Goal: Information Seeking & Learning: Learn about a topic

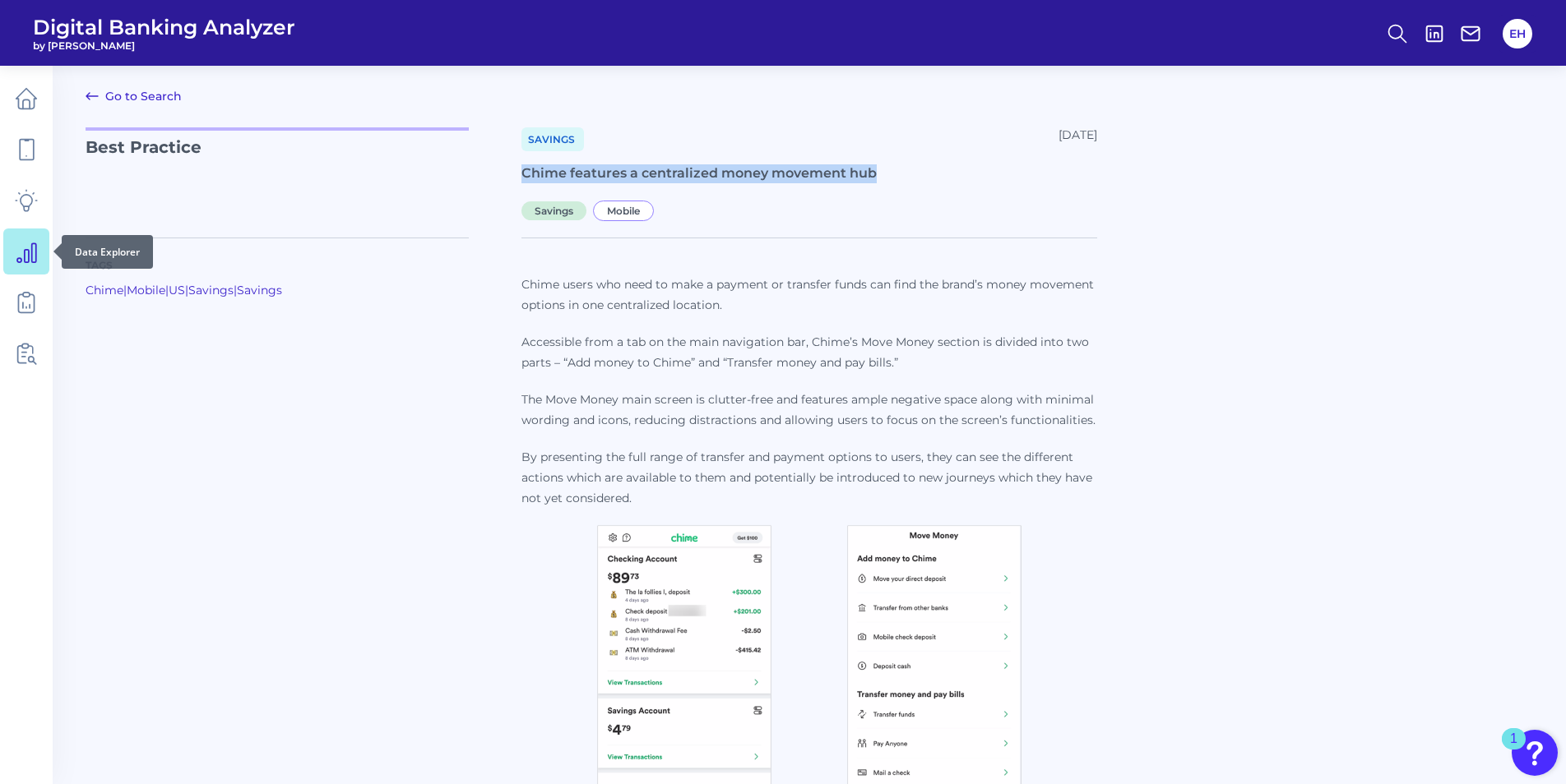
click at [31, 247] on icon at bounding box center [26, 253] width 19 height 19
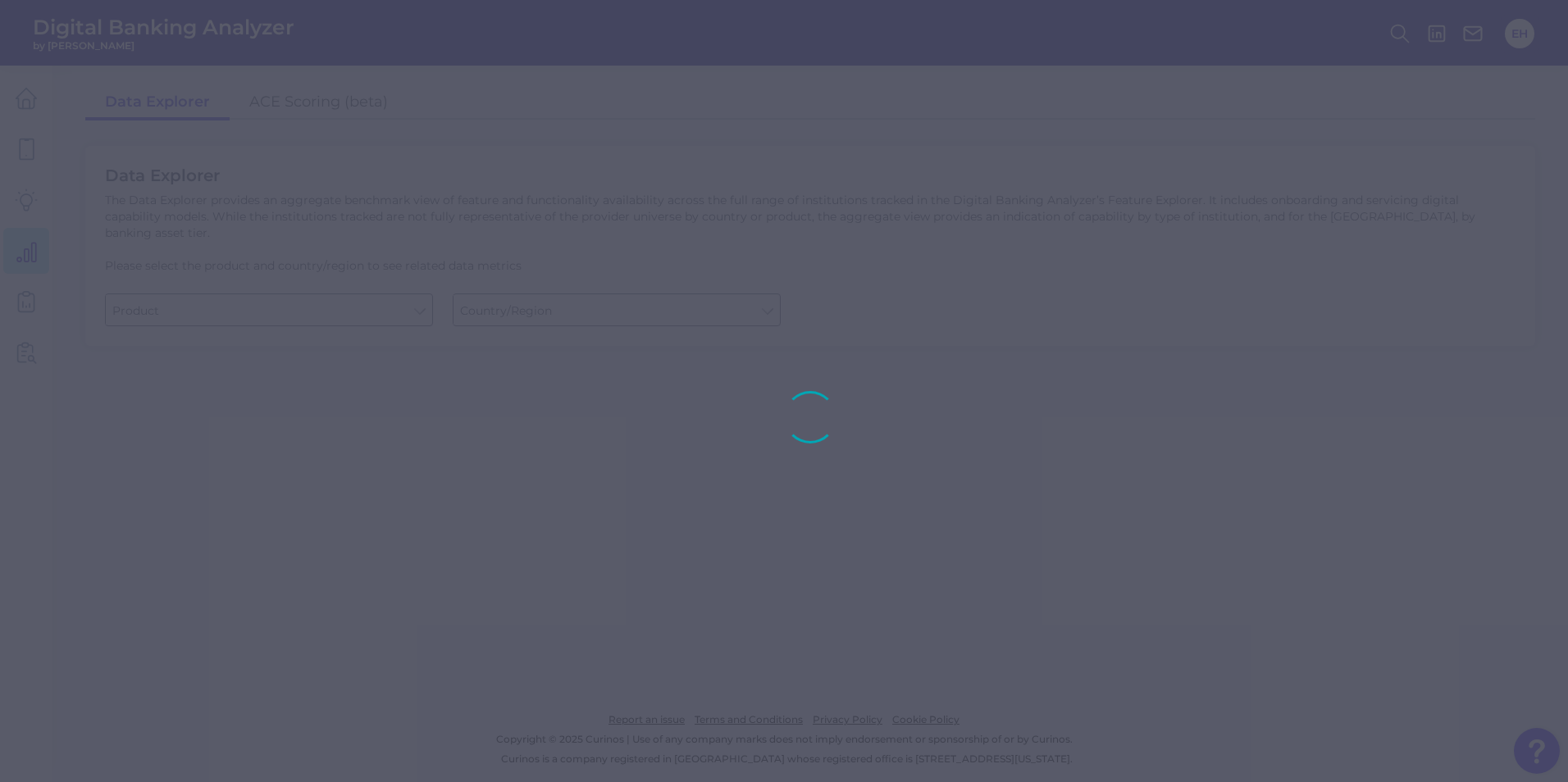
type input "Checking / Current Account"
type input "[GEOGRAPHIC_DATA]"
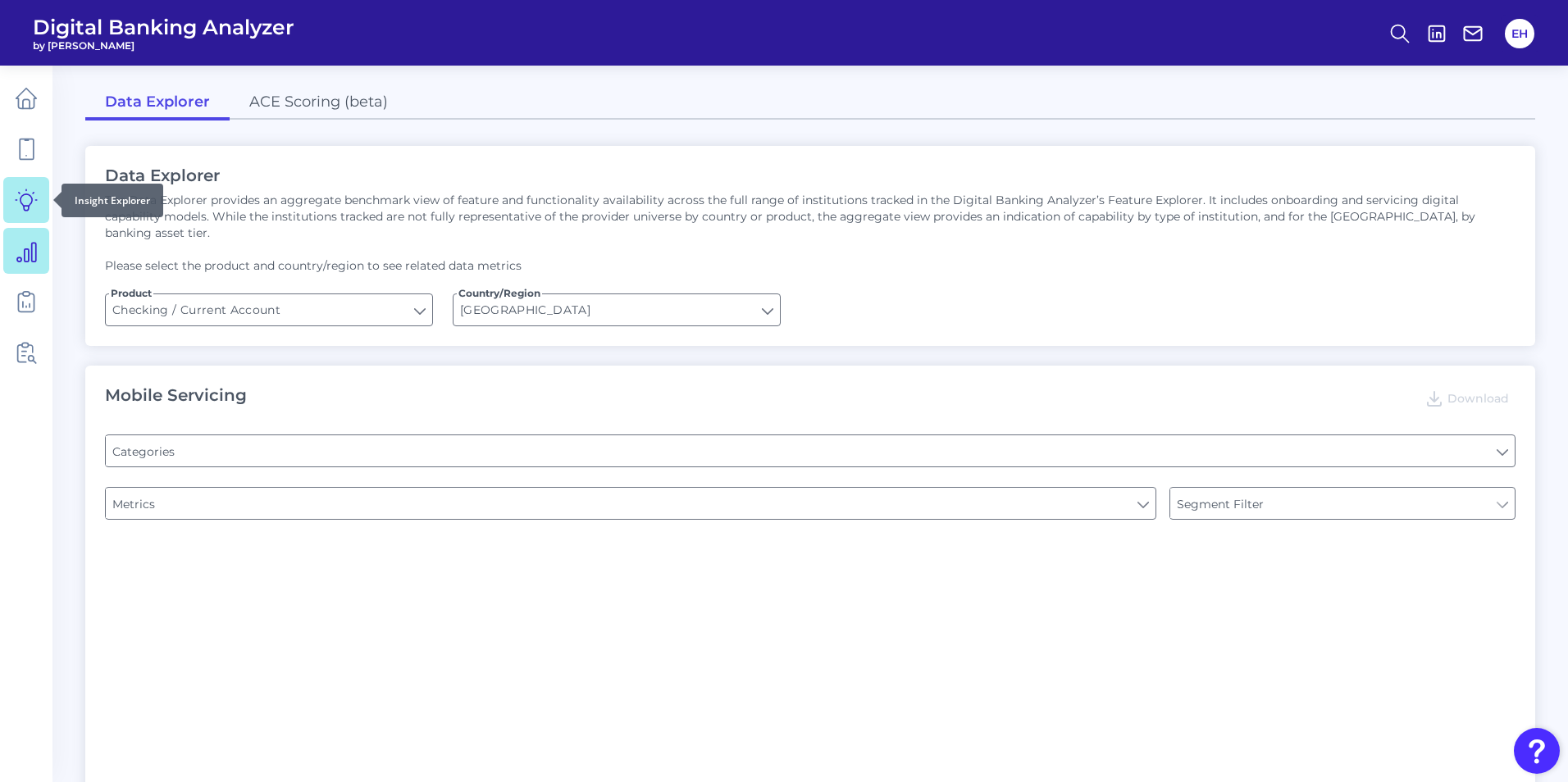
type input "Pre-login Features"
type input "Type of Institution"
type input "Online Banking Registration"
type input "Type of Institution"
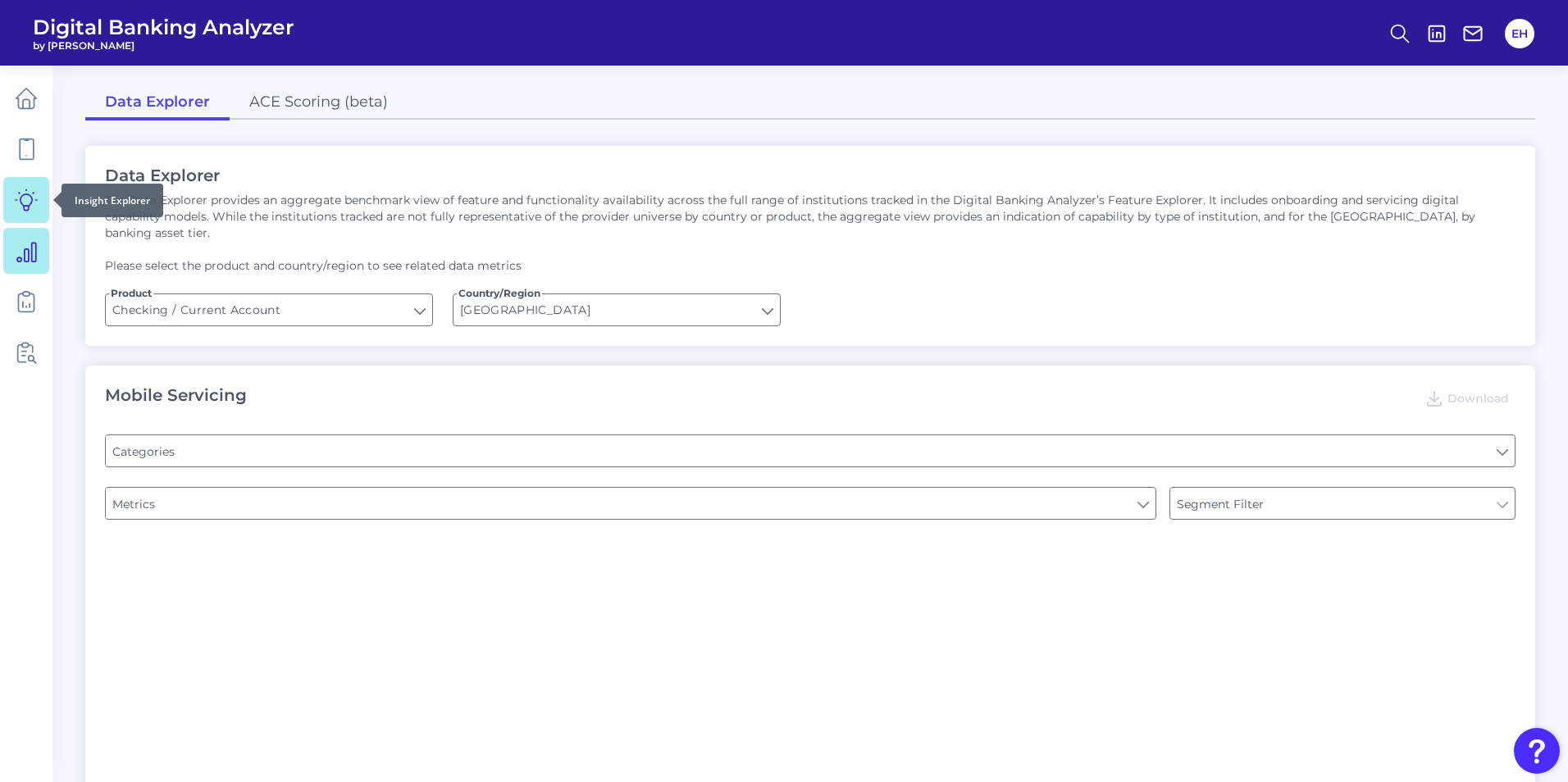
type input "Channel"
type input "Upon opening the app are users immediately prompted to use Touch/Face ID to log…"
type input "Can you register for online banking?"
type input "END-TO-END JOURNEY: Can you apply for the PRODUCT as a new to brand customer on…"
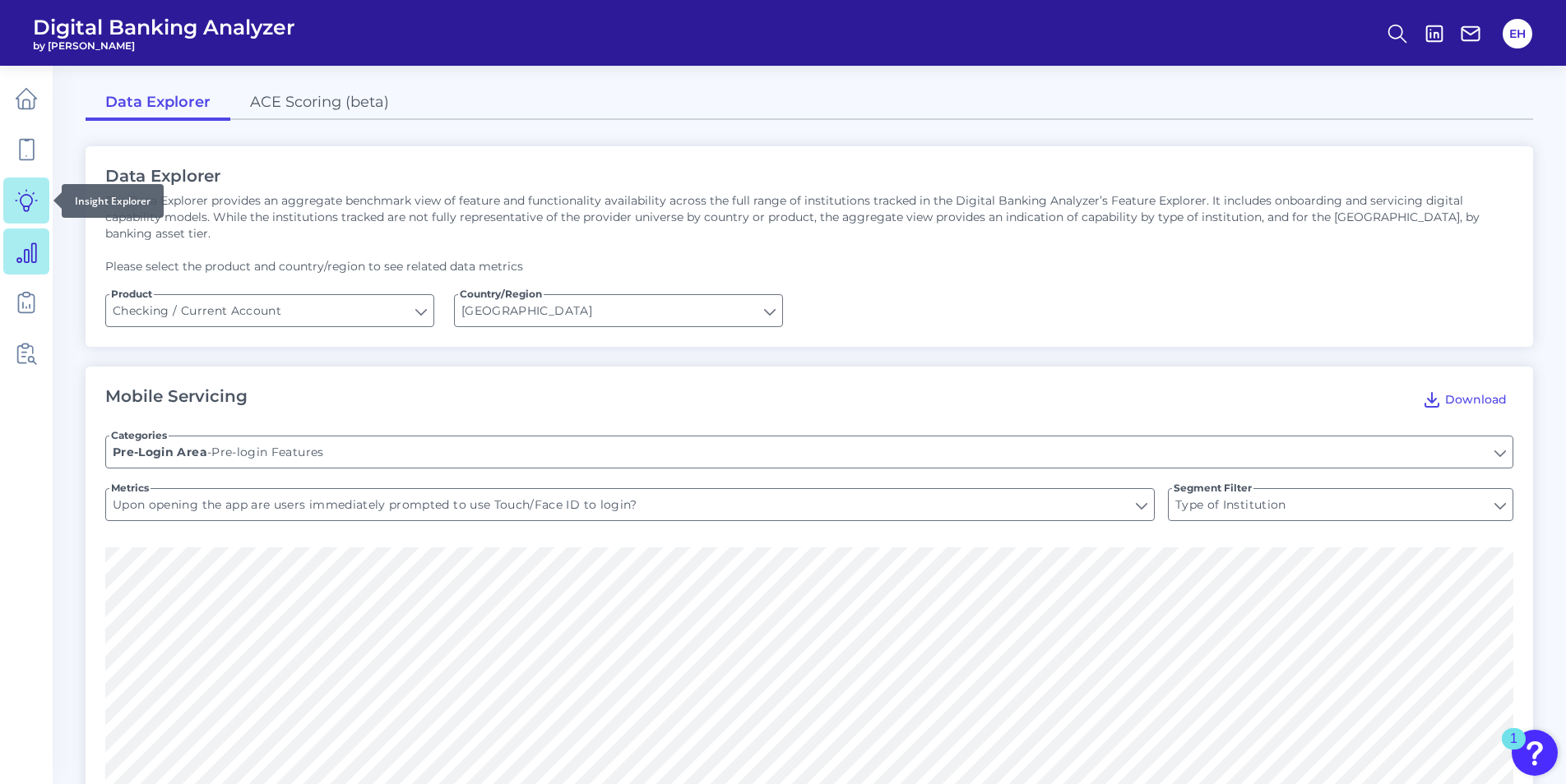
click at [24, 206] on icon at bounding box center [26, 201] width 23 height 23
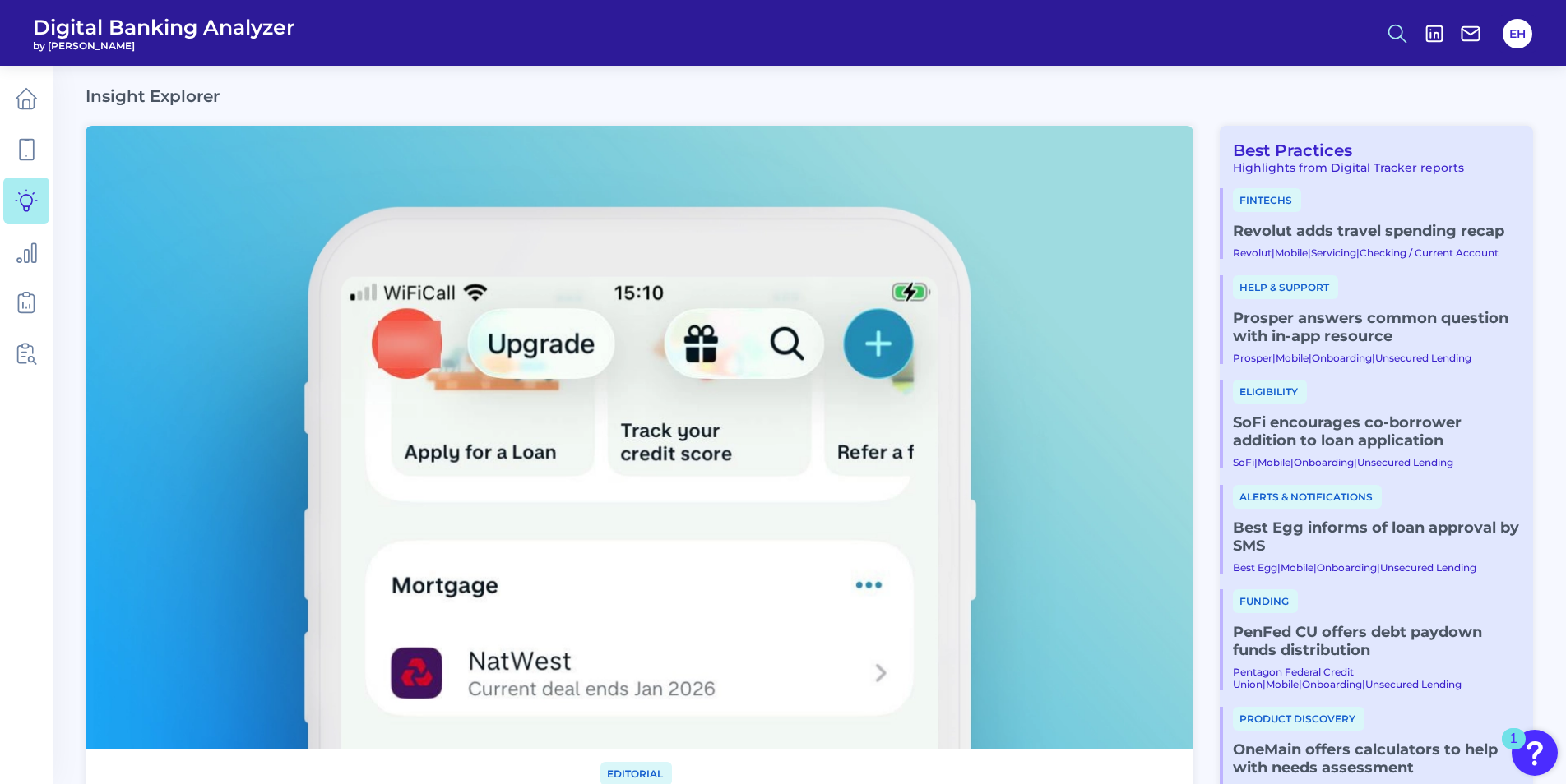
click at [1392, 32] on icon at bounding box center [1397, 34] width 23 height 23
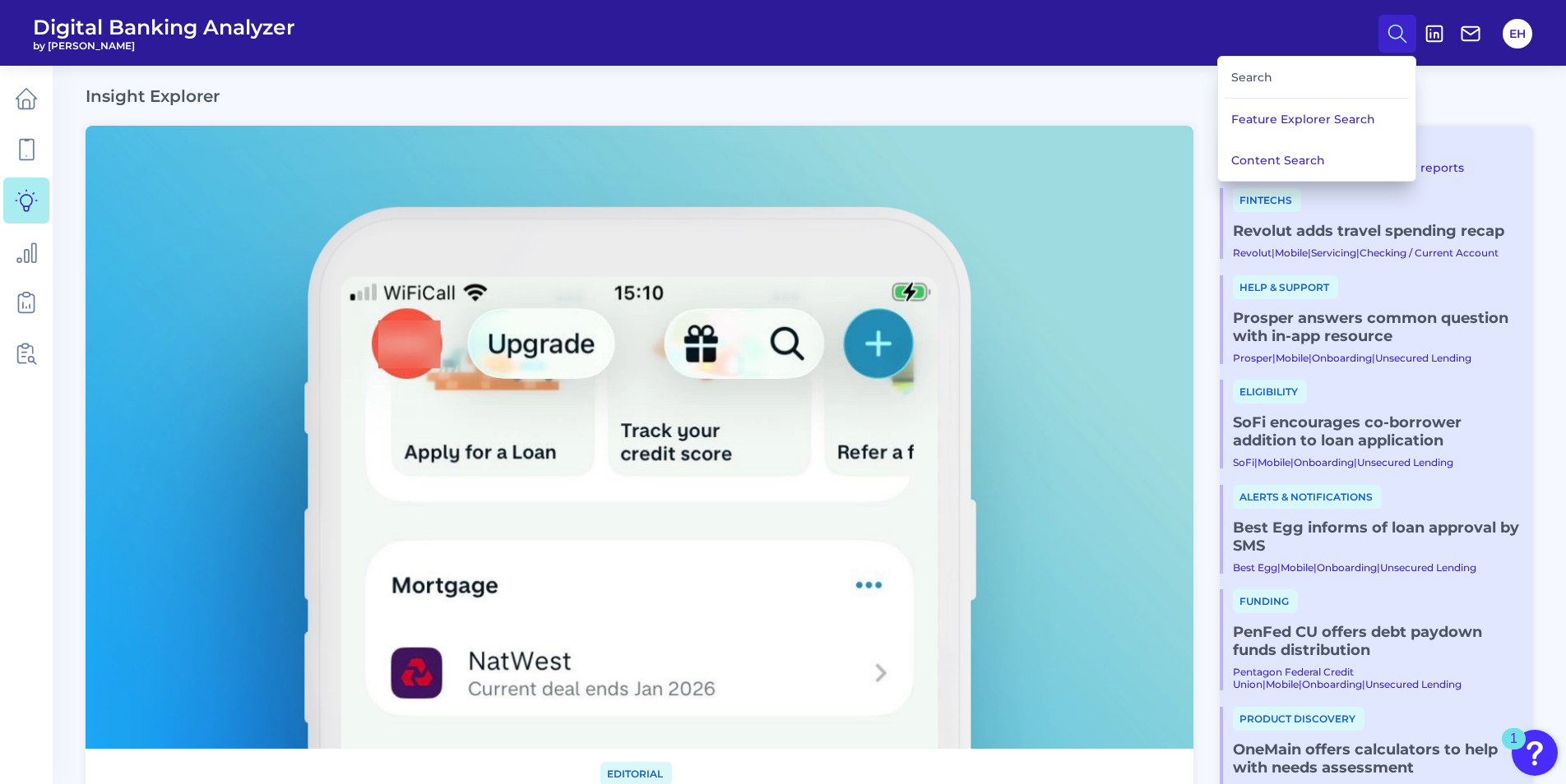
click at [1263, 78] on div "Search" at bounding box center [1317, 77] width 184 height 42
click at [1300, 152] on button "Content Search" at bounding box center [1317, 160] width 197 height 41
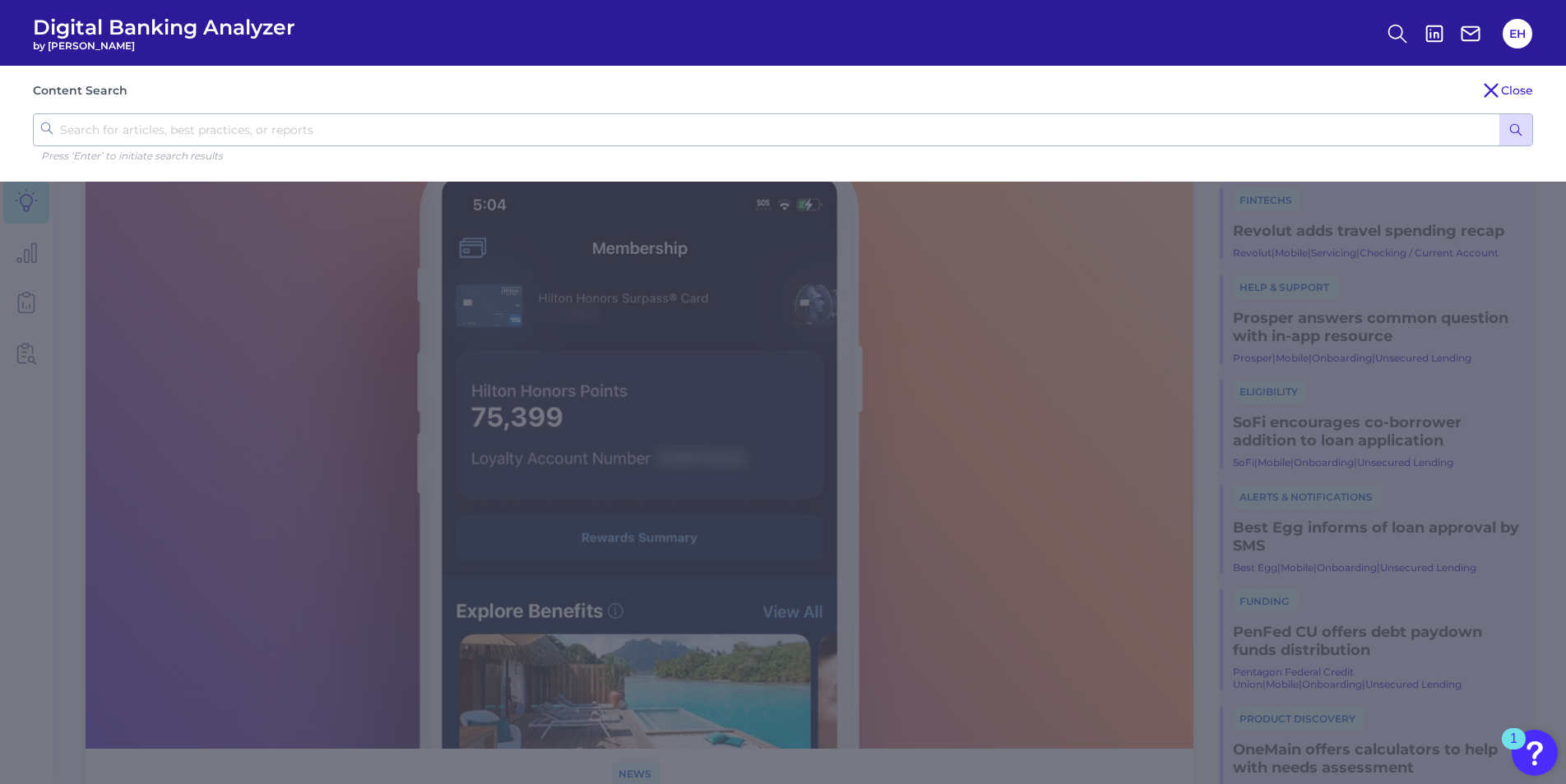
click at [164, 129] on input "text" at bounding box center [783, 130] width 1500 height 33
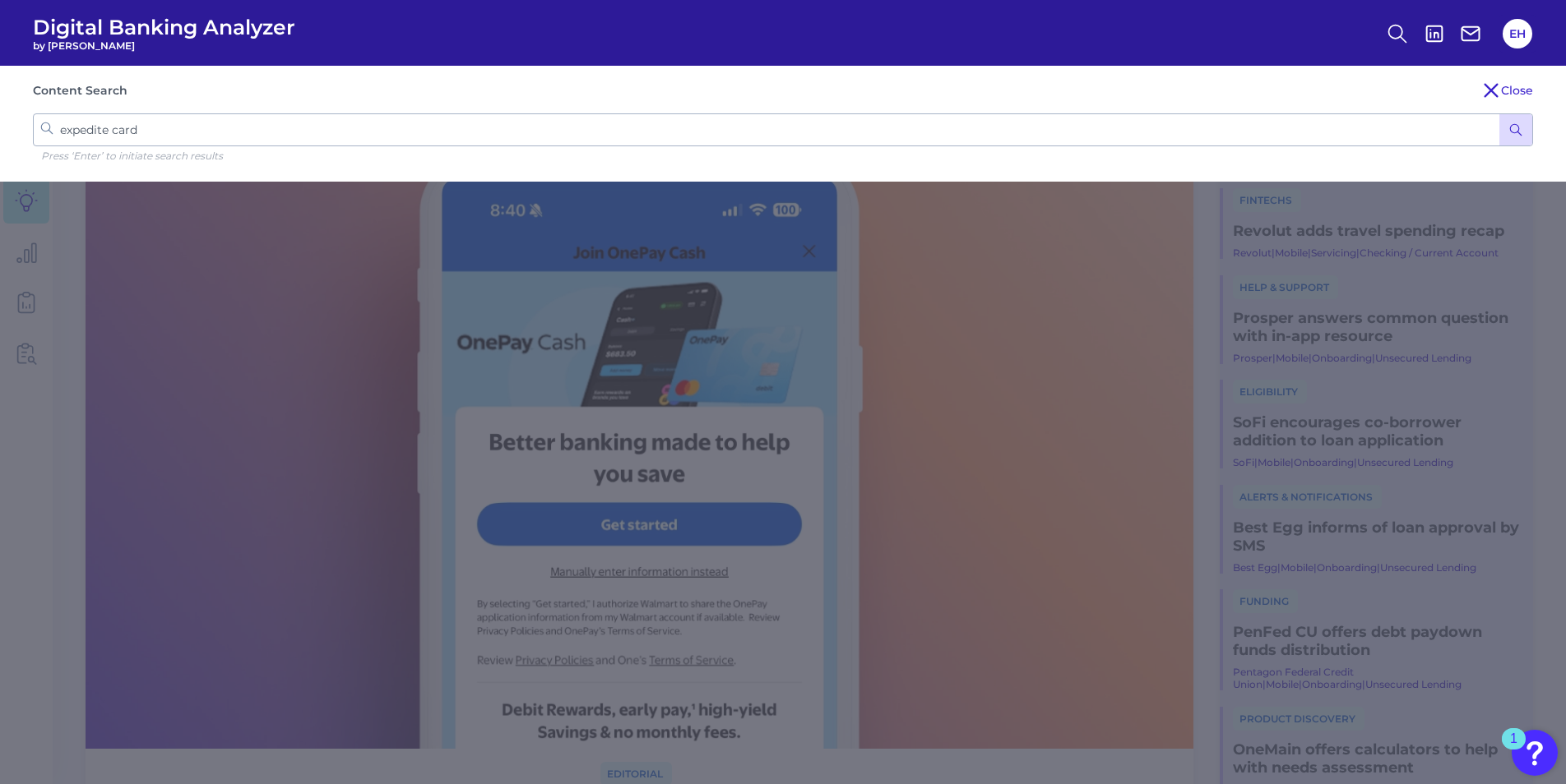
type input "expedite card"
click at [1519, 137] on button "submit" at bounding box center [1516, 130] width 33 height 31
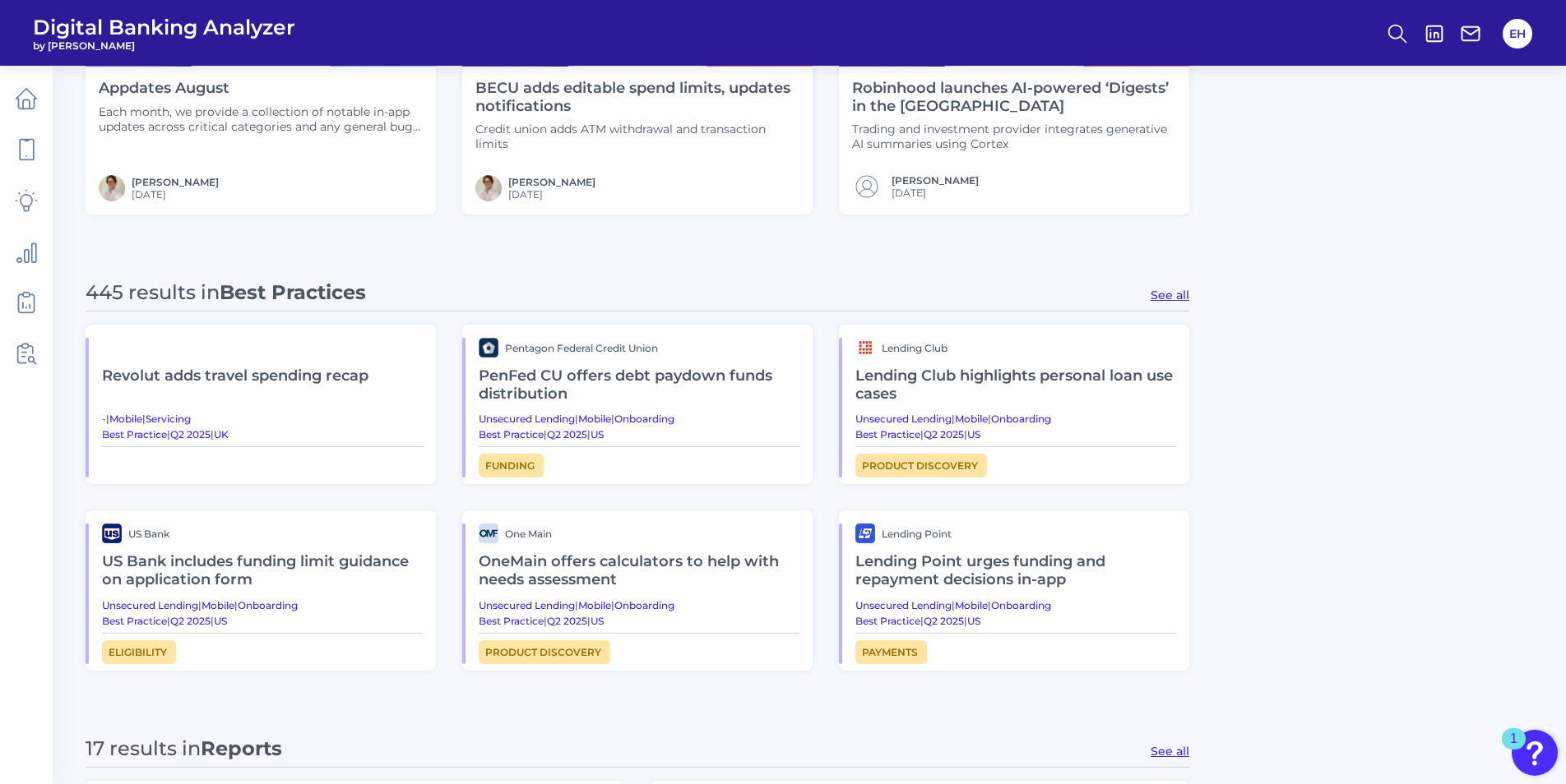
scroll to position [657, 0]
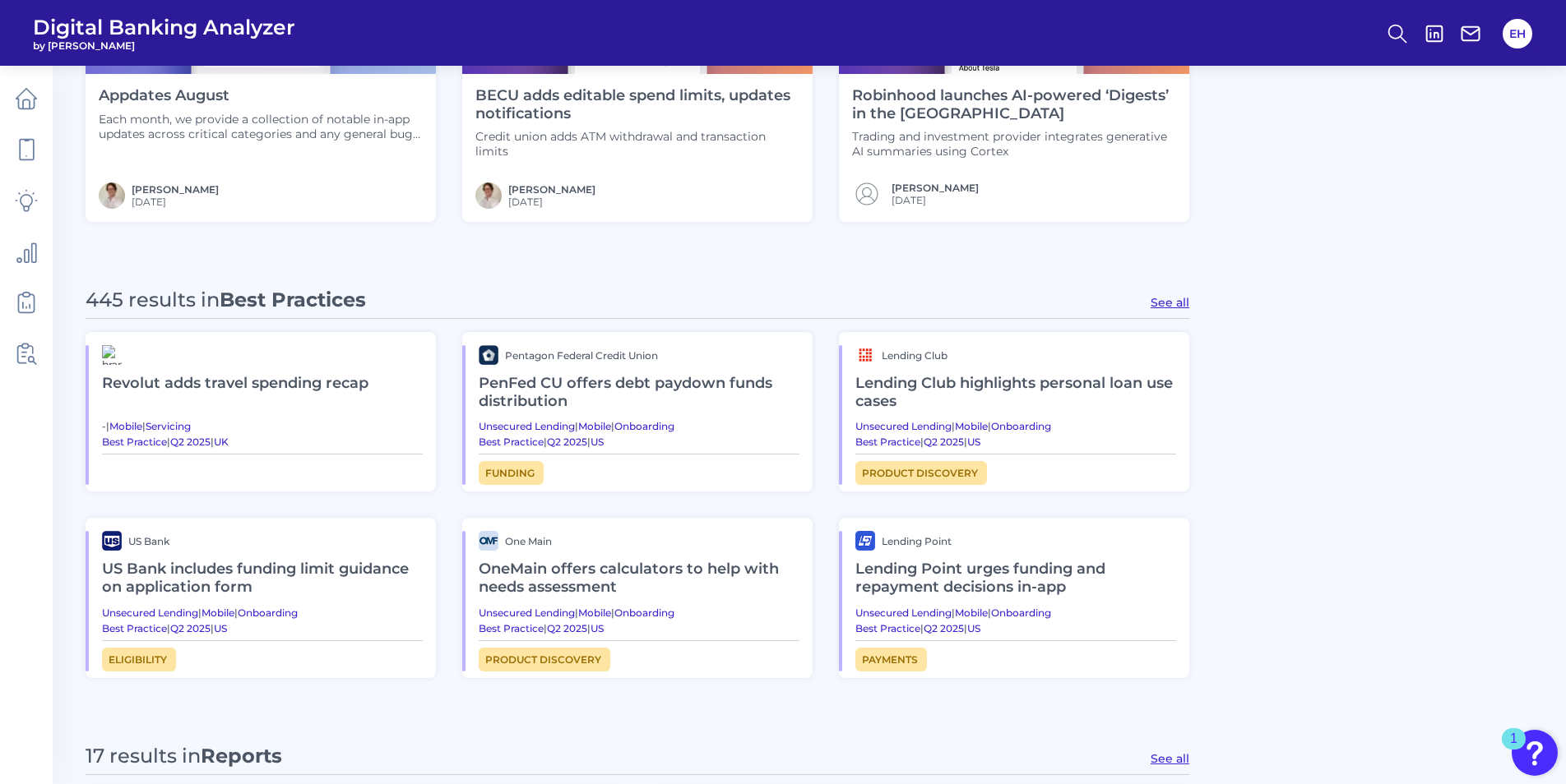
click at [1174, 301] on button "See all" at bounding box center [1169, 303] width 39 height 15
type input "Best Practices"
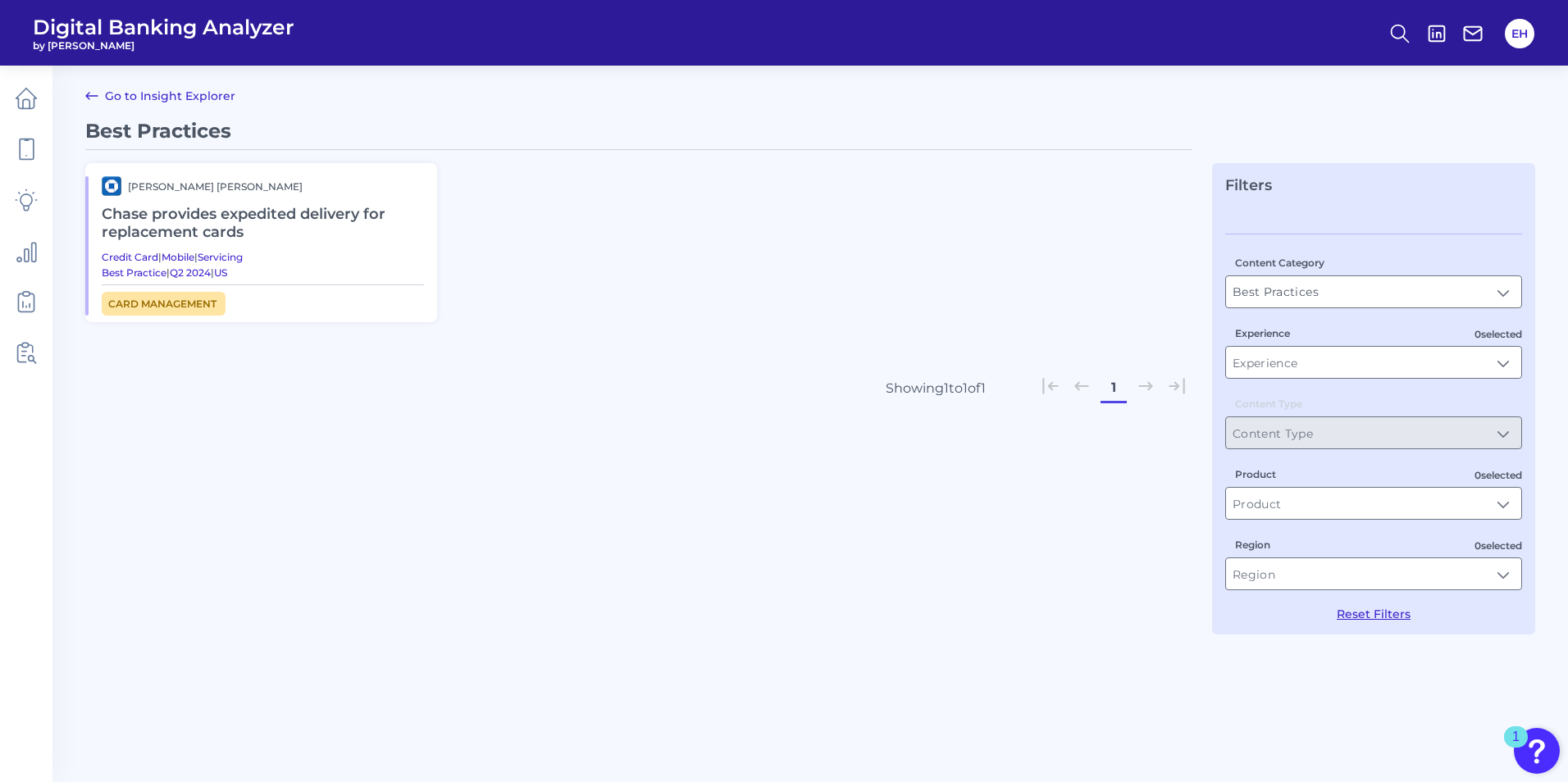
click at [204, 216] on h2 "Chase provides expedited delivery for replacement cards" at bounding box center [263, 223] width 322 height 55
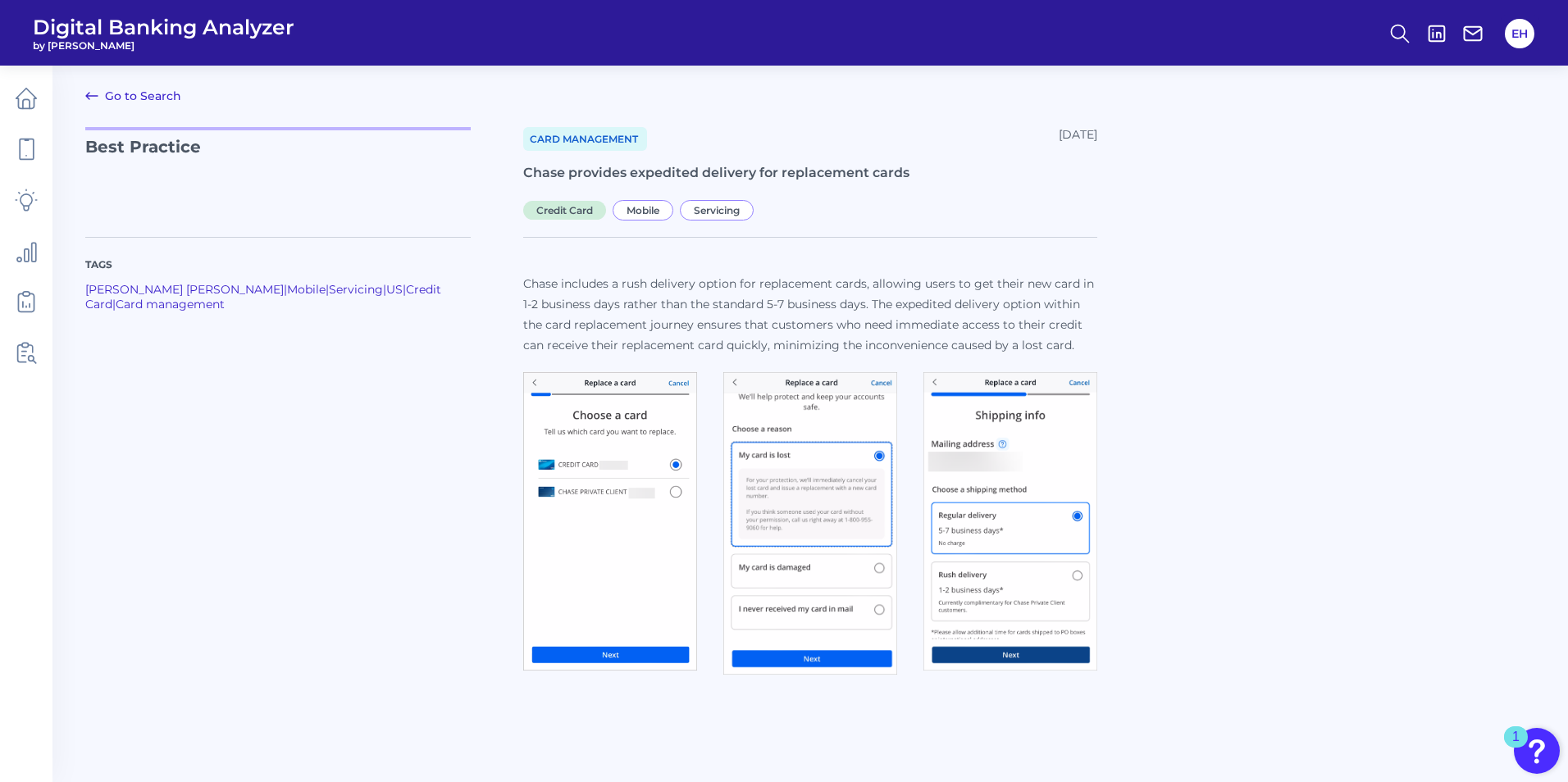
click at [621, 428] on img at bounding box center [610, 522] width 174 height 299
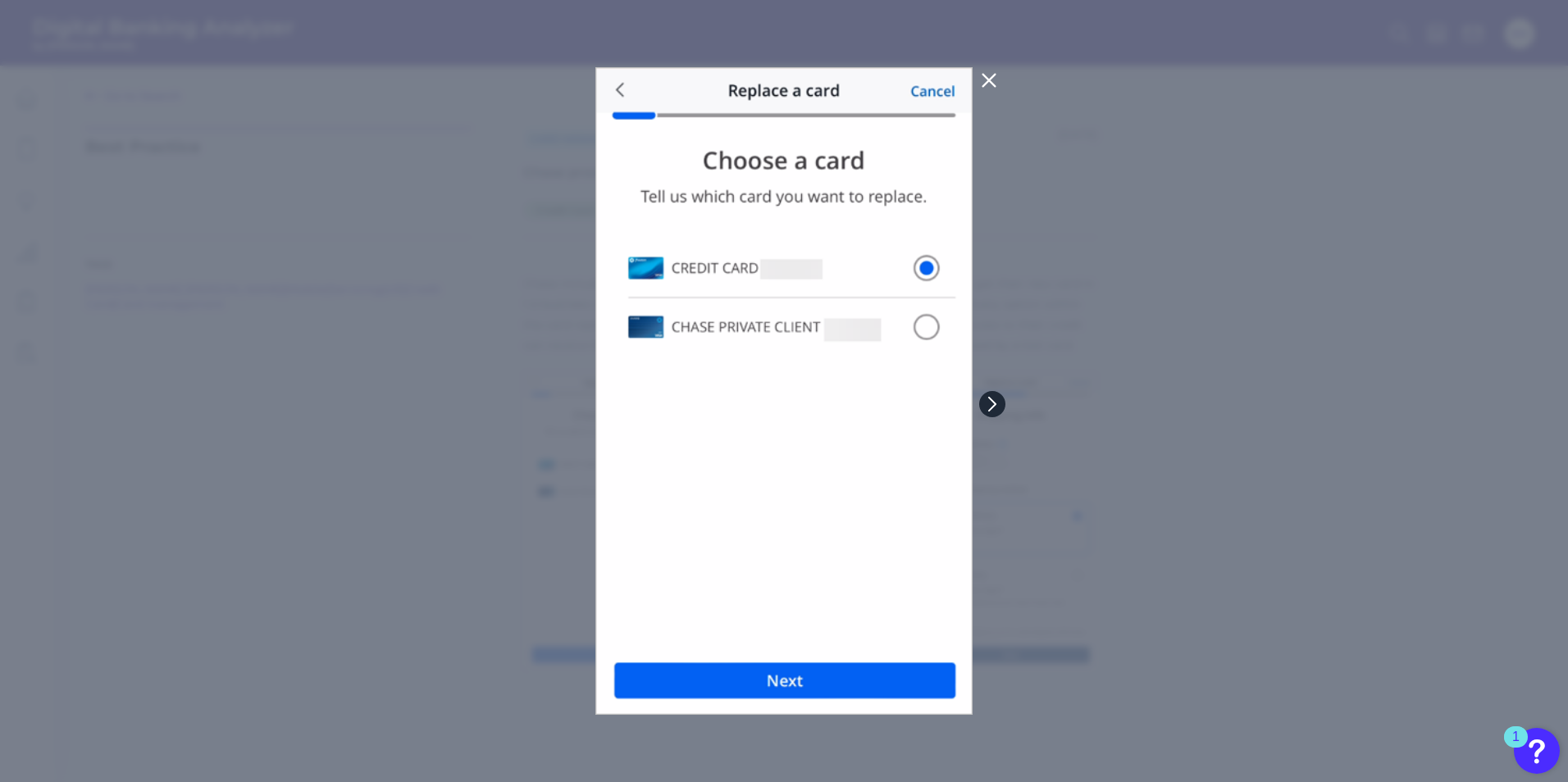
click at [996, 400] on icon at bounding box center [992, 405] width 15 height 15
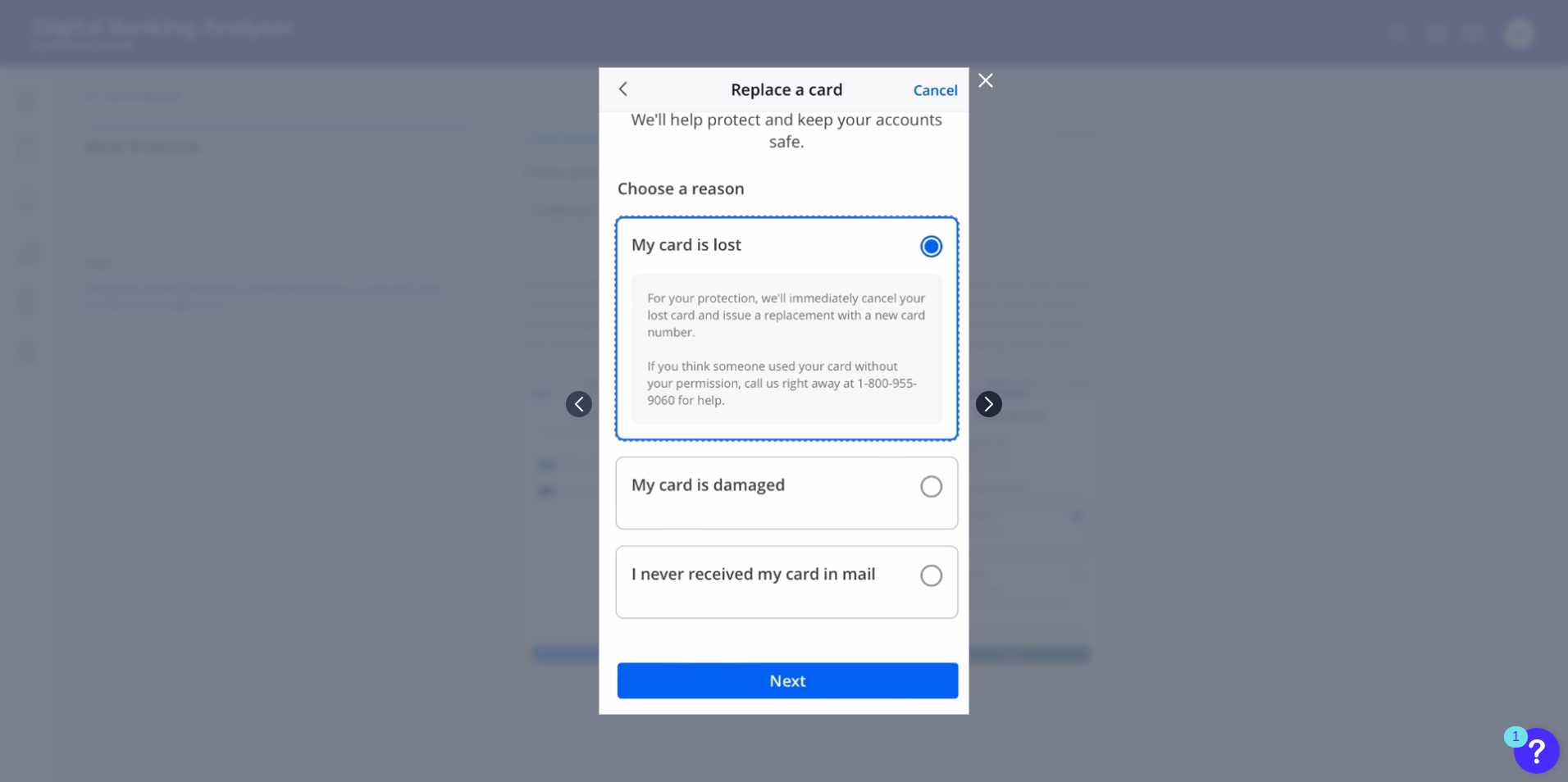
click at [994, 405] on icon at bounding box center [989, 405] width 15 height 15
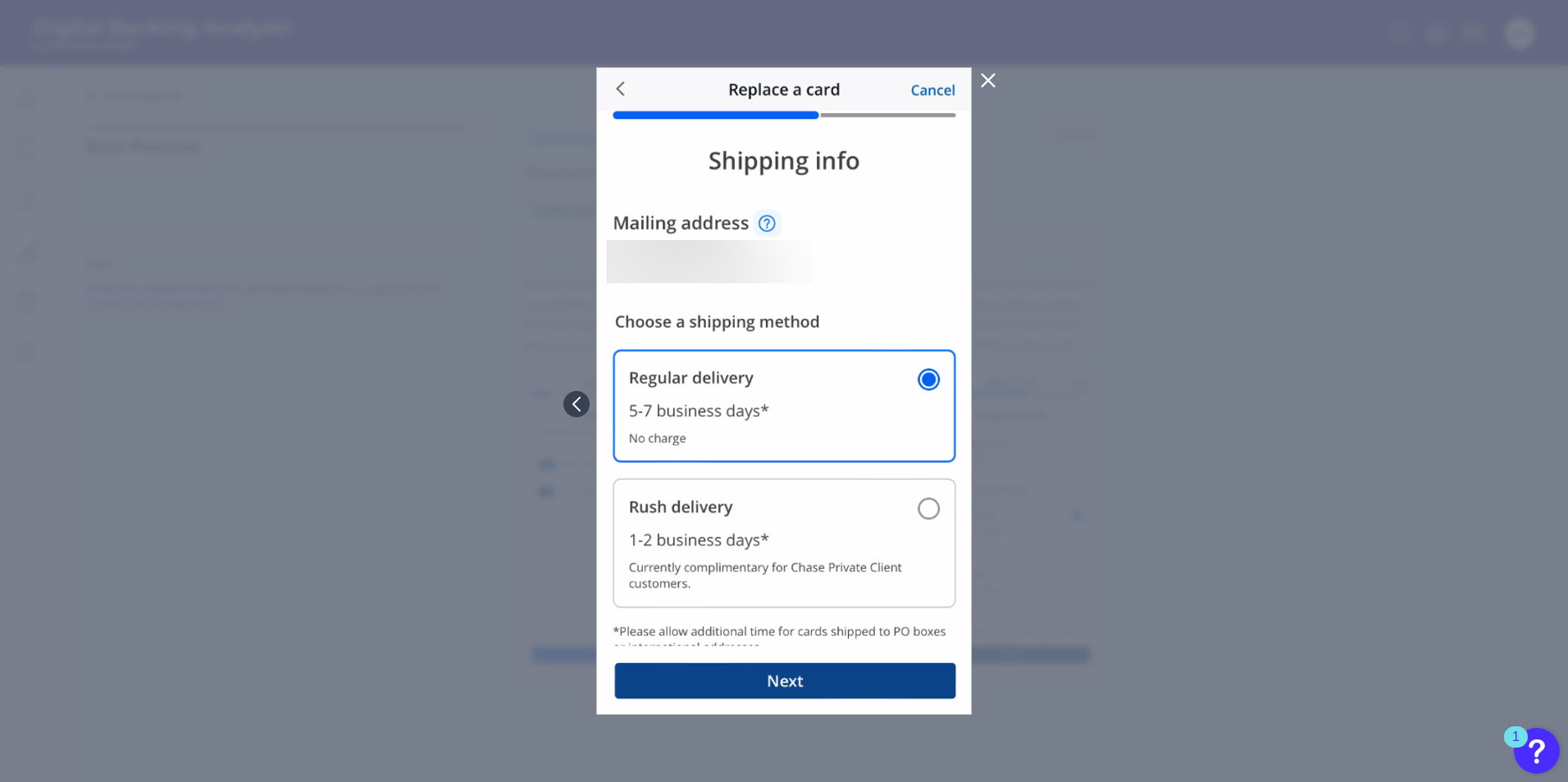
click at [1185, 263] on div at bounding box center [784, 391] width 1568 height 782
click at [985, 82] on icon at bounding box center [988, 80] width 12 height 12
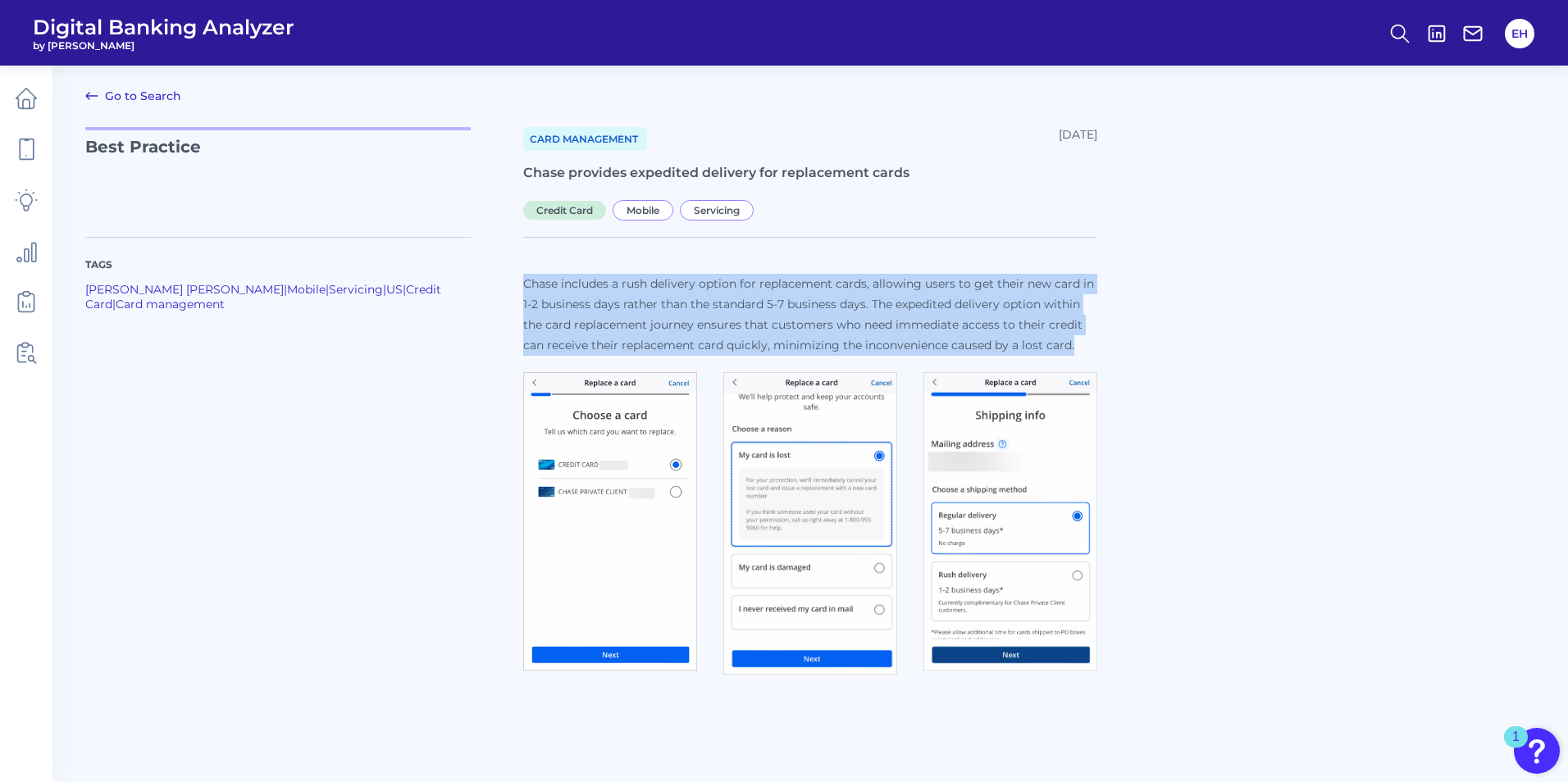
drag, startPoint x: 524, startPoint y: 283, endPoint x: 1079, endPoint y: 341, distance: 558.0
click at [1079, 341] on p "Chase includes a rush delivery option for replacement cards, allowing users to …" at bounding box center [811, 315] width 574 height 82
copy p "Chase includes a rush delivery option for replacement cards, allowing users to …"
click at [88, 90] on icon at bounding box center [92, 96] width 20 height 20
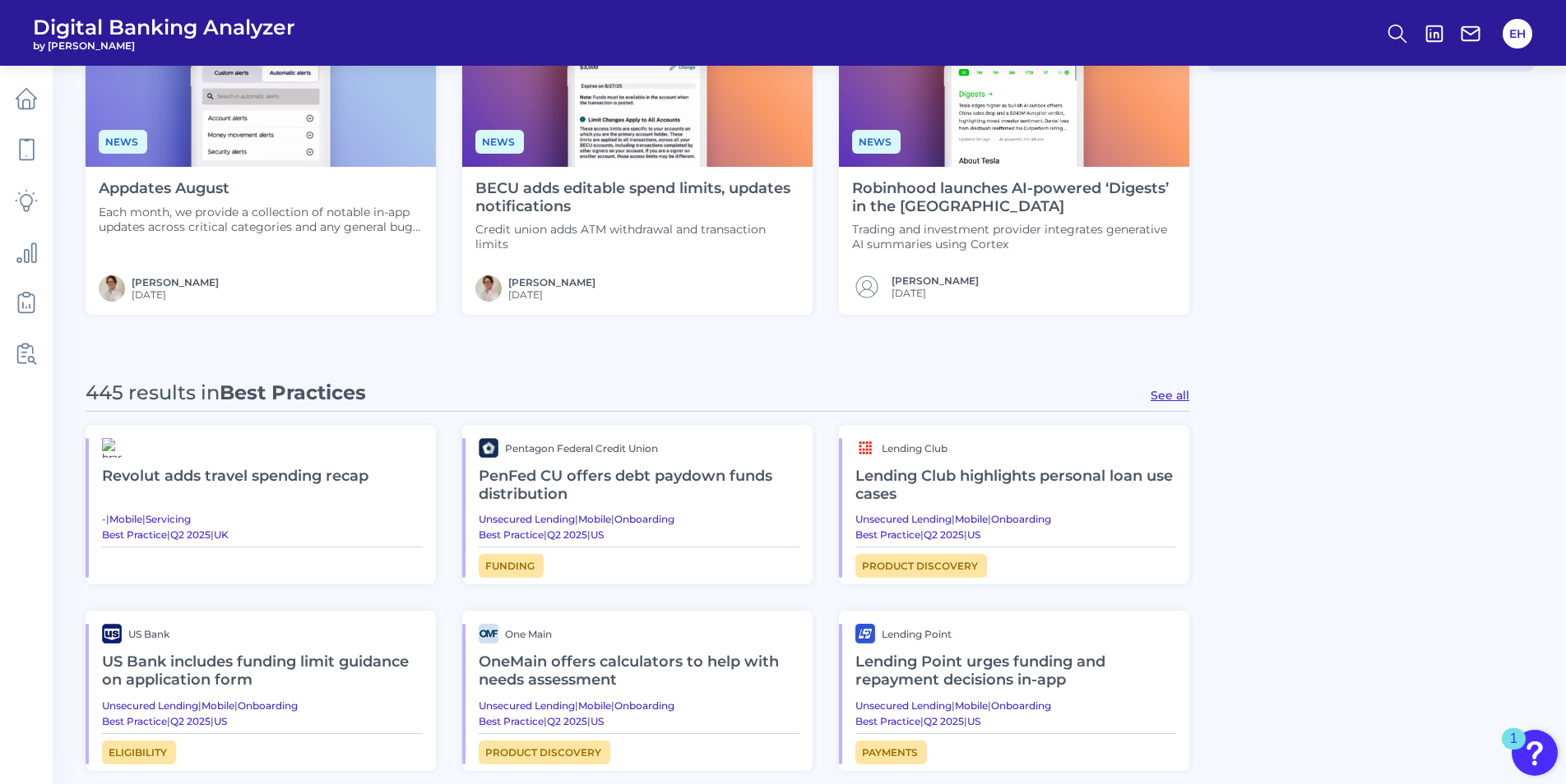
scroll to position [657, 0]
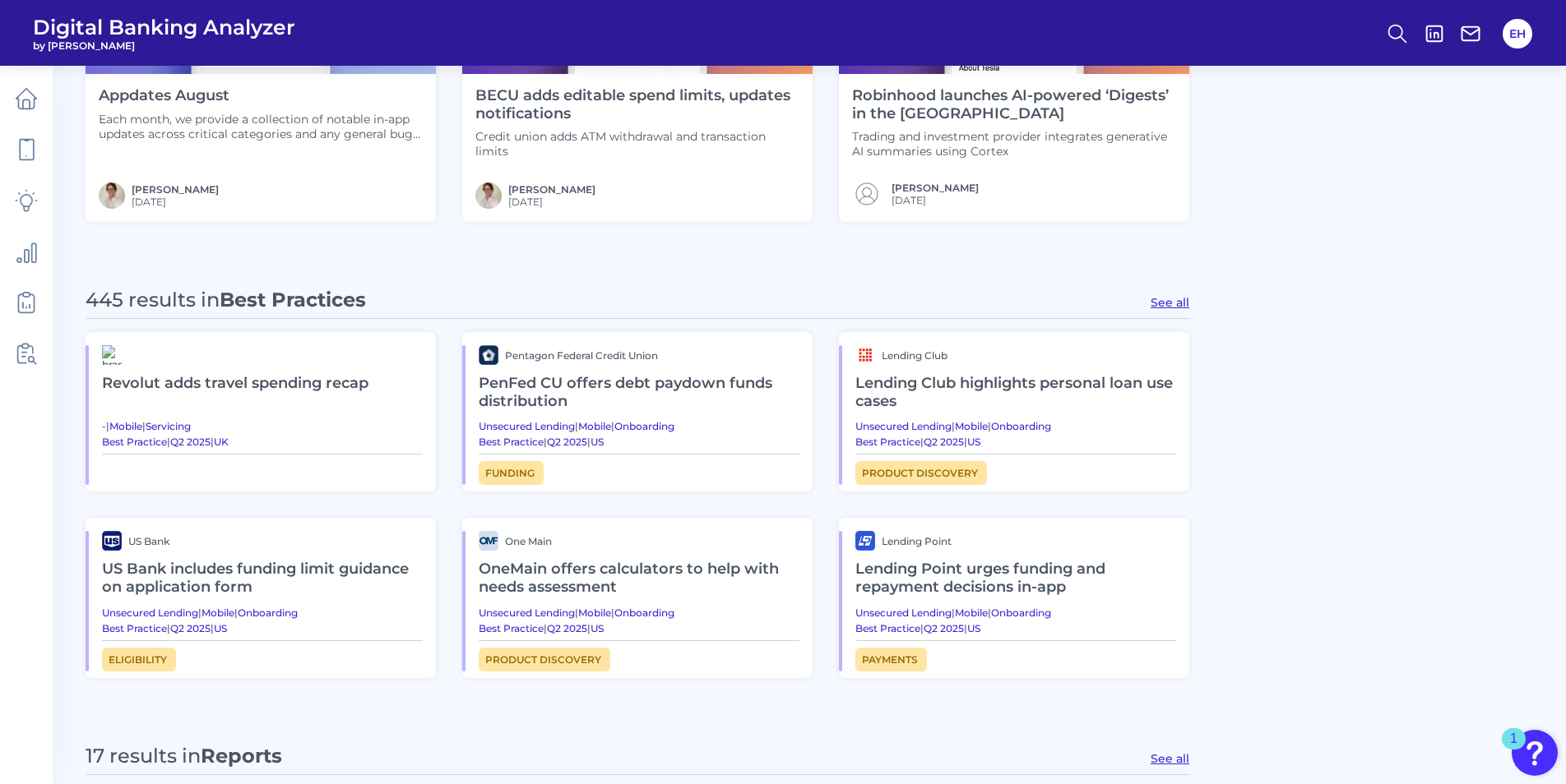
click at [1173, 305] on button "See all" at bounding box center [1169, 303] width 39 height 15
type input "Best Practices"
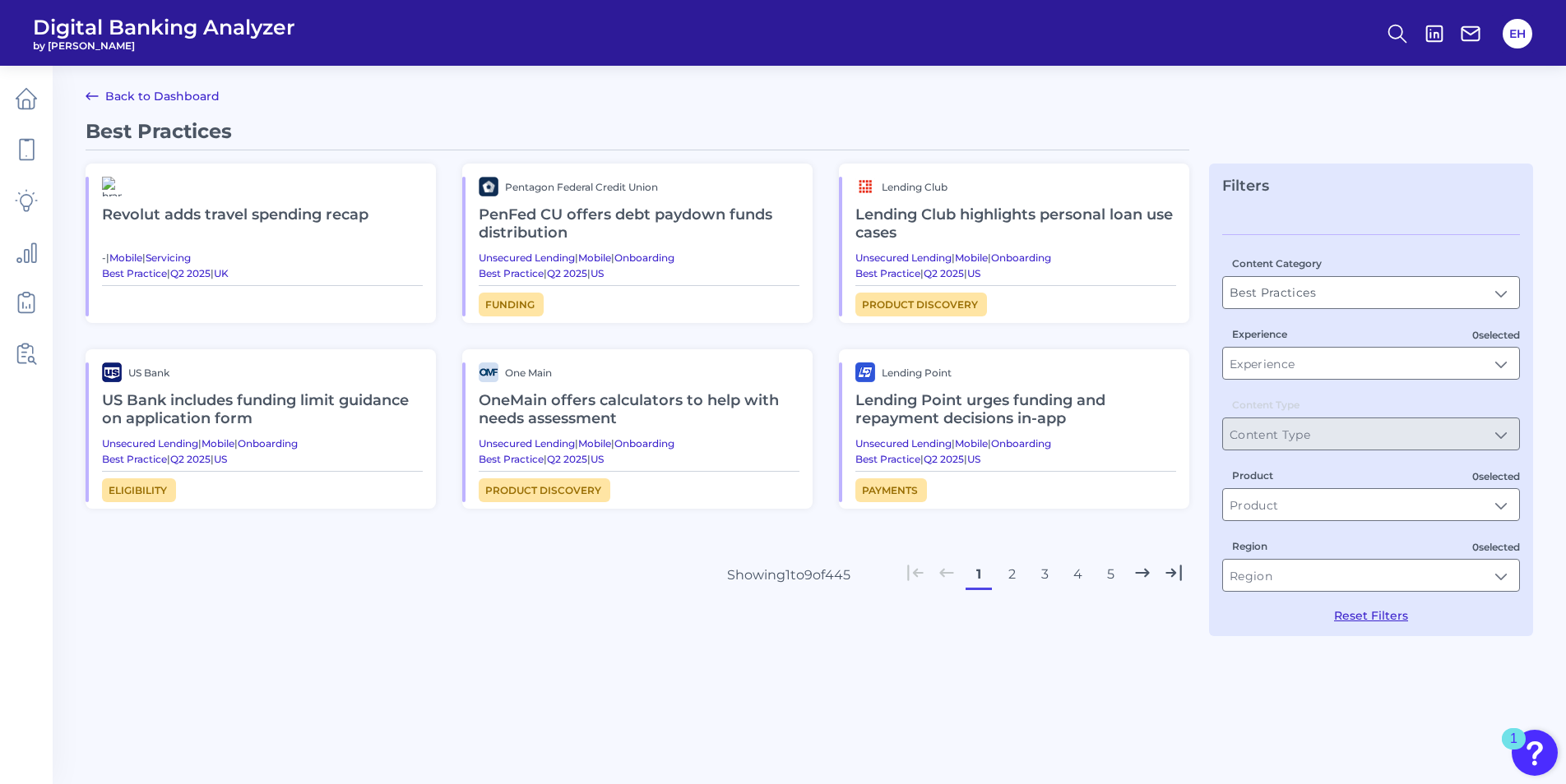
scroll to position [0, 0]
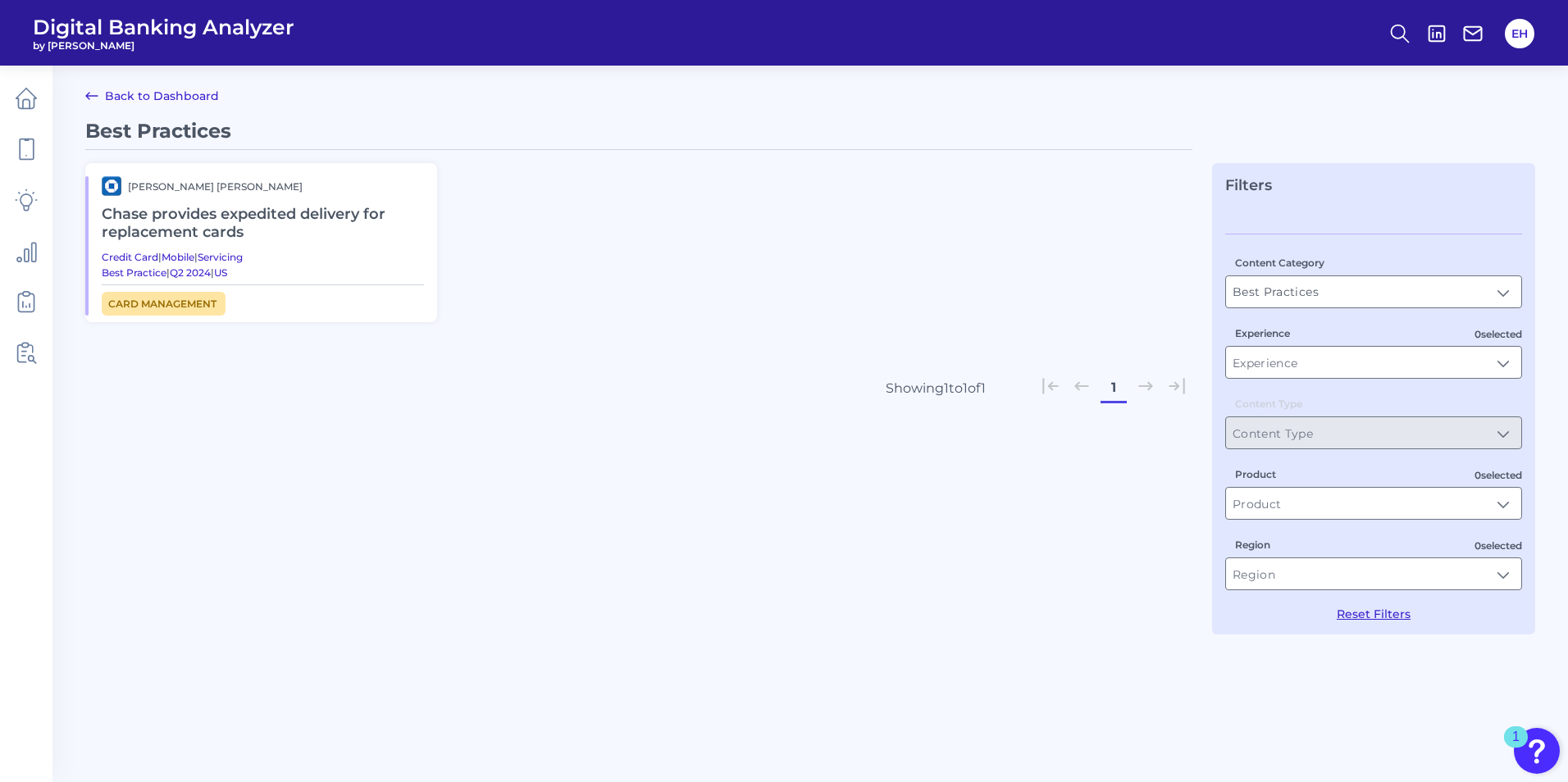
click at [88, 94] on icon at bounding box center [92, 96] width 20 height 20
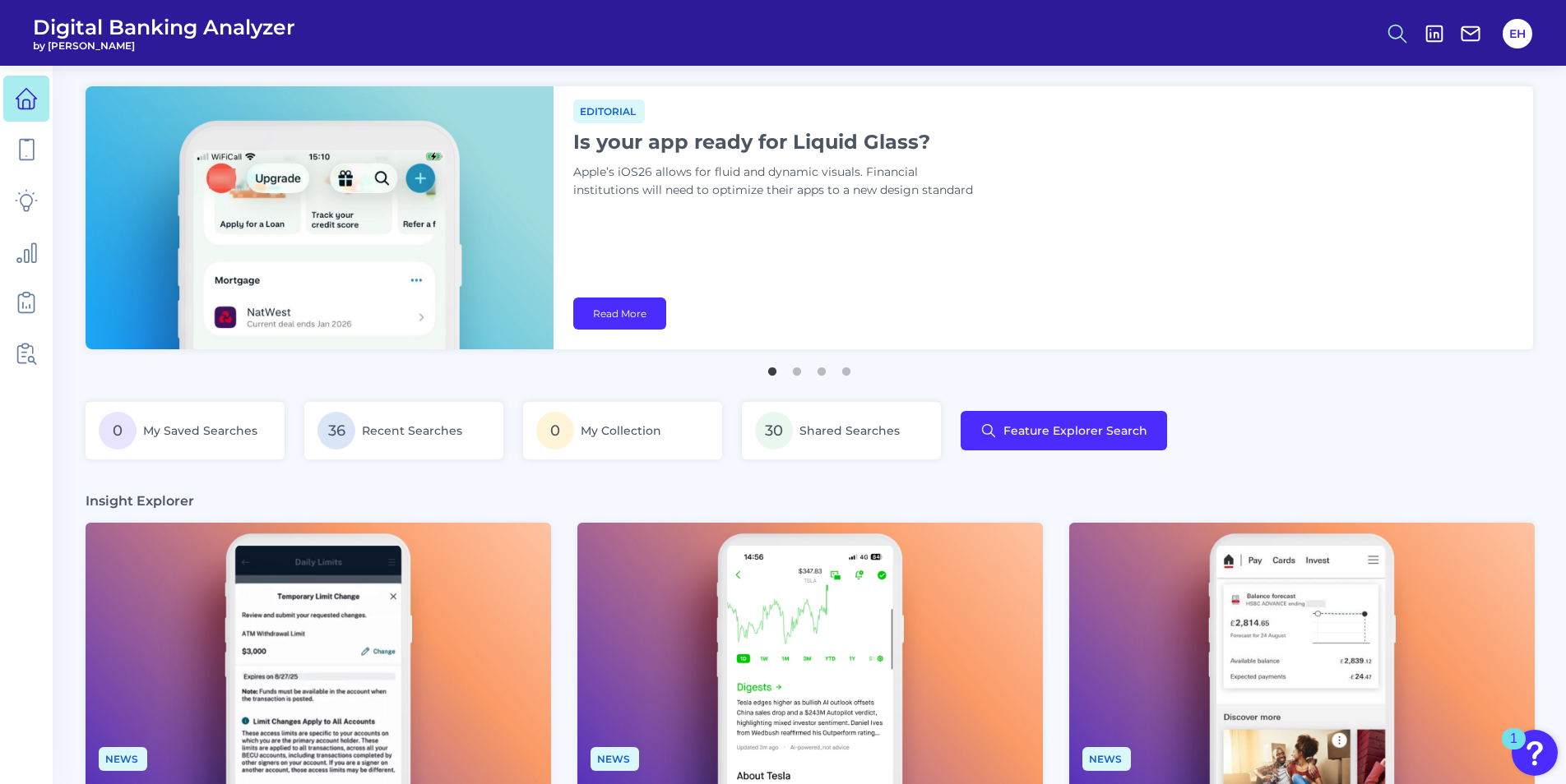
click at [1395, 31] on icon at bounding box center [1397, 34] width 23 height 23
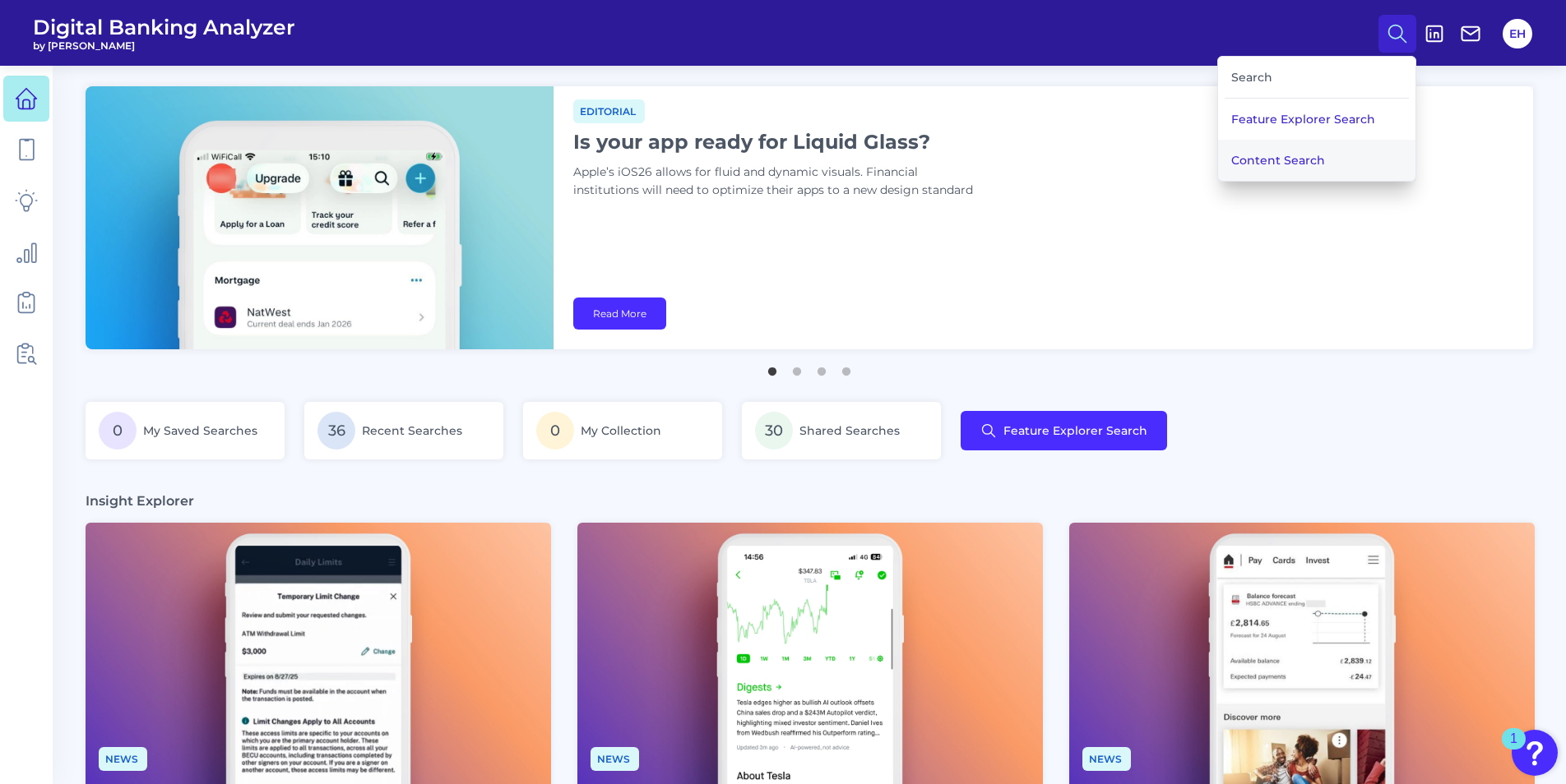
click at [1274, 165] on button "Content Search" at bounding box center [1317, 160] width 197 height 41
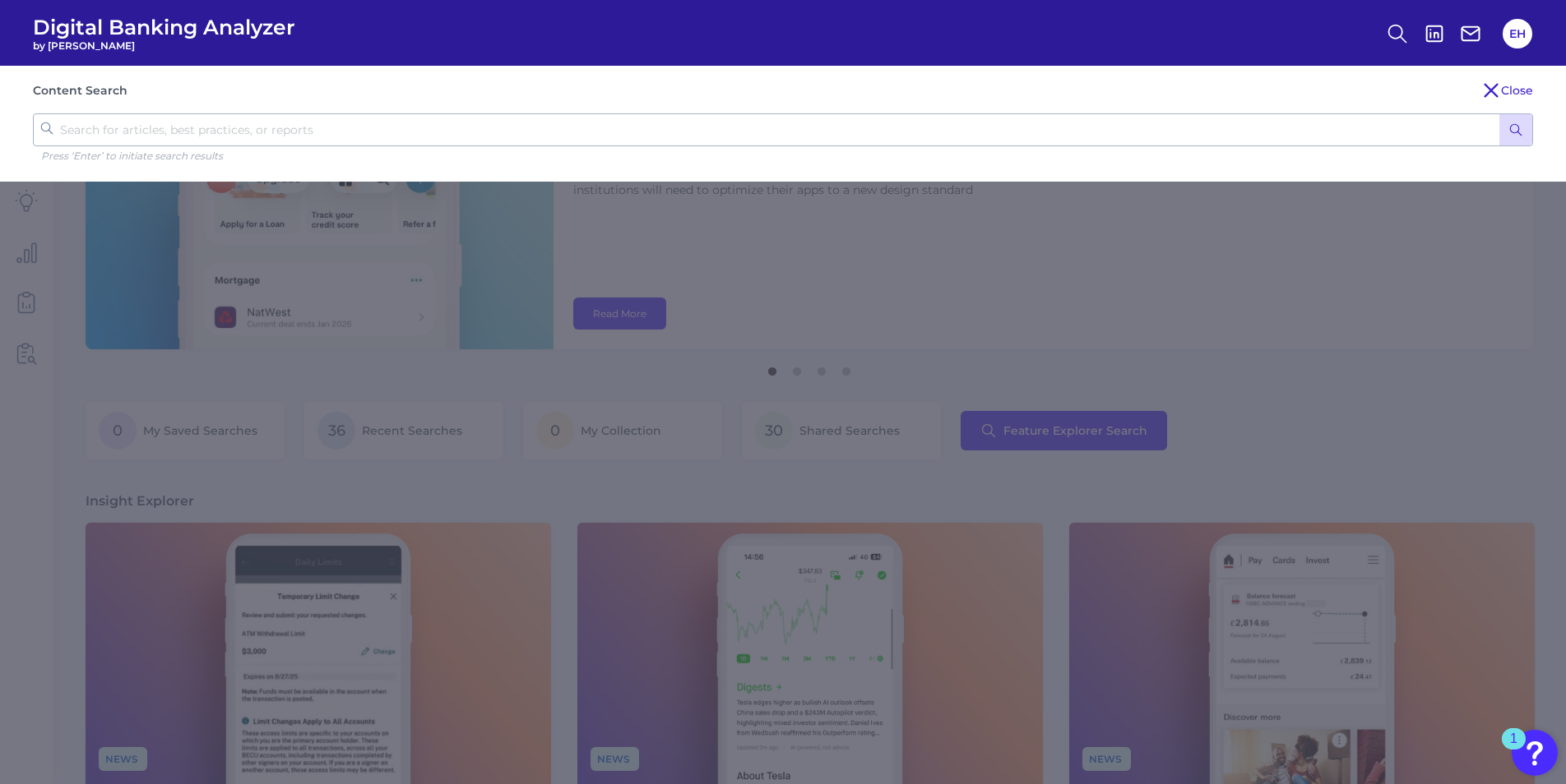
click at [470, 129] on input "text" at bounding box center [783, 130] width 1500 height 33
type input "white glove"
click at [1507, 127] on button "submit" at bounding box center [1516, 130] width 33 height 31
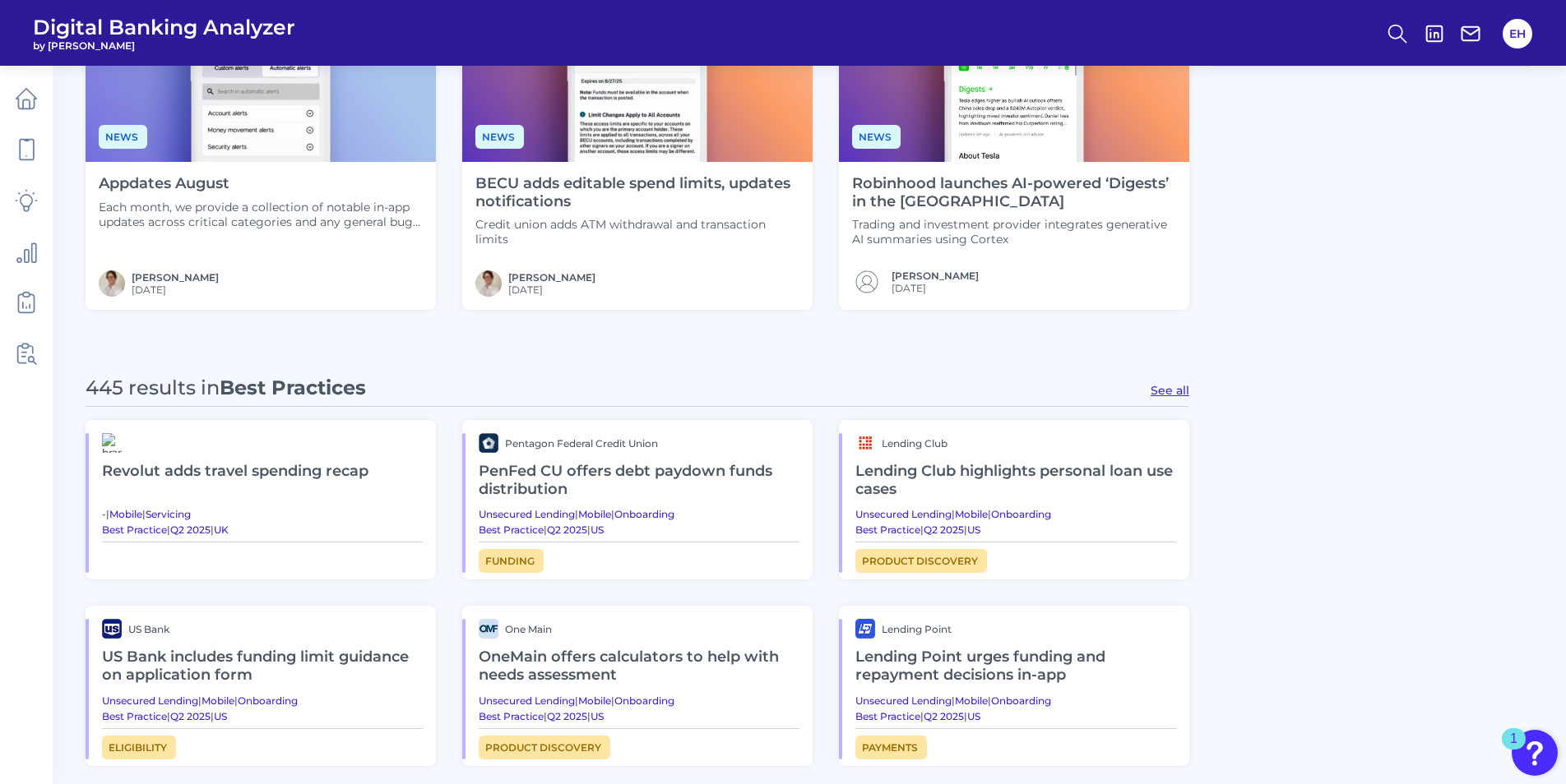
scroll to position [657, 0]
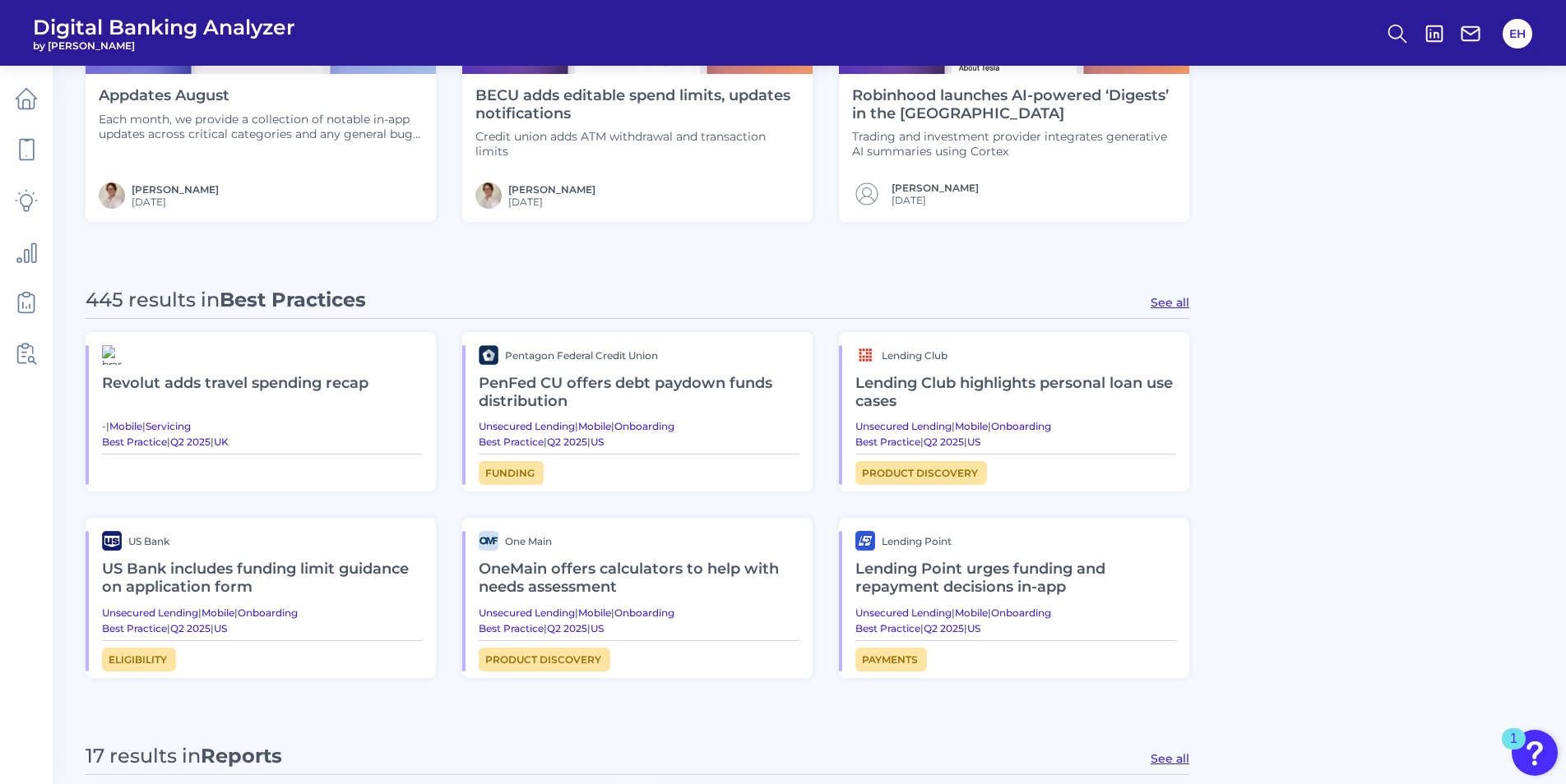
click at [1156, 301] on button "See all" at bounding box center [1169, 303] width 39 height 15
type input "Best Practices"
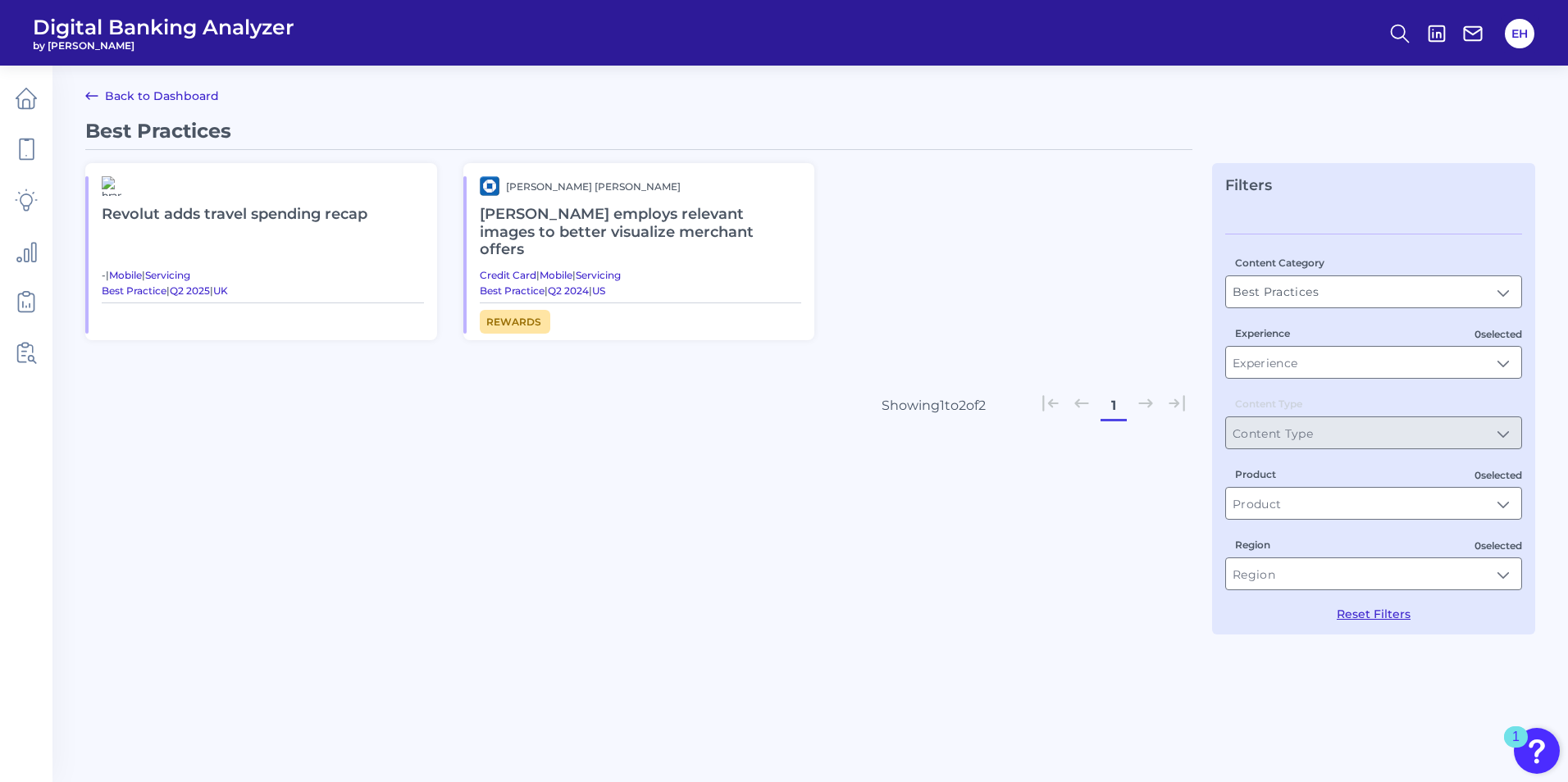
click at [577, 222] on h2 "[PERSON_NAME] employs relevant images to better visualize merchant offers" at bounding box center [641, 232] width 322 height 73
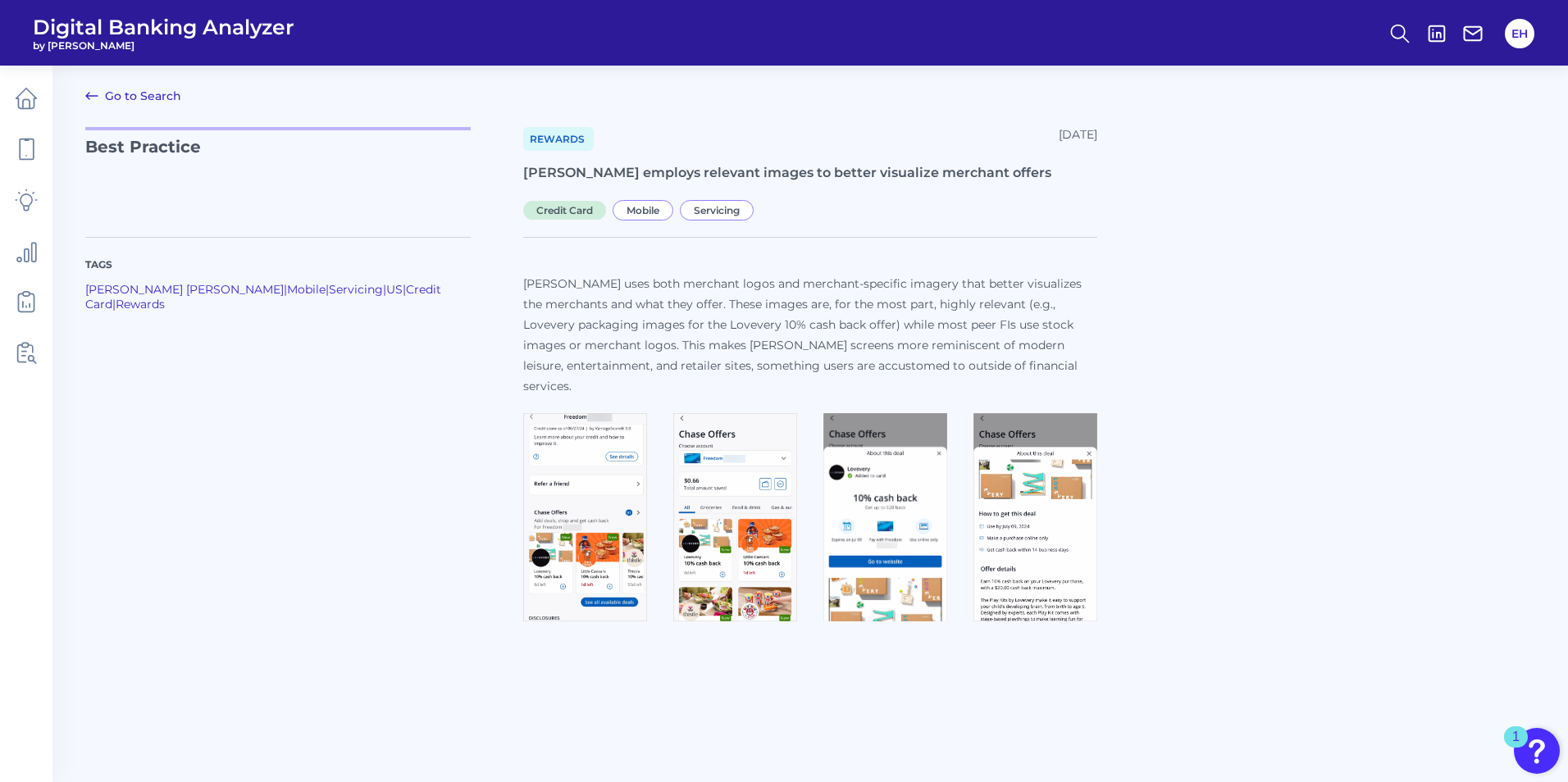
drag, startPoint x: 635, startPoint y: 297, endPoint x: 637, endPoint y: 306, distance: 9.2
click at [637, 306] on p "[PERSON_NAME] uses both merchant logos and merchant-specific imagery that bette…" at bounding box center [811, 336] width 574 height 123
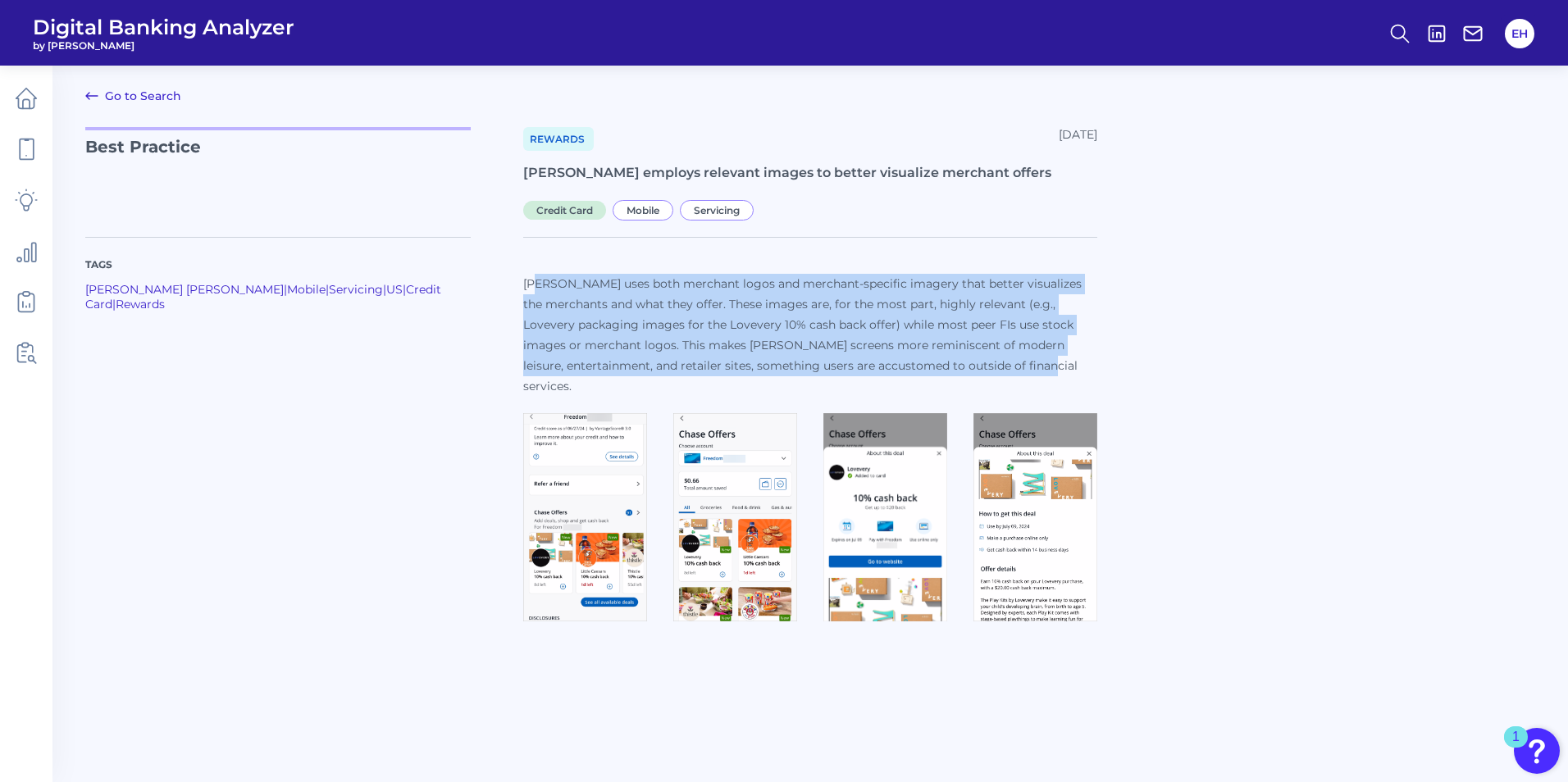
drag, startPoint x: 537, startPoint y: 286, endPoint x: 1042, endPoint y: 360, distance: 510.4
click at [1042, 360] on p "[PERSON_NAME] uses both merchant logos and merchant-specific imagery that bette…" at bounding box center [811, 336] width 574 height 123
click at [726, 328] on p "[PERSON_NAME] uses both merchant logos and merchant-specific imagery that bette…" at bounding box center [811, 336] width 574 height 123
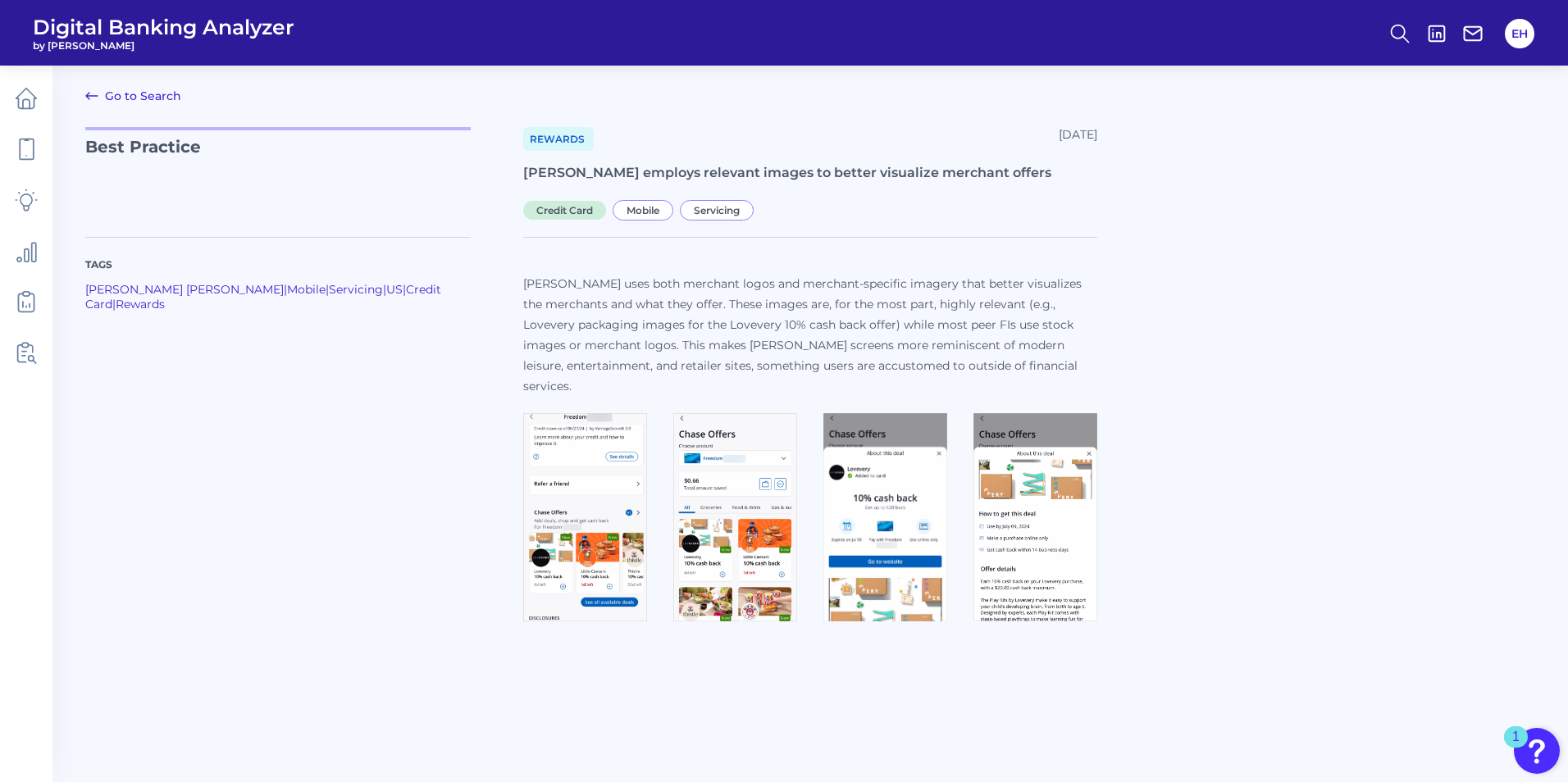
click at [98, 92] on icon at bounding box center [92, 96] width 20 height 20
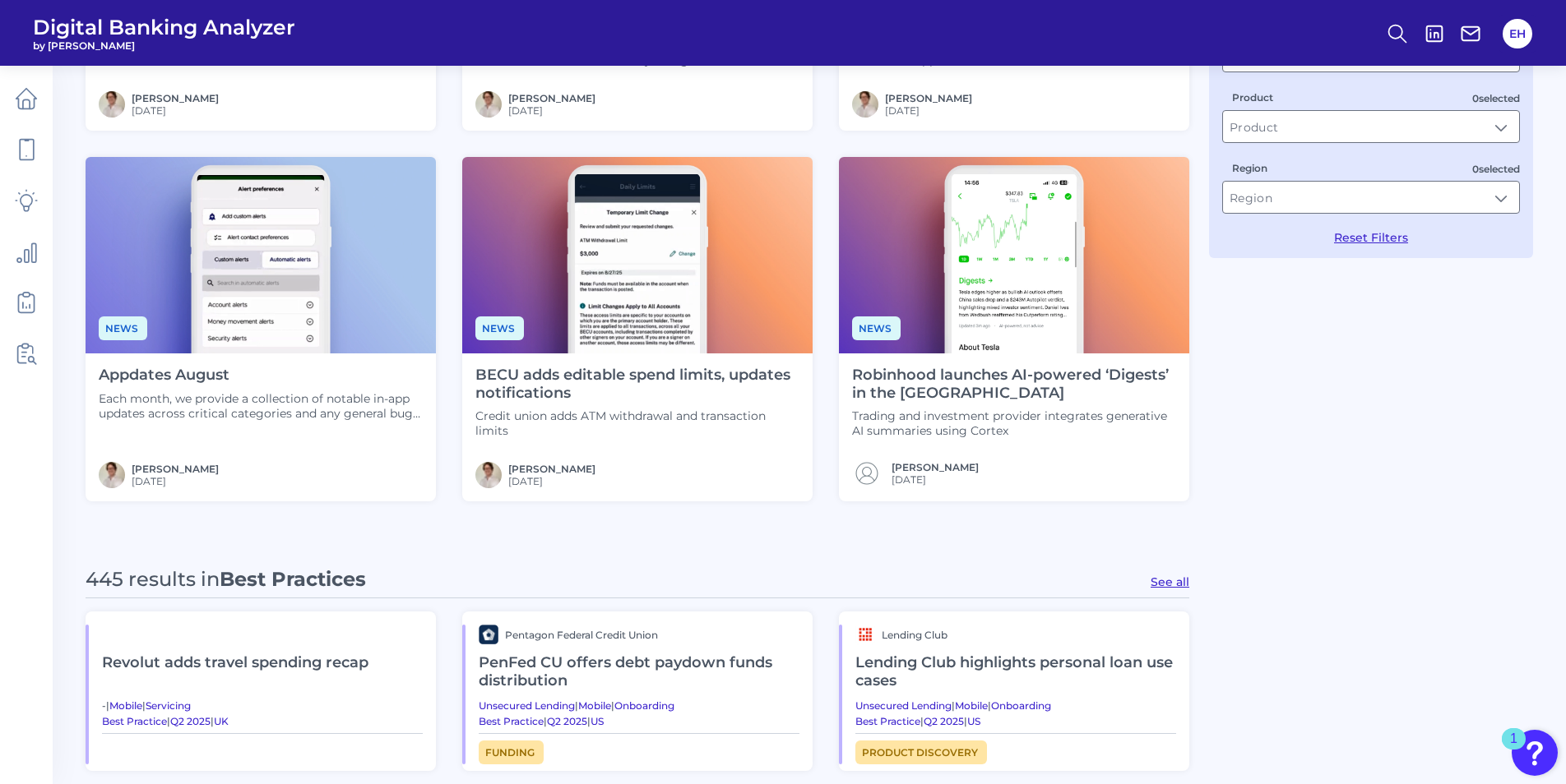
scroll to position [411, 0]
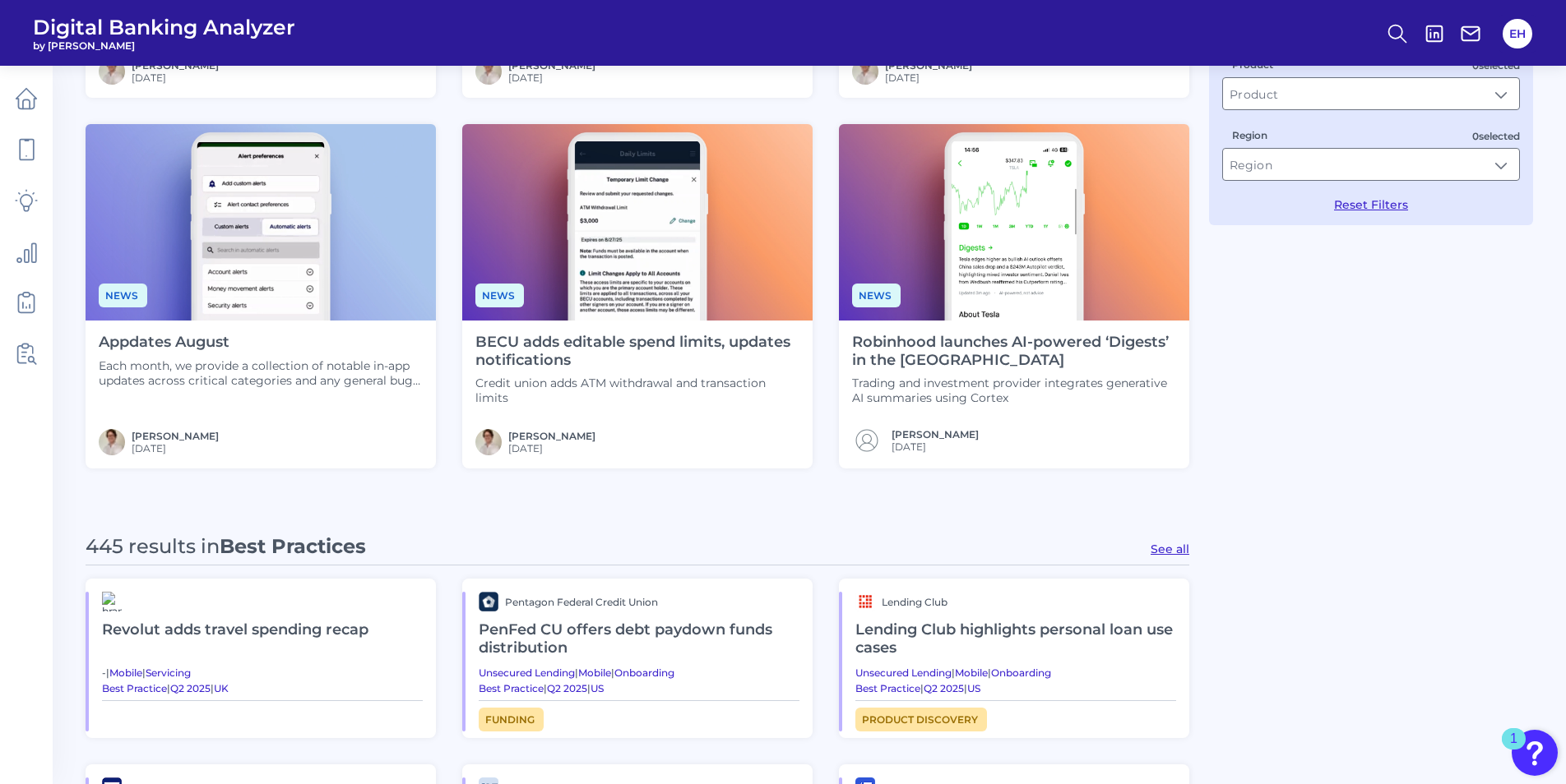
click at [1182, 550] on button "See all" at bounding box center [1169, 550] width 39 height 15
type input "Best Practices"
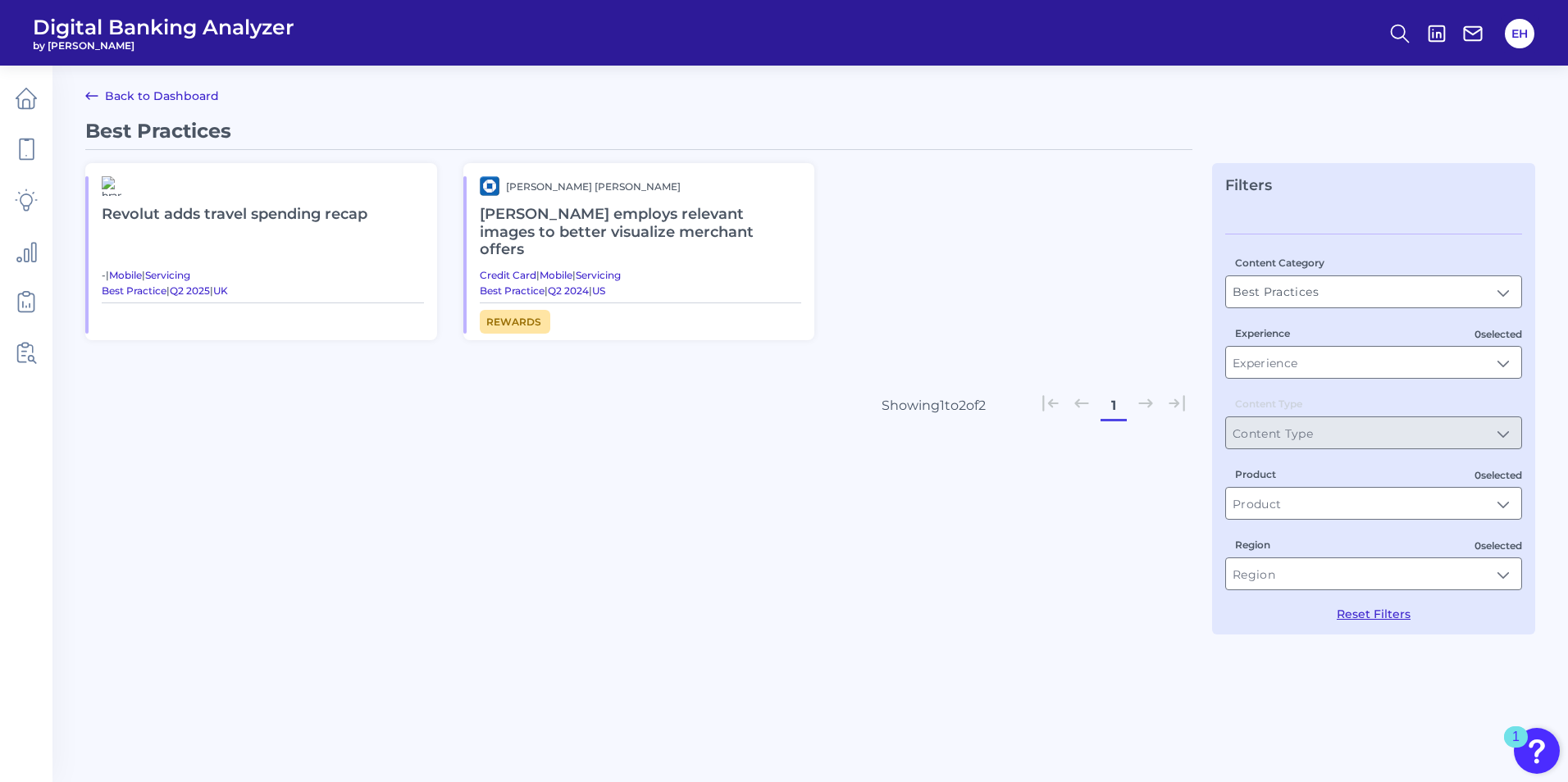
click at [278, 221] on h2 "Revolut adds travel spending recap​" at bounding box center [263, 215] width 322 height 38
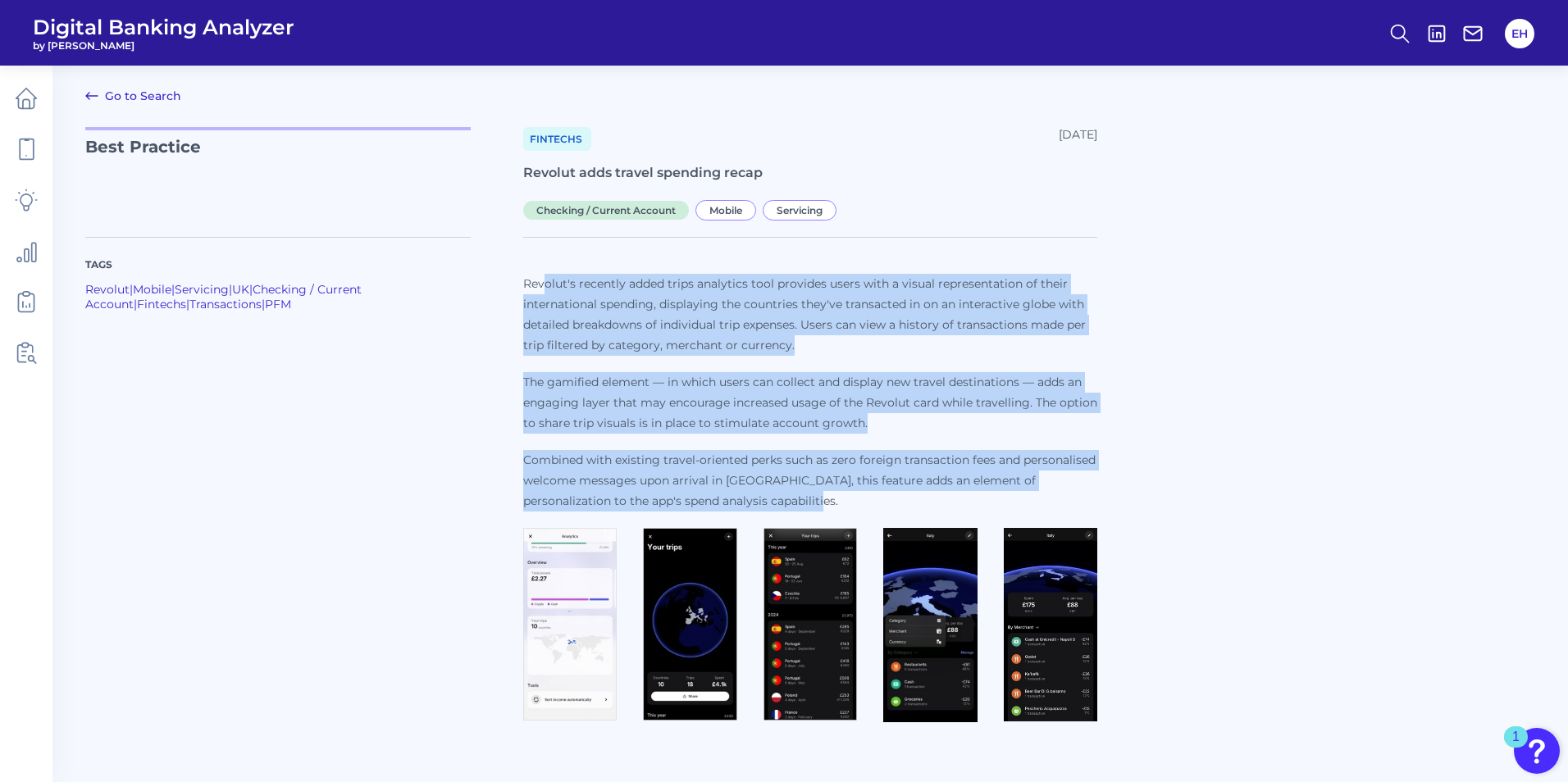
drag, startPoint x: 548, startPoint y: 281, endPoint x: 727, endPoint y: 500, distance: 282.8
click at [727, 500] on p "Revolut's recently added trips analytics tool provides users with a visual repr…" at bounding box center [811, 393] width 574 height 238
click at [785, 428] on p "The gamified element — in which users can collect and display new travel destin…" at bounding box center [811, 403] width 574 height 62
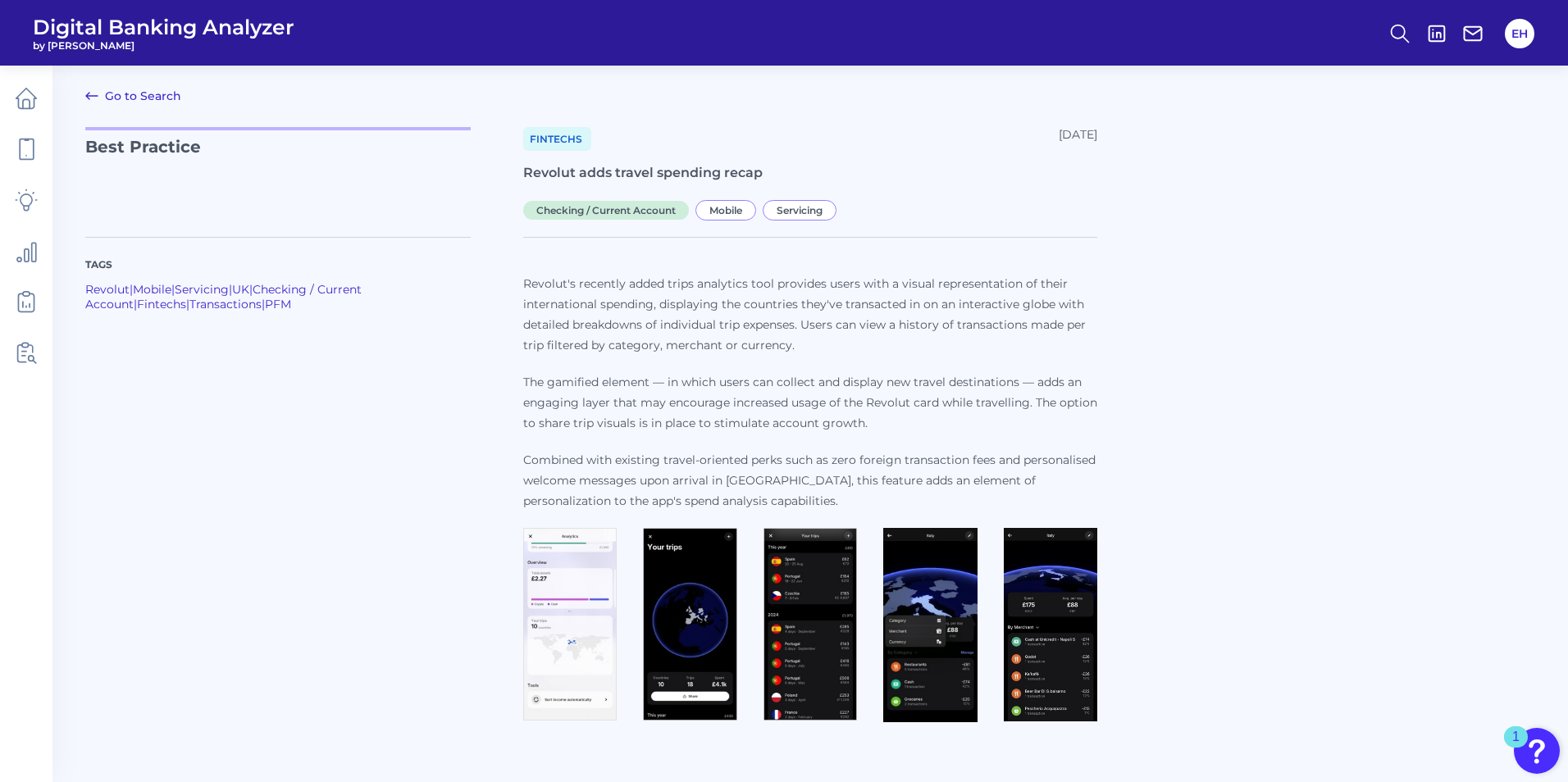
click at [85, 95] on icon at bounding box center [92, 96] width 20 height 20
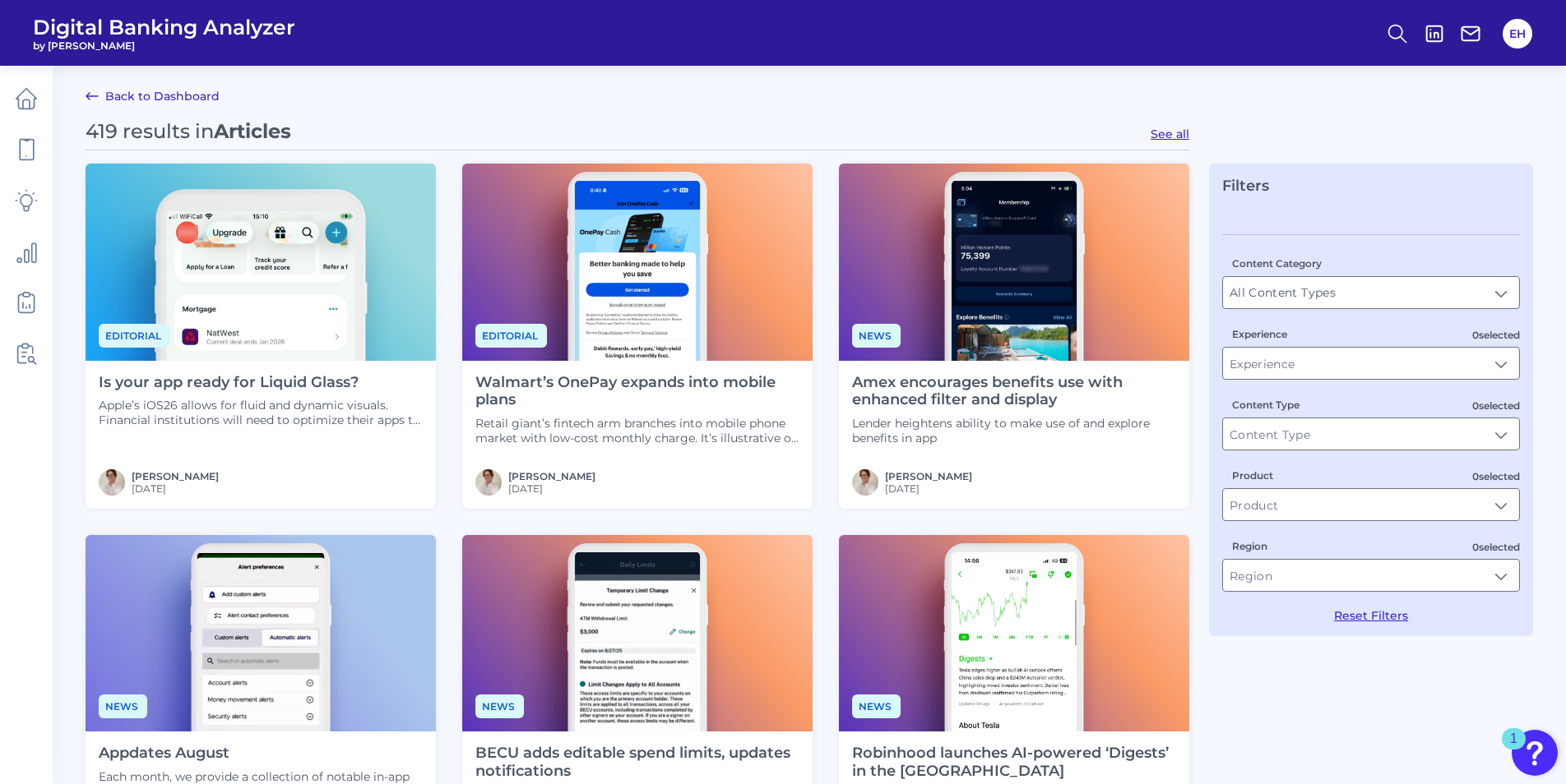
click at [1176, 131] on button "See all" at bounding box center [1169, 134] width 39 height 15
type input "Articles"
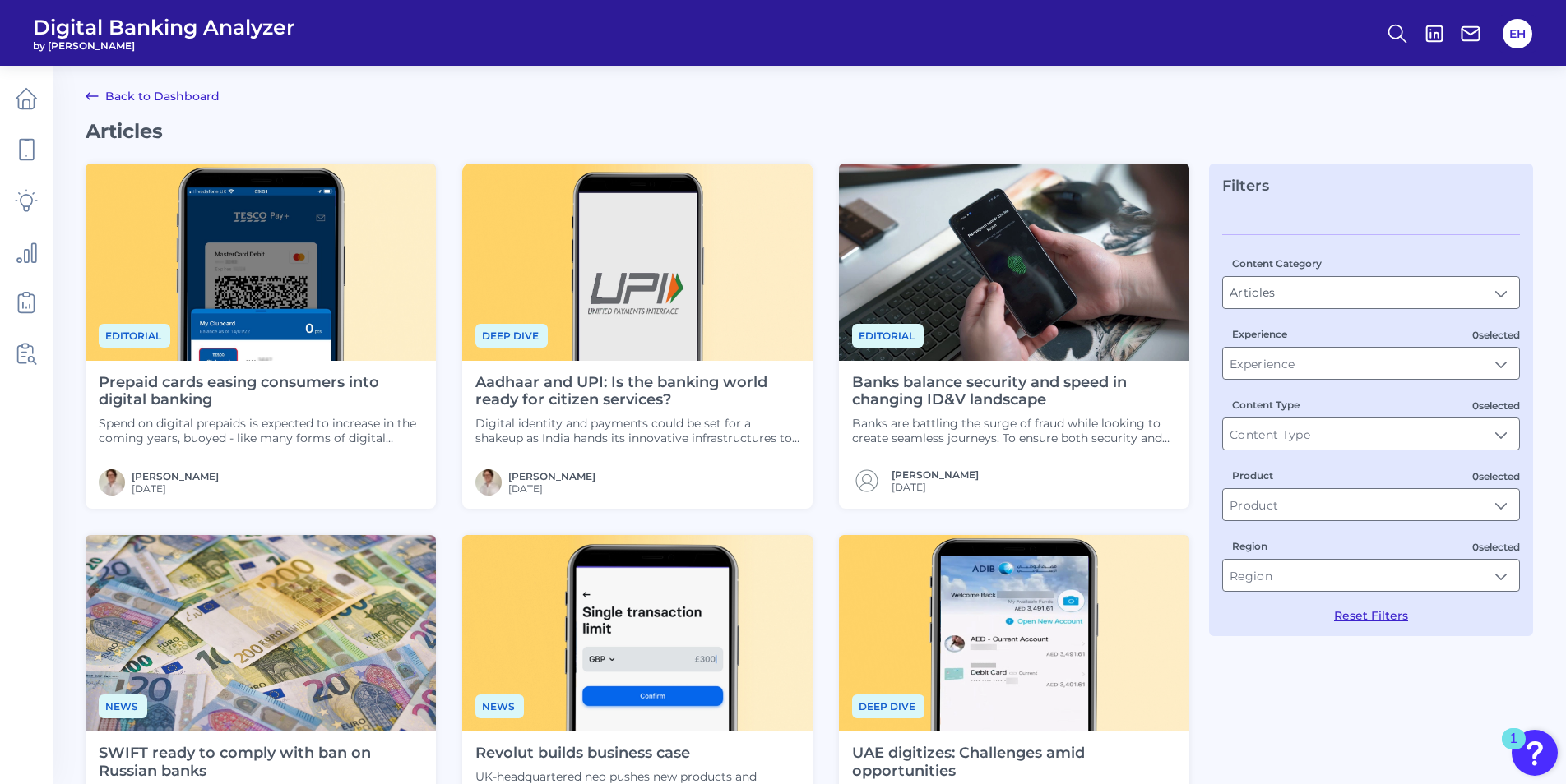
click at [94, 94] on icon at bounding box center [92, 96] width 20 height 20
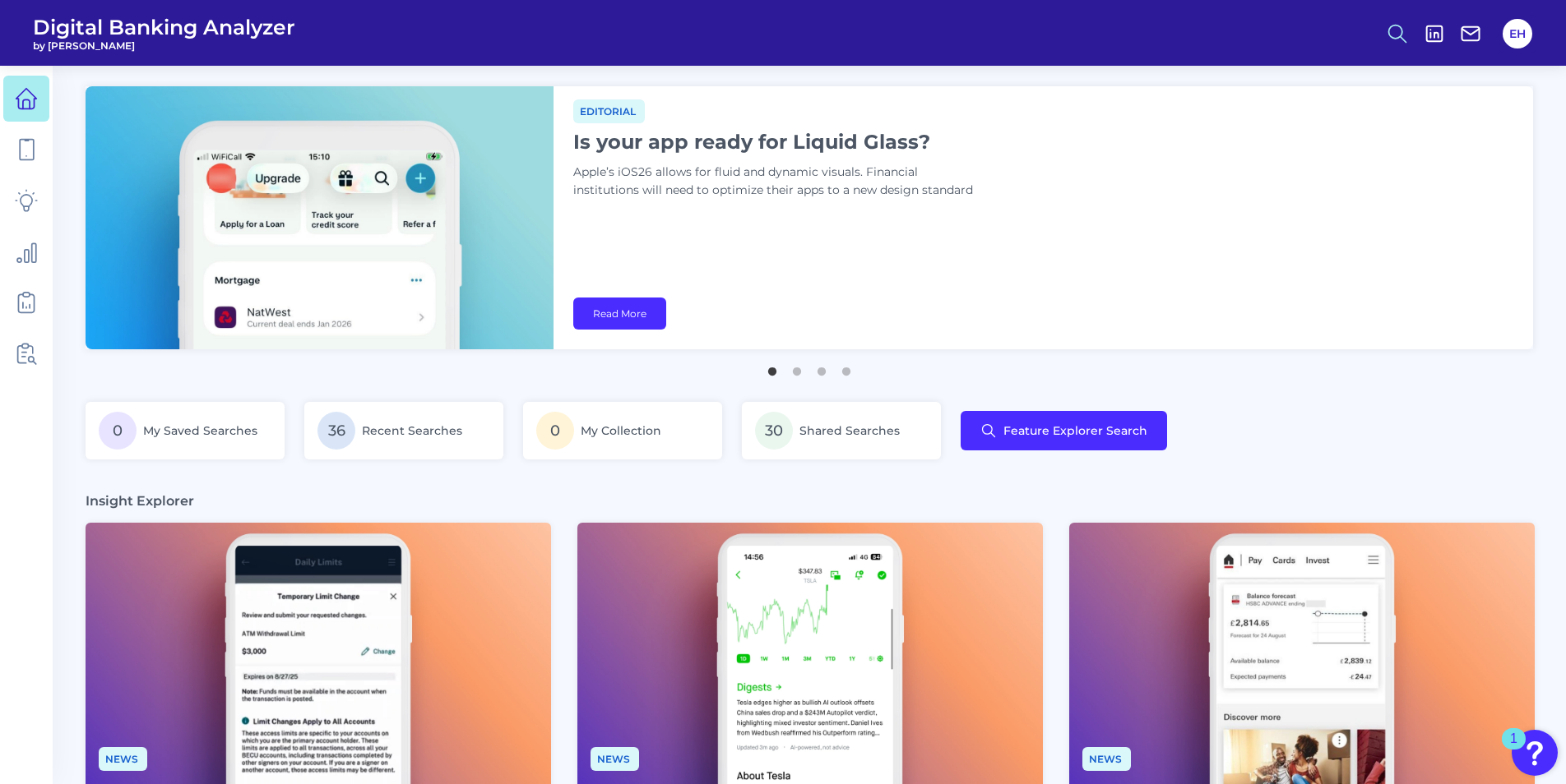
click at [1393, 33] on icon at bounding box center [1397, 34] width 23 height 23
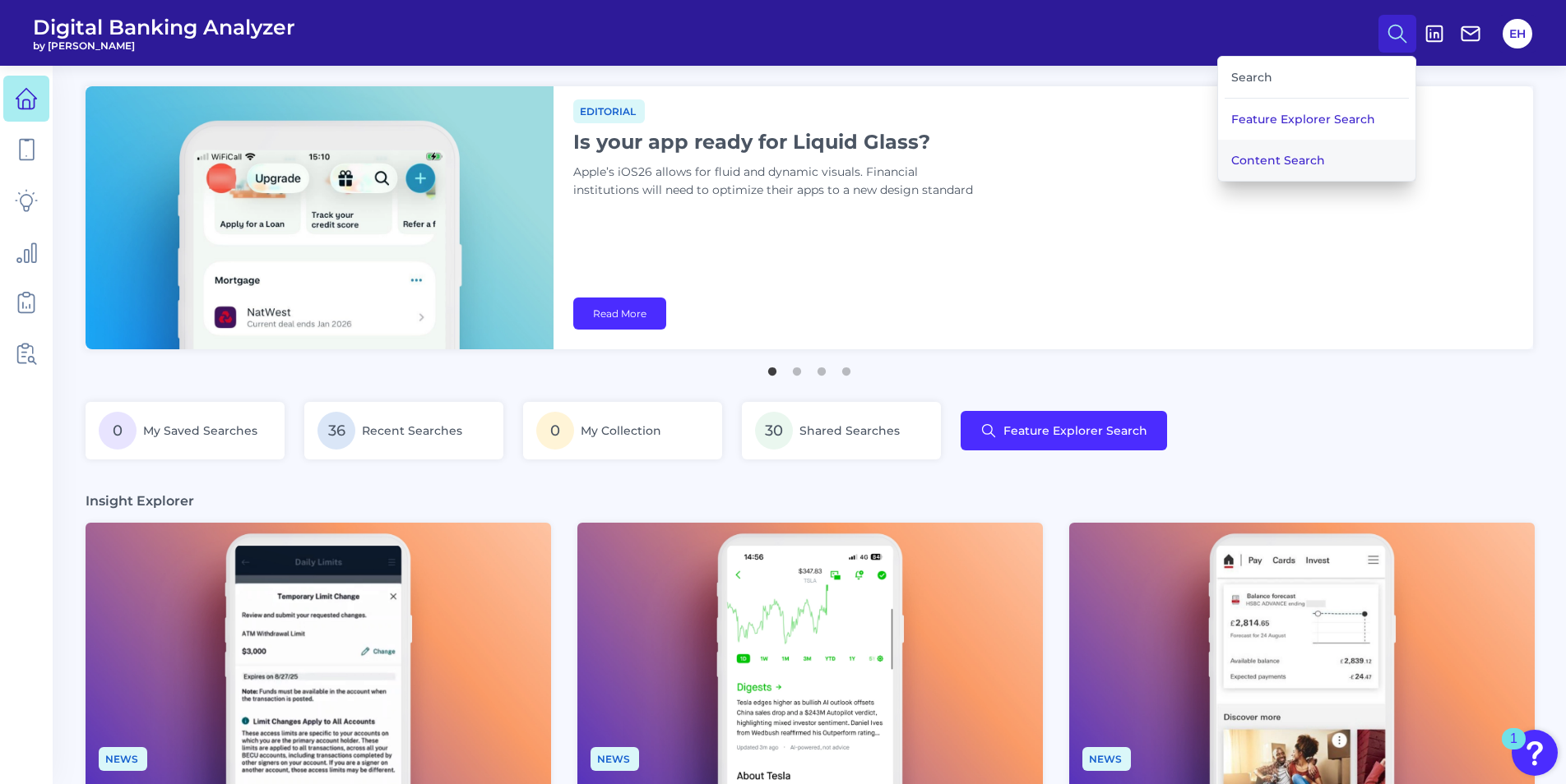
click at [1276, 165] on button "Content Search" at bounding box center [1317, 160] width 197 height 41
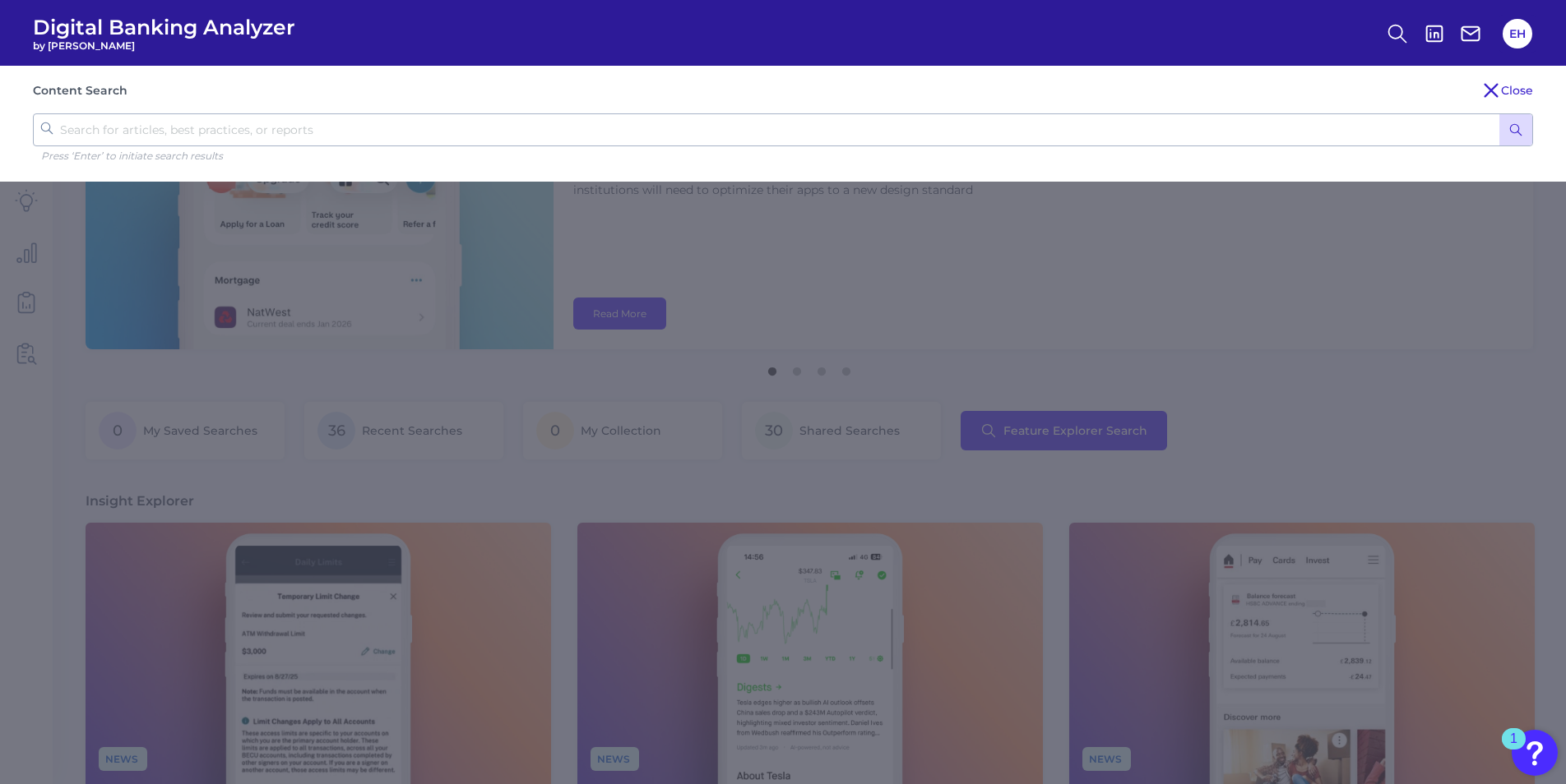
click at [283, 136] on input "text" at bounding box center [783, 130] width 1500 height 33
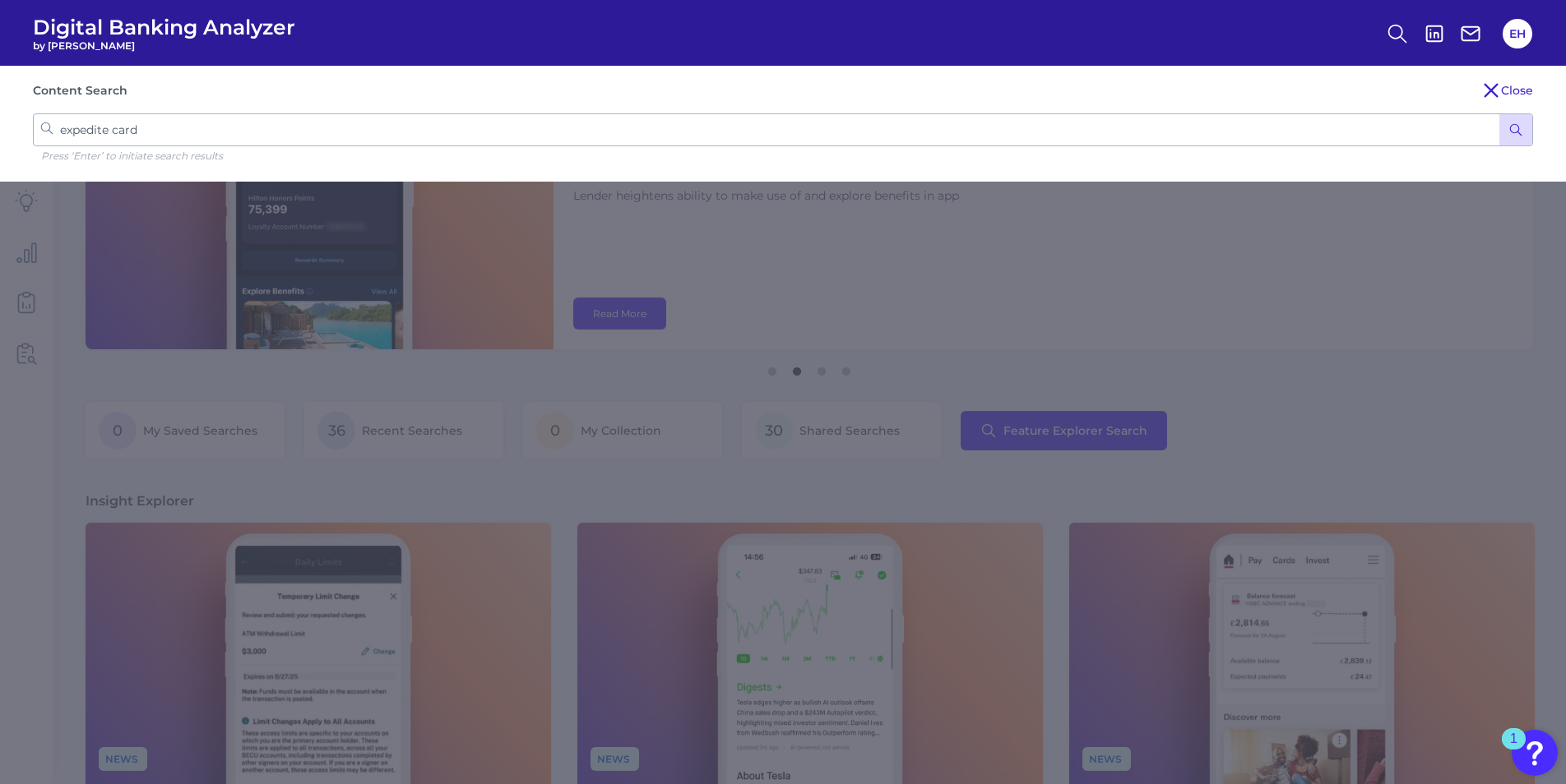
type input "expedite card"
click at [1516, 130] on icon "submit" at bounding box center [1516, 130] width 15 height 15
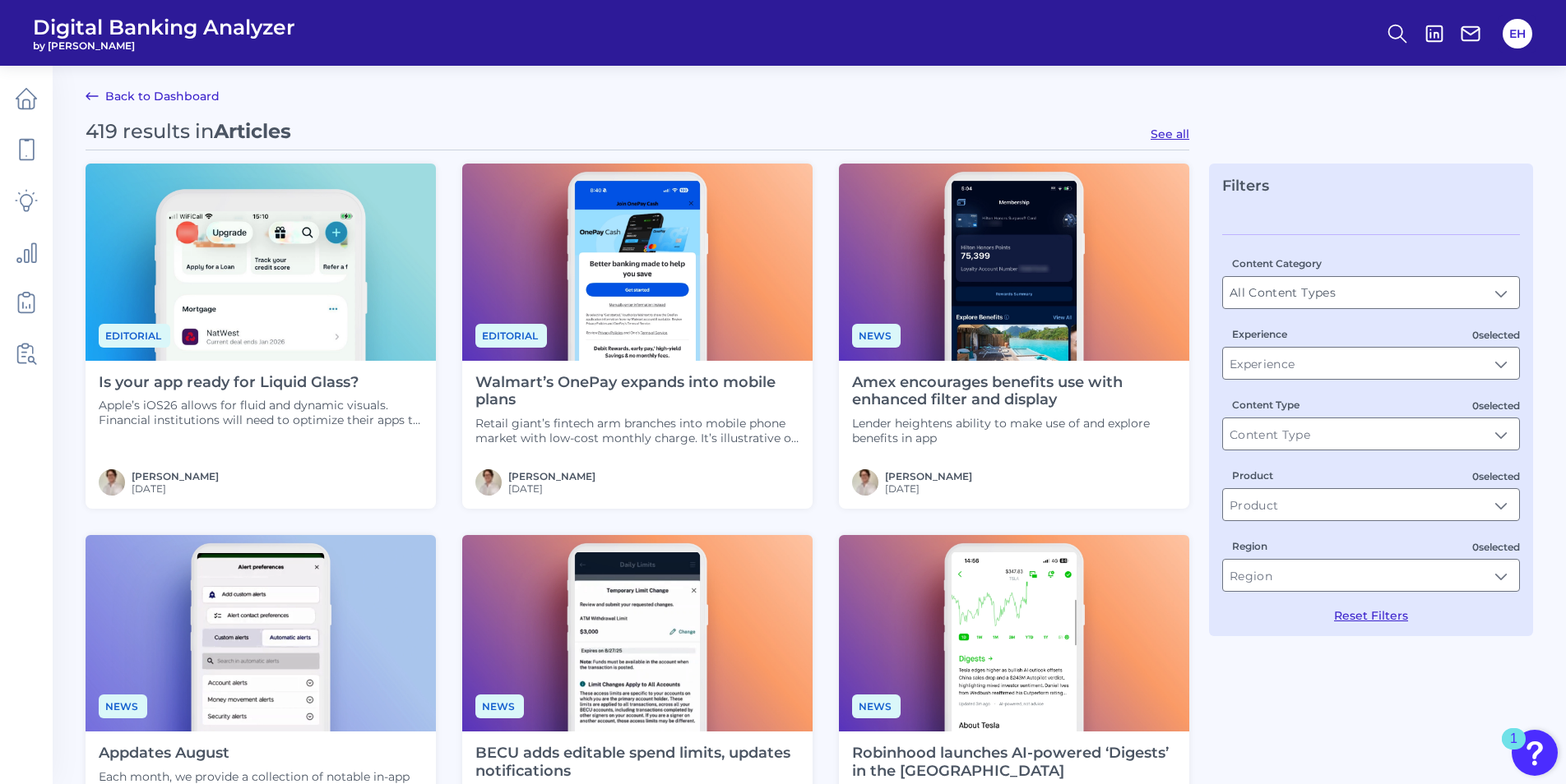
click at [1186, 133] on button "See all" at bounding box center [1169, 134] width 39 height 15
type input "Articles"
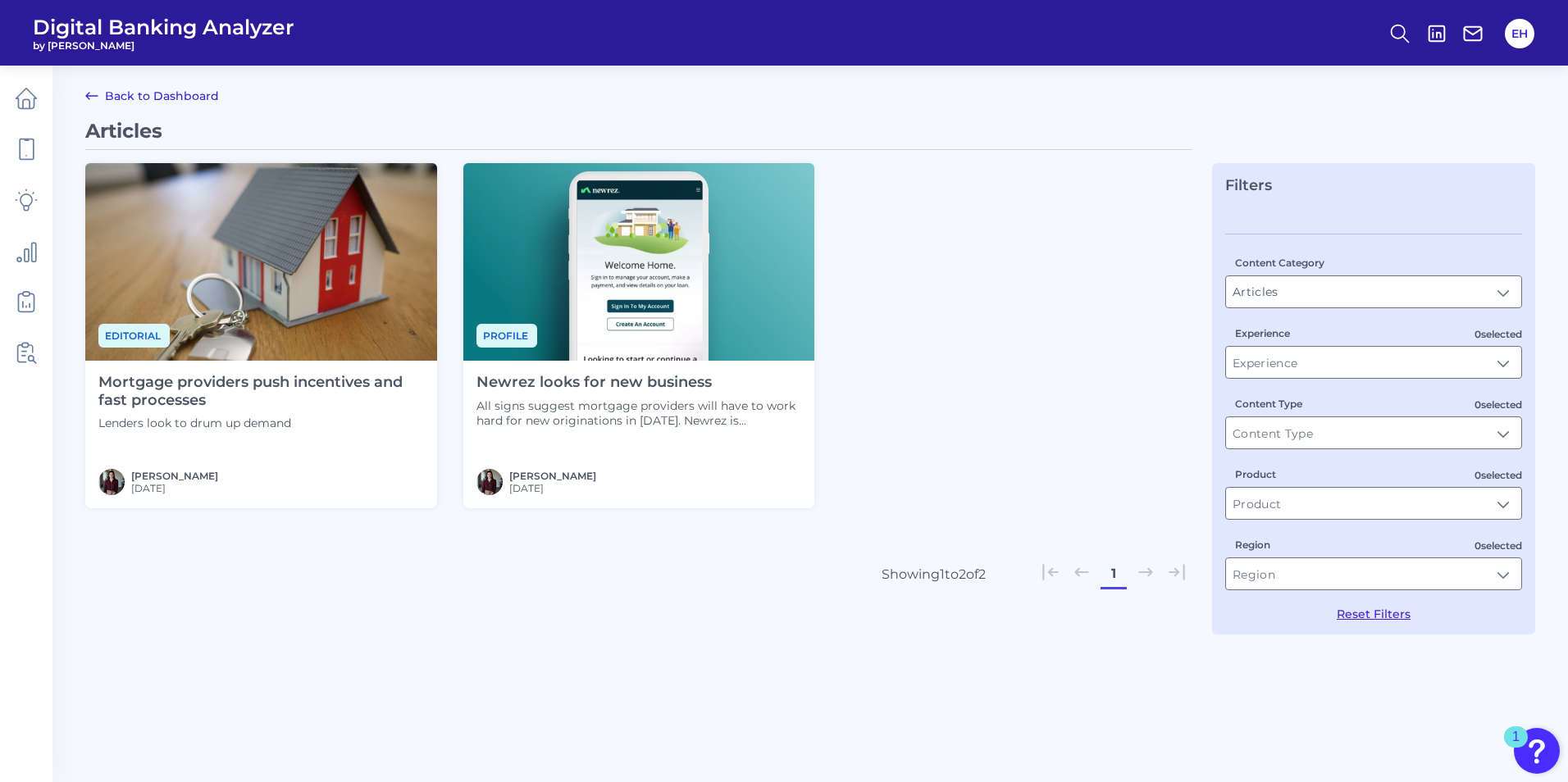
click at [240, 385] on h4 "Mortgage providers push incentives and fast processes" at bounding box center [261, 391] width 326 height 35
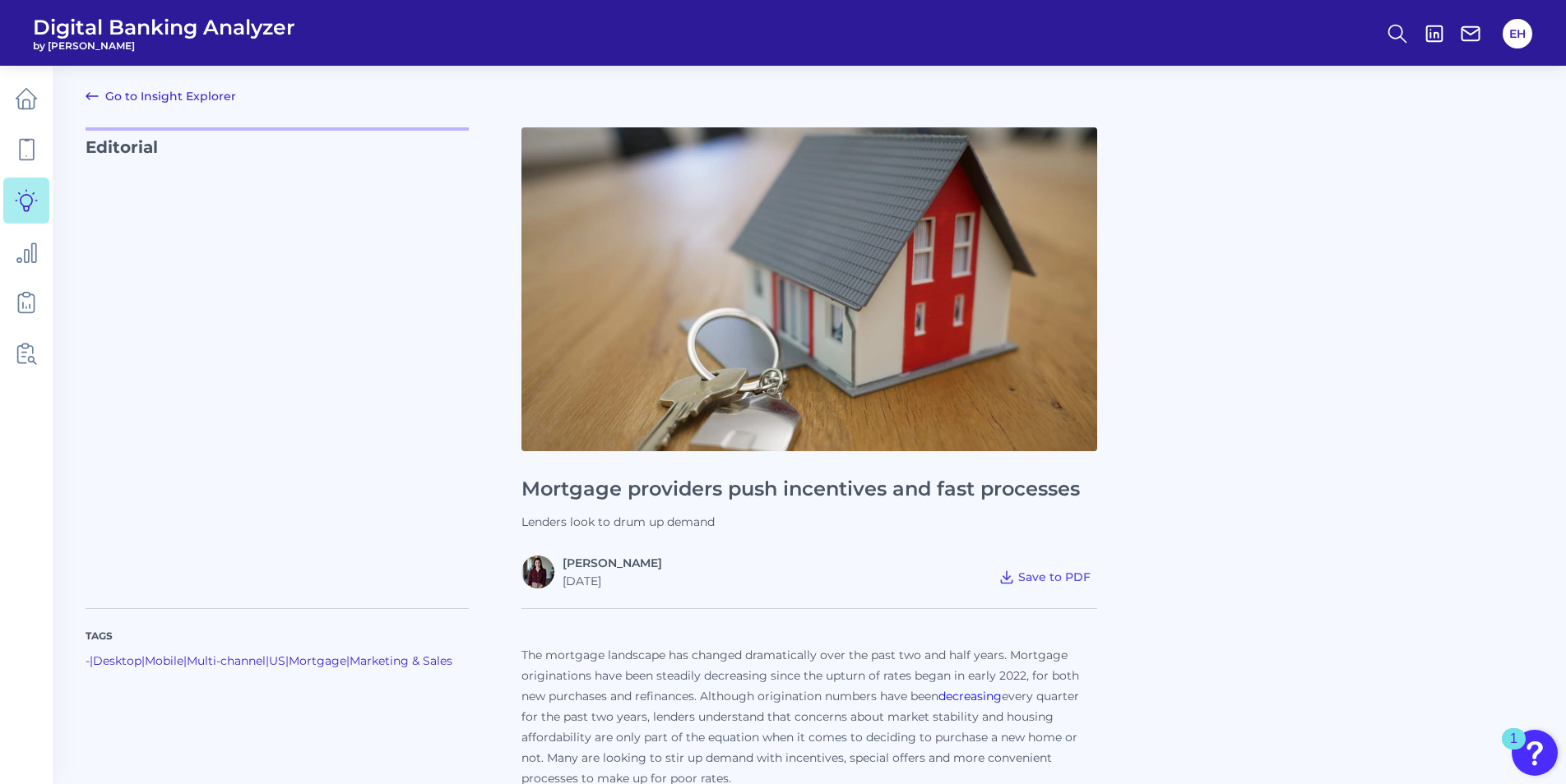
click at [142, 99] on link "Go to Insight Explorer" at bounding box center [160, 96] width 151 height 20
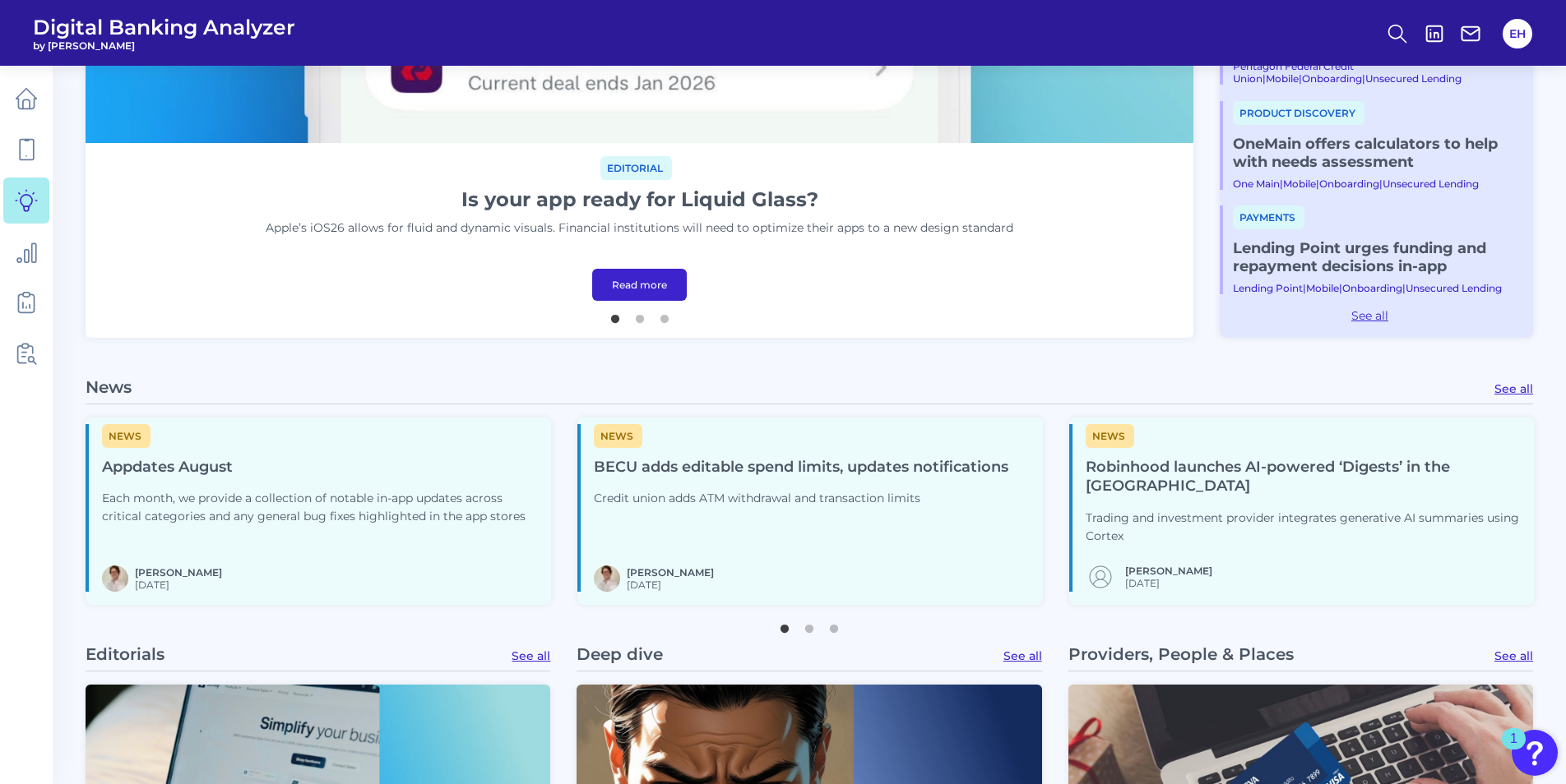
scroll to position [576, 0]
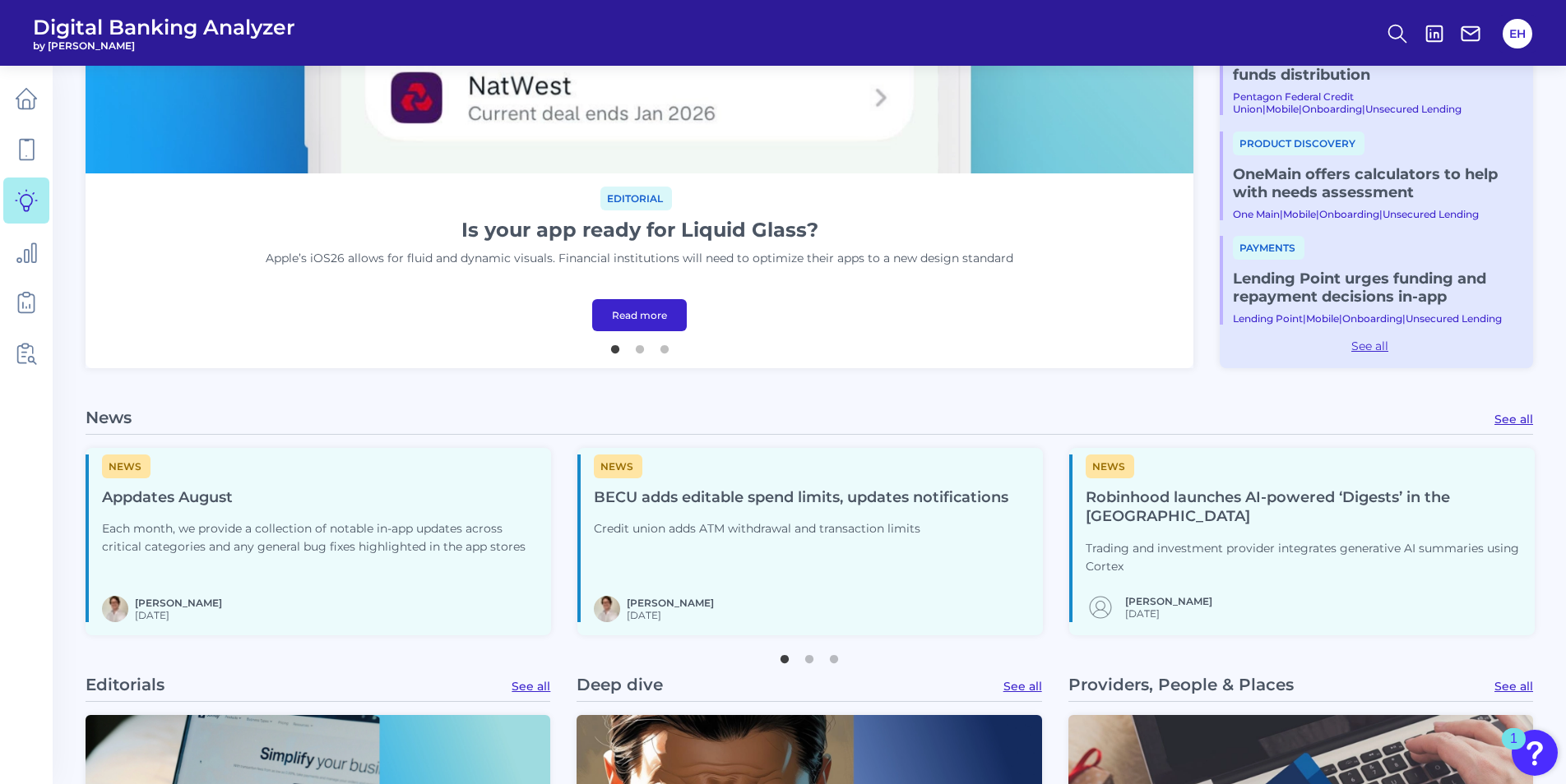
click at [1516, 420] on link "See all" at bounding box center [1513, 420] width 39 height 15
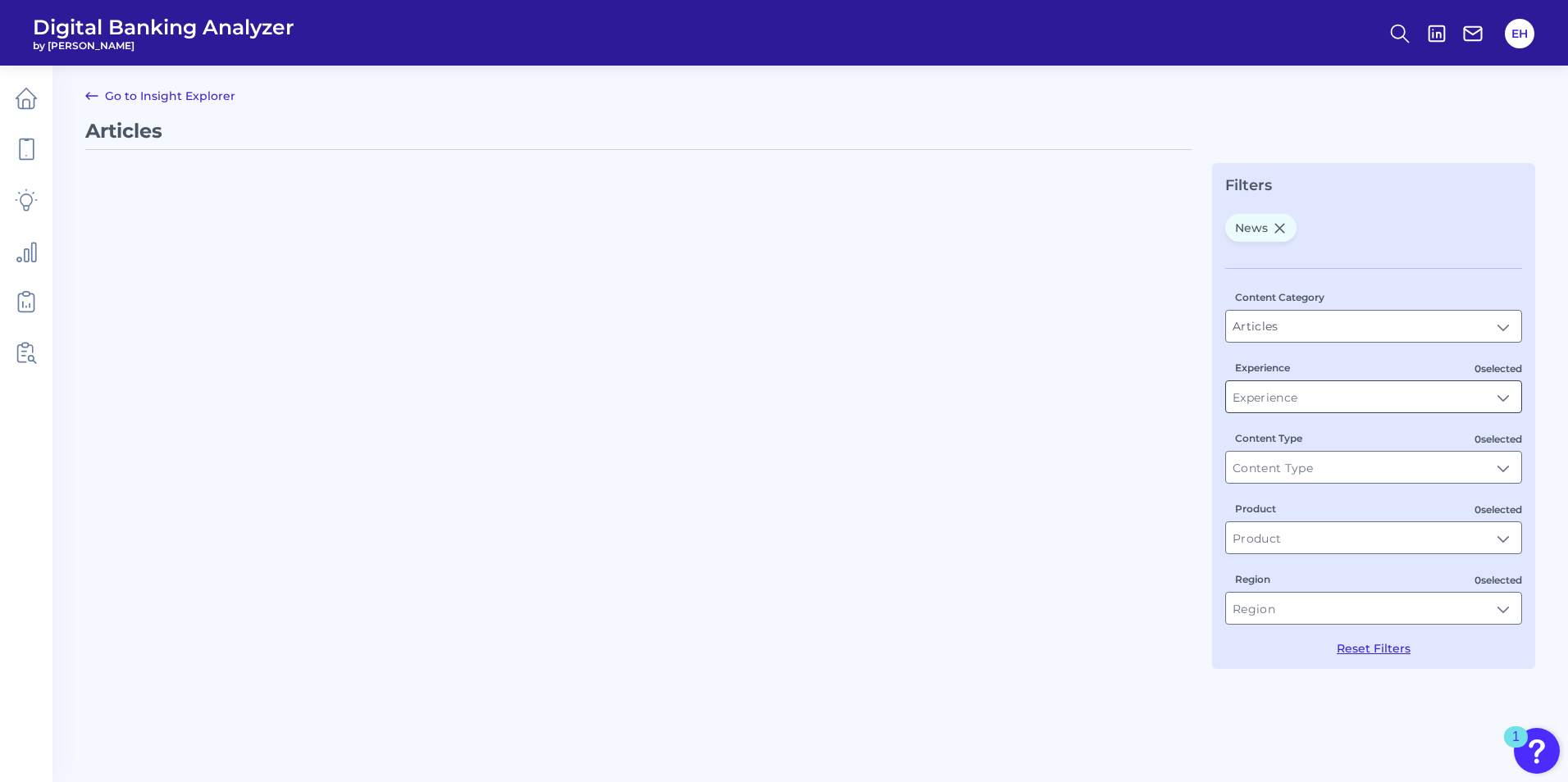
type input "News"
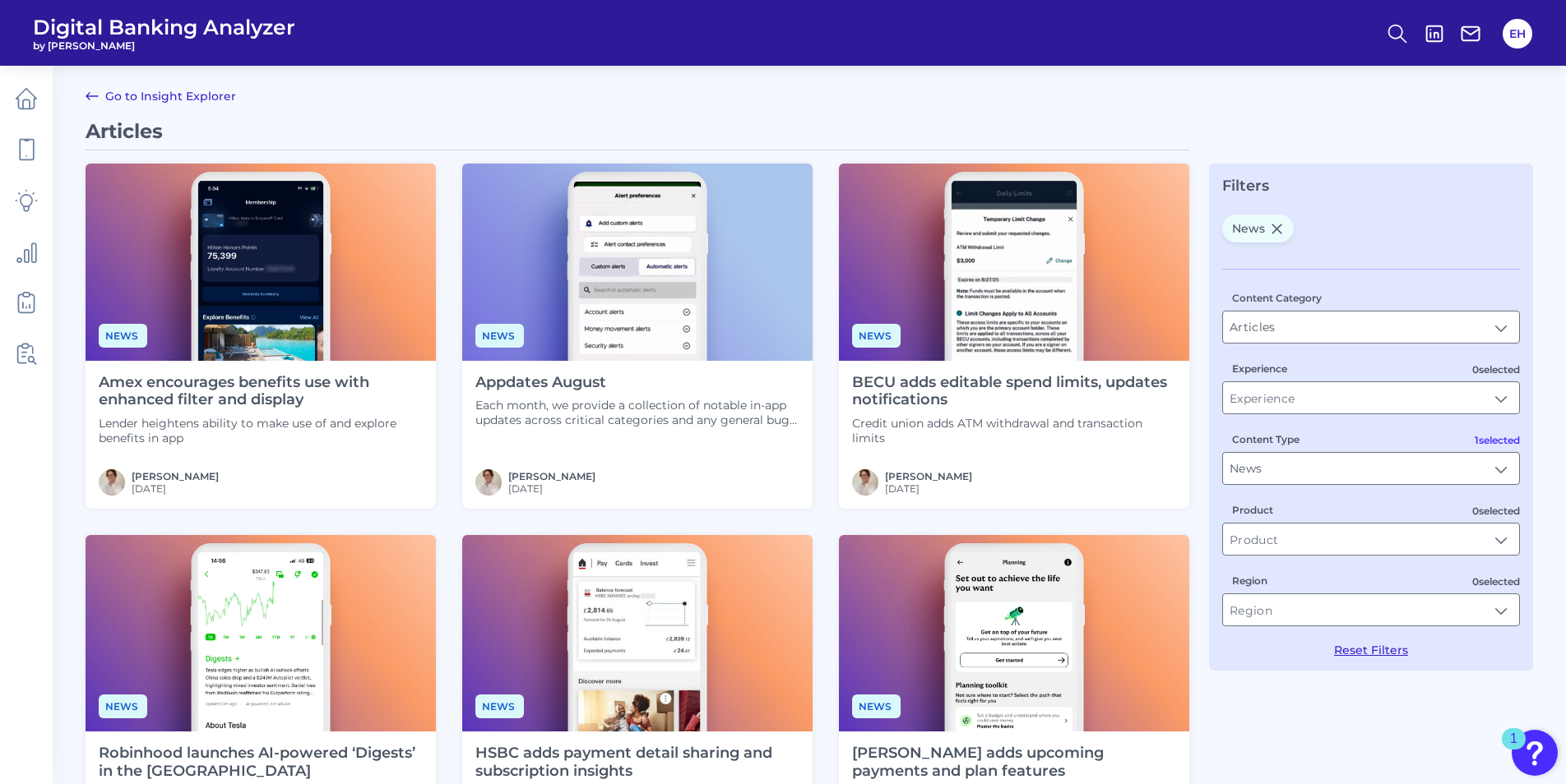
click at [175, 95] on link "Go to Insight Explorer" at bounding box center [160, 96] width 151 height 20
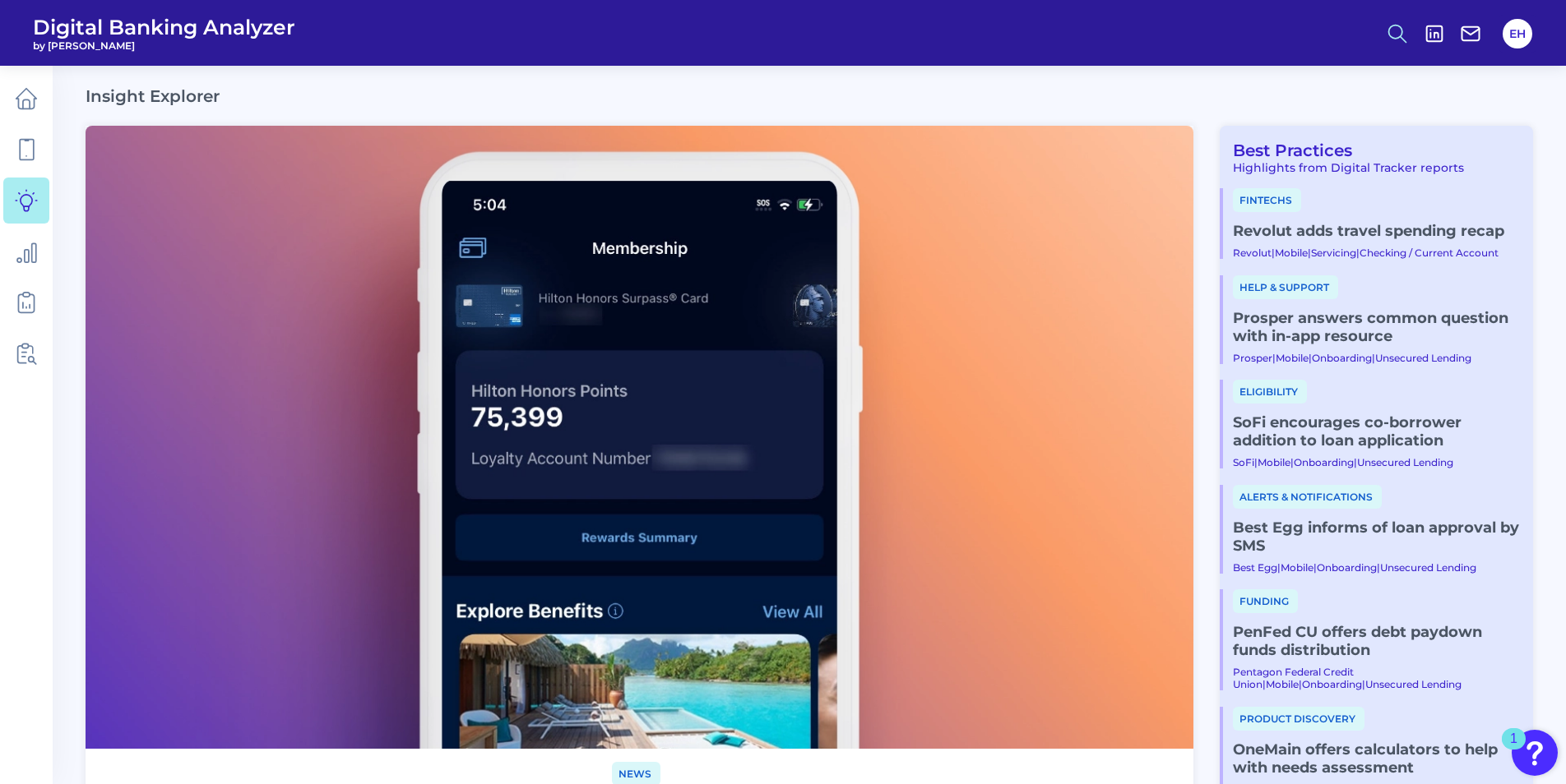
click at [1399, 34] on icon at bounding box center [1397, 34] width 23 height 23
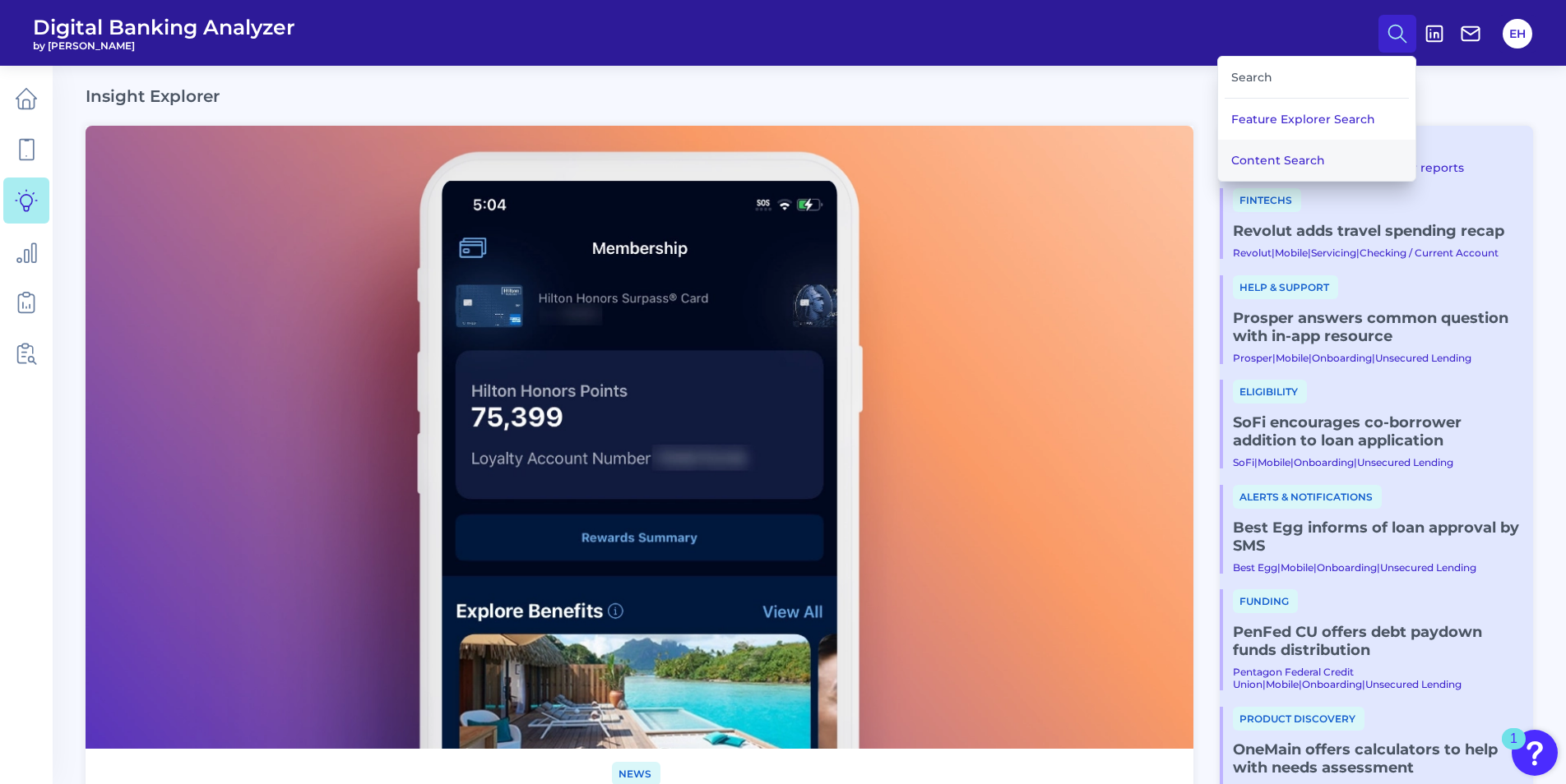
click at [1284, 153] on button "Content Search" at bounding box center [1317, 160] width 197 height 41
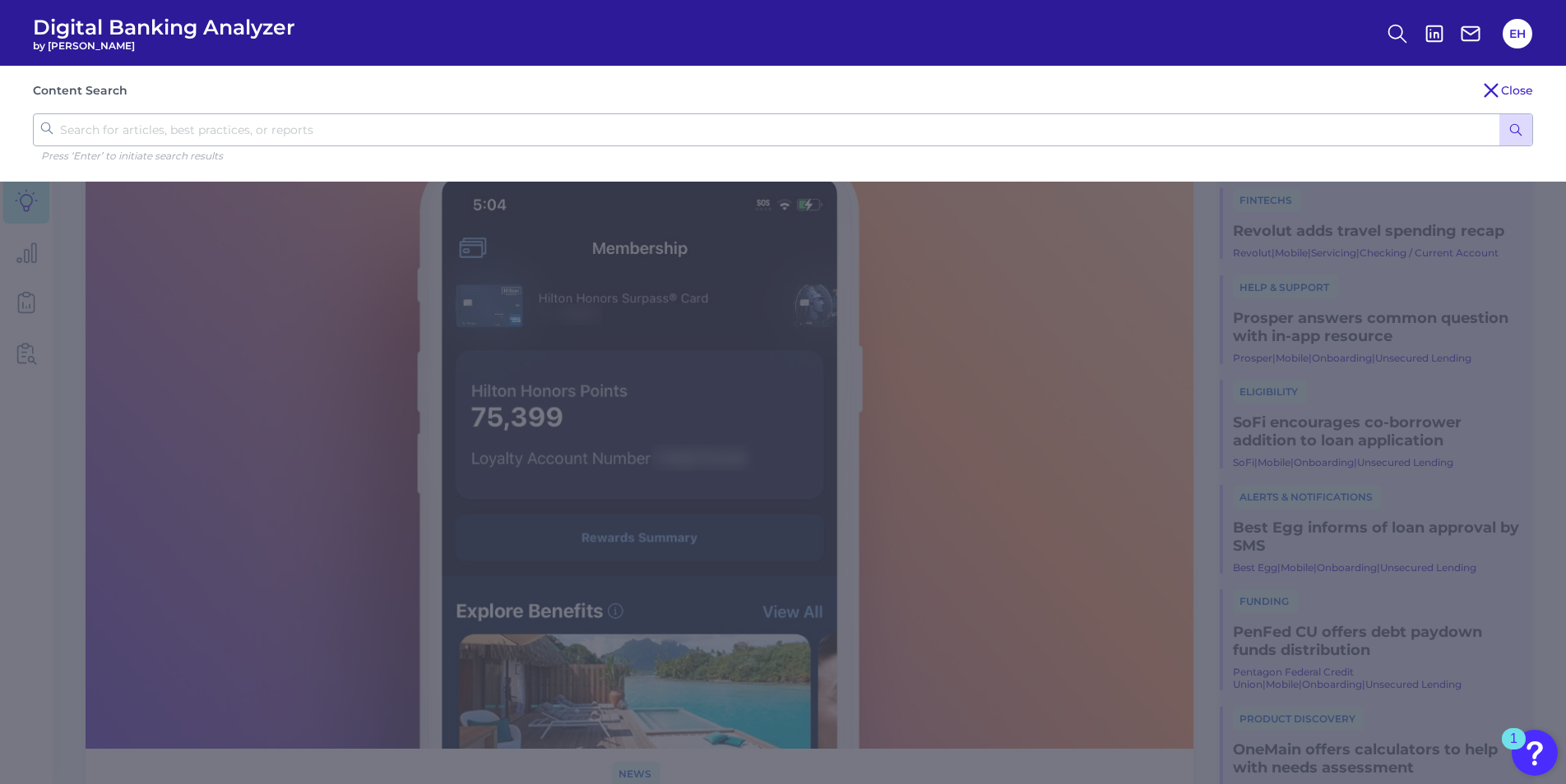
click at [365, 114] on input "text" at bounding box center [783, 130] width 1500 height 33
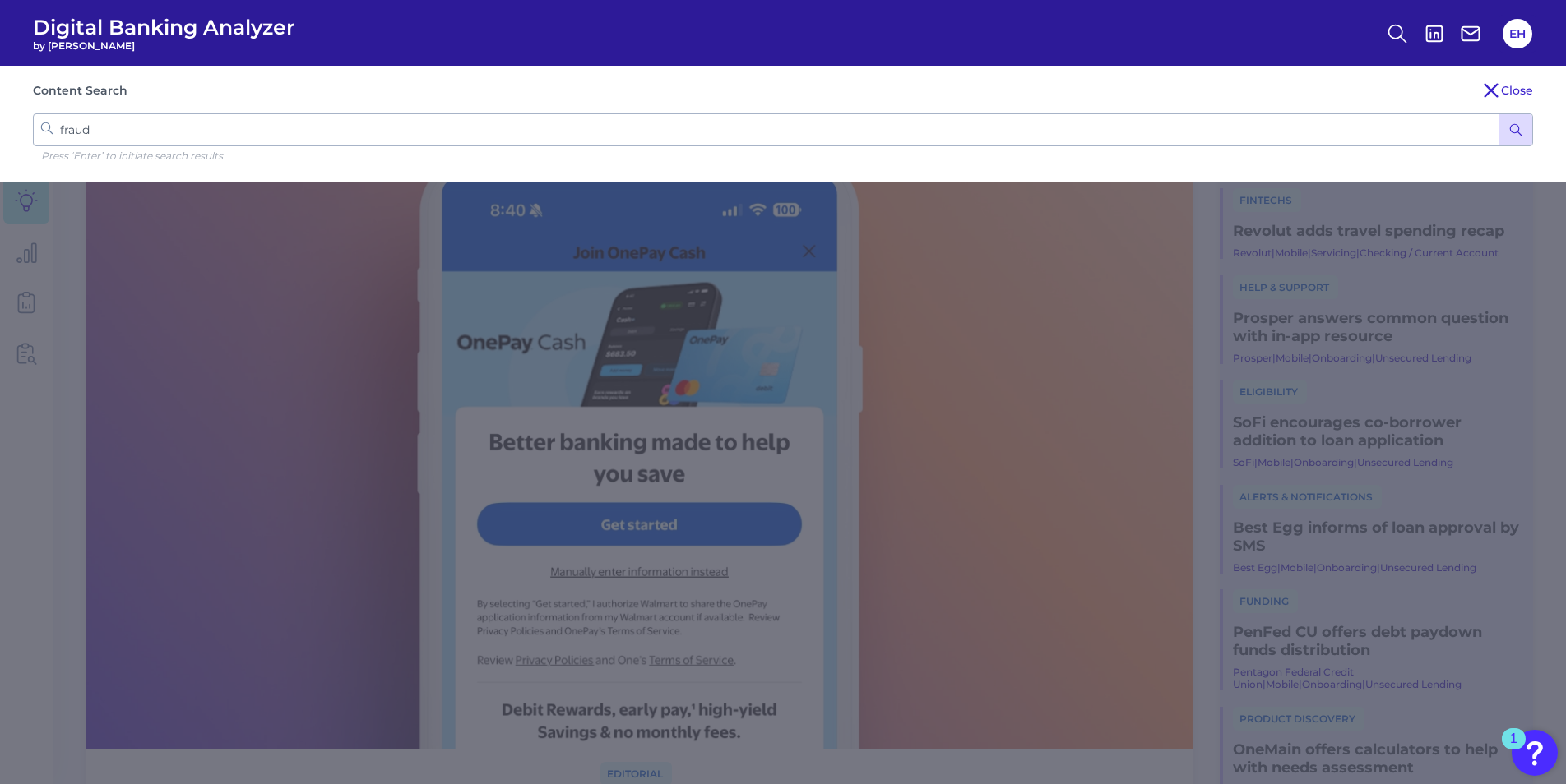
type input "fraud"
click at [1520, 131] on icon "submit" at bounding box center [1516, 130] width 15 height 15
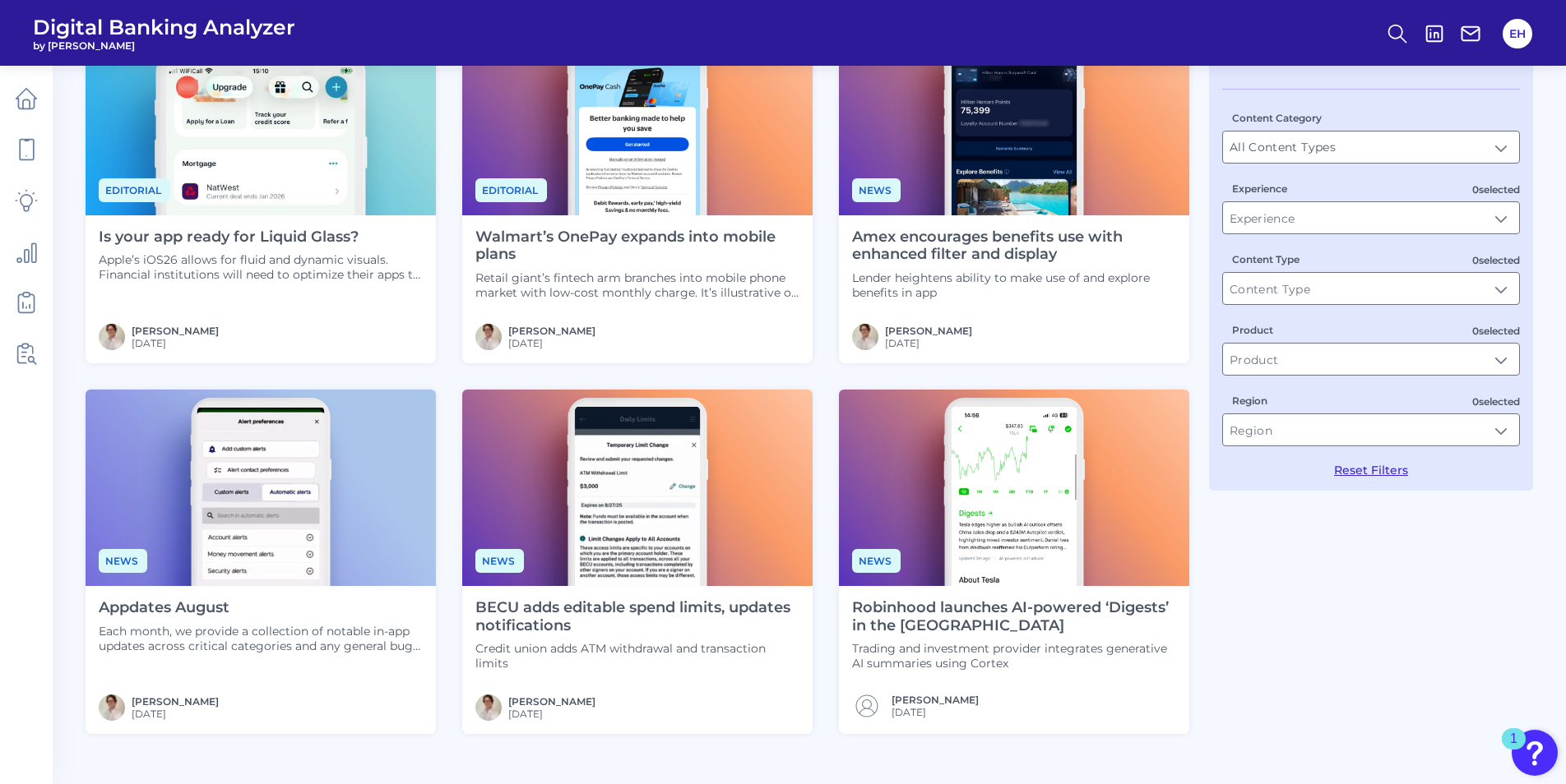
scroll to position [411, 0]
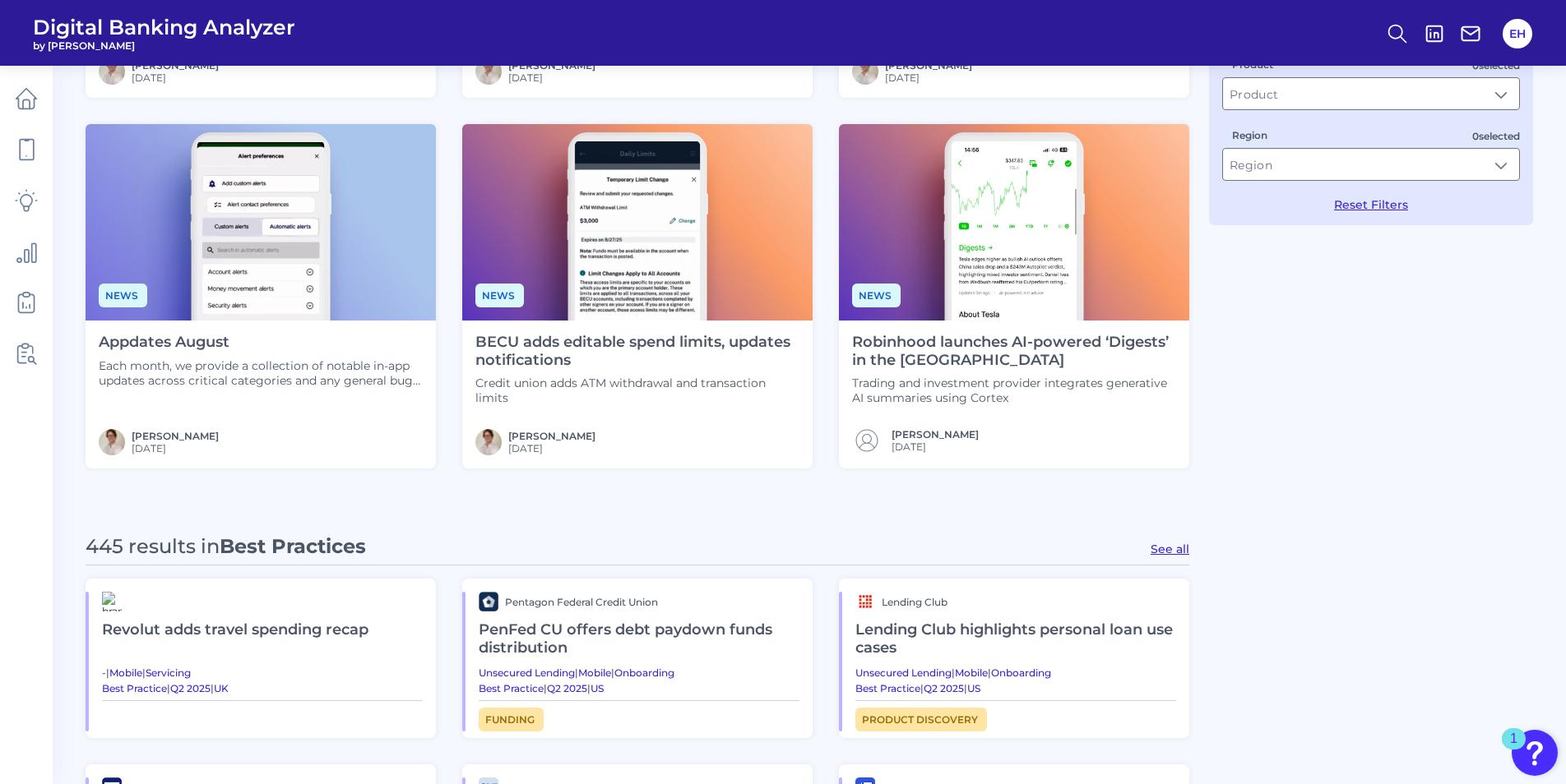
click at [1183, 553] on button "See all" at bounding box center [1169, 550] width 39 height 15
type input "Best Practices"
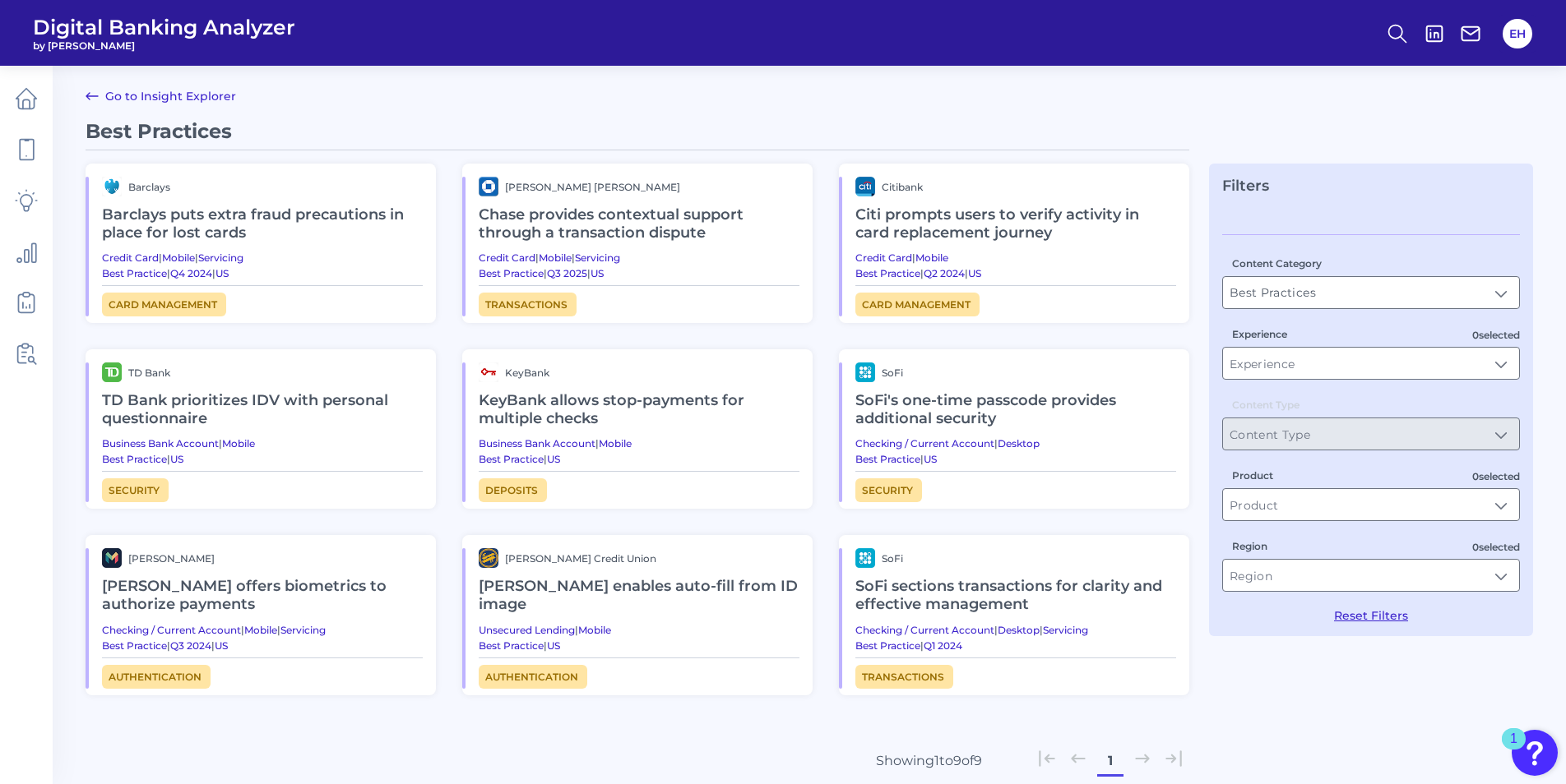
click at [114, 89] on link "Go to Insight Explorer" at bounding box center [160, 96] width 151 height 20
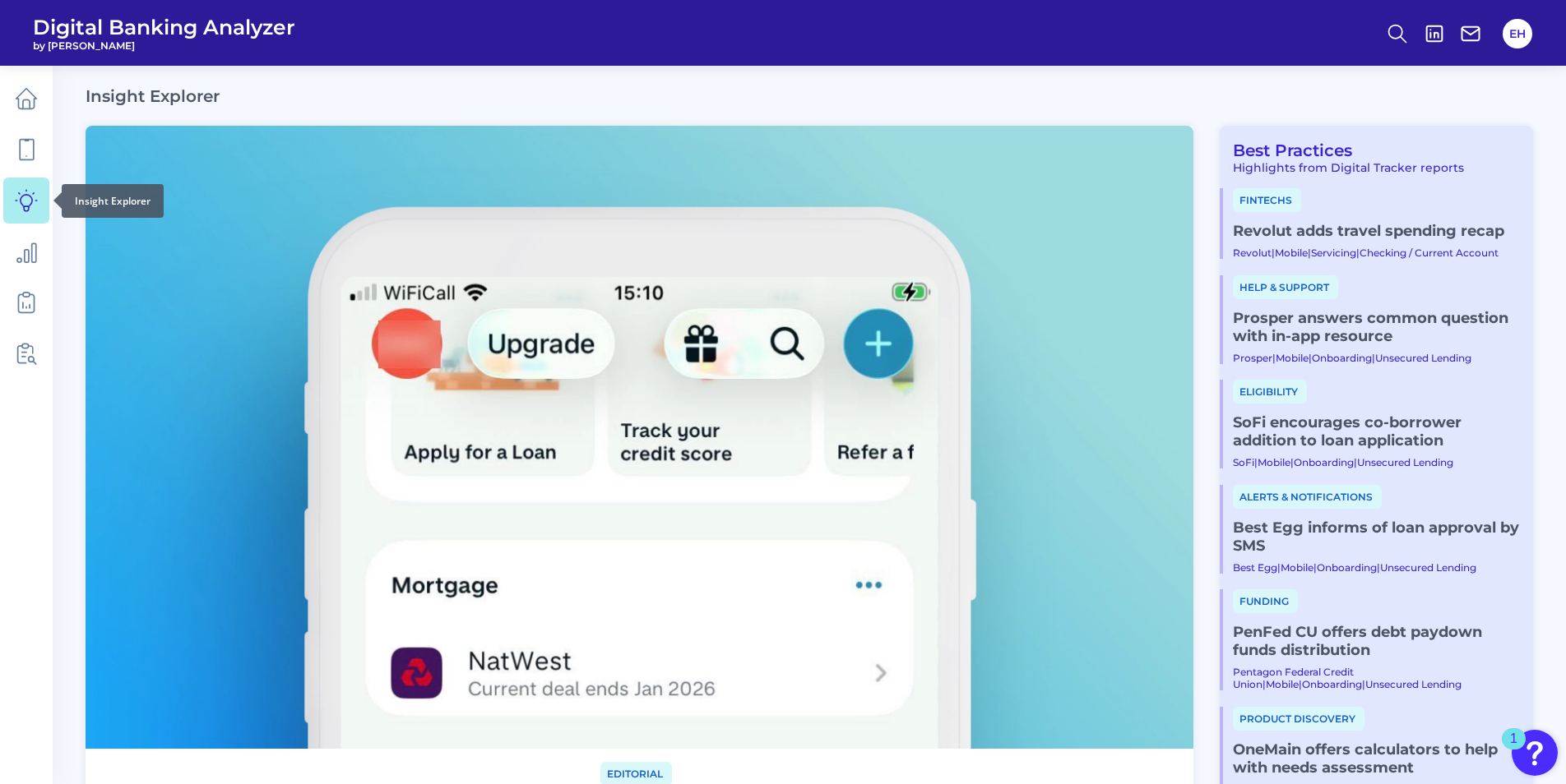
click at [34, 211] on icon at bounding box center [26, 201] width 23 height 23
click at [1408, 30] on button at bounding box center [1397, 34] width 38 height 38
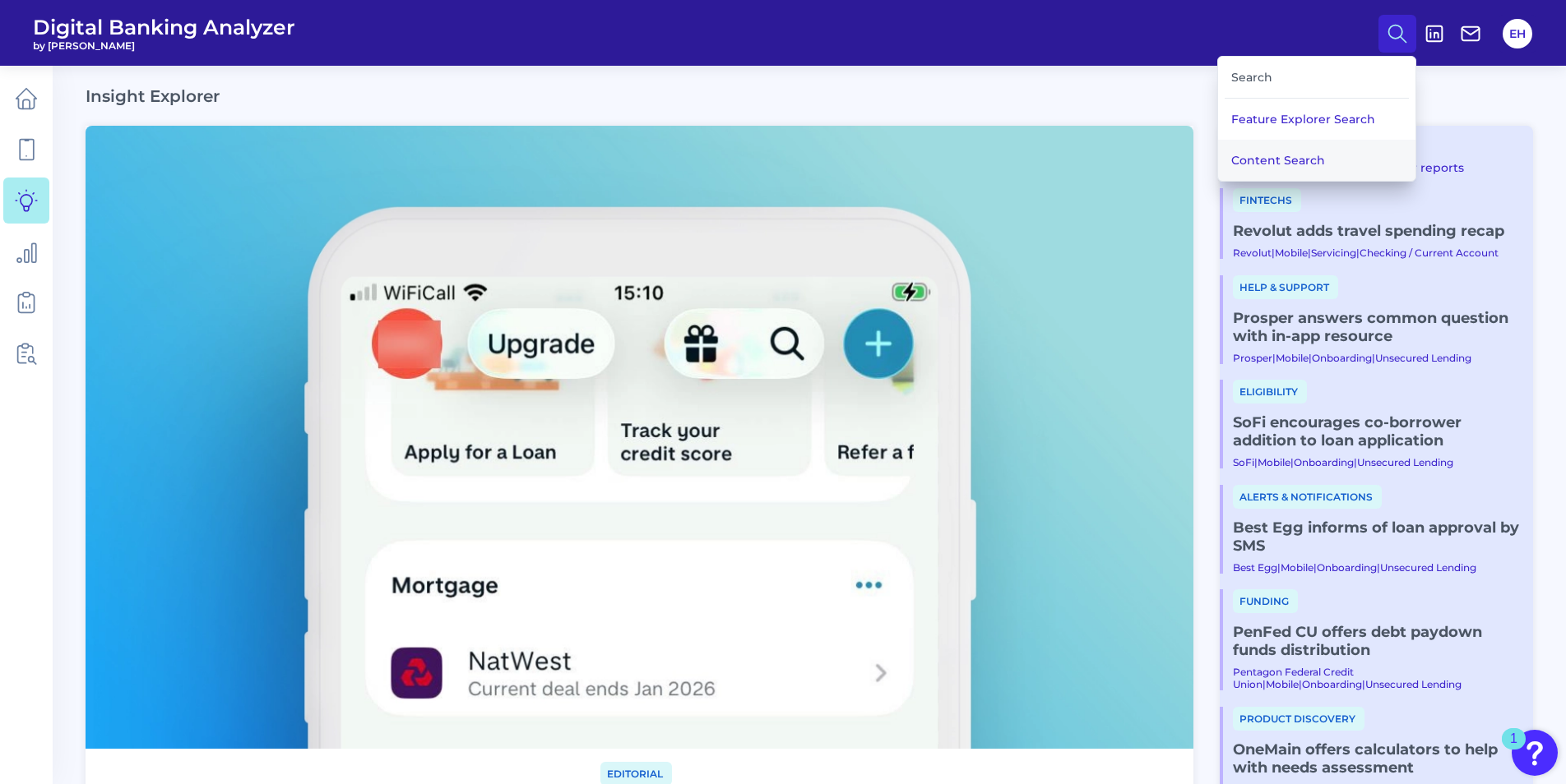
click at [1290, 161] on button "Content Search" at bounding box center [1317, 160] width 197 height 41
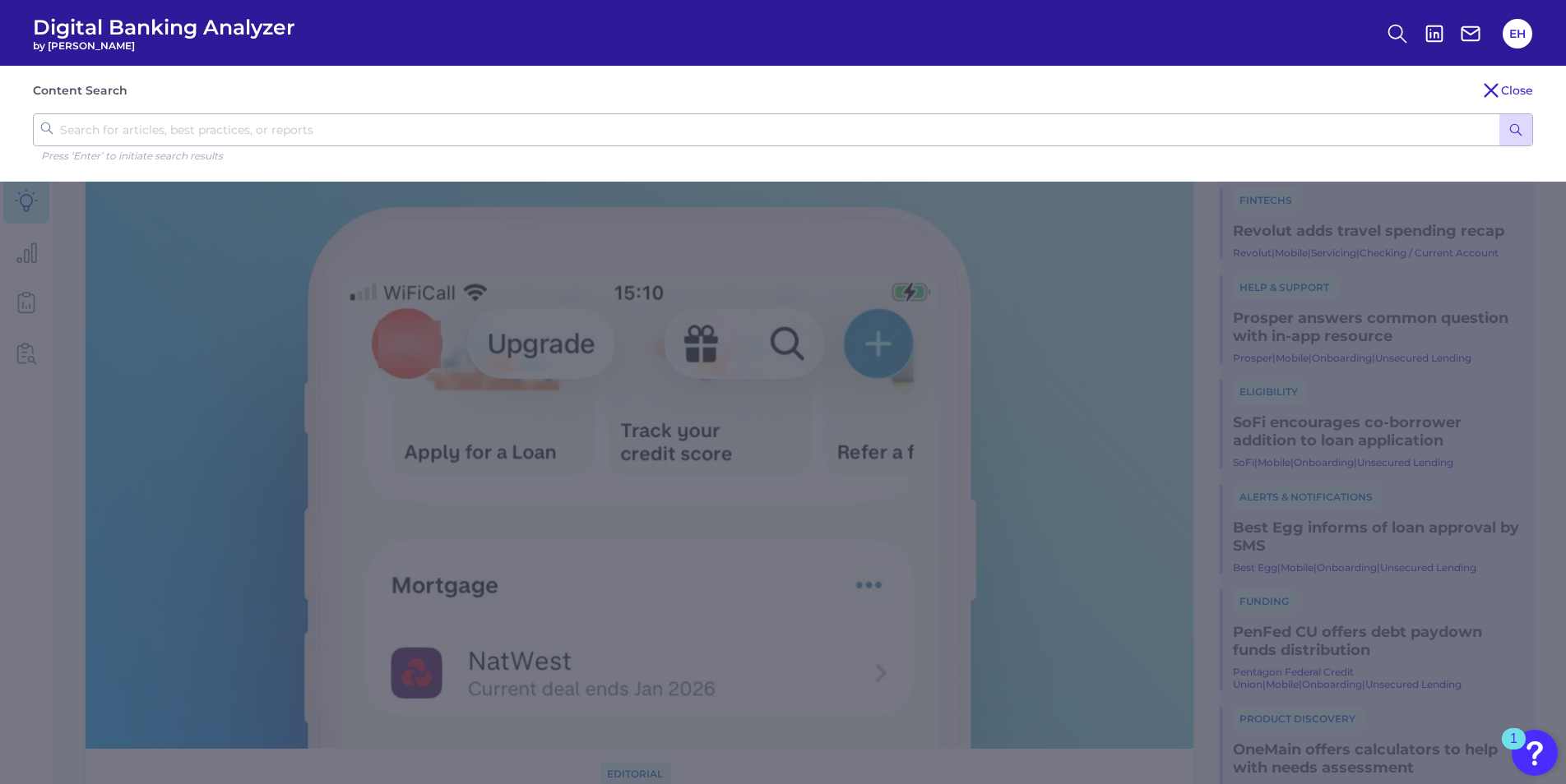
click at [309, 114] on input "text" at bounding box center [783, 130] width 1500 height 33
type input "fraud"
click at [1519, 133] on line "submit" at bounding box center [1519, 133] width 4 height 4
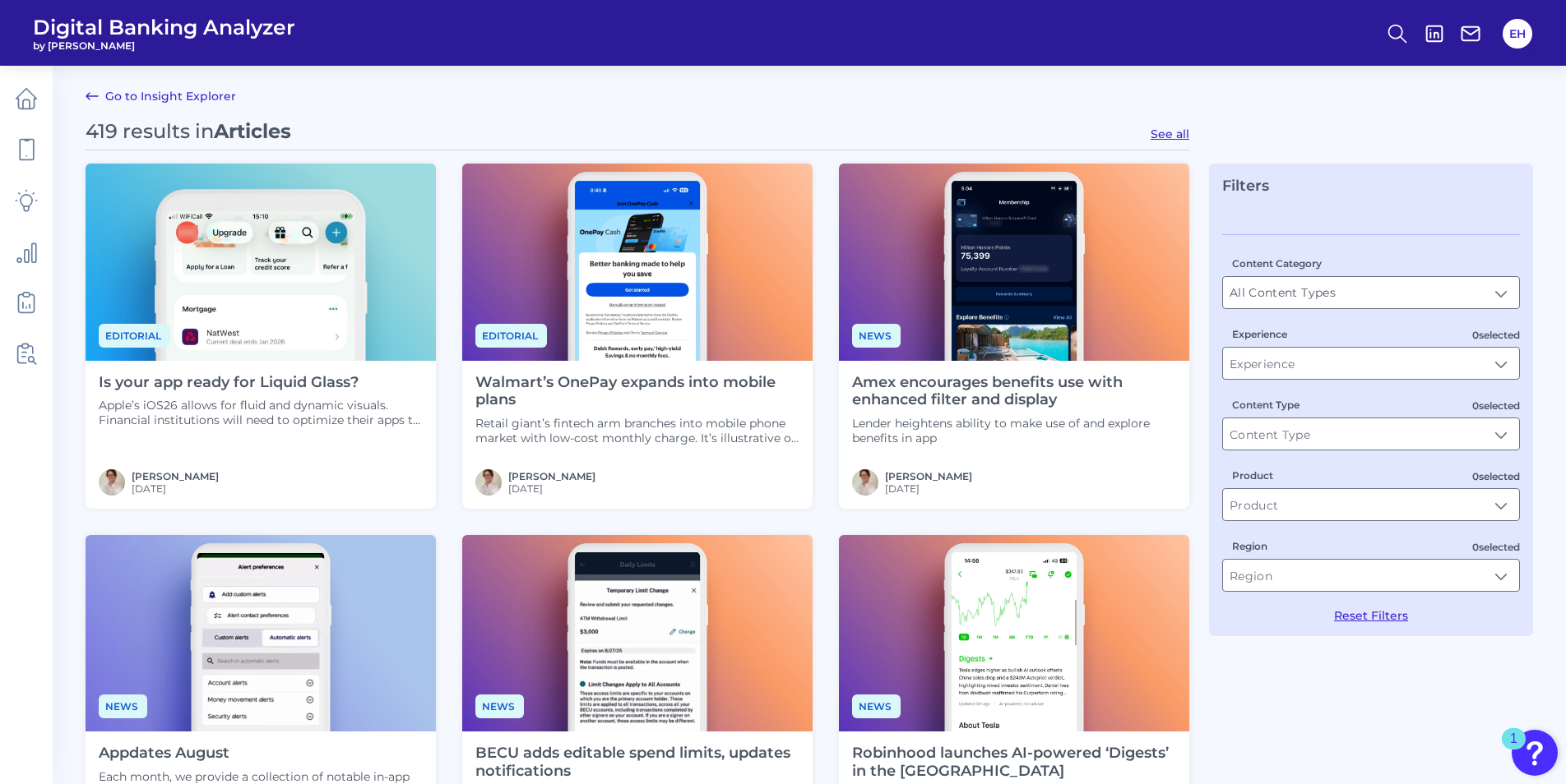
click at [1173, 137] on button "See all" at bounding box center [1169, 134] width 39 height 15
type input "Articles"
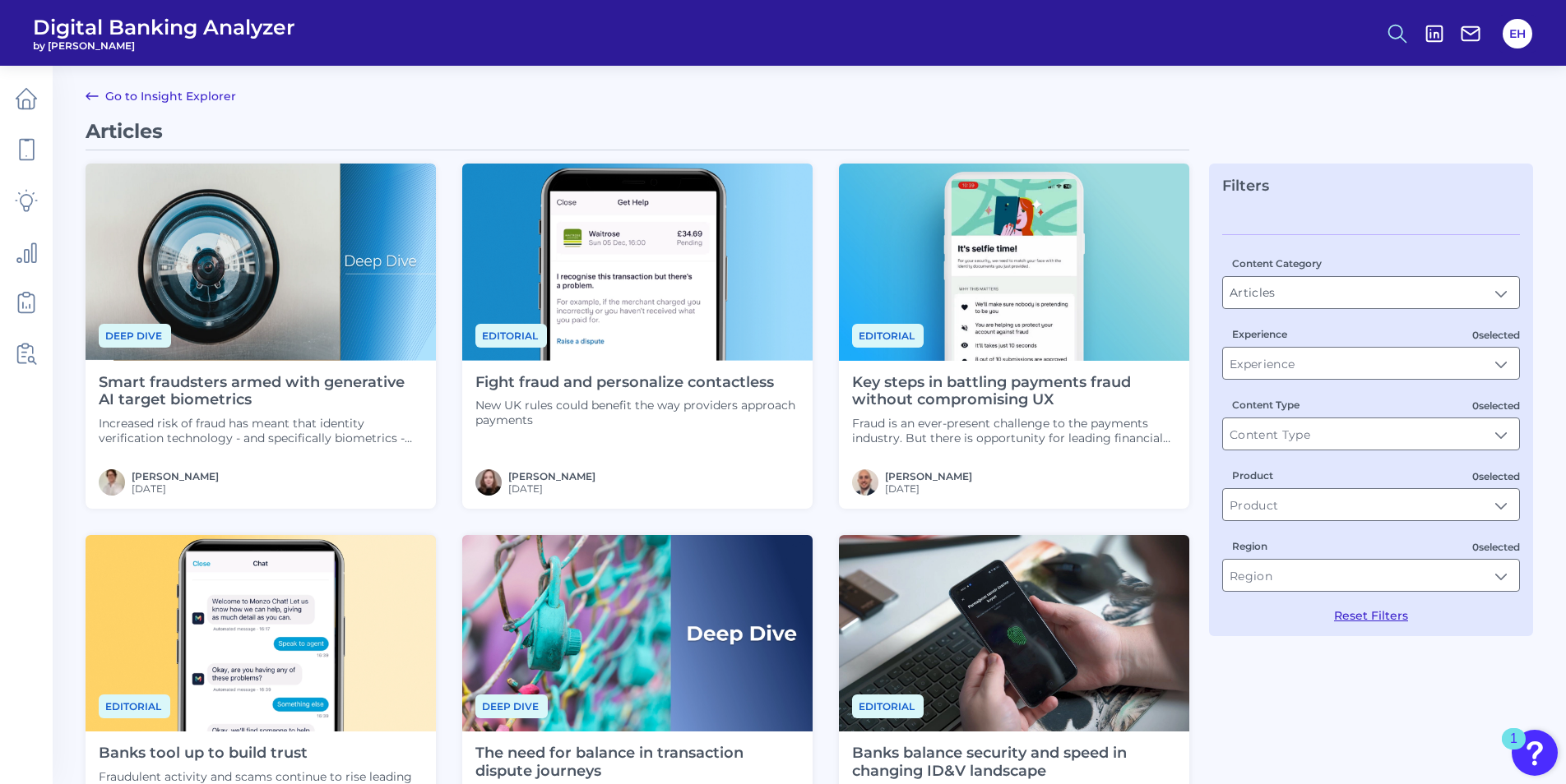
click at [1402, 28] on icon at bounding box center [1397, 34] width 23 height 23
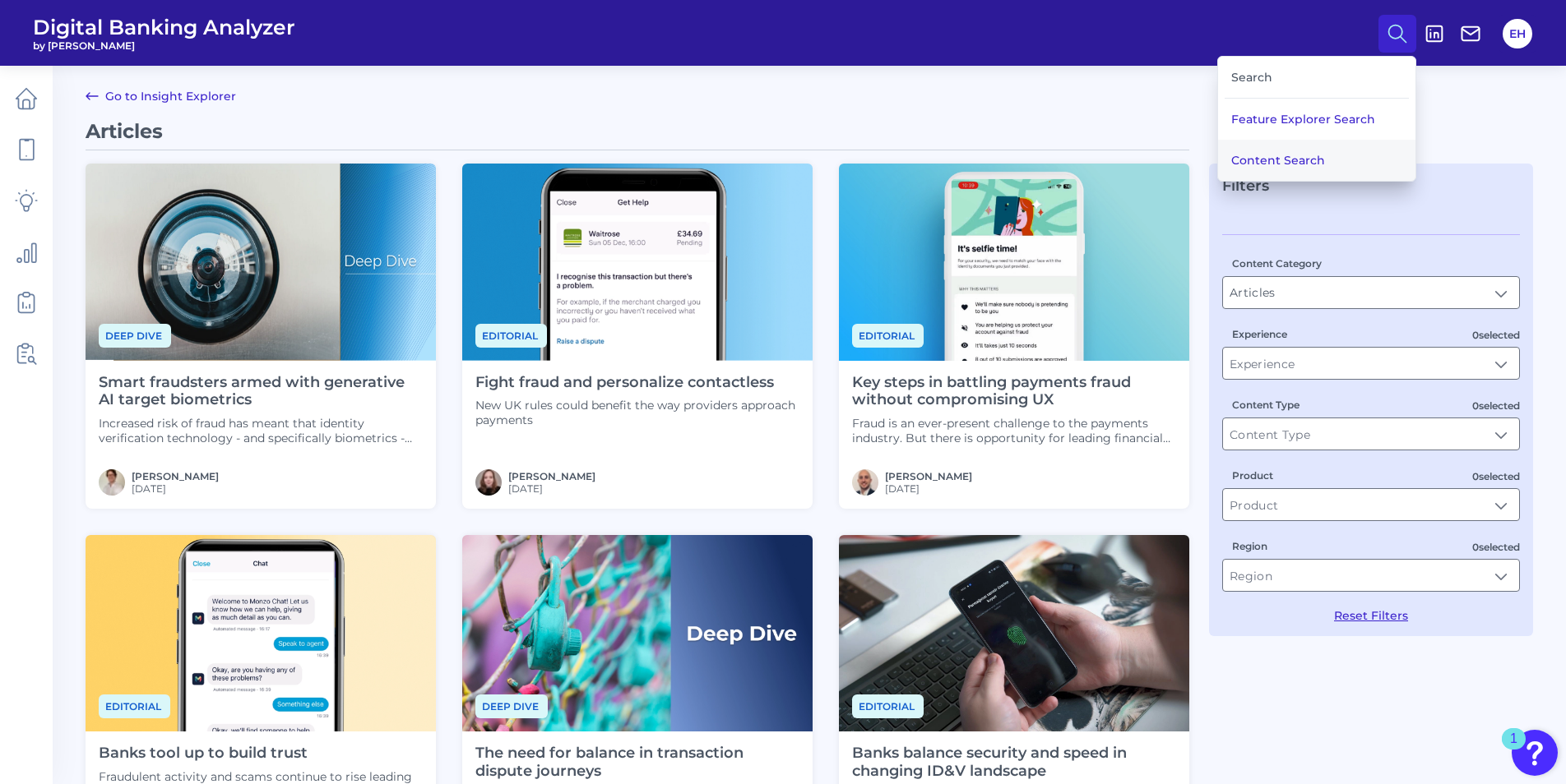
click at [1303, 151] on button "Content Search" at bounding box center [1317, 160] width 197 height 41
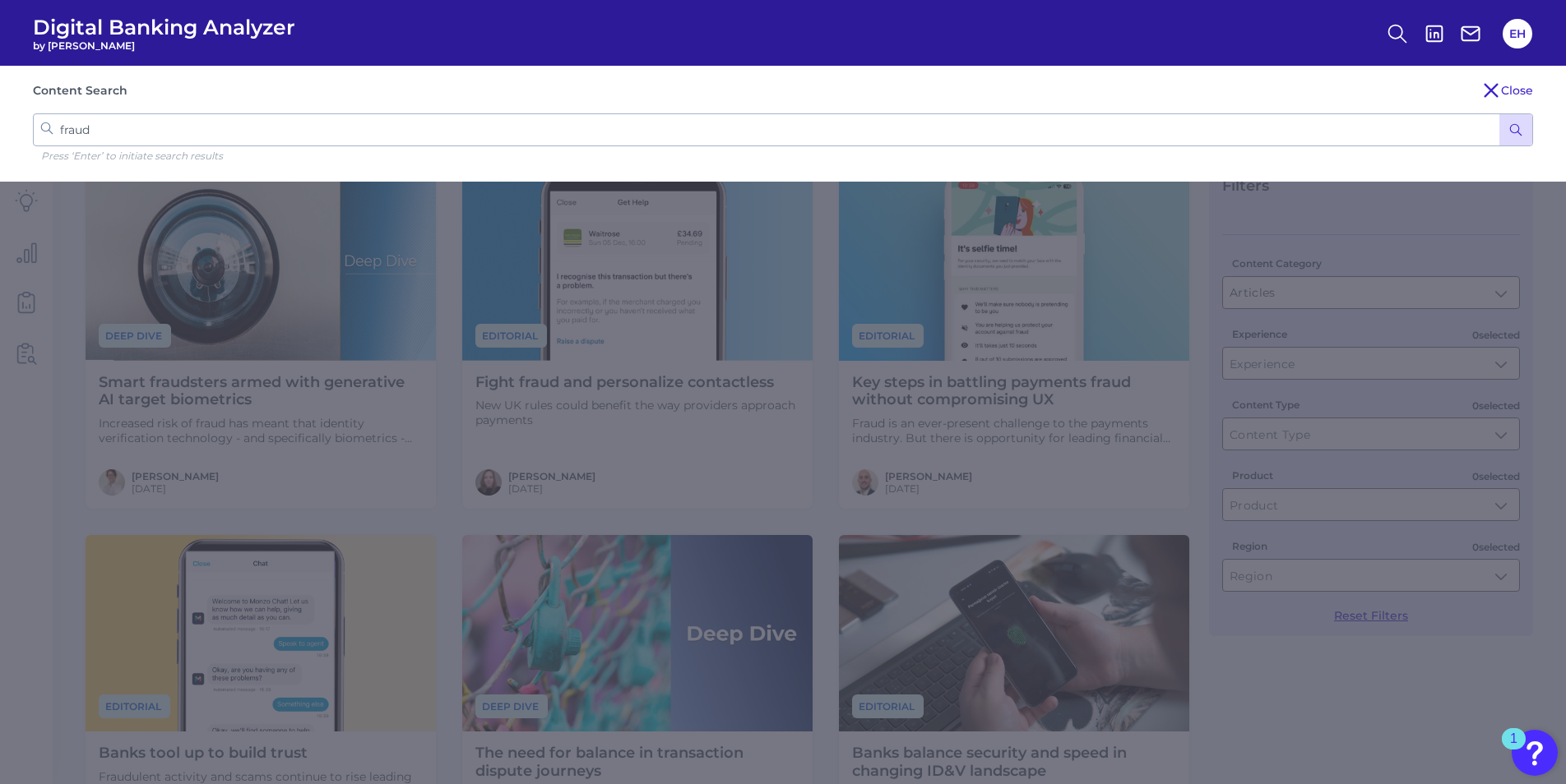
drag, startPoint x: 136, startPoint y: 129, endPoint x: -41, endPoint y: 121, distance: 177.2
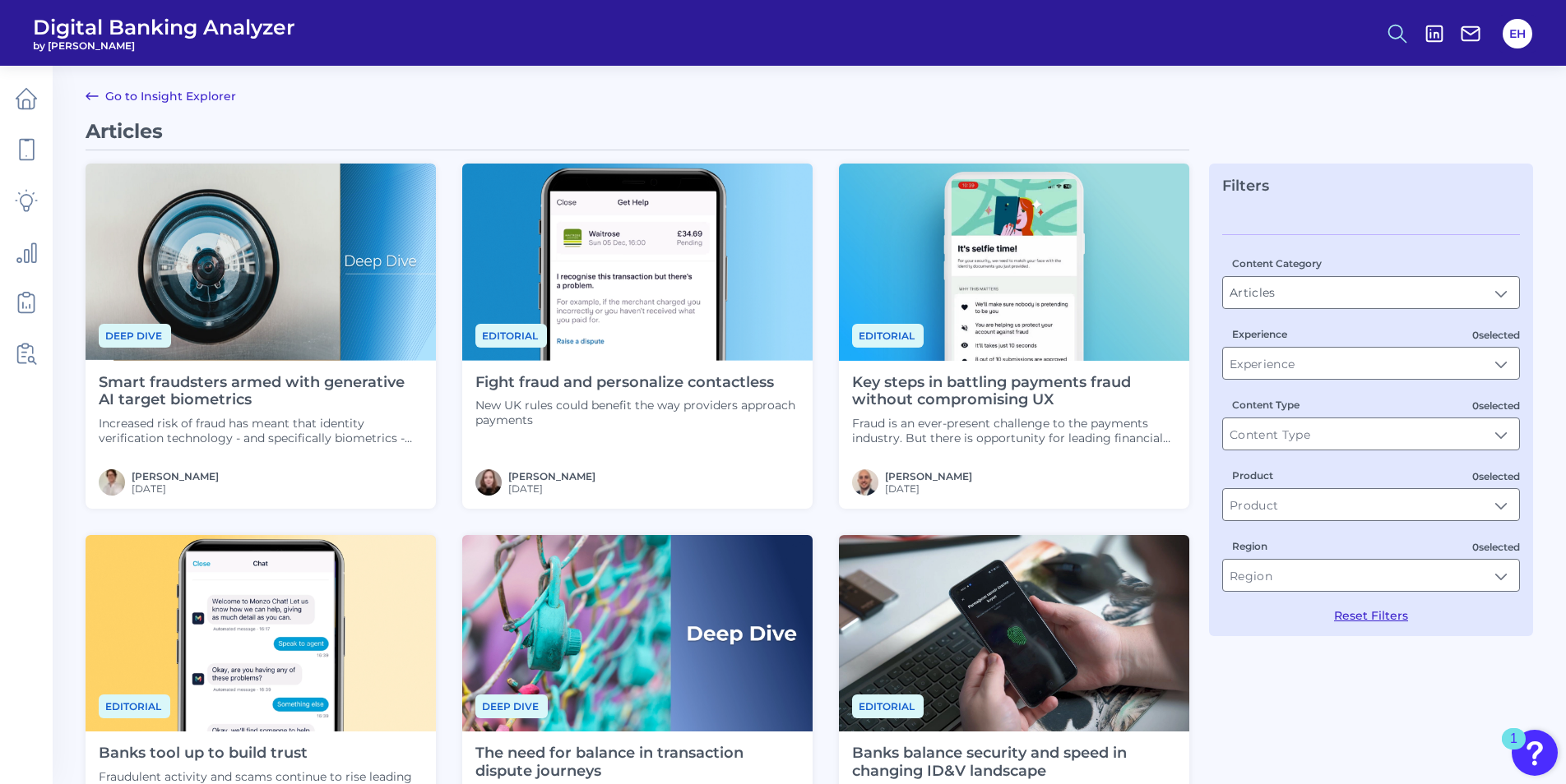
click at [1401, 28] on circle at bounding box center [1396, 31] width 13 height 13
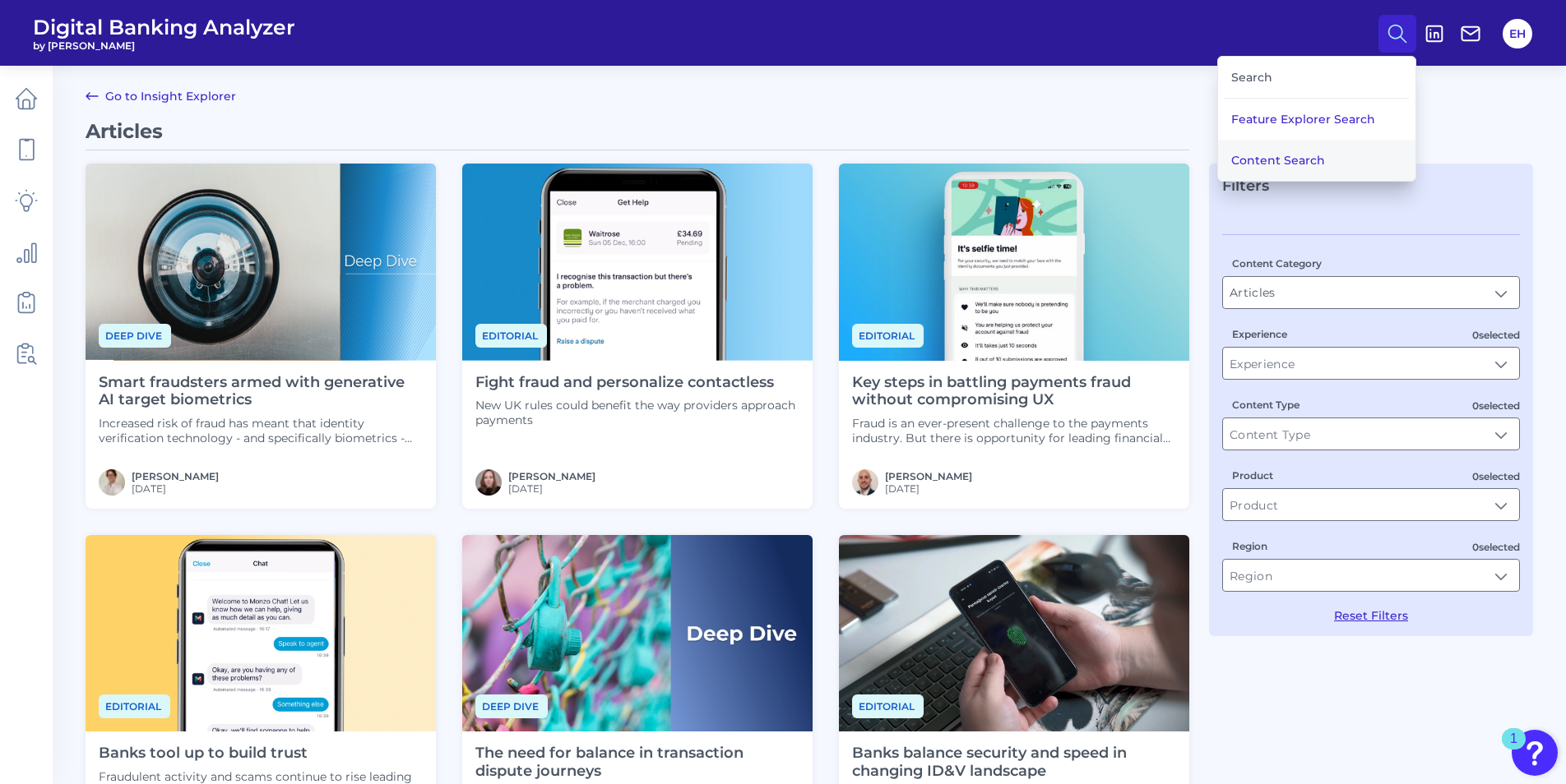
click at [1340, 160] on button "Content Search" at bounding box center [1317, 160] width 197 height 41
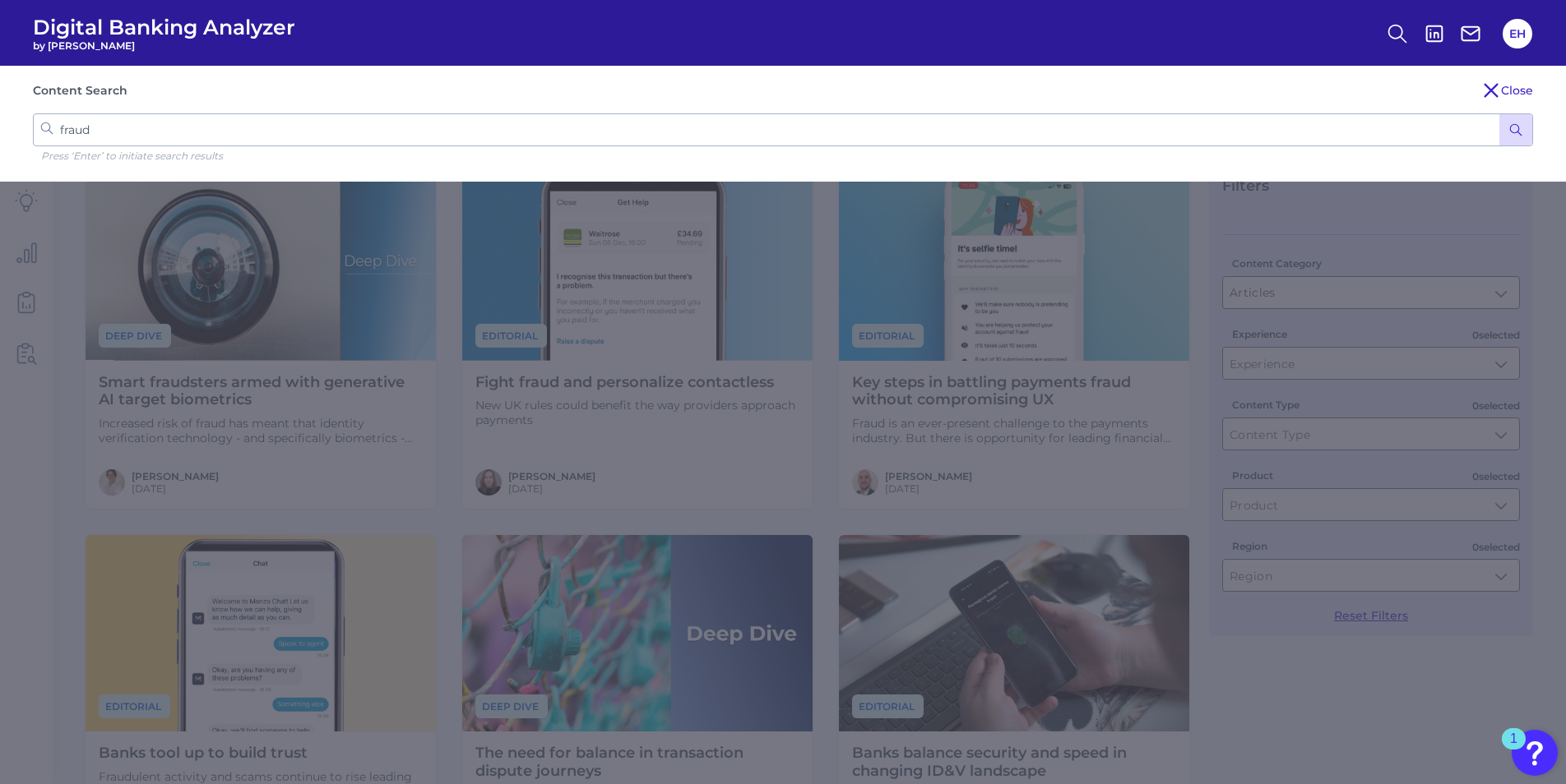
drag, startPoint x: 269, startPoint y: 128, endPoint x: 9, endPoint y: 95, distance: 262.1
click at [9, 95] on div "Content Search Close fraud Press ‘Enter’ to initiate search results" at bounding box center [783, 123] width 1566 height 116
type input "banker onboarding"
click at [1513, 131] on icon "submit" at bounding box center [1516, 130] width 15 height 15
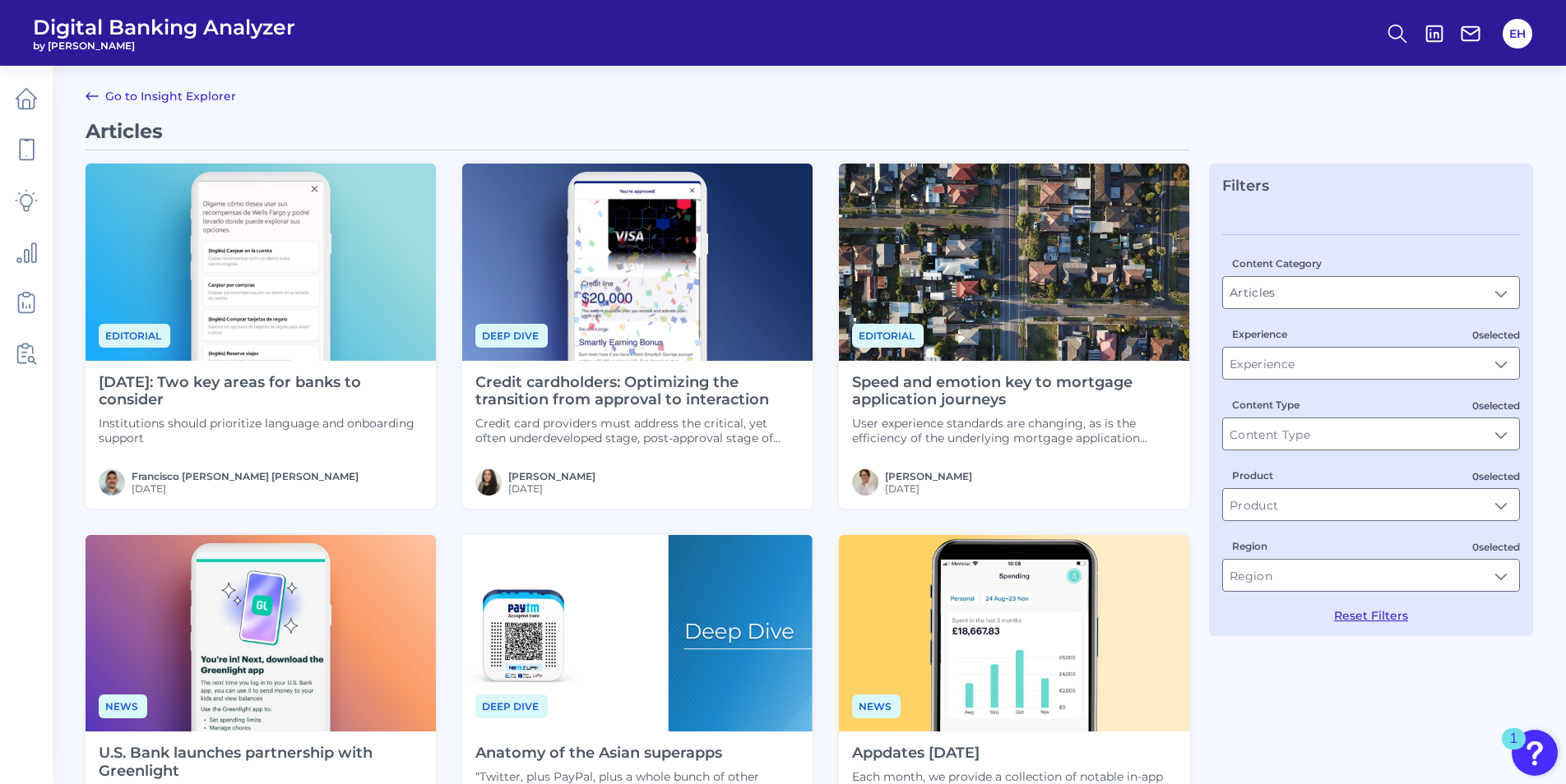
click at [202, 95] on link "Go to Insight Explorer" at bounding box center [160, 96] width 151 height 20
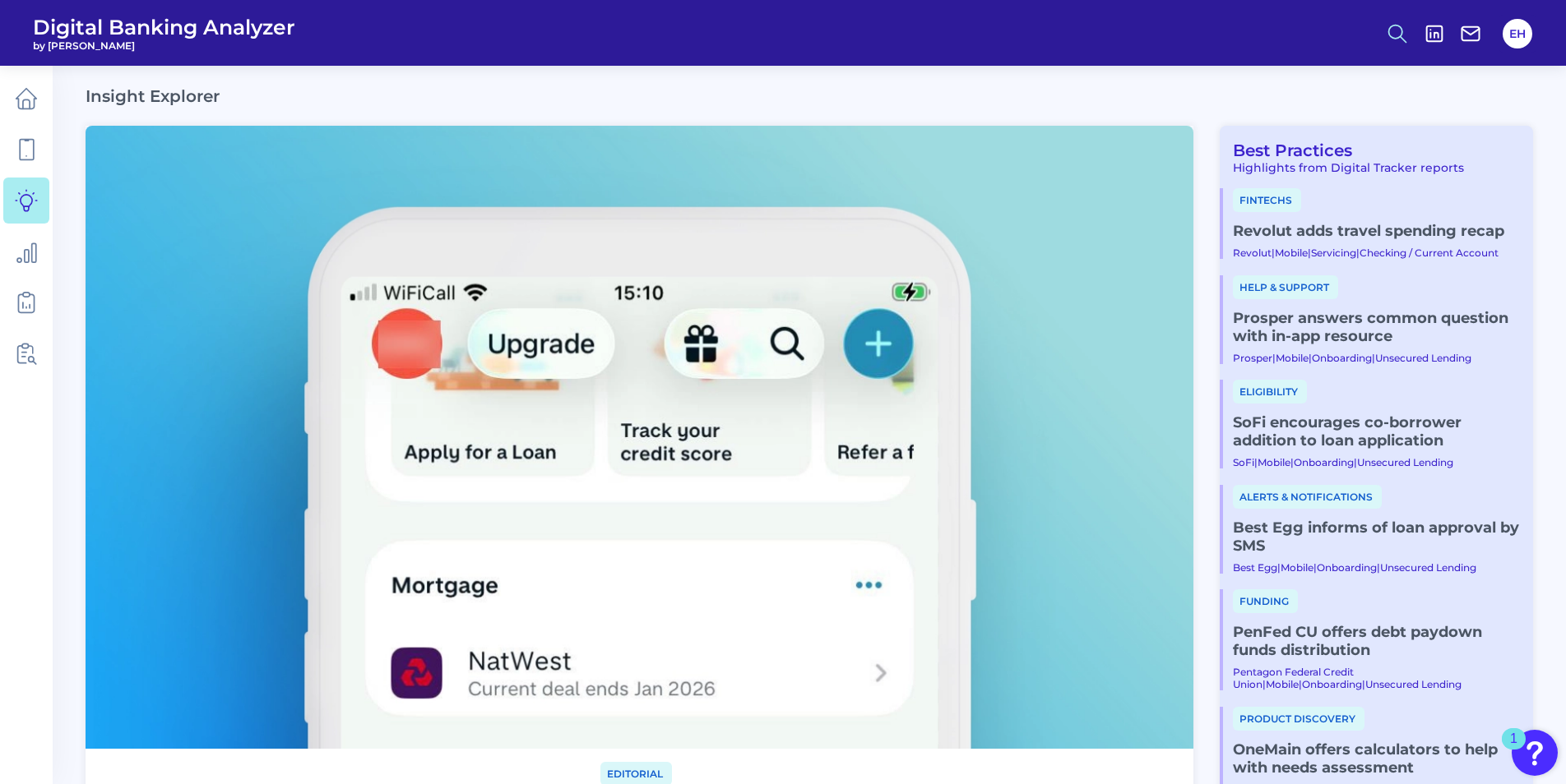
click at [1400, 29] on icon at bounding box center [1397, 34] width 23 height 23
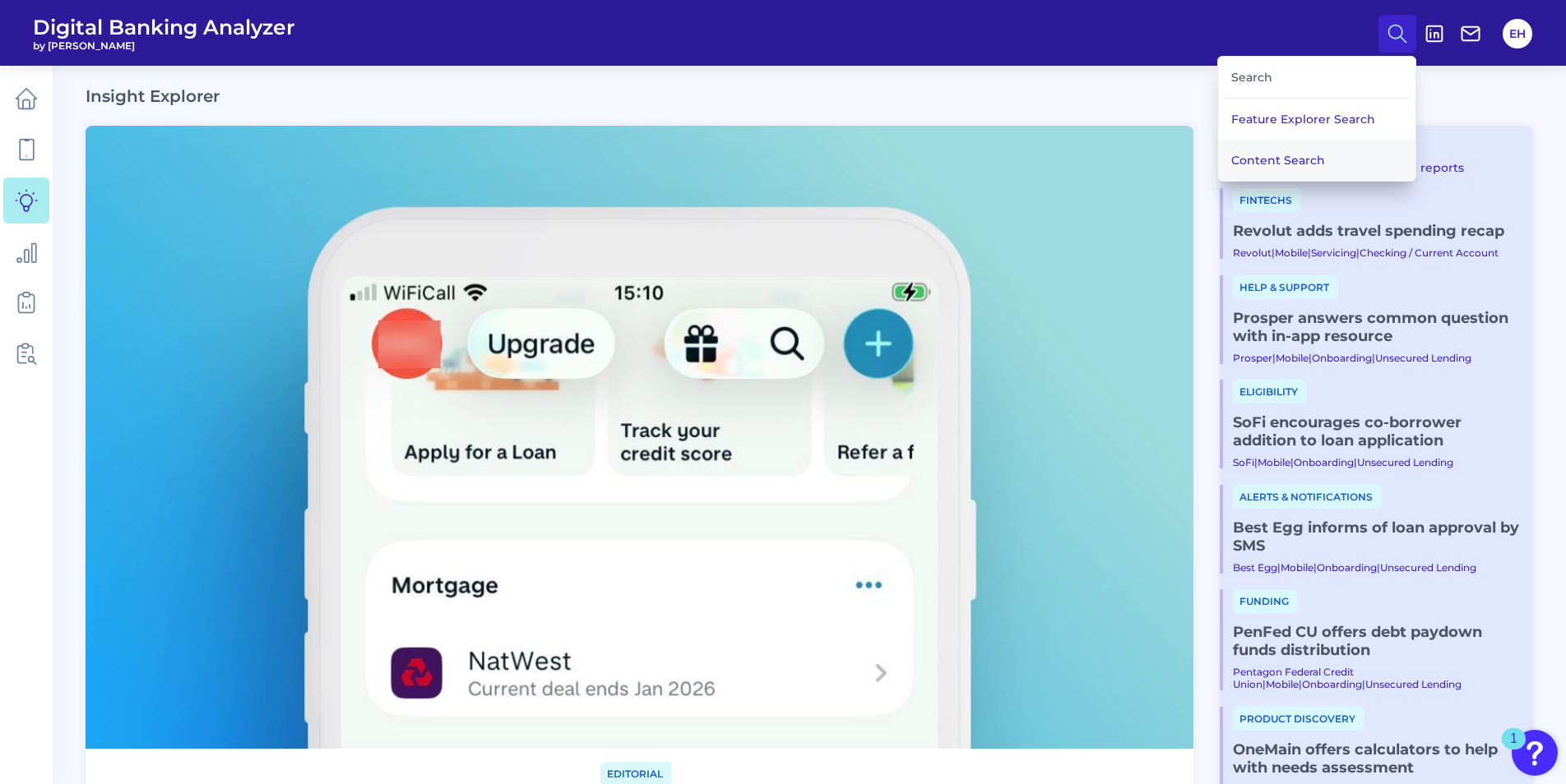
click at [1283, 160] on button "Content Search" at bounding box center [1317, 160] width 197 height 41
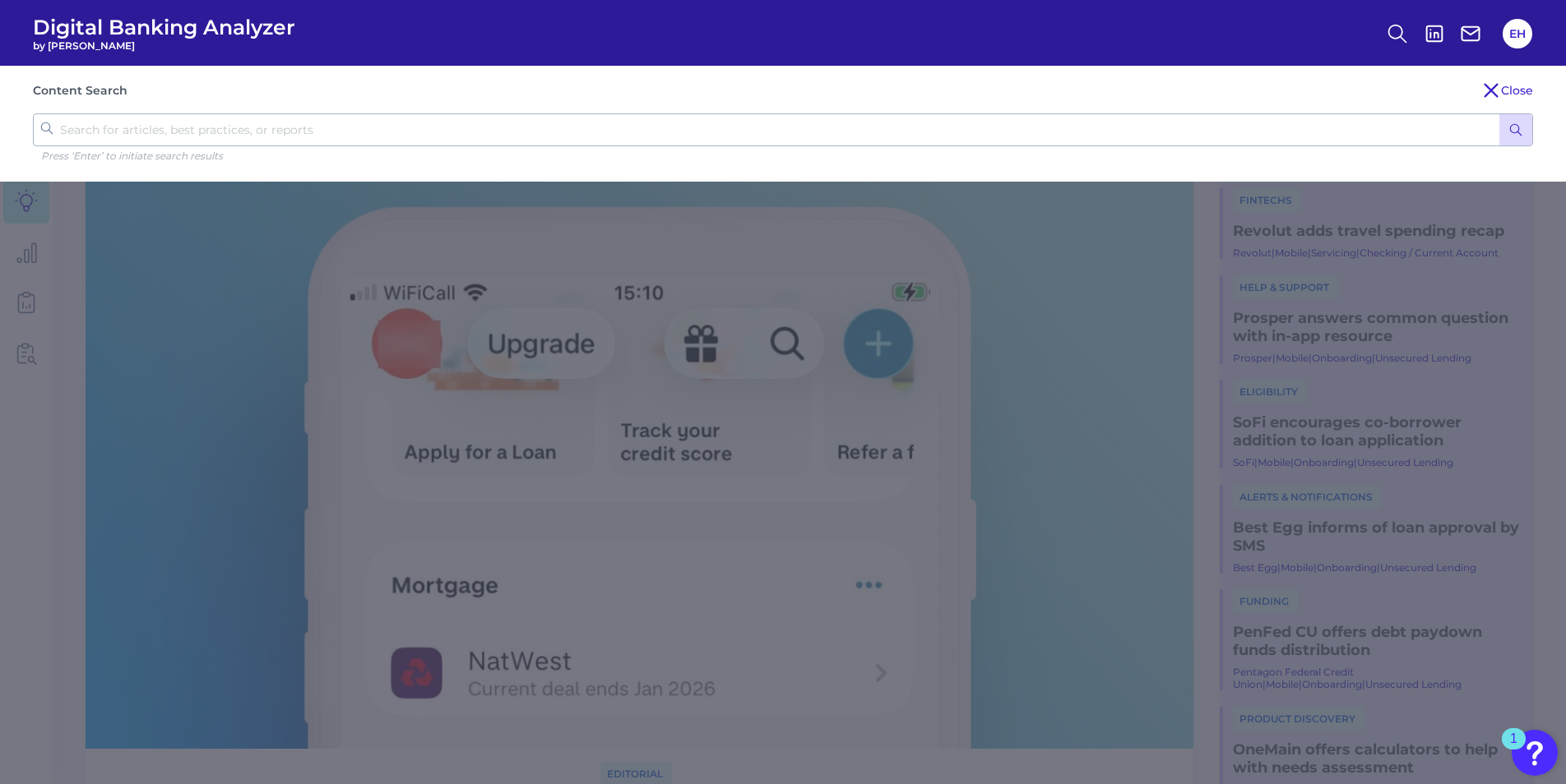
click at [407, 118] on input "text" at bounding box center [783, 130] width 1500 height 33
type input "banker onboarding"
click at [1526, 134] on button "submit" at bounding box center [1516, 130] width 33 height 31
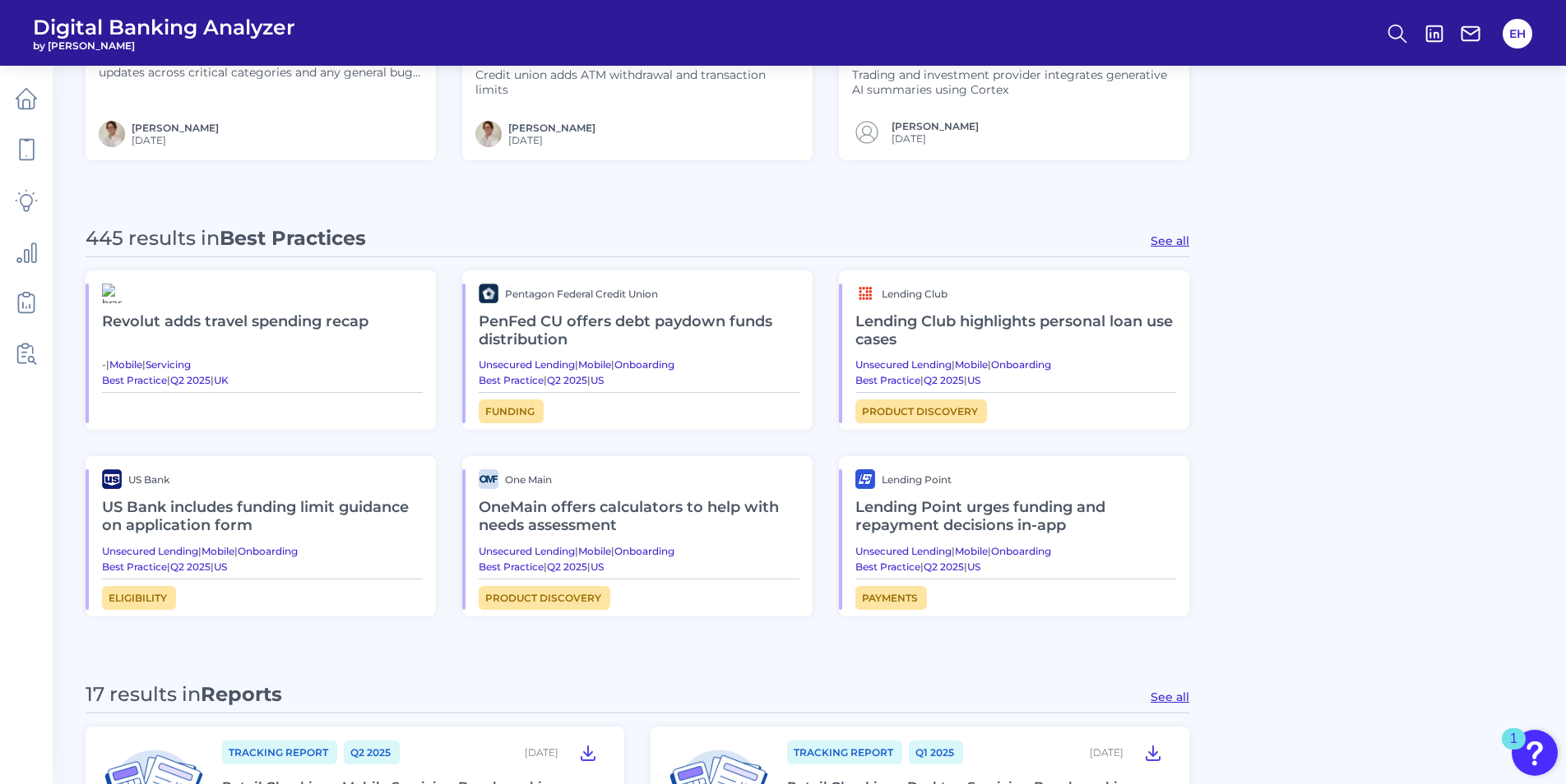
scroll to position [740, 0]
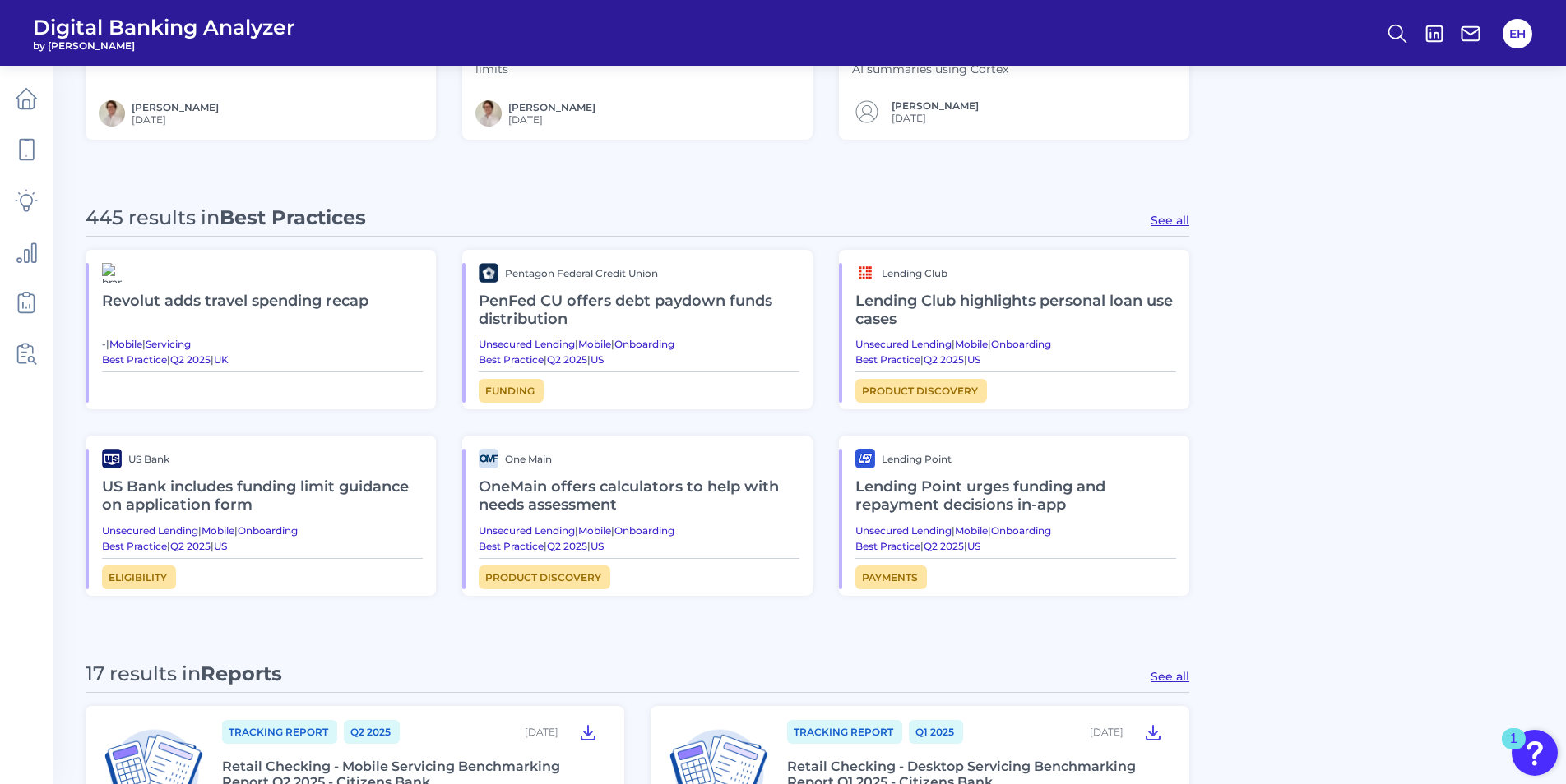
click at [1179, 221] on button "See all" at bounding box center [1169, 220] width 39 height 15
type input "Best Practices"
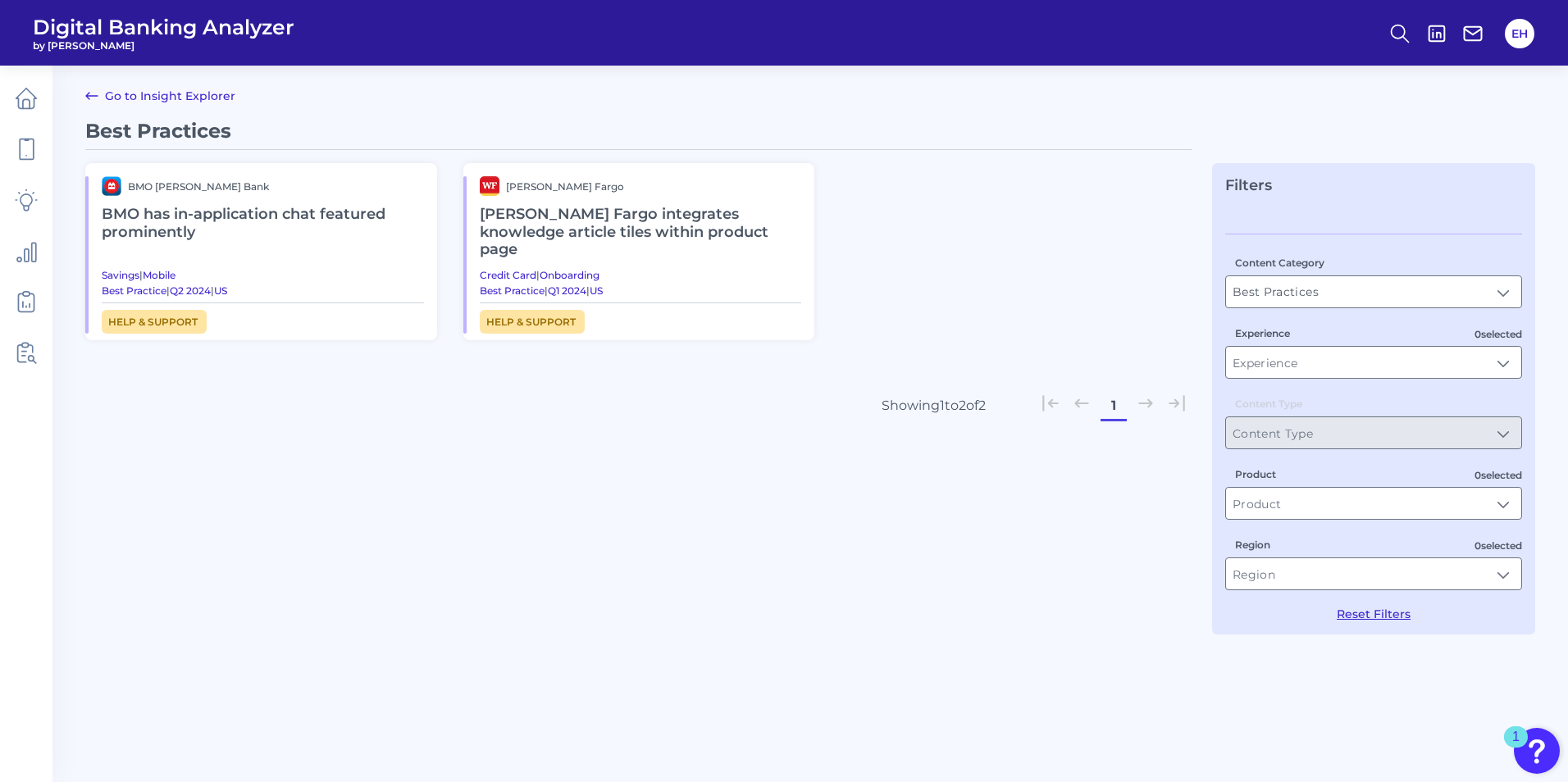
click at [655, 219] on h2 "[PERSON_NAME] Fargo integrates knowledge article tiles within product page" at bounding box center [641, 232] width 322 height 73
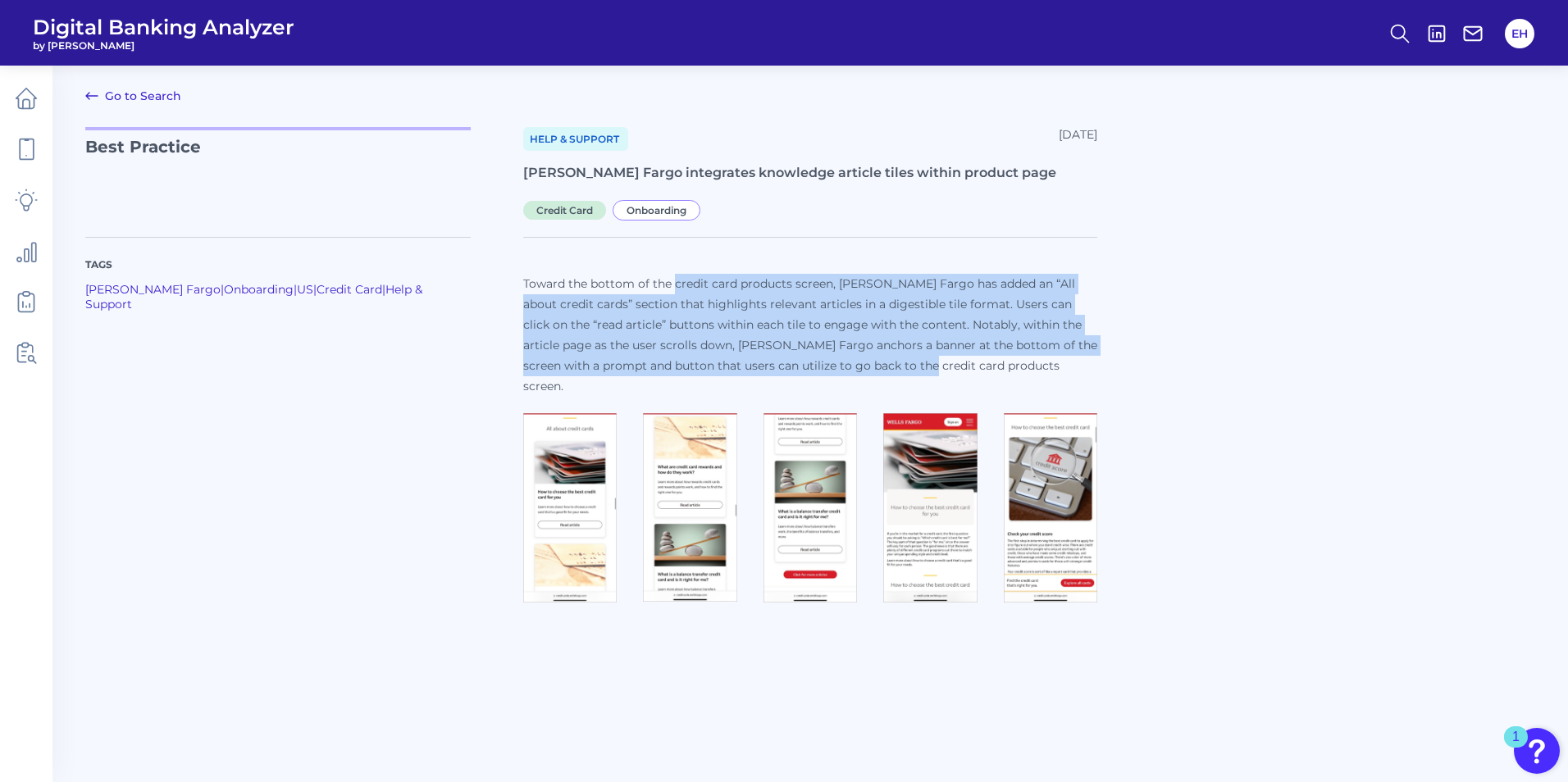
drag, startPoint x: 675, startPoint y: 285, endPoint x: 872, endPoint y: 362, distance: 211.5
click at [872, 362] on span "Toward the bottom of the credit card products screen, [PERSON_NAME] Fargo has a…" at bounding box center [811, 335] width 574 height 117
drag, startPoint x: 872, startPoint y: 362, endPoint x: 809, endPoint y: 348, distance: 64.5
click at [809, 348] on span "Toward the bottom of the credit card products screen, [PERSON_NAME] Fargo has a…" at bounding box center [811, 335] width 574 height 117
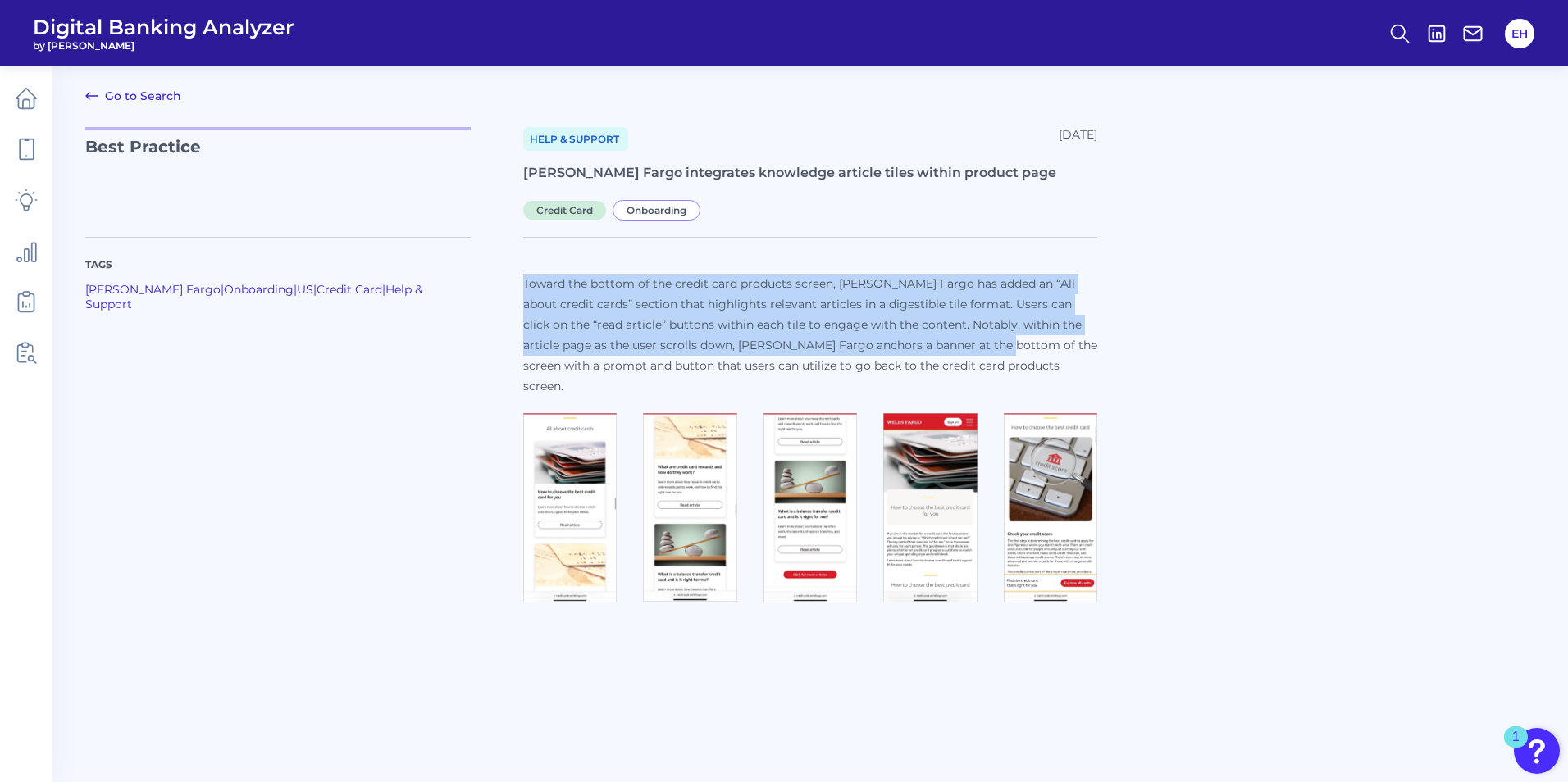
drag, startPoint x: 523, startPoint y: 277, endPoint x: 930, endPoint y: 350, distance: 413.5
click at [930, 350] on div "Tags [PERSON_NAME] Fargo | Onboarding | US | Credit Card | Help & Support Towar…" at bounding box center [810, 414] width 1450 height 393
drag, startPoint x: 930, startPoint y: 350, endPoint x: 759, endPoint y: 318, distance: 174.0
click at [760, 318] on span "Toward the bottom of the credit card products screen, [PERSON_NAME] Fargo has a…" at bounding box center [811, 335] width 574 height 117
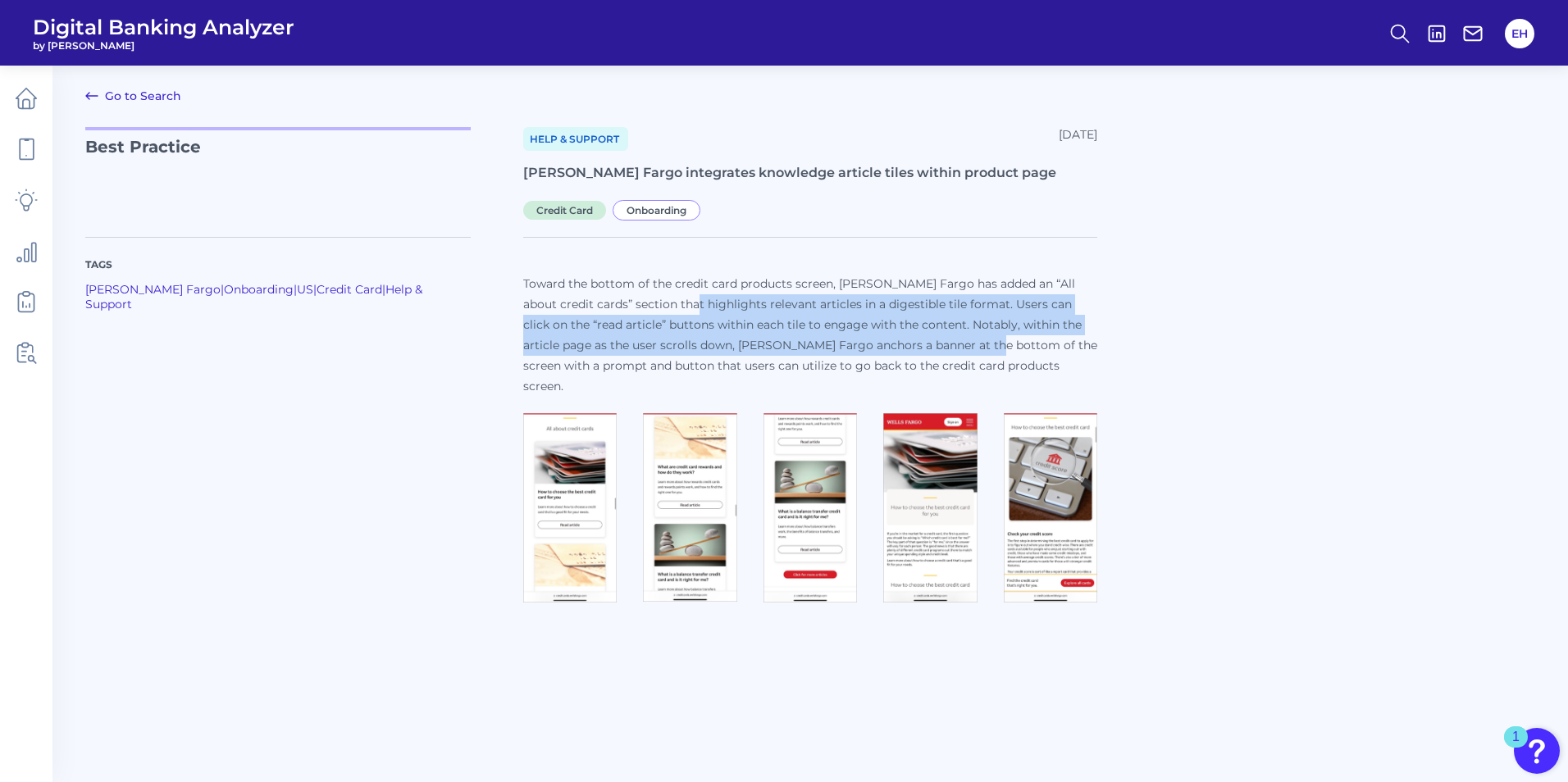
drag, startPoint x: 665, startPoint y: 303, endPoint x: 927, endPoint y: 349, distance: 266.0
click at [927, 349] on span "Toward the bottom of the credit card products screen, [PERSON_NAME] Fargo has a…" at bounding box center [811, 335] width 574 height 117
drag, startPoint x: 927, startPoint y: 349, endPoint x: 830, endPoint y: 331, distance: 98.7
click at [953, 345] on span "Toward the bottom of the credit card products screen, [PERSON_NAME] Fargo has a…" at bounding box center [811, 335] width 574 height 117
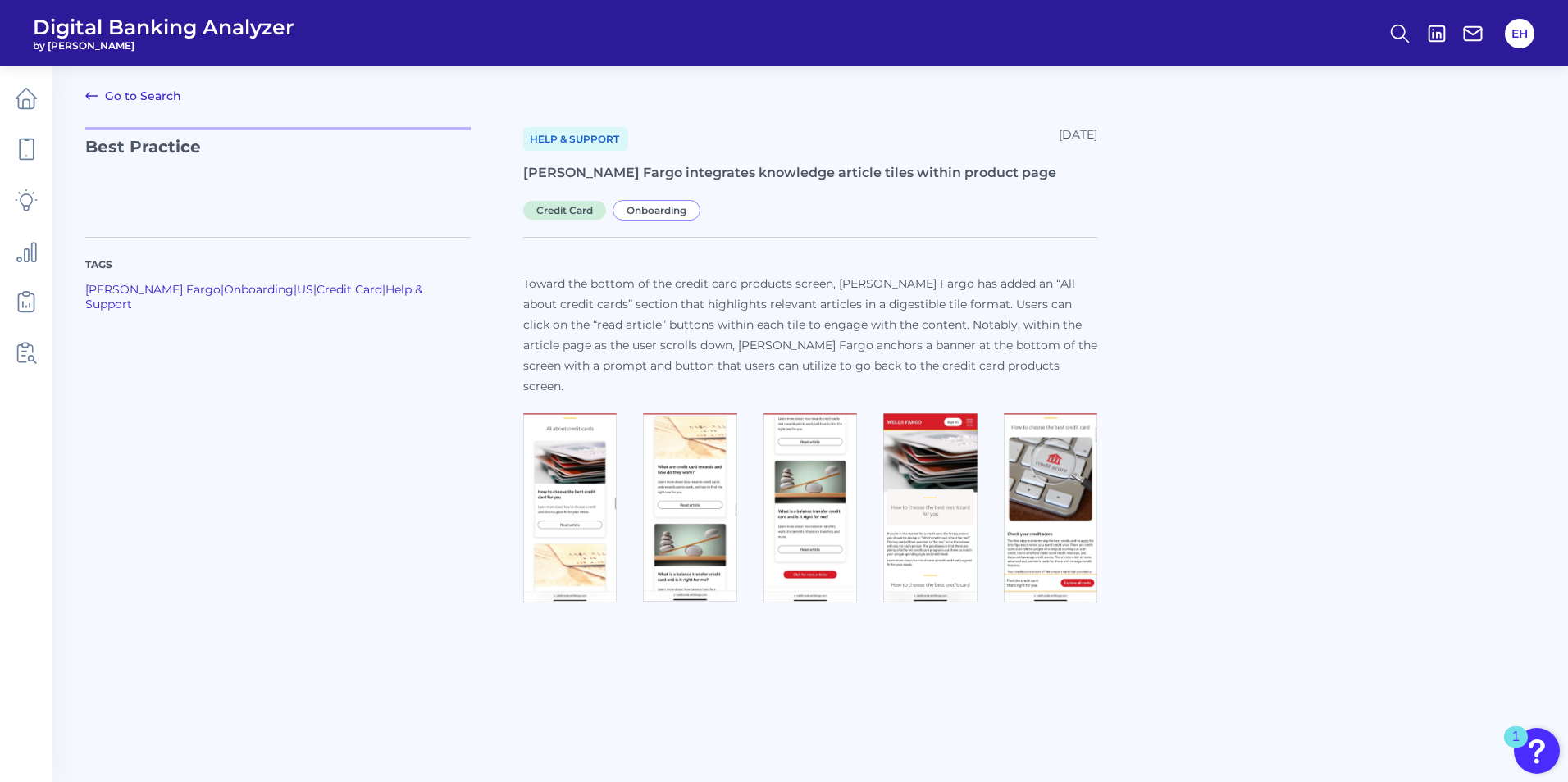
click at [155, 95] on link "Go to Search" at bounding box center [133, 96] width 96 height 20
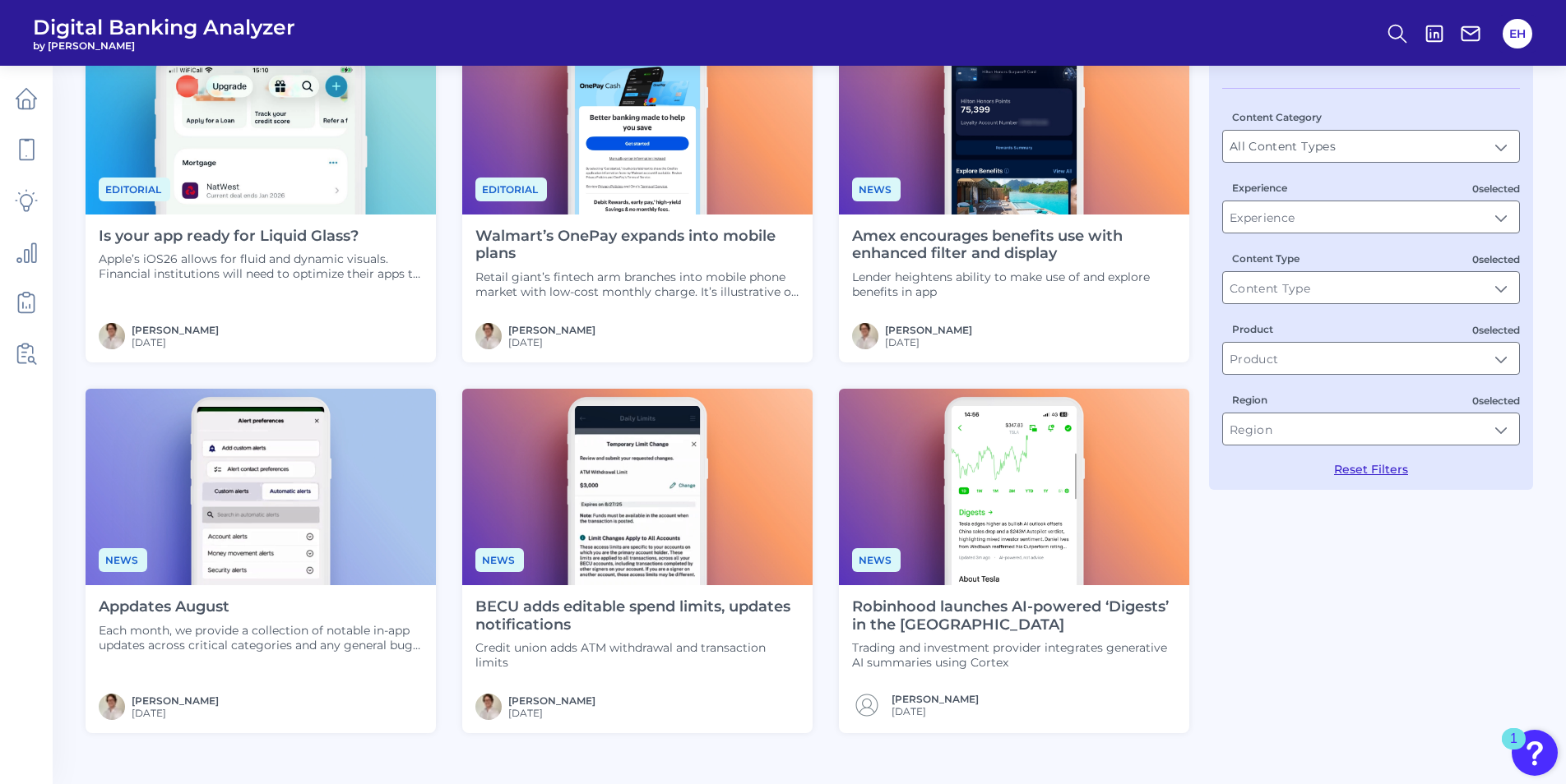
scroll to position [411, 0]
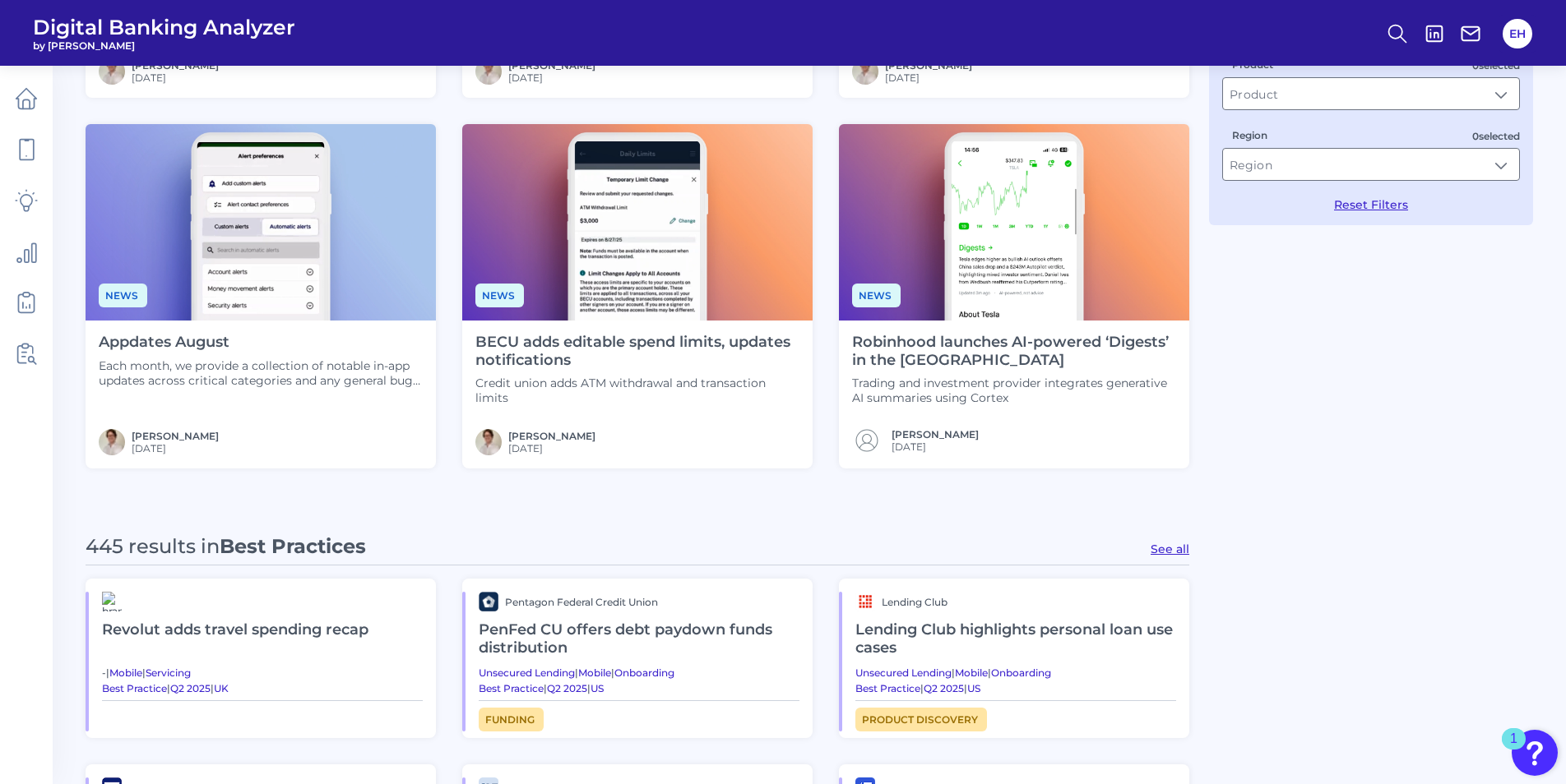
click at [1179, 552] on button "See all" at bounding box center [1169, 550] width 39 height 15
type input "Best Practices"
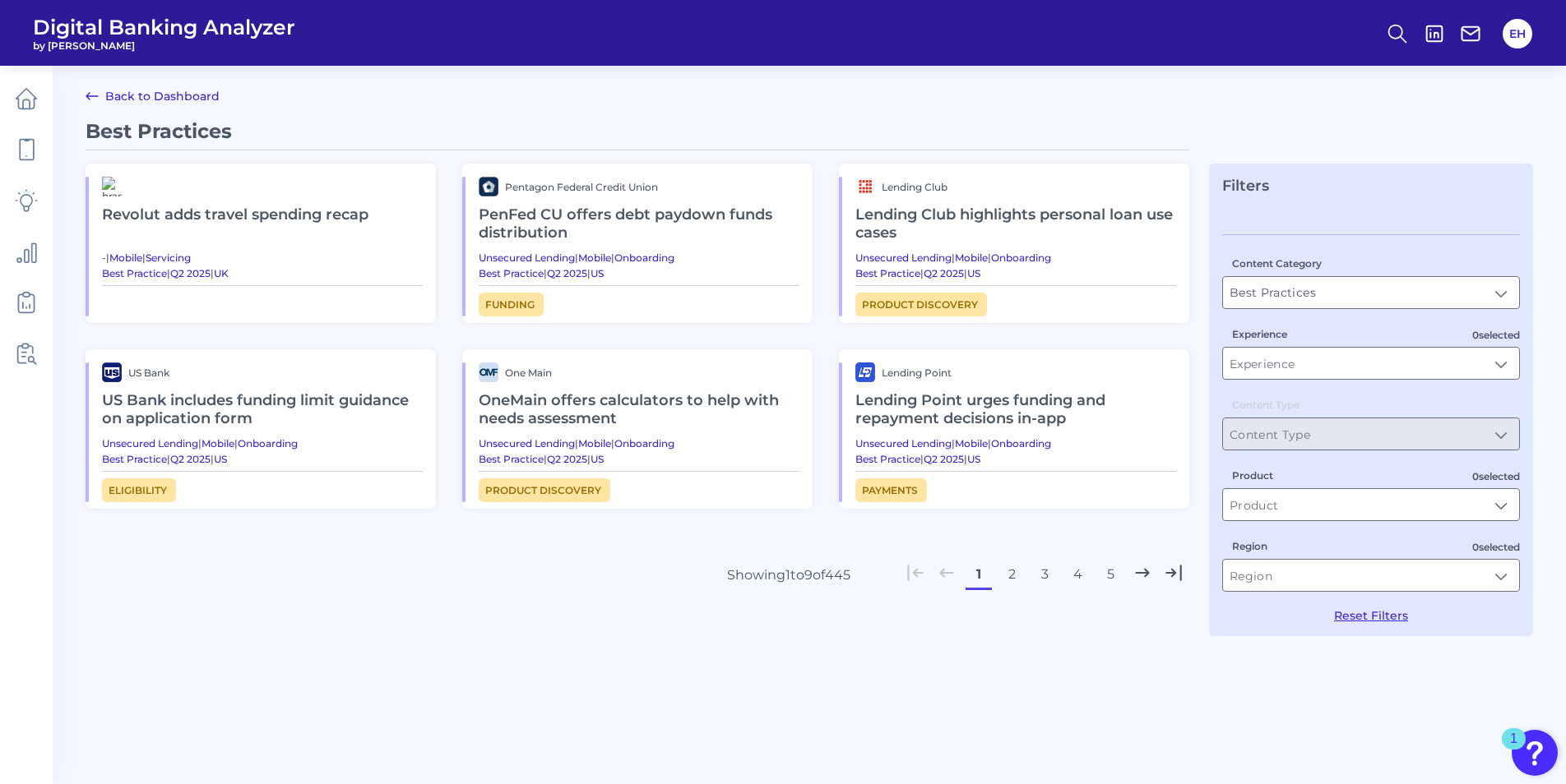
scroll to position [0, 0]
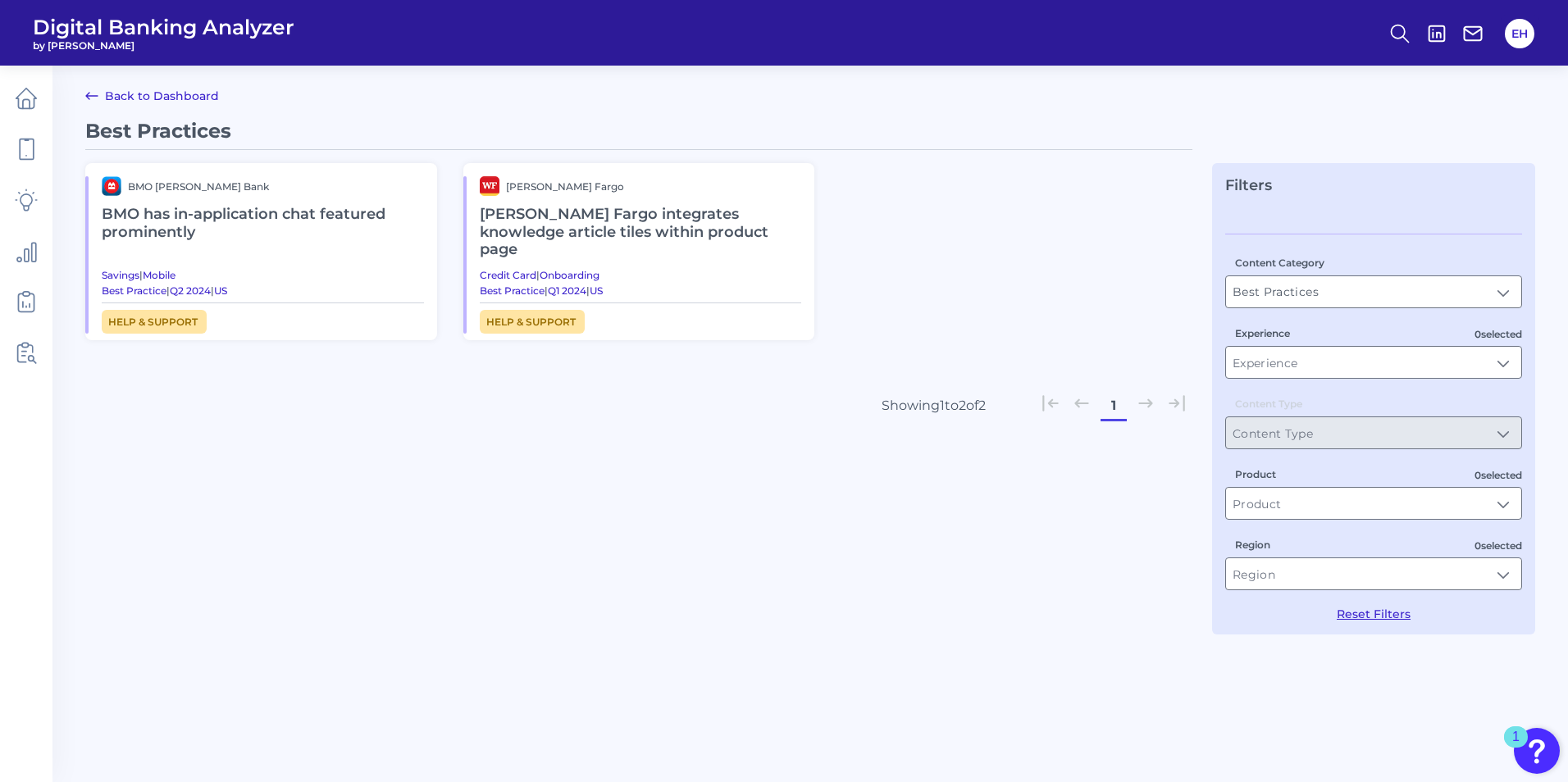
click at [278, 217] on h2 "BMO has in-application chat featured prominently" at bounding box center [263, 223] width 322 height 55
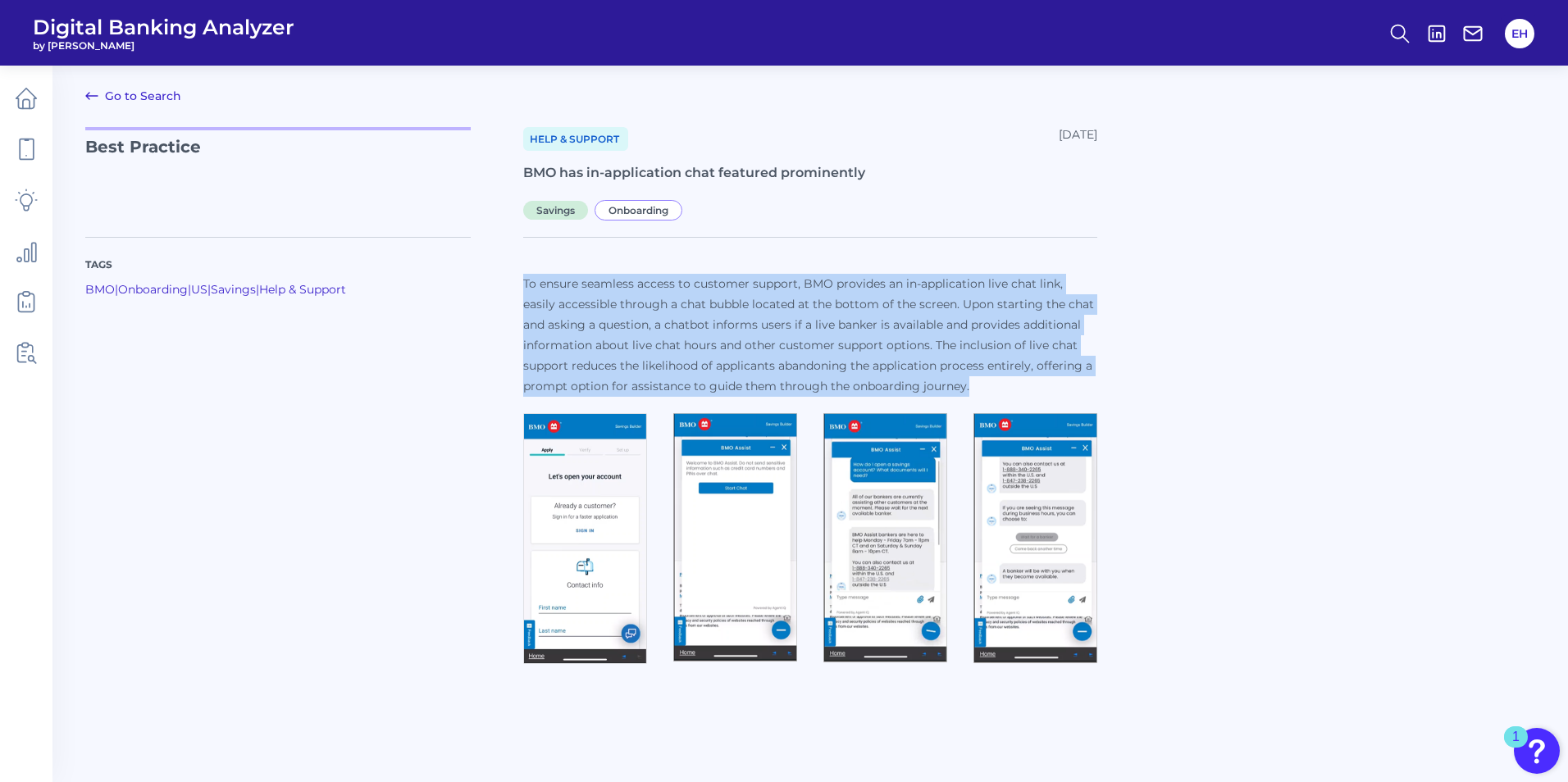
drag, startPoint x: 520, startPoint y: 279, endPoint x: 966, endPoint y: 383, distance: 458.0
click at [966, 383] on div "Tags BMO | Onboarding | US | Savings | Help & Support To ensure seamless access…" at bounding box center [810, 444] width 1450 height 454
click at [606, 356] on p "To ensure seamless access to customer support, BMO provides an in-application l…" at bounding box center [811, 336] width 574 height 123
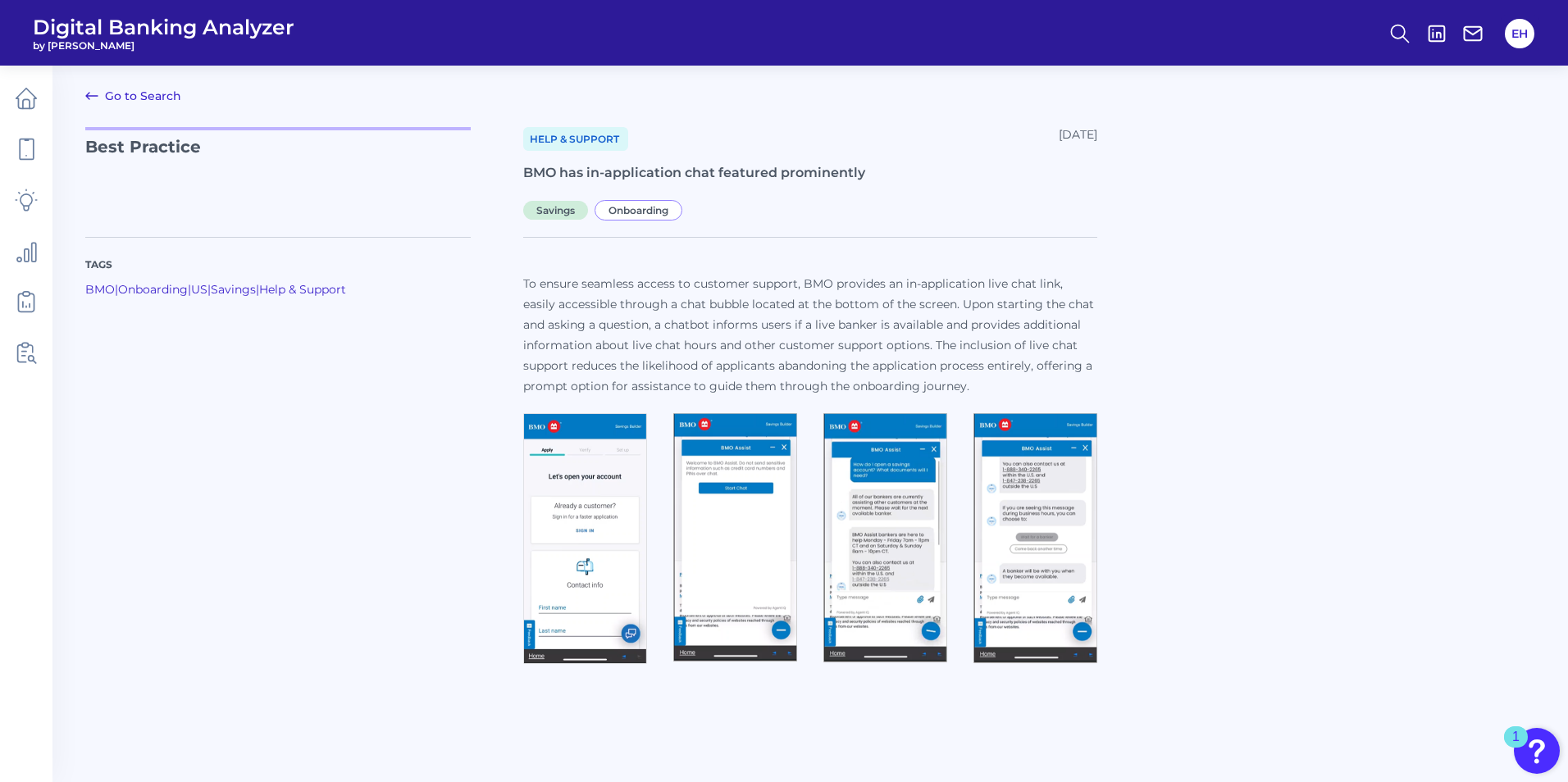
click at [115, 93] on link "Go to Search" at bounding box center [133, 96] width 96 height 20
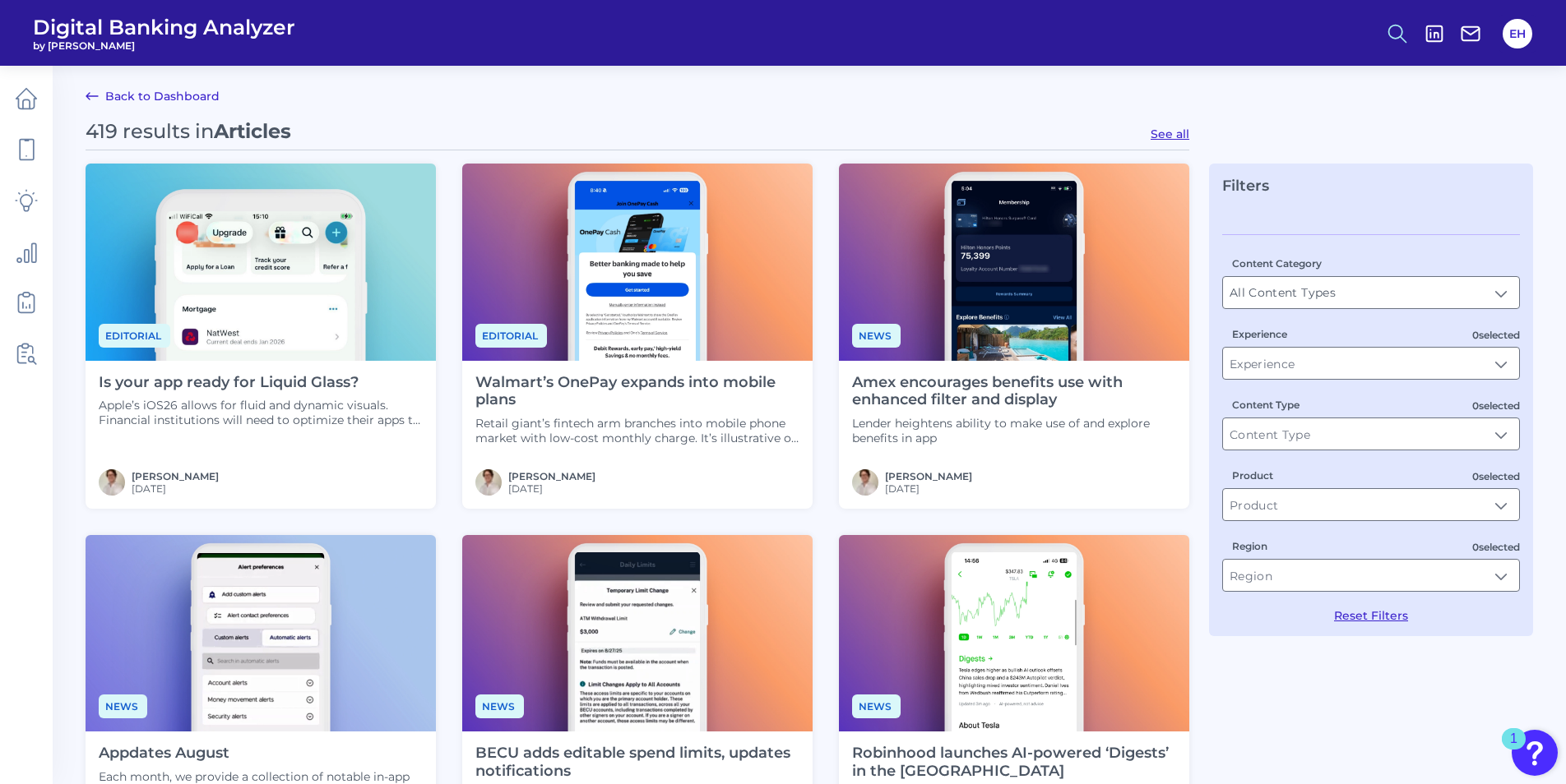
click at [1396, 28] on icon at bounding box center [1397, 34] width 23 height 23
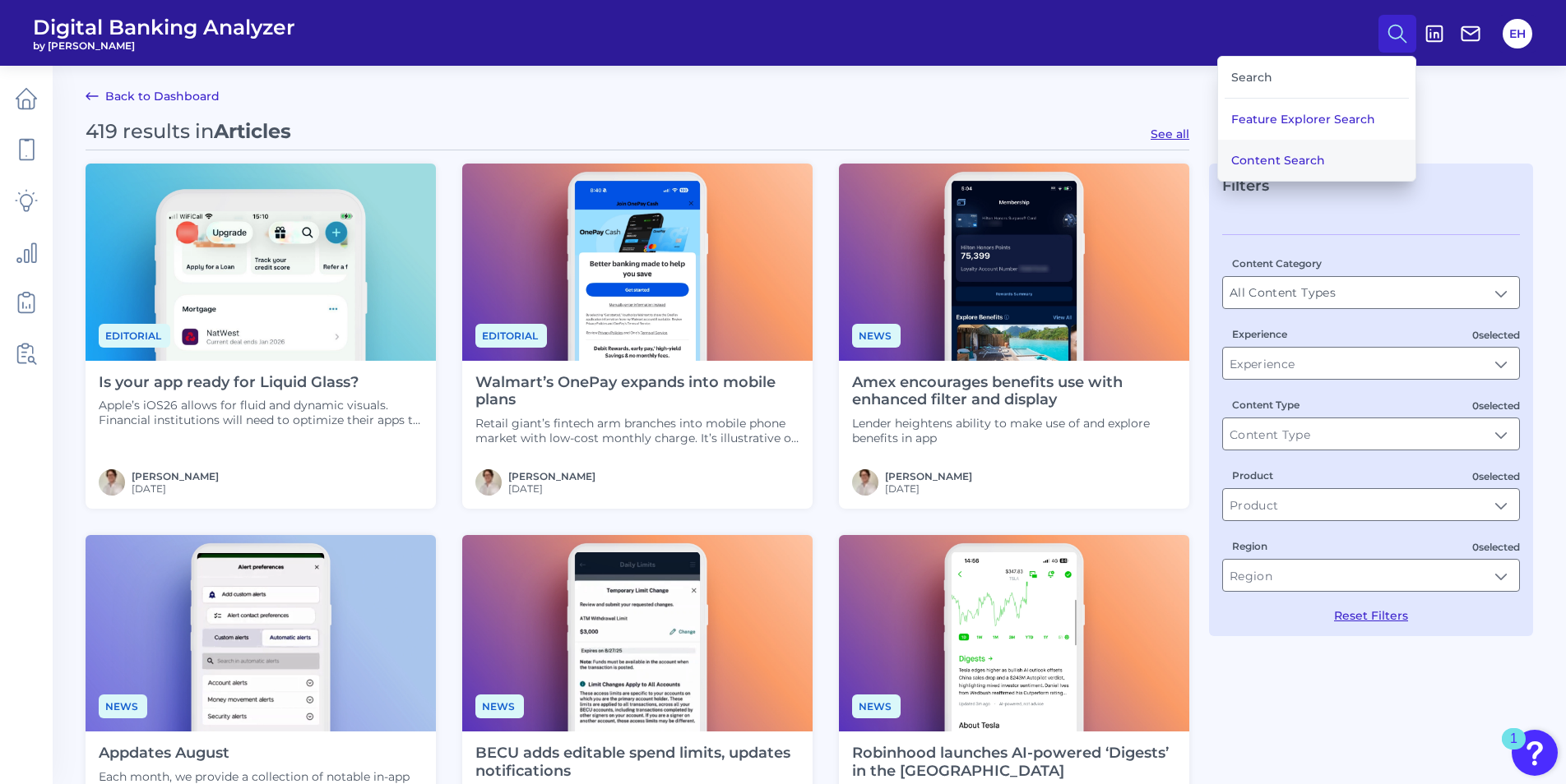
click at [1299, 169] on button "Content Search" at bounding box center [1317, 160] width 197 height 41
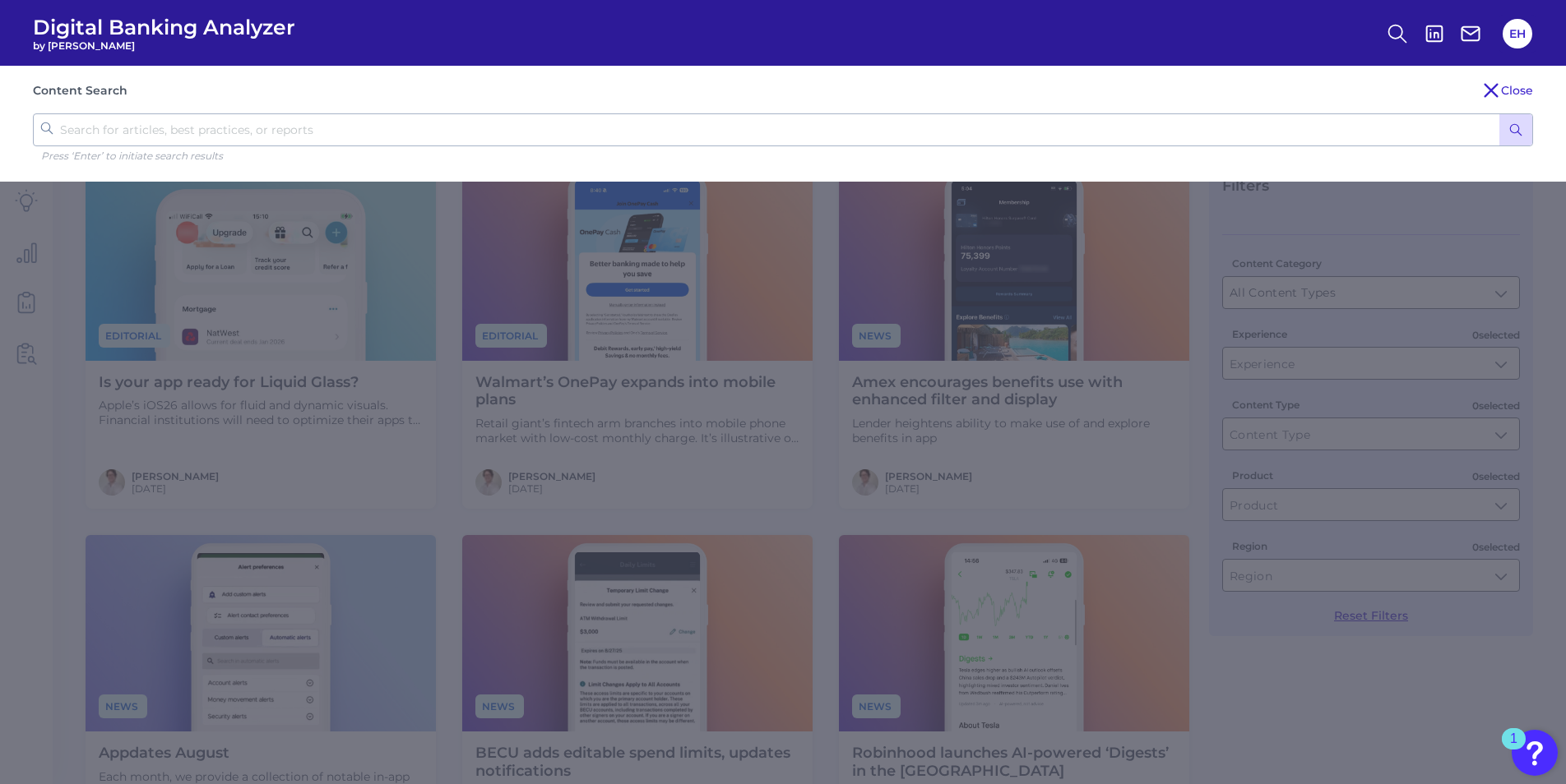
click at [179, 128] on input "text" at bounding box center [783, 130] width 1500 height 33
type input "banker outreach"
click at [1534, 127] on div "Content Search Close banker outreach Press ‘Enter’ to initiate search results" at bounding box center [783, 123] width 1566 height 116
click at [1521, 127] on icon "submit" at bounding box center [1516, 130] width 15 height 15
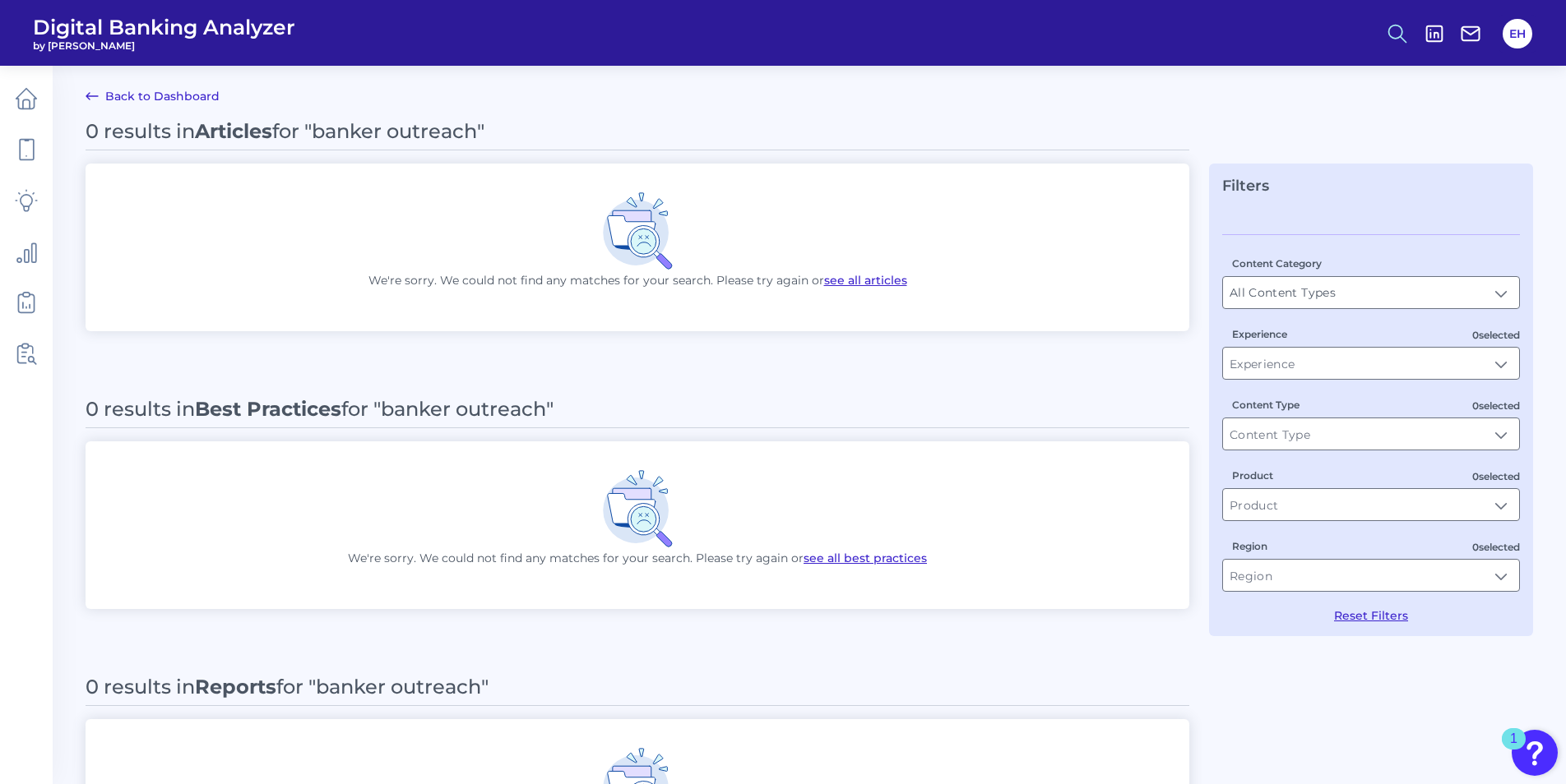
click at [1397, 31] on icon at bounding box center [1397, 34] width 23 height 23
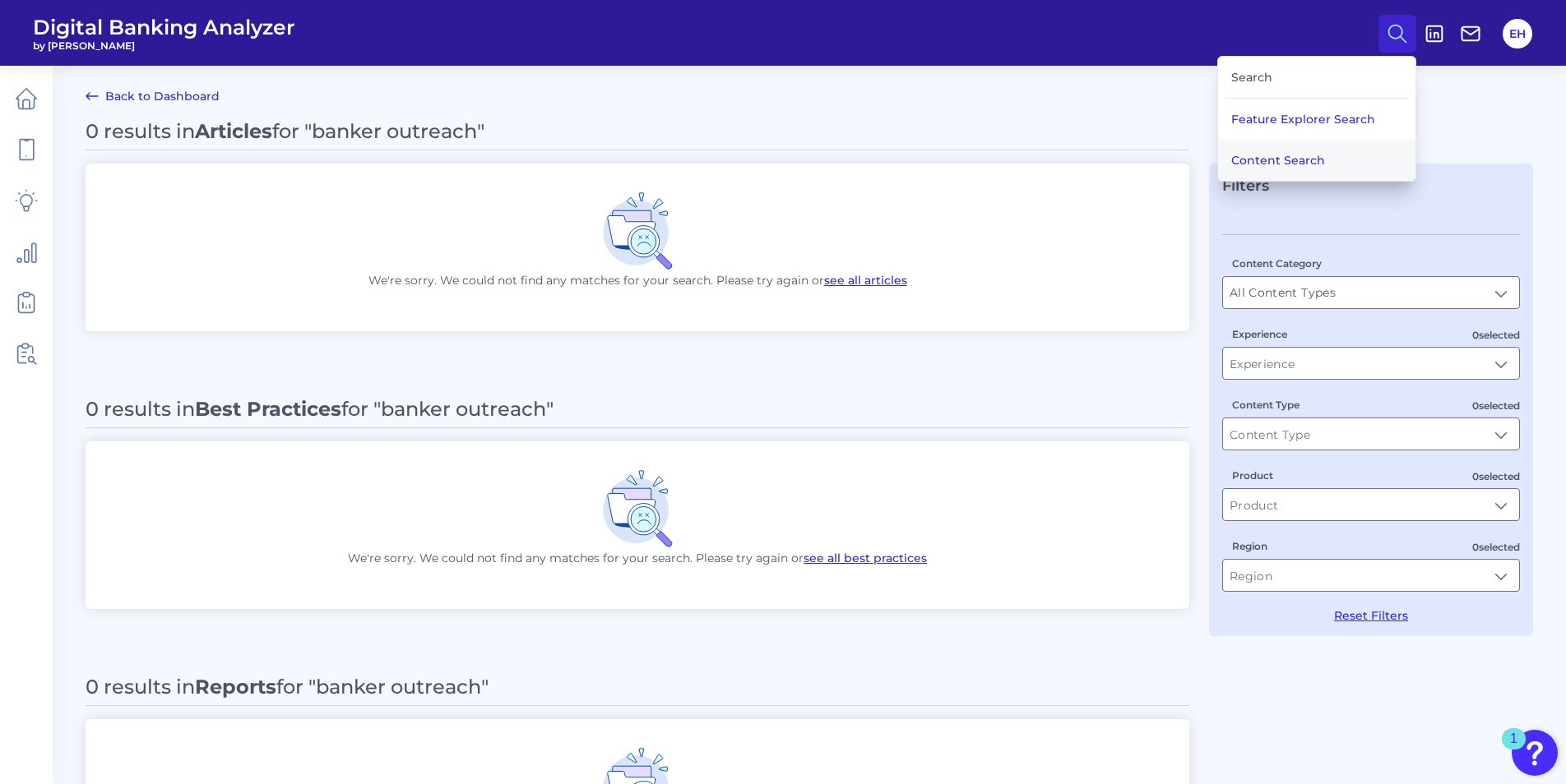
click at [1262, 162] on button "Content Search" at bounding box center [1317, 160] width 197 height 41
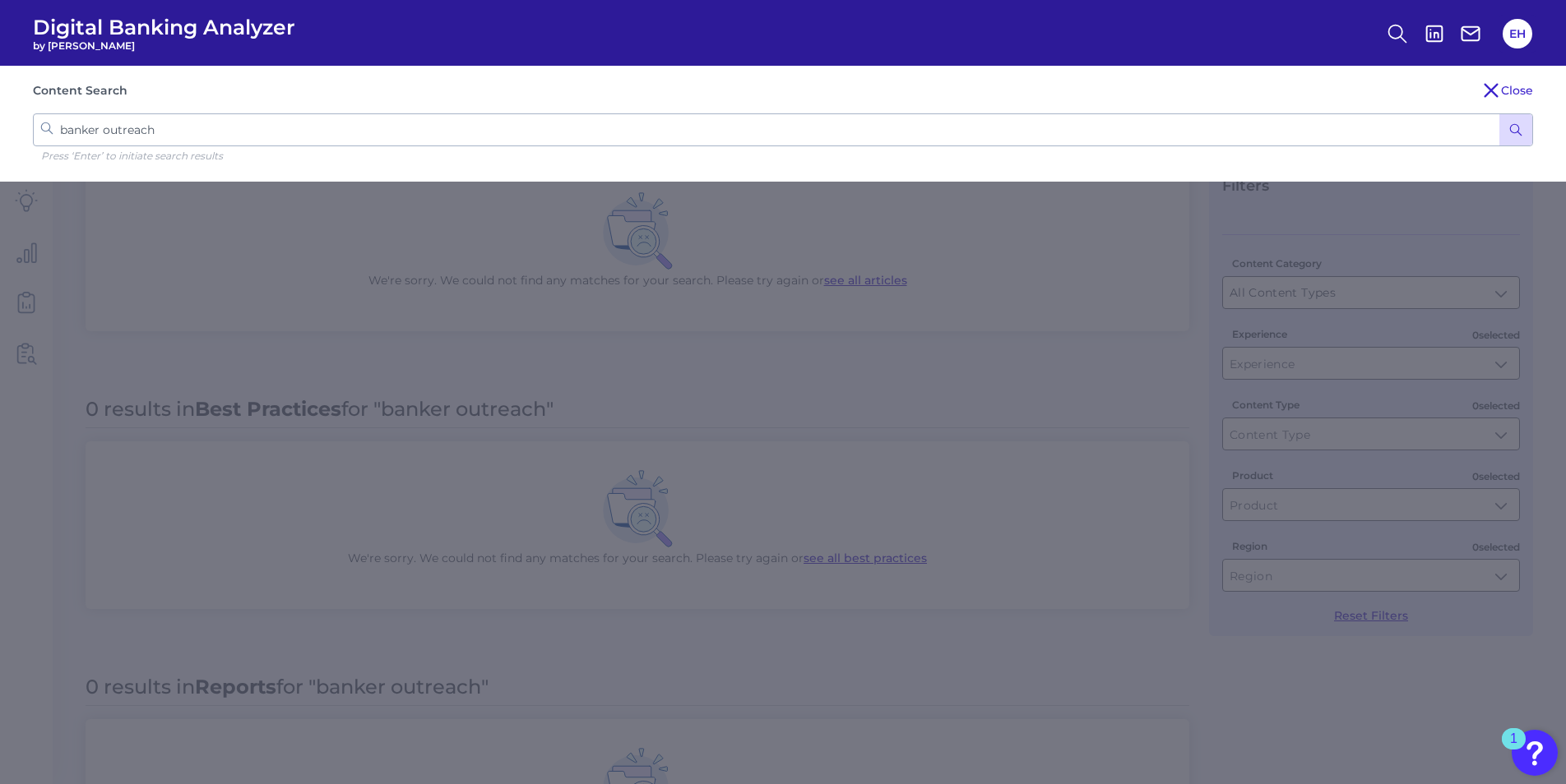
drag, startPoint x: 207, startPoint y: 123, endPoint x: 225, endPoint y: 123, distance: 18.0
click at [207, 123] on input "banker outreach" at bounding box center [783, 130] width 1500 height 33
click at [1519, 131] on icon "submit" at bounding box center [1516, 130] width 15 height 15
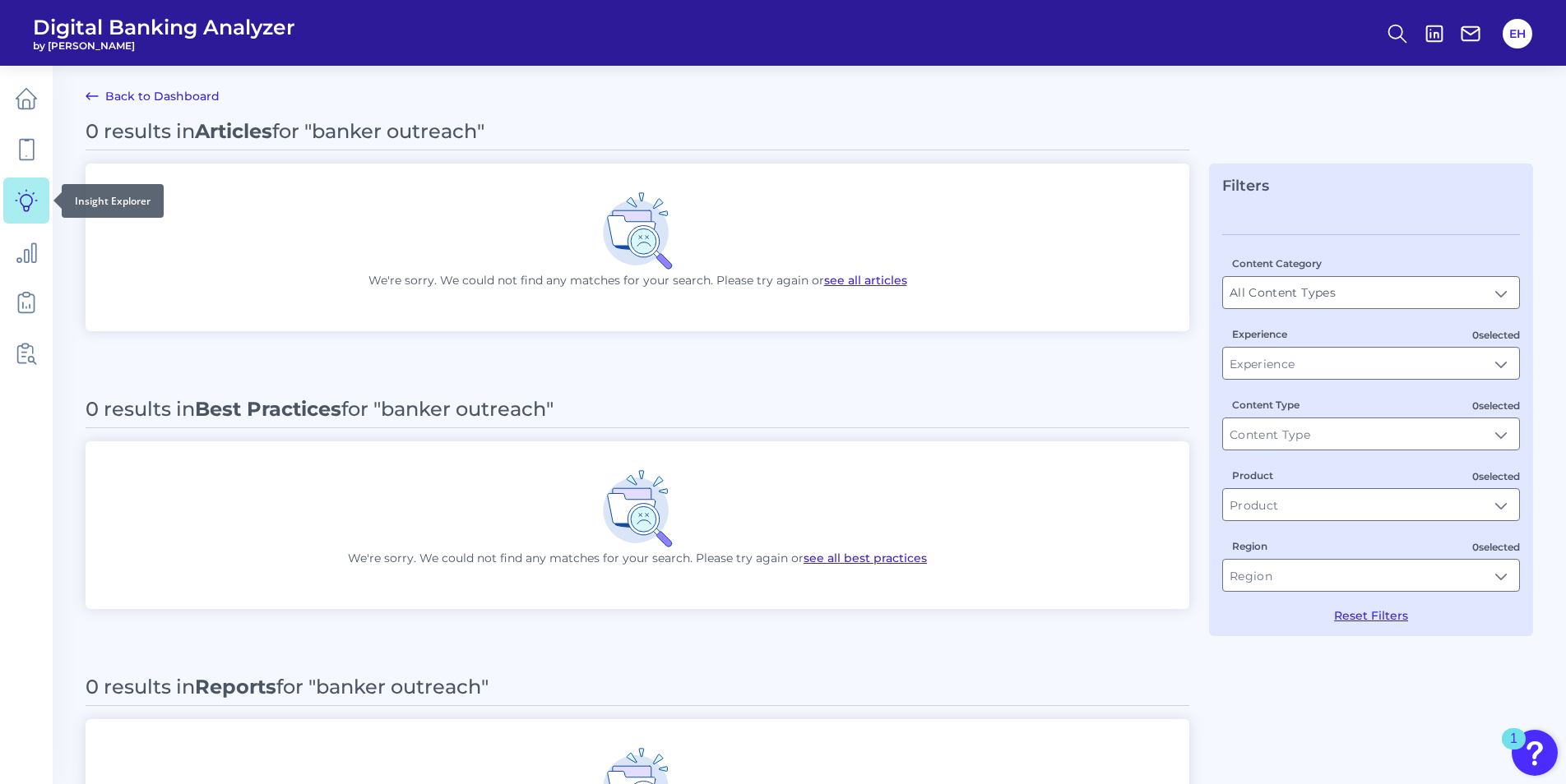
click at [31, 202] on icon at bounding box center [26, 201] width 23 height 23
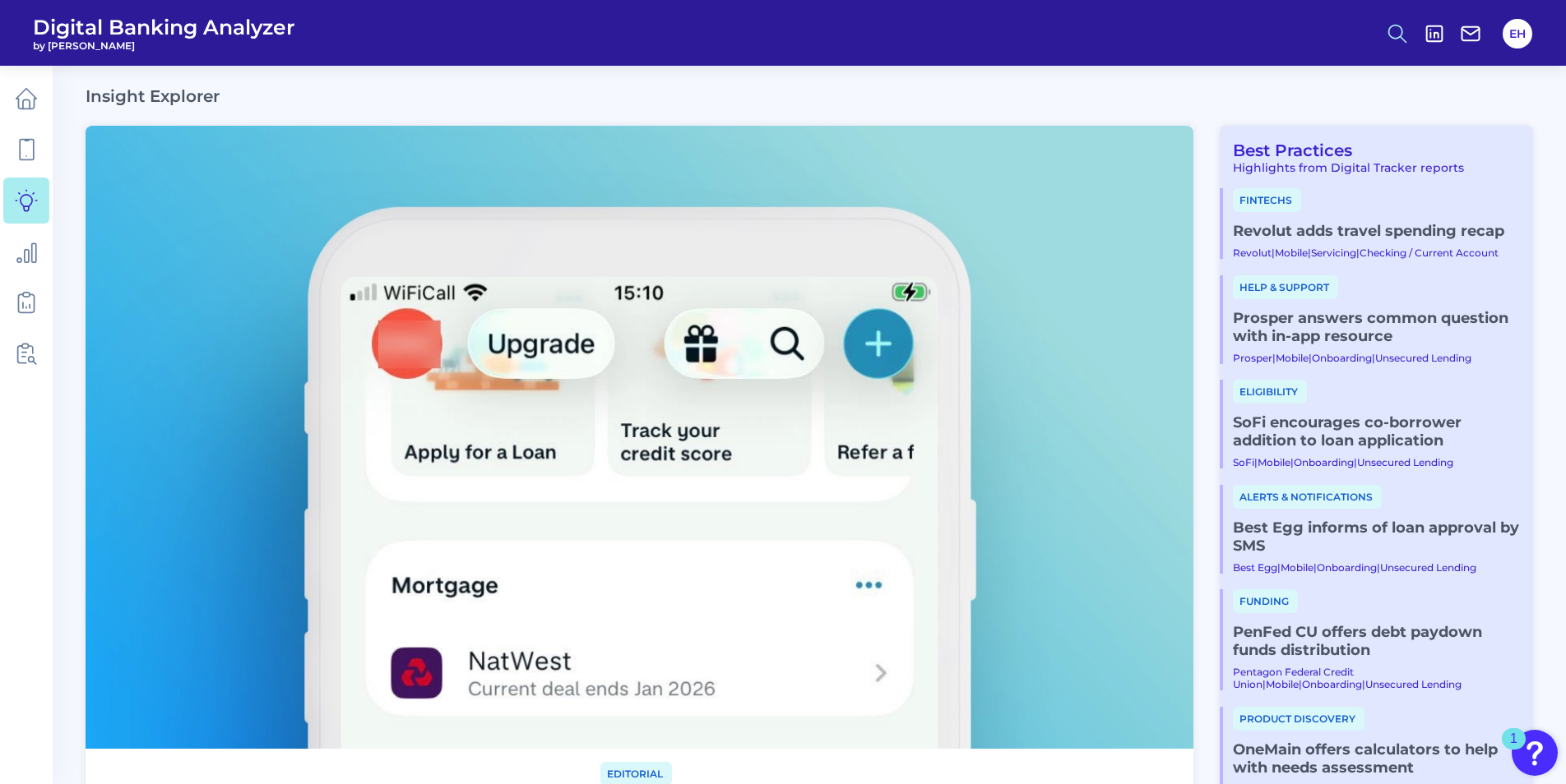
click at [1406, 34] on icon at bounding box center [1397, 34] width 23 height 23
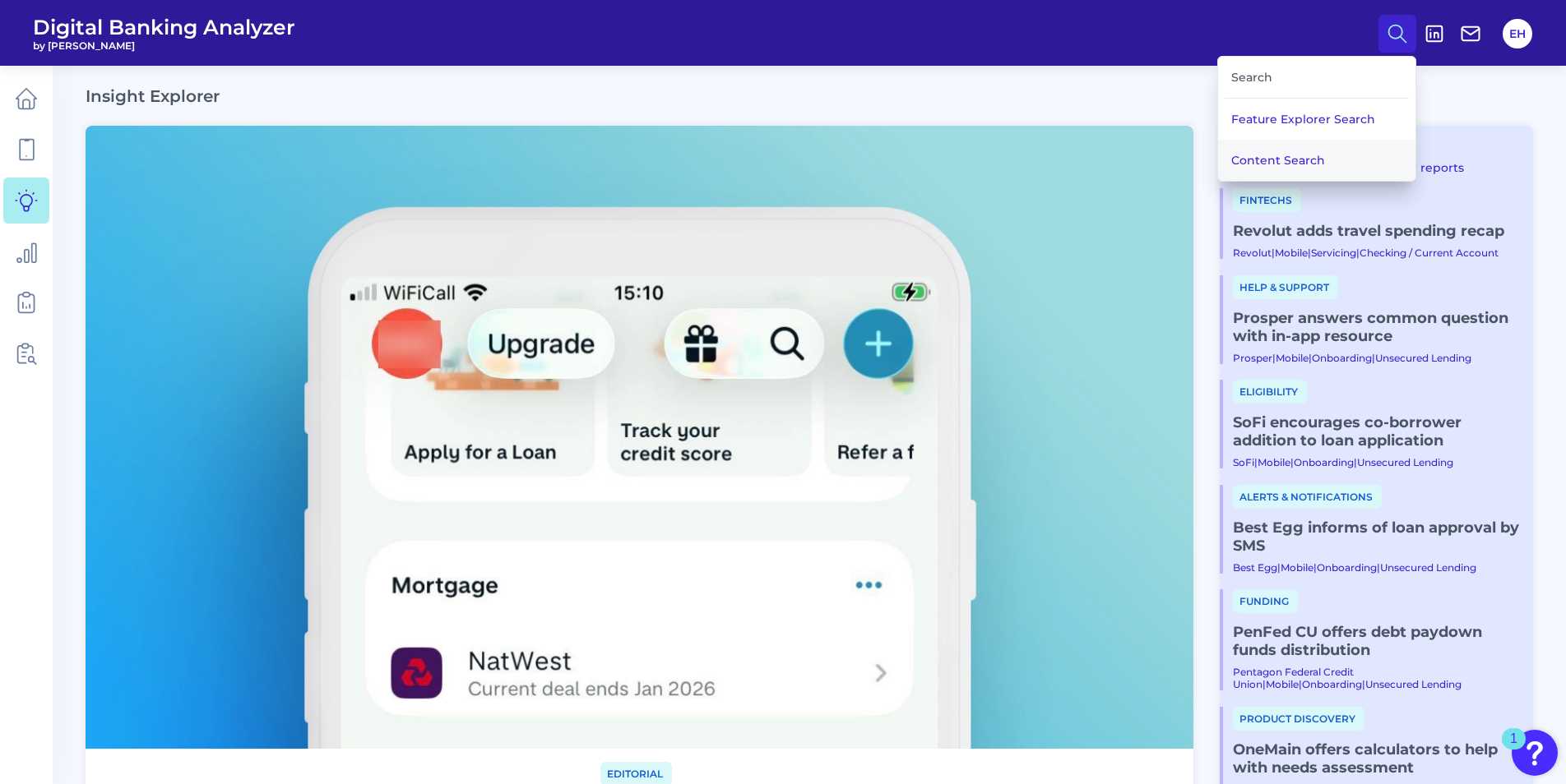
click at [1303, 164] on button "Content Search" at bounding box center [1317, 160] width 197 height 41
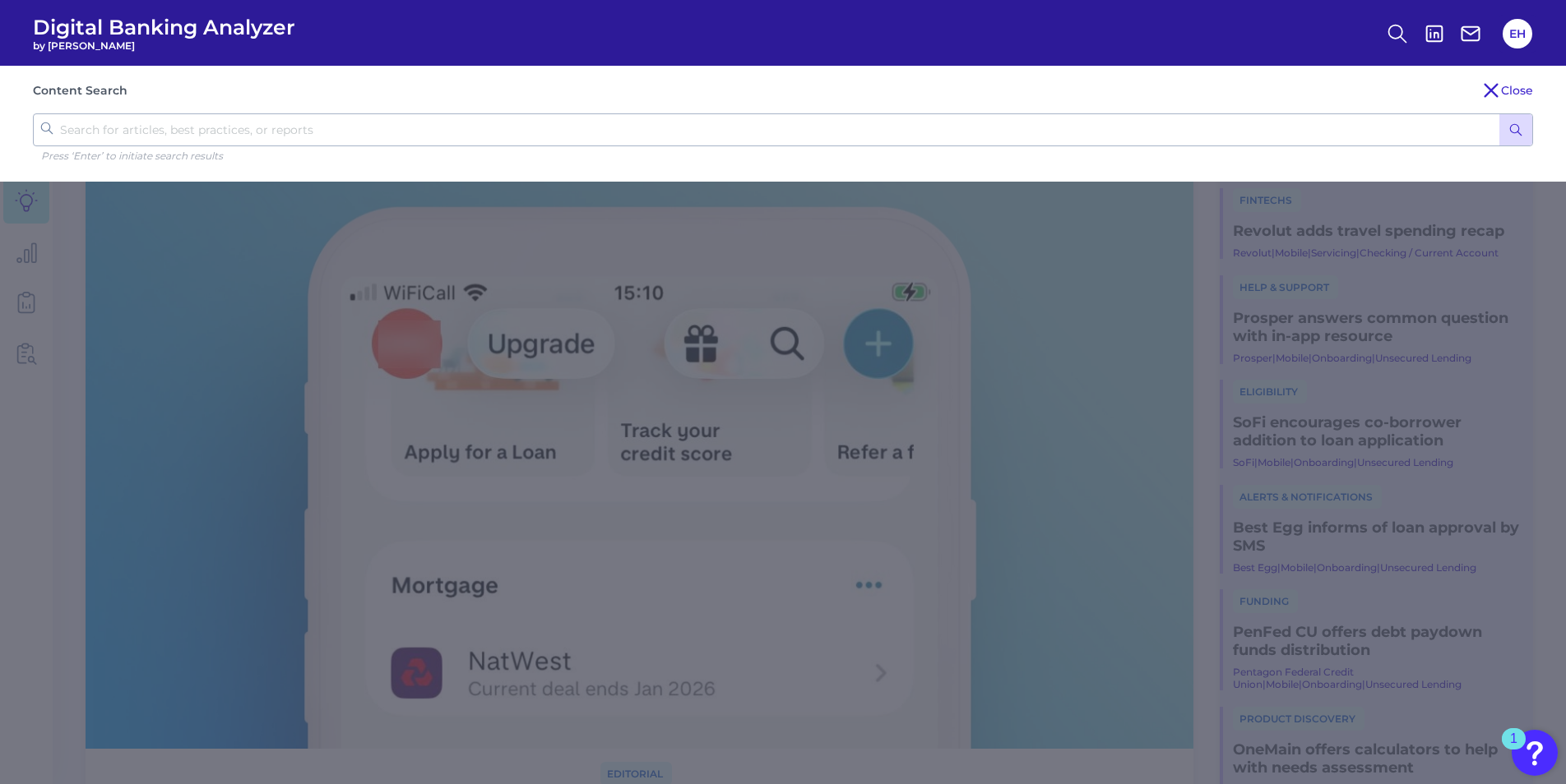
click at [346, 122] on input "text" at bounding box center [783, 130] width 1500 height 33
type input "banker outreach"
click at [1526, 129] on button "submit" at bounding box center [1516, 130] width 33 height 31
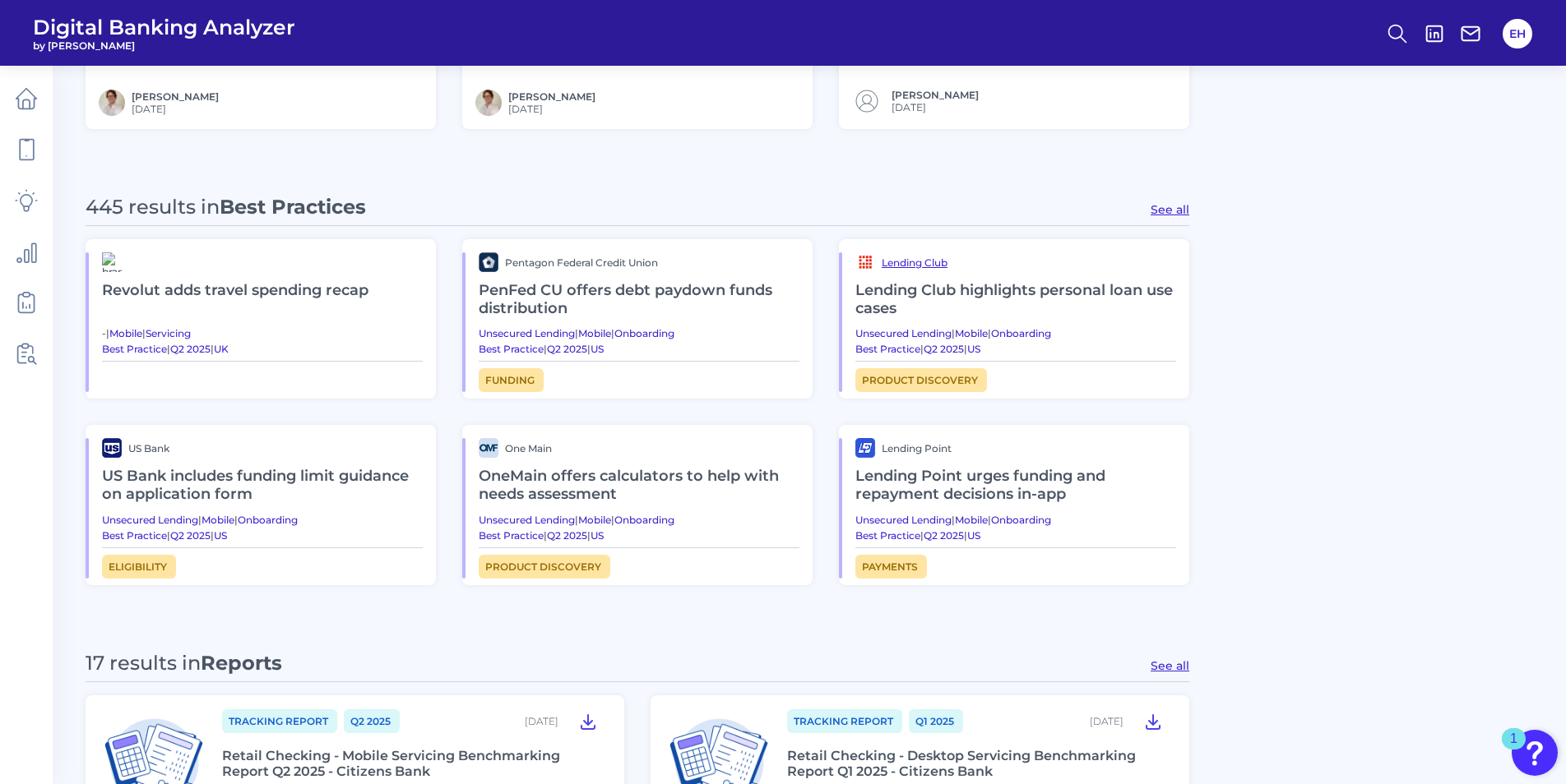
scroll to position [740, 0]
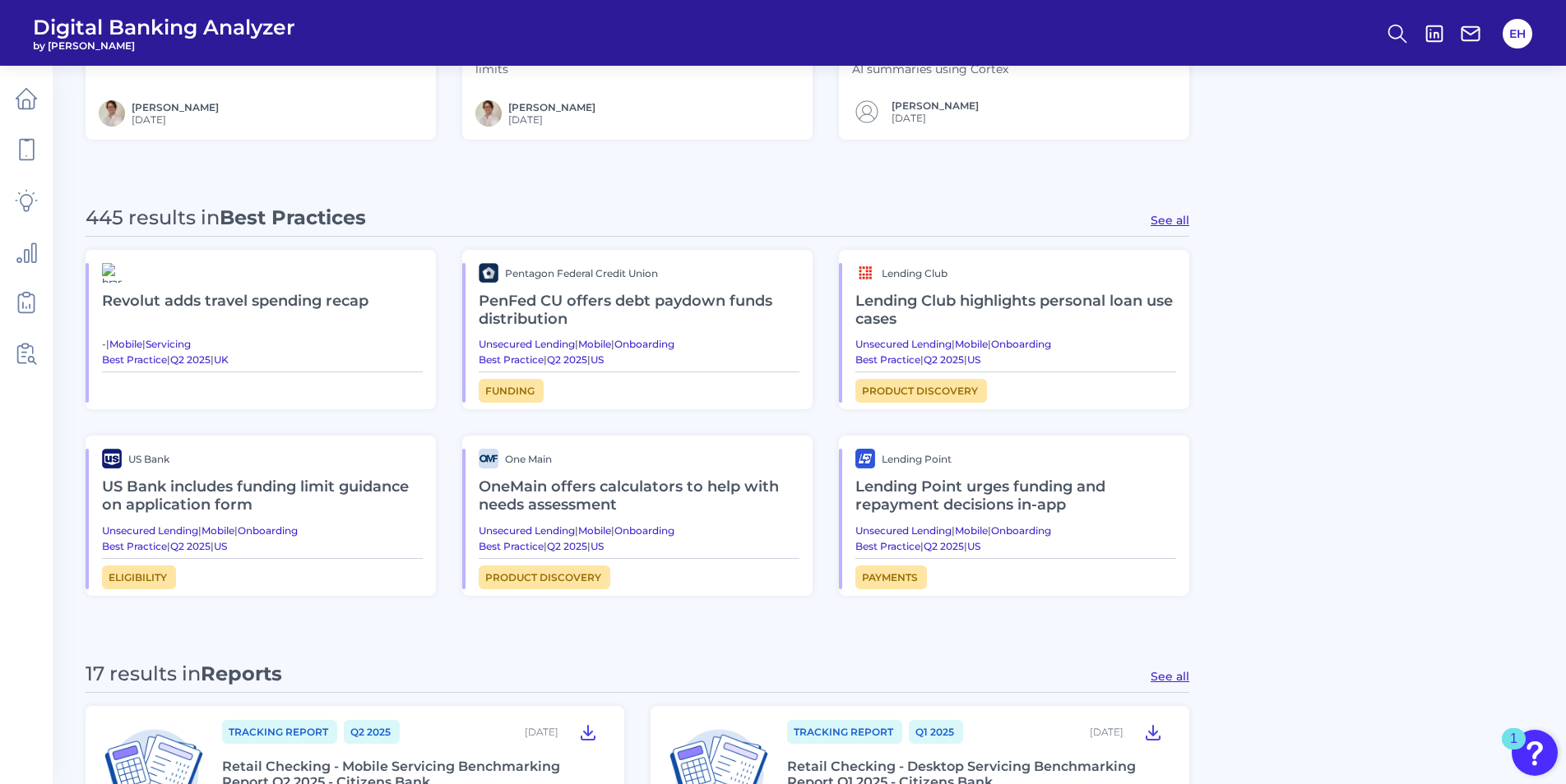
drag, startPoint x: 1178, startPoint y: 220, endPoint x: 1197, endPoint y: 221, distance: 19.0
click at [1178, 220] on button "See all" at bounding box center [1169, 220] width 39 height 15
type input "Best Practices"
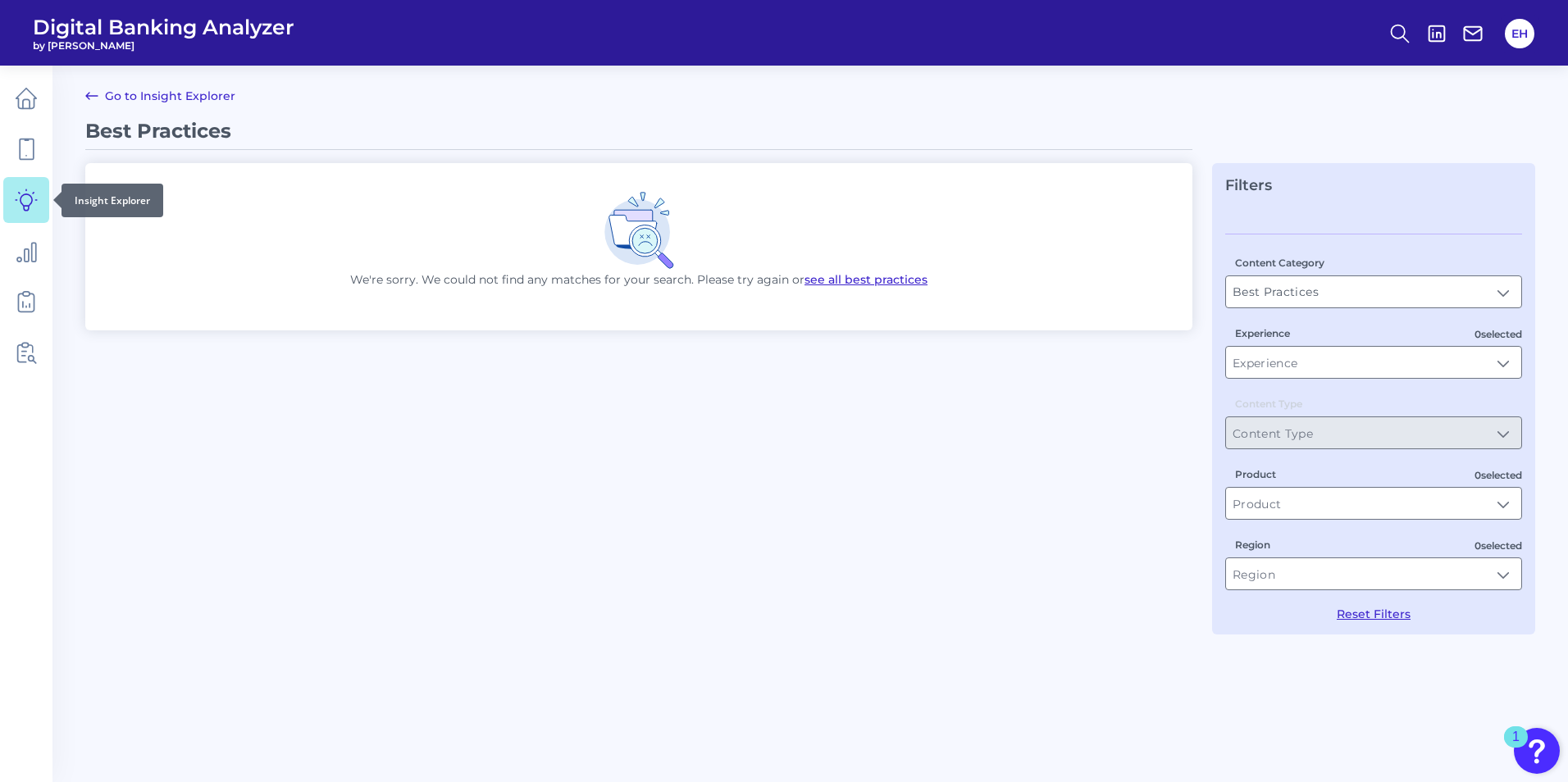
click at [25, 197] on icon at bounding box center [26, 200] width 23 height 23
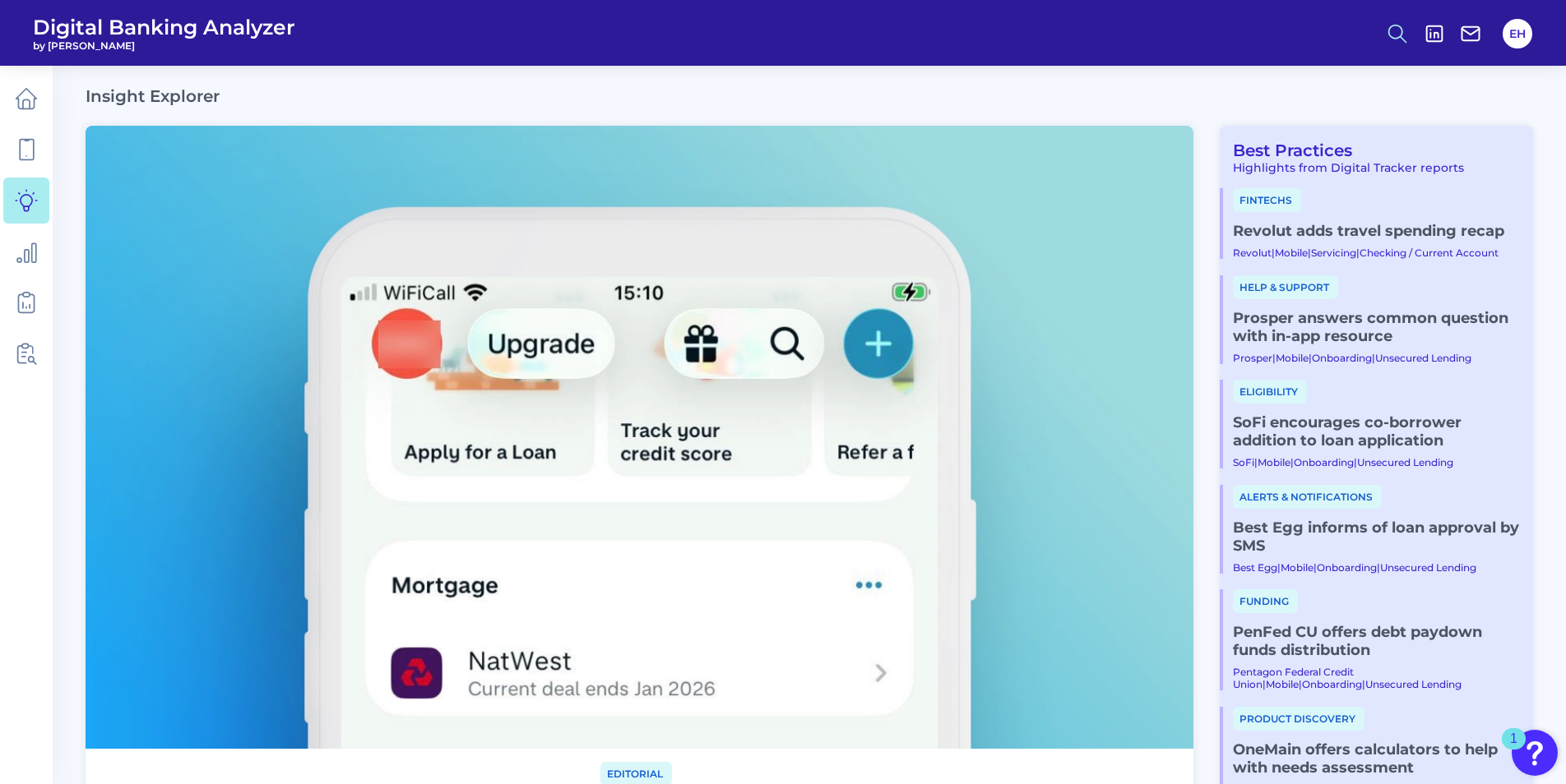
click at [1406, 34] on icon at bounding box center [1397, 34] width 23 height 23
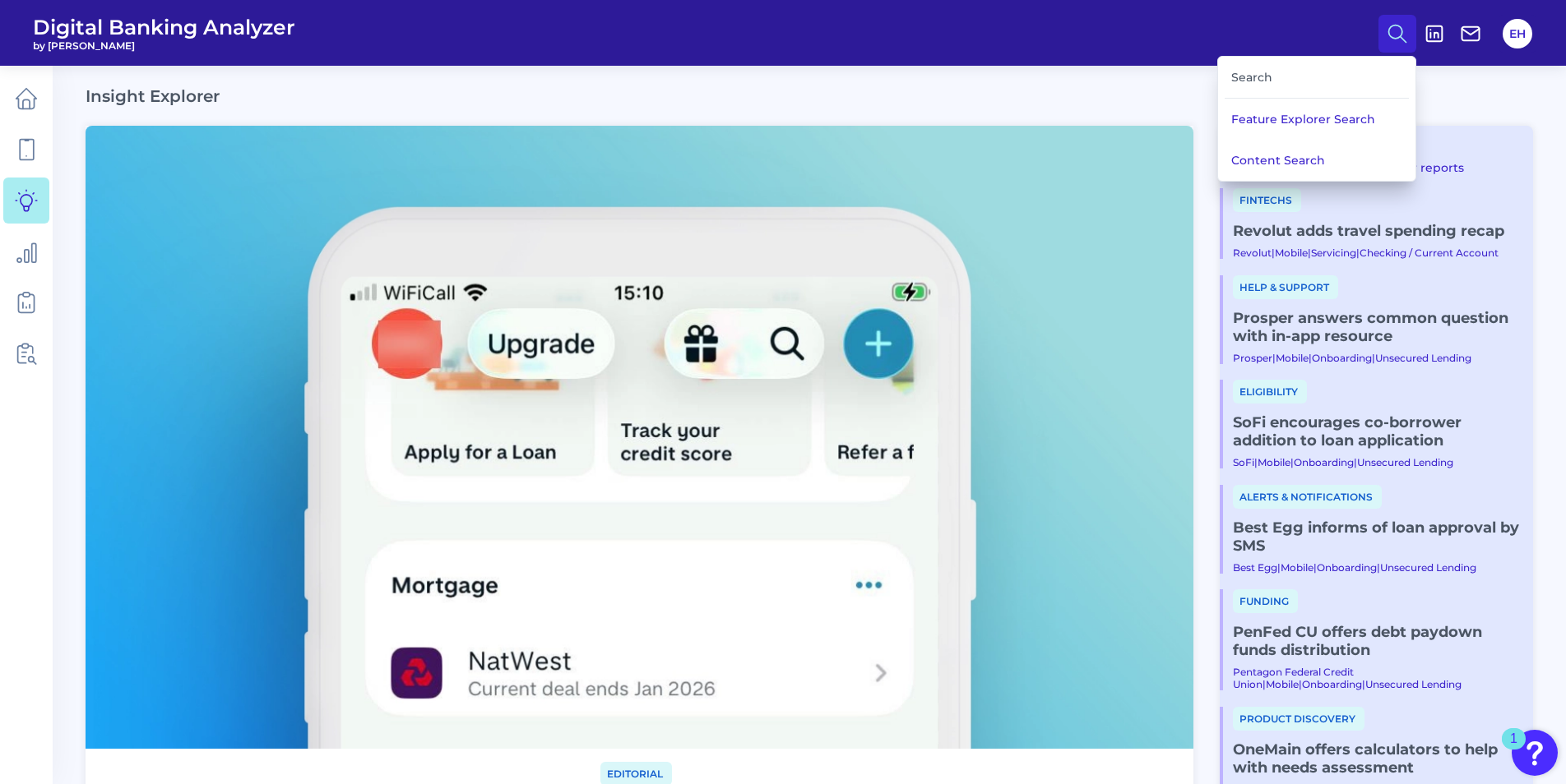
click at [1269, 81] on div "Search" at bounding box center [1317, 77] width 184 height 42
click at [1291, 153] on button "Content Search" at bounding box center [1317, 160] width 197 height 41
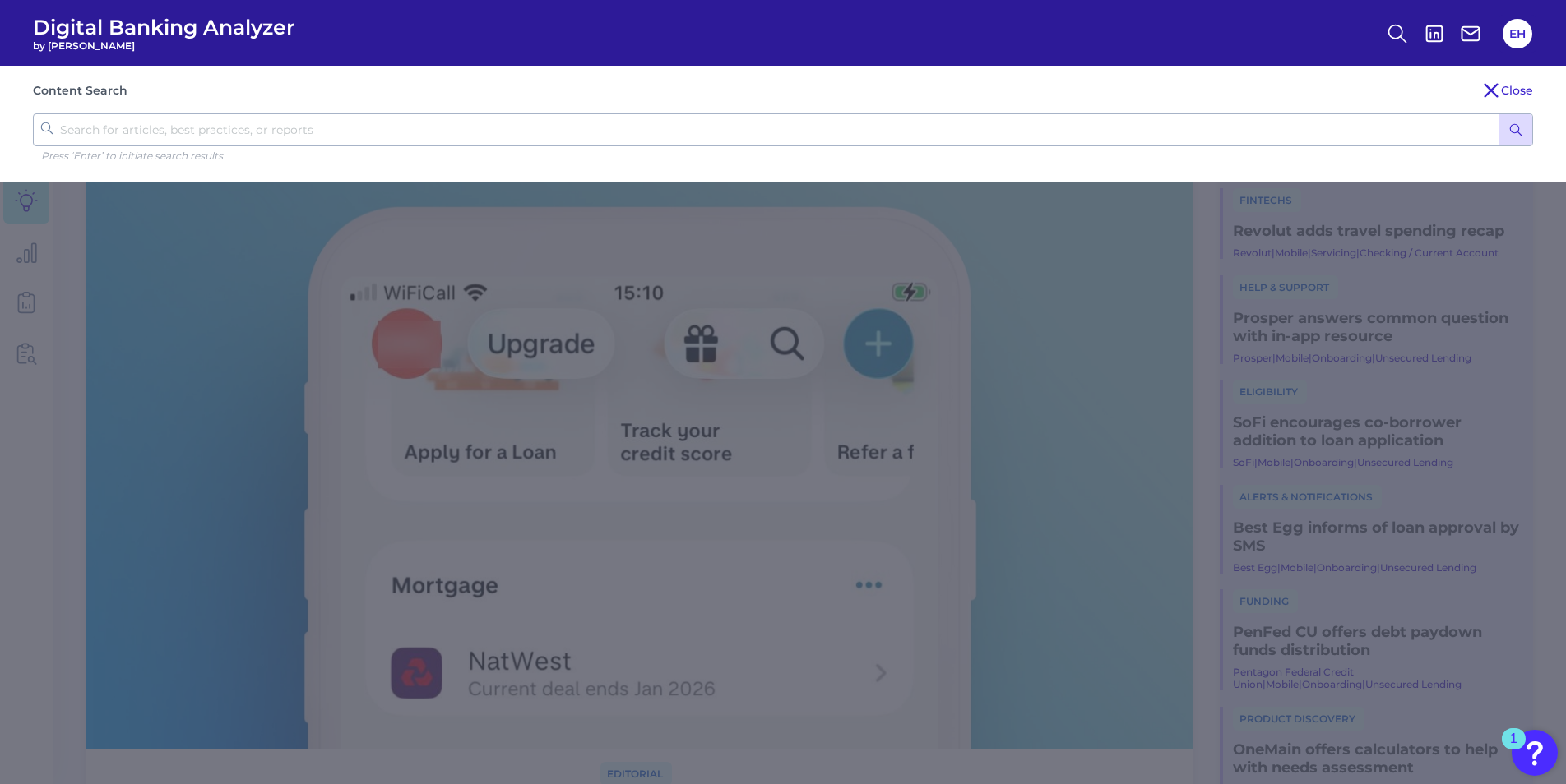
click at [658, 124] on input "text" at bounding box center [783, 130] width 1500 height 33
type input "banker"
click at [1519, 131] on icon "submit" at bounding box center [1516, 130] width 15 height 15
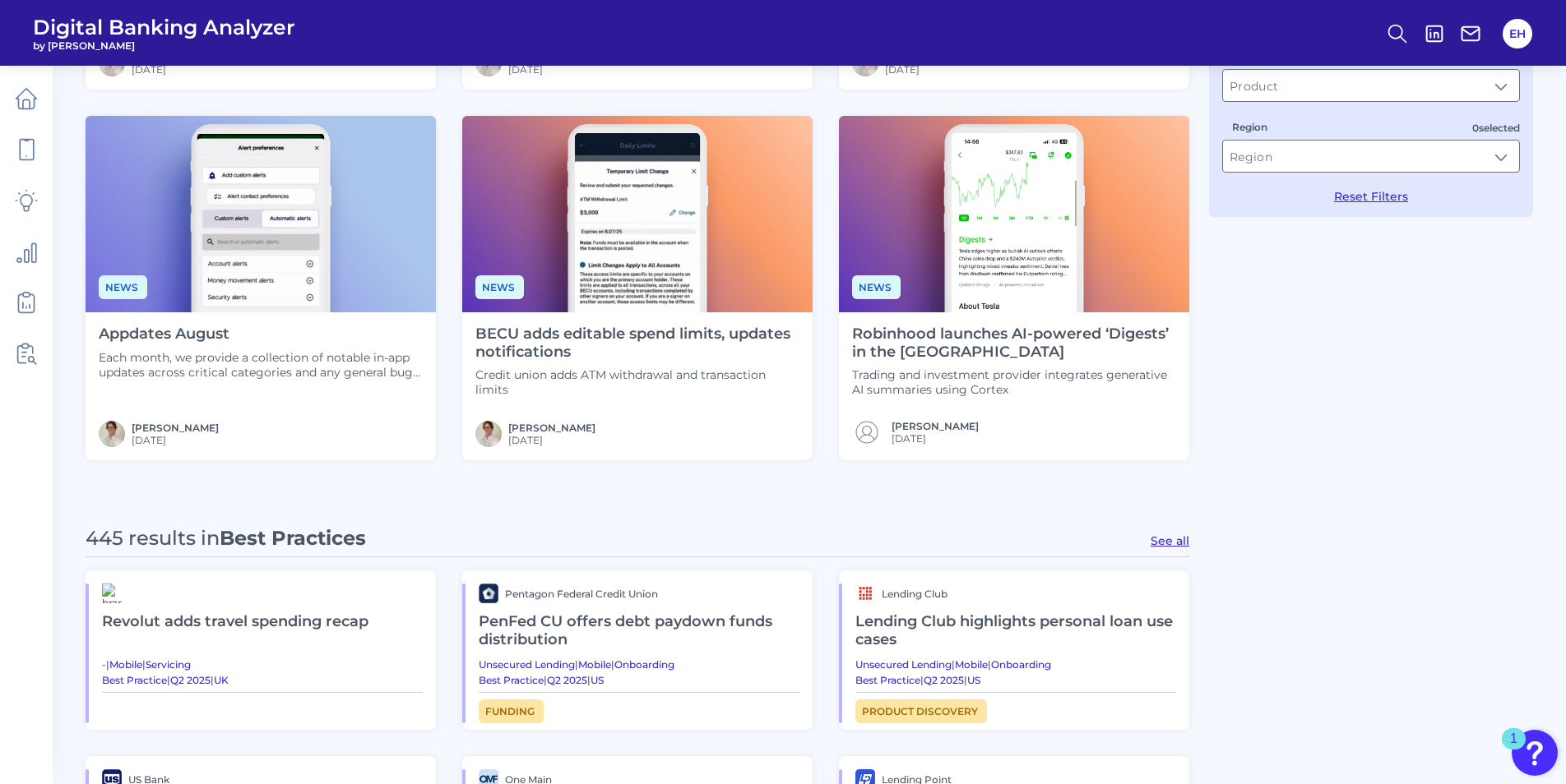
scroll to position [494, 0]
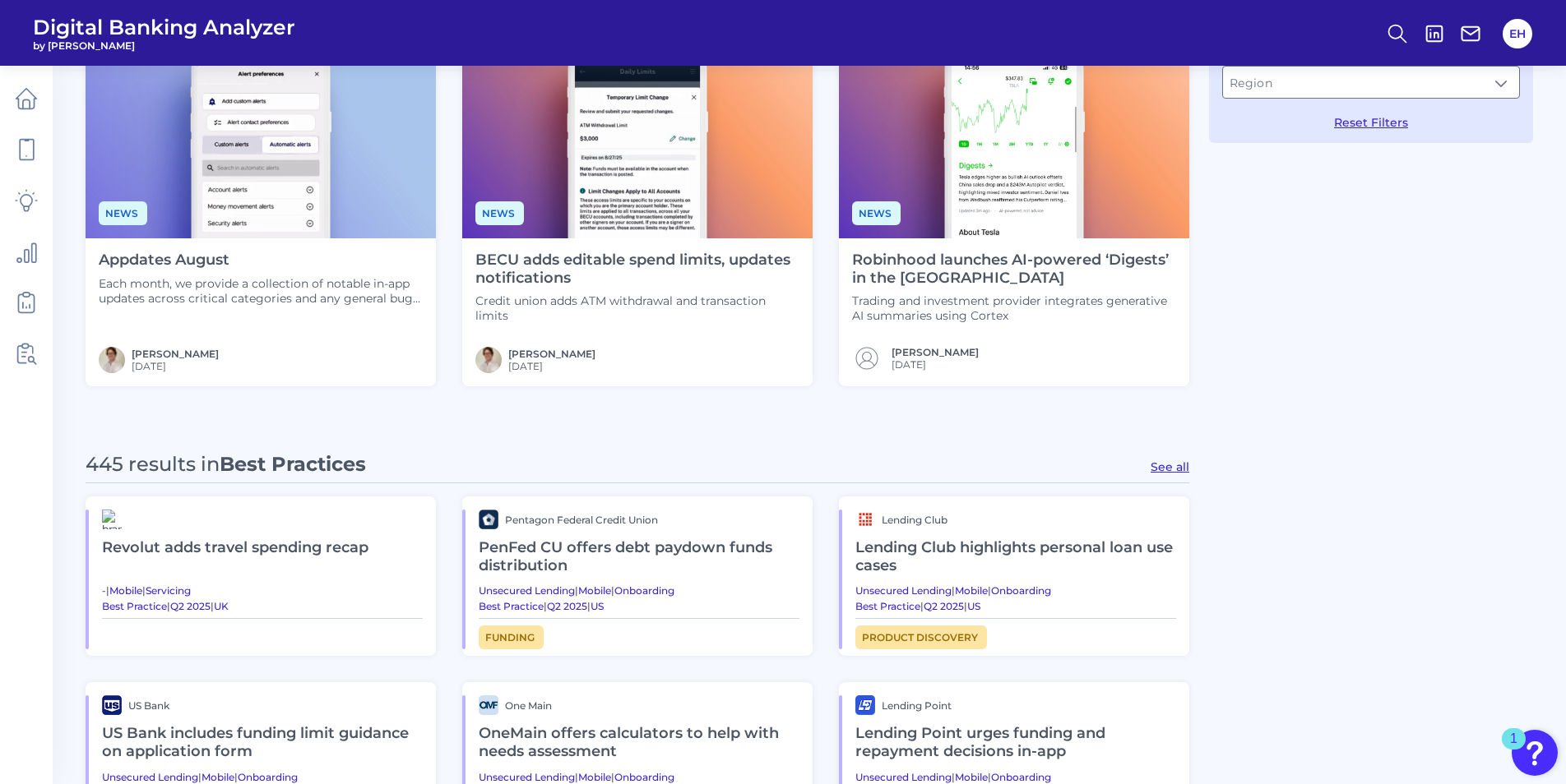
click at [1150, 466] on div "445 results in Best Practices See all" at bounding box center [637, 468] width 1104 height 31
drag, startPoint x: 1154, startPoint y: 466, endPoint x: 1265, endPoint y: 472, distance: 111.2
click at [1155, 466] on button "See all" at bounding box center [1169, 467] width 39 height 15
type input "Best Practices"
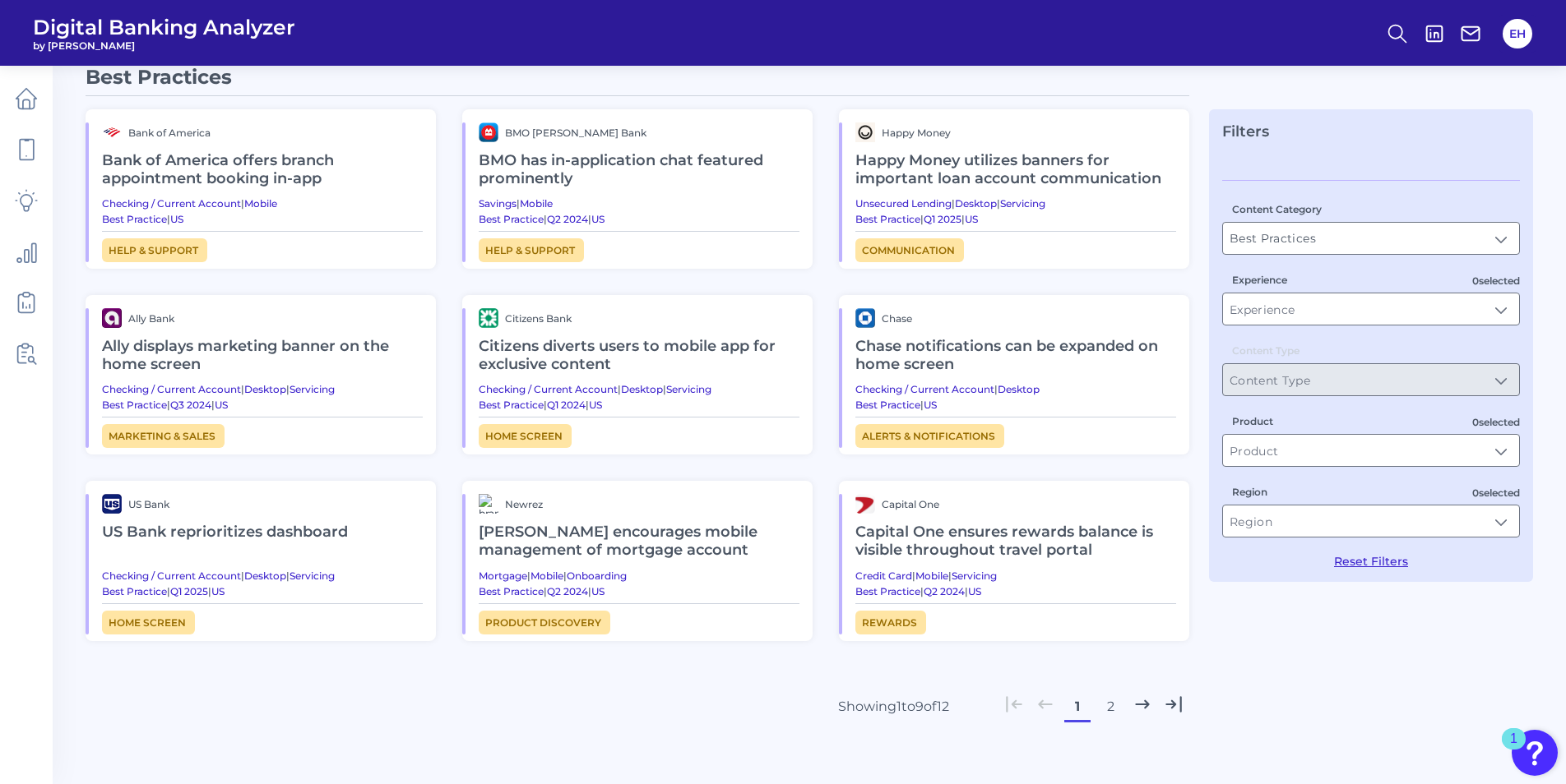
scroll to position [82, 0]
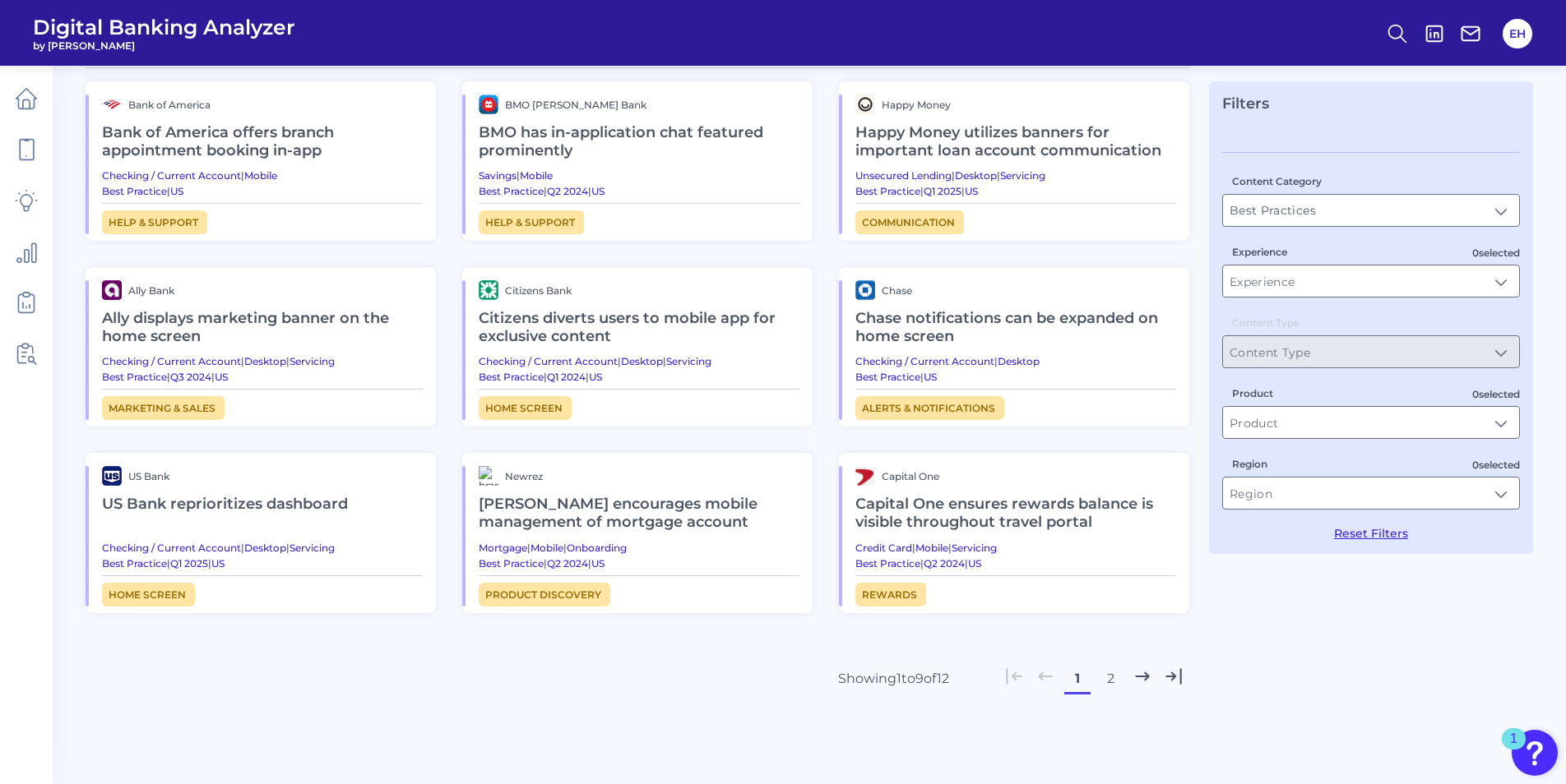
click at [1116, 676] on button "2" at bounding box center [1110, 679] width 26 height 26
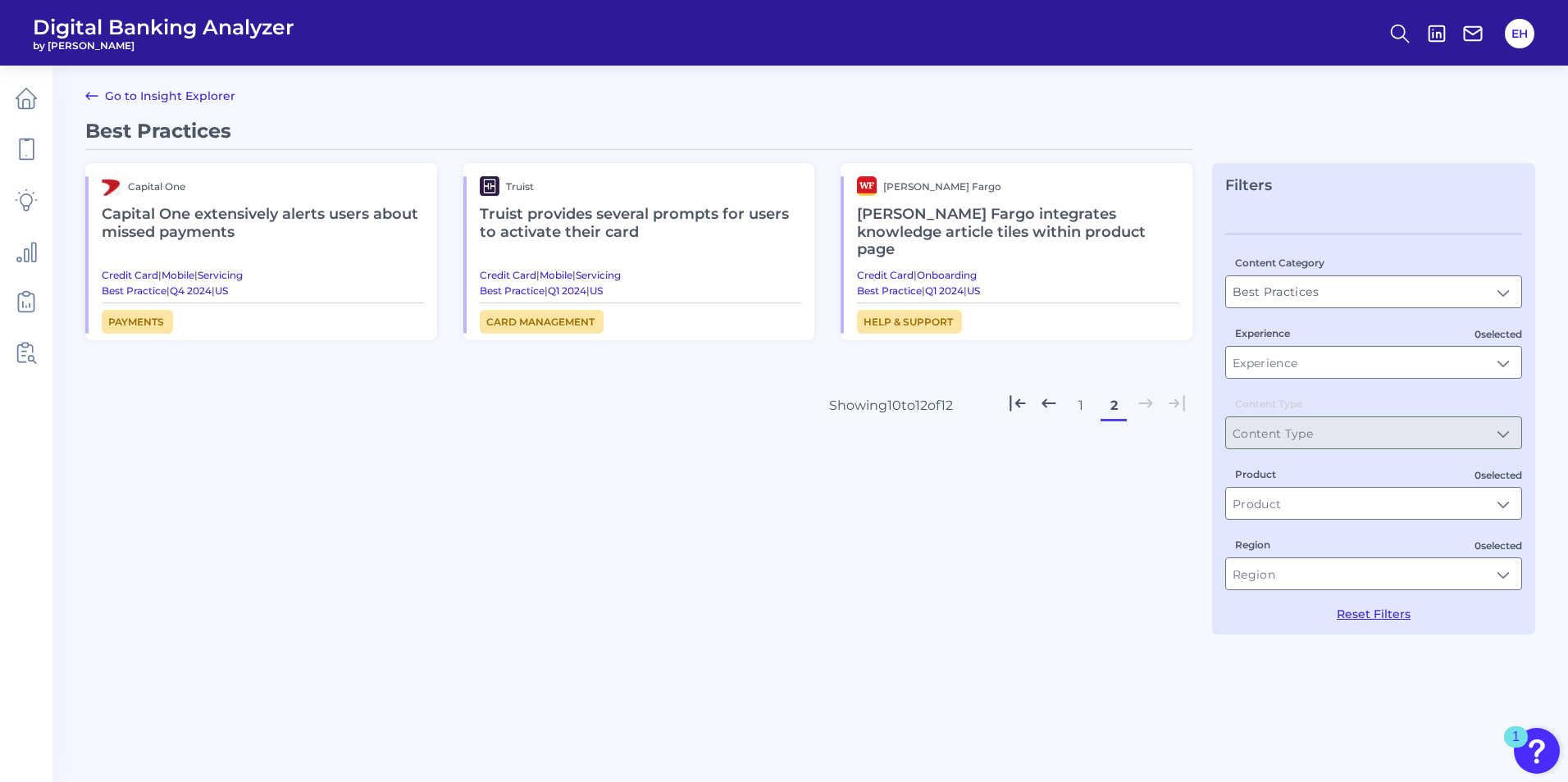
click at [1077, 393] on button "1" at bounding box center [1081, 406] width 26 height 26
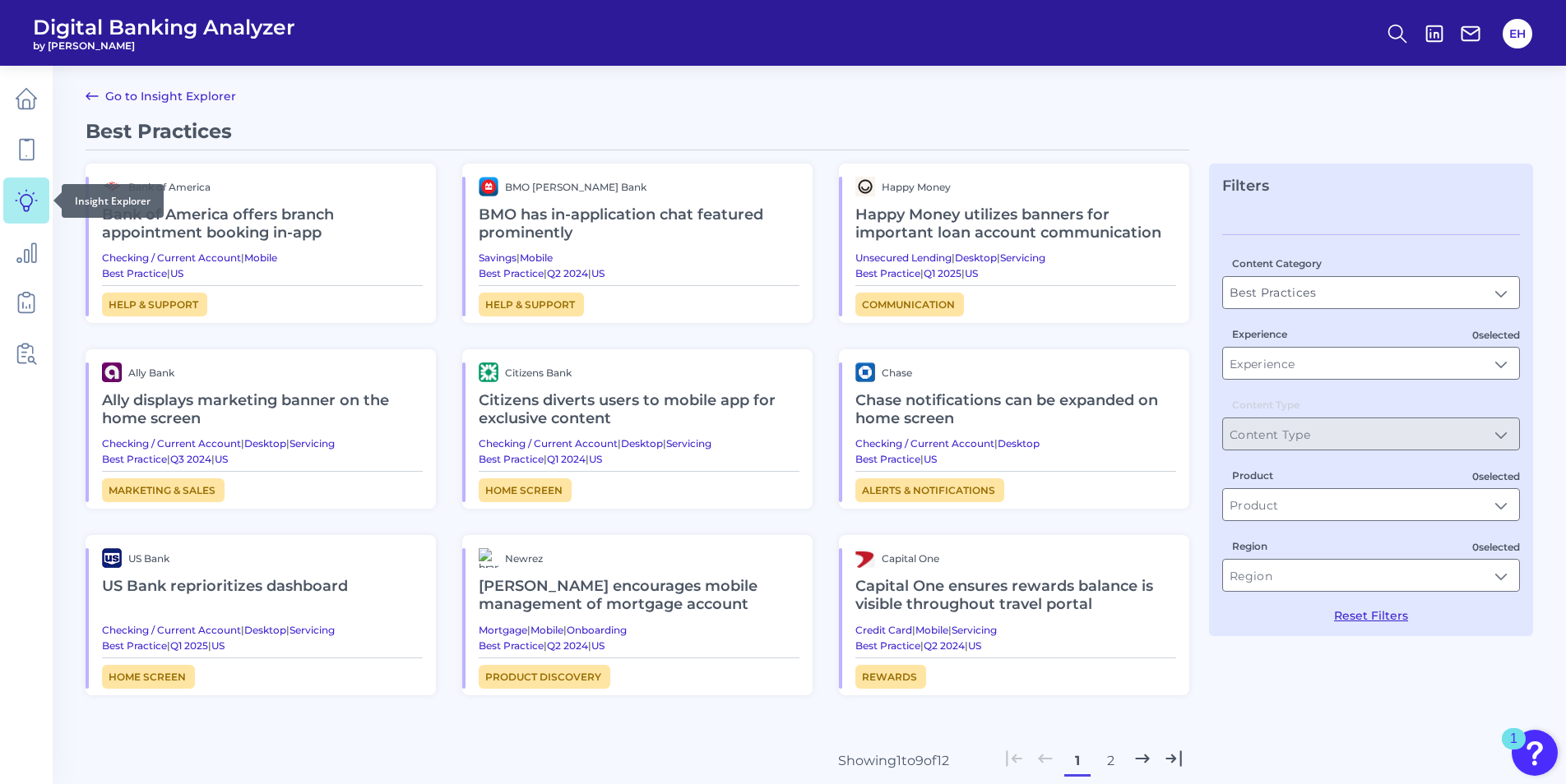
click at [26, 208] on icon at bounding box center [26, 201] width 23 height 23
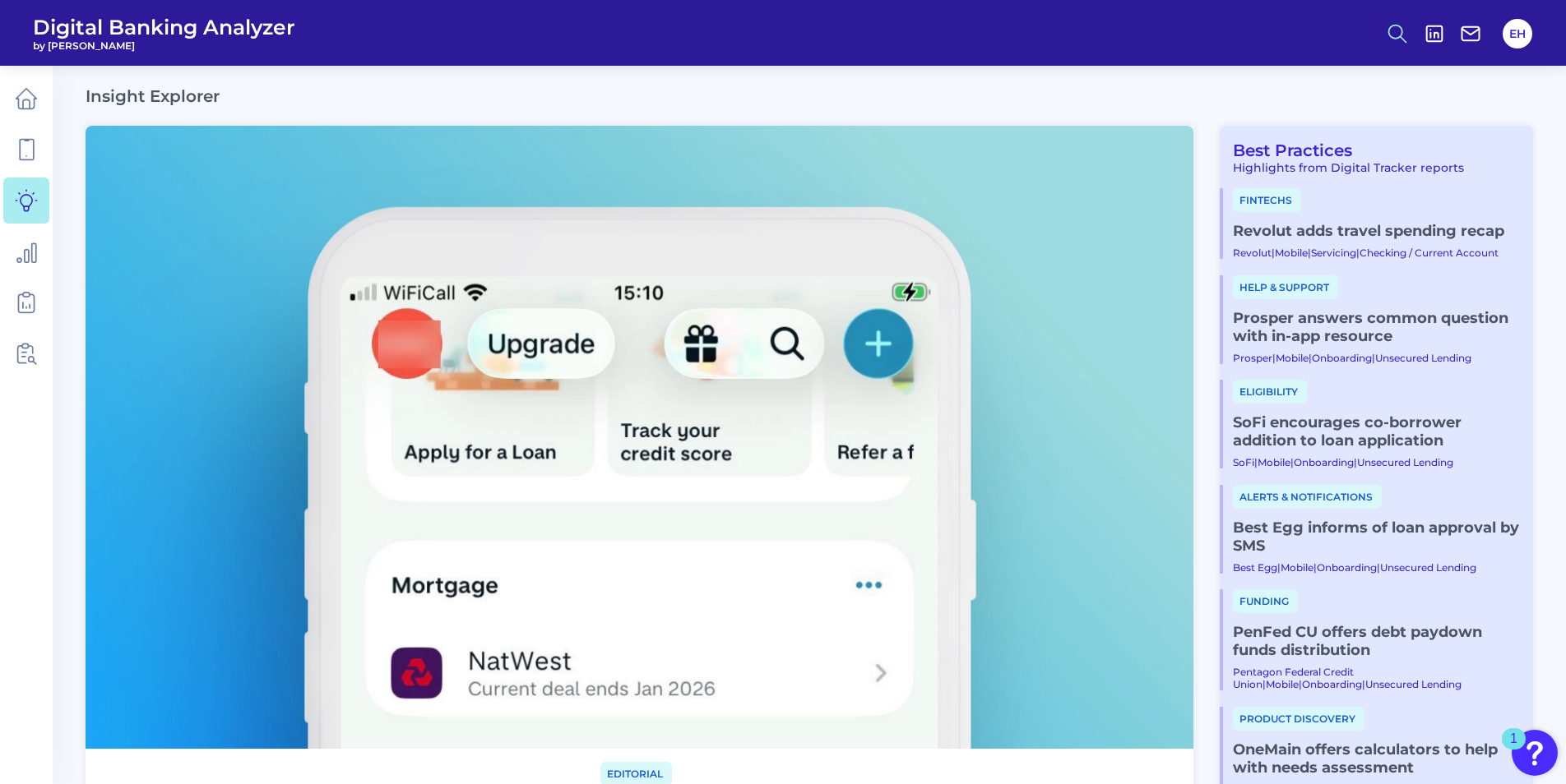
click at [1394, 31] on icon at bounding box center [1397, 34] width 23 height 23
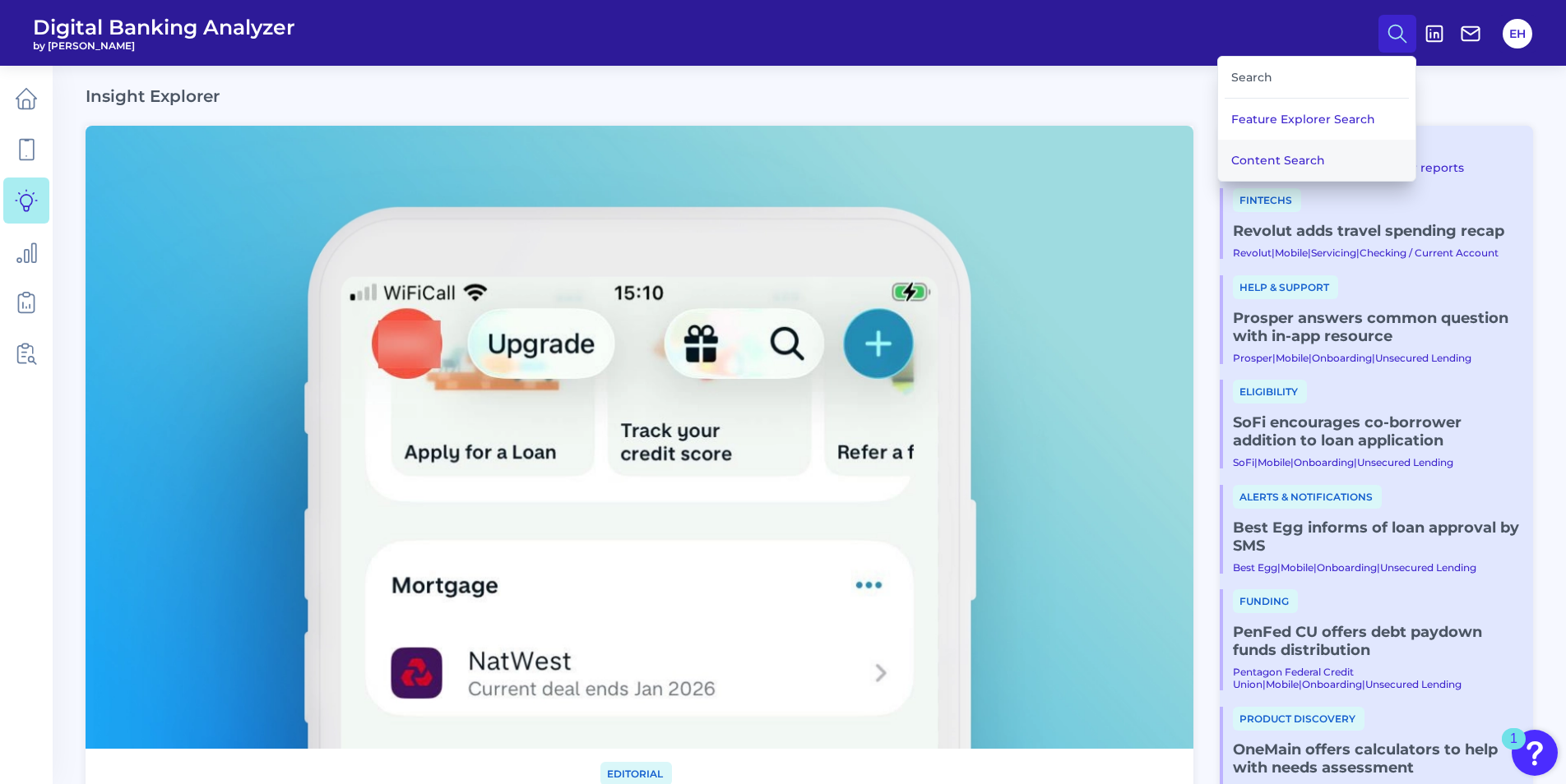
click at [1280, 150] on button "Content Search" at bounding box center [1317, 160] width 197 height 41
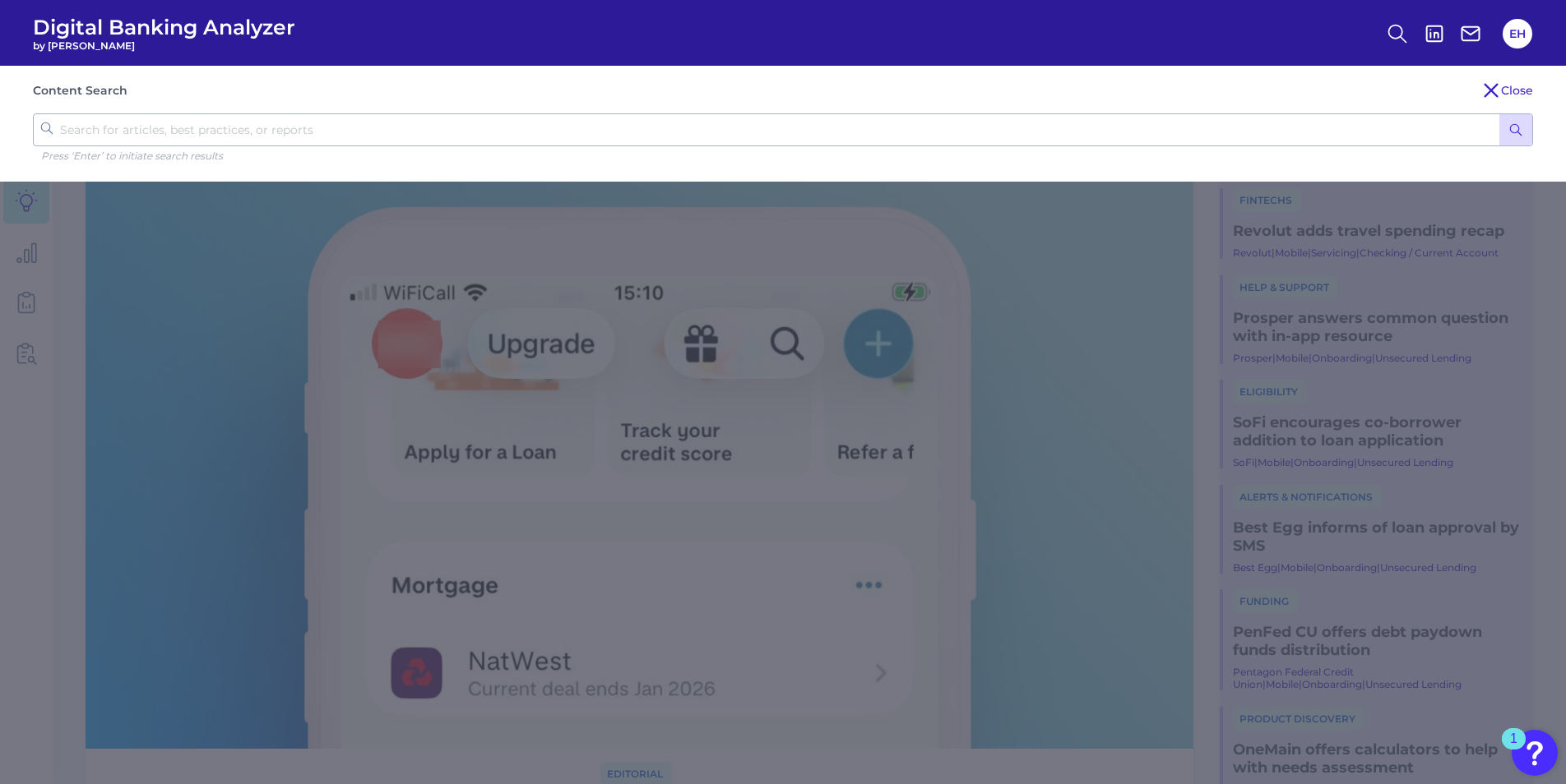
click at [346, 121] on input "text" at bounding box center [783, 130] width 1500 height 33
type input "human"
click at [1520, 130] on icon "submit" at bounding box center [1516, 130] width 15 height 15
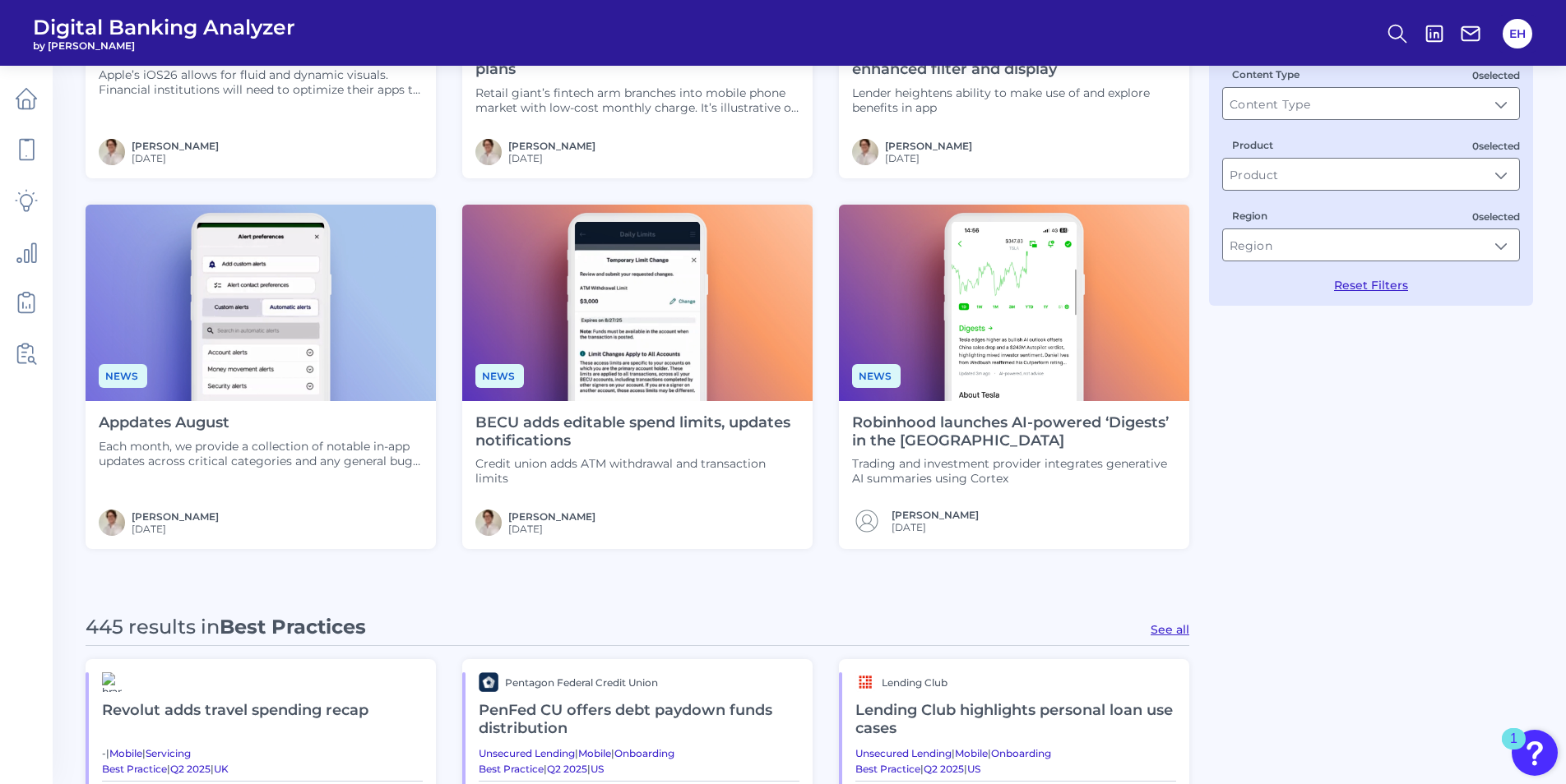
scroll to position [411, 0]
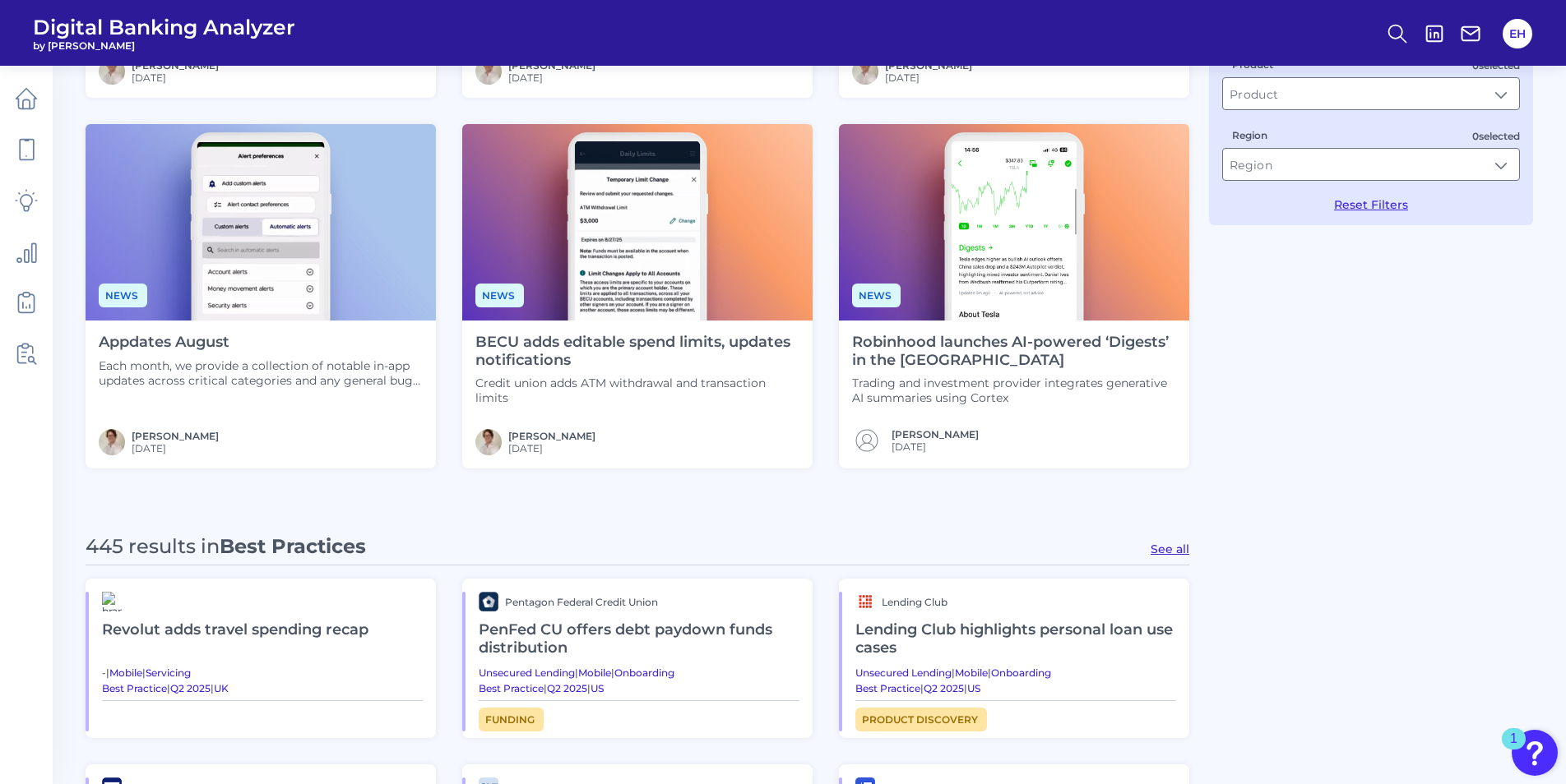
click at [1172, 551] on button "See all" at bounding box center [1169, 550] width 39 height 15
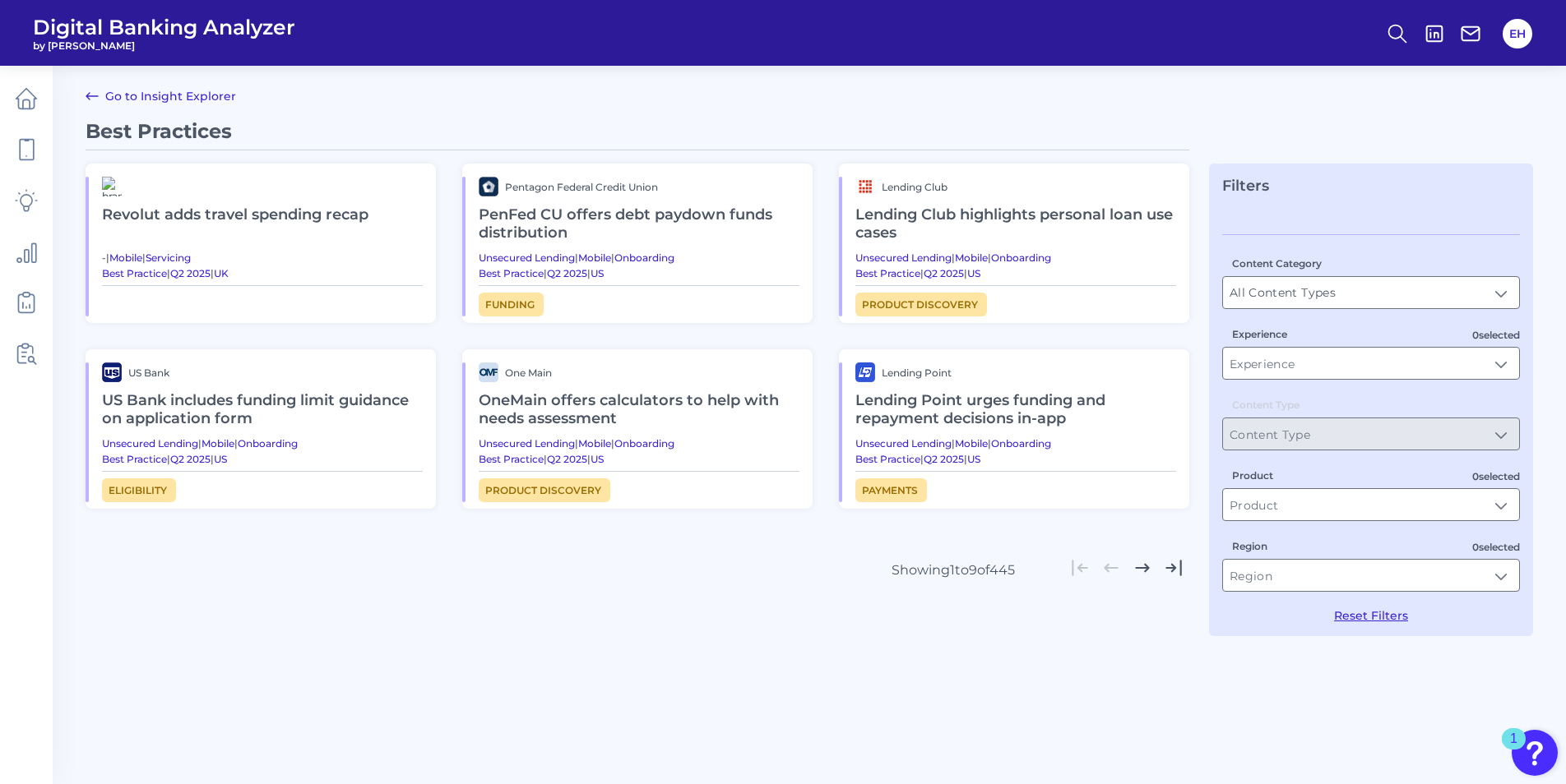
type input "Best Practices"
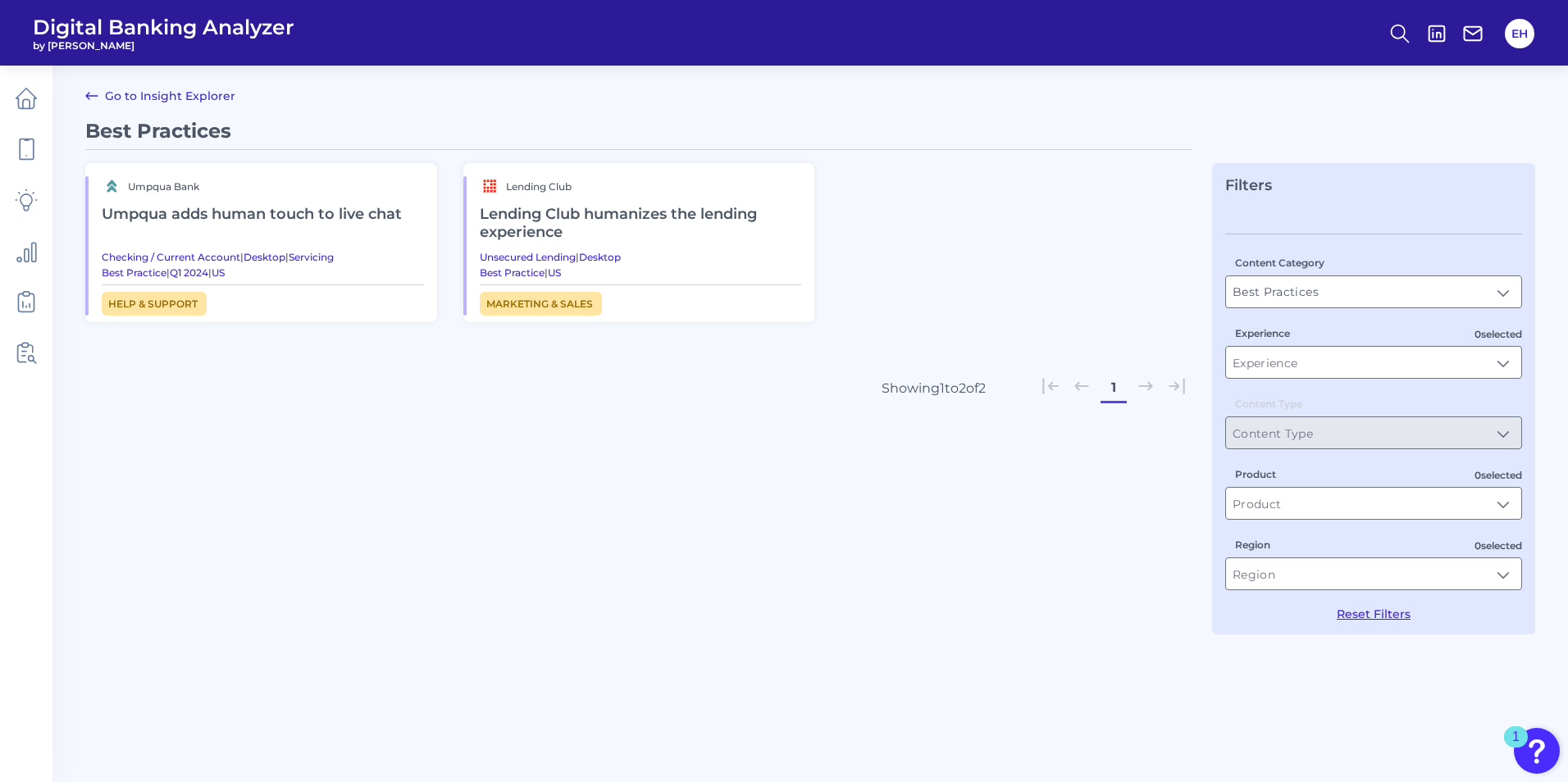
click at [263, 217] on h2 "Umpqua adds human touch to live chat" at bounding box center [263, 215] width 322 height 38
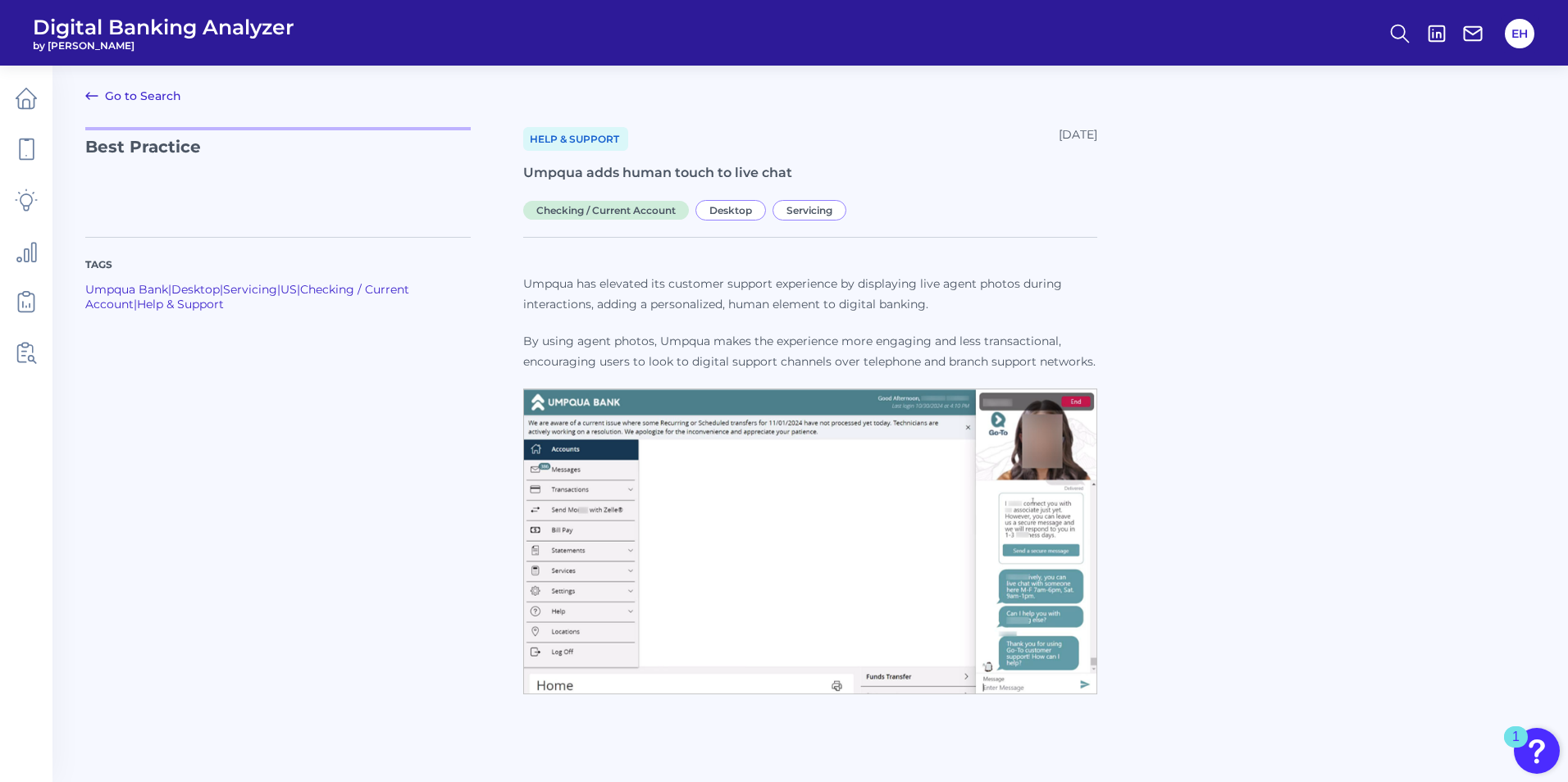
click at [112, 92] on link "Go to Search" at bounding box center [133, 96] width 96 height 20
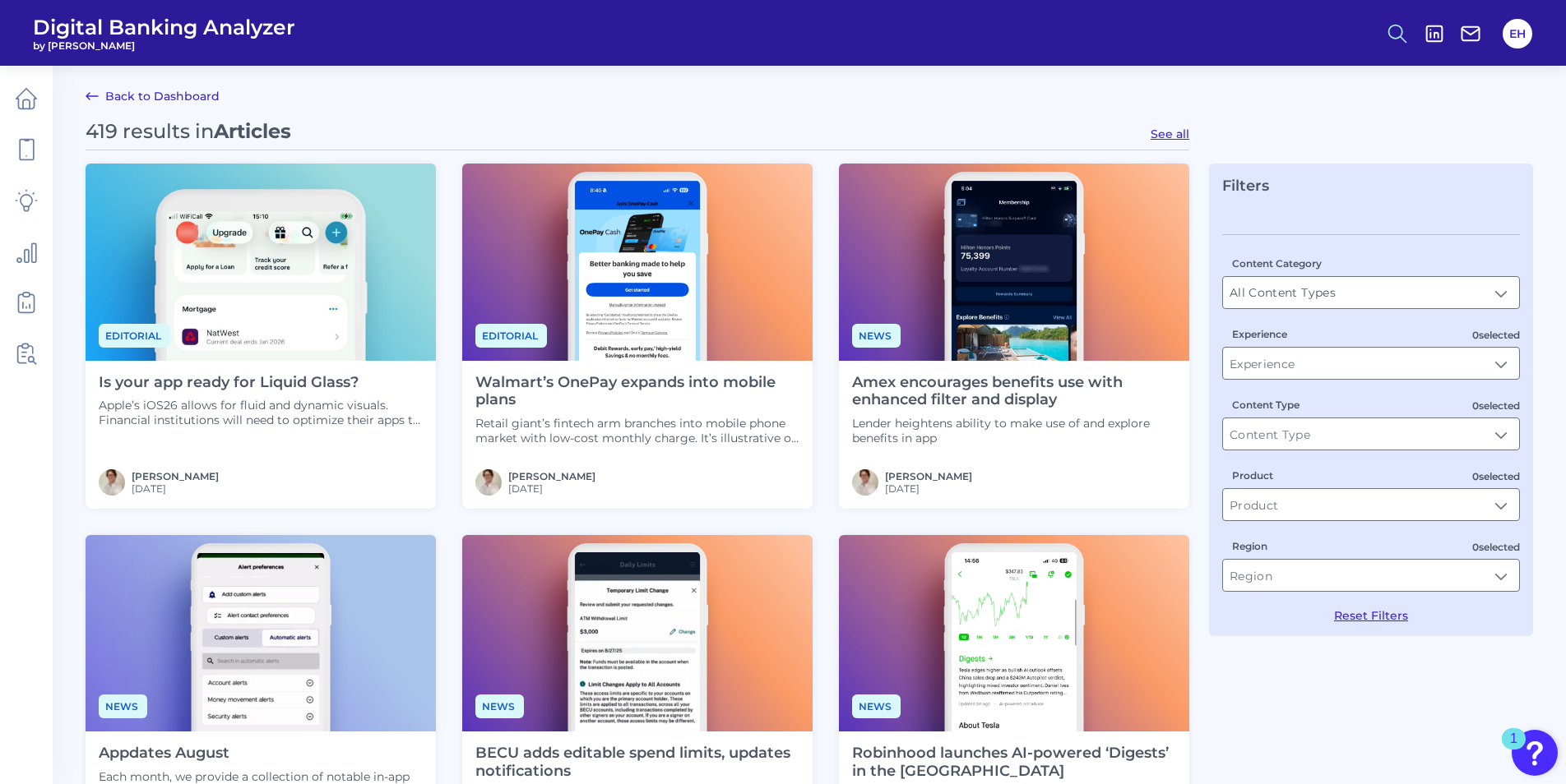
click at [1396, 35] on icon at bounding box center [1397, 34] width 23 height 23
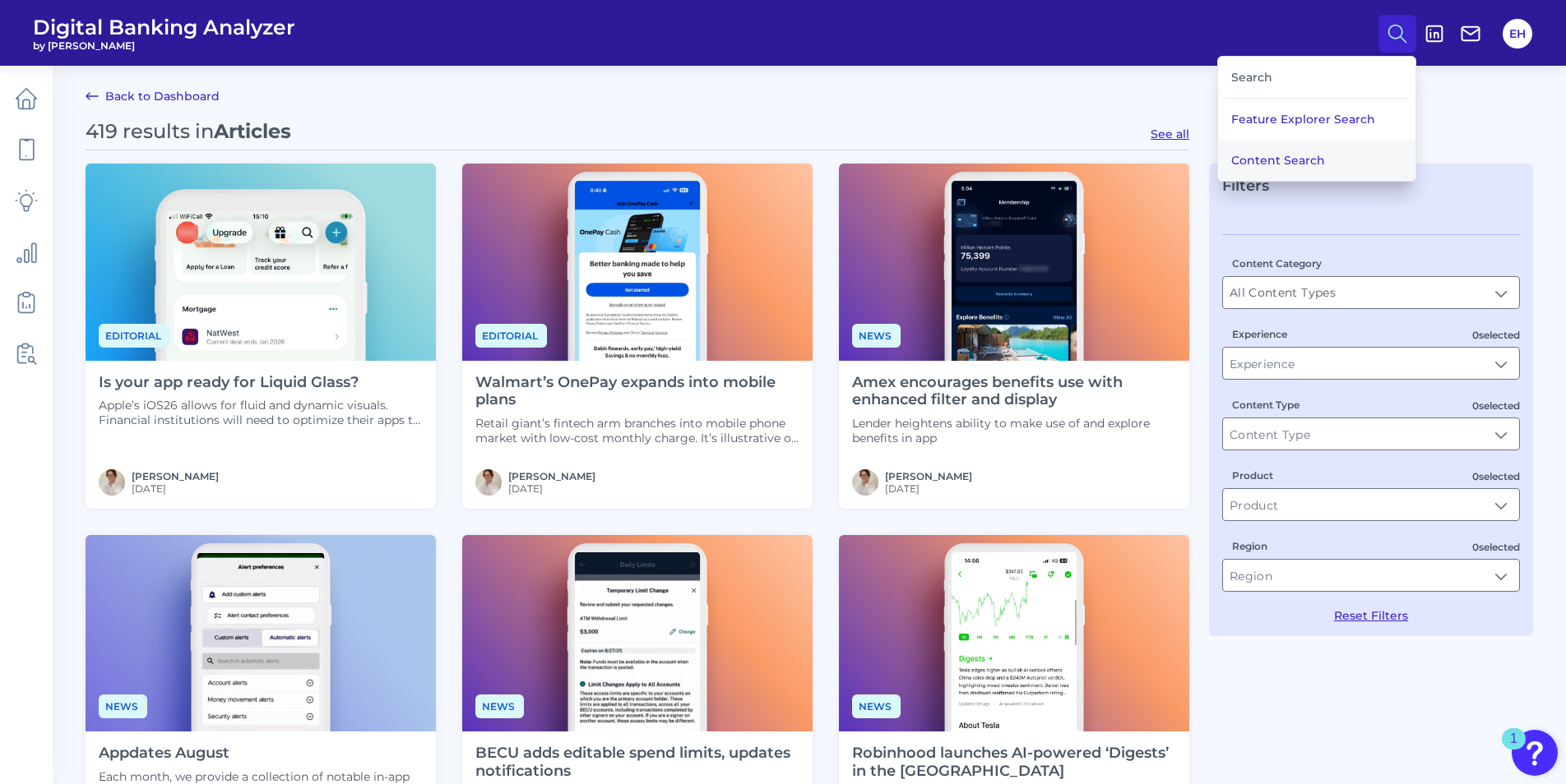
click at [1290, 153] on button "Content Search" at bounding box center [1317, 160] width 197 height 41
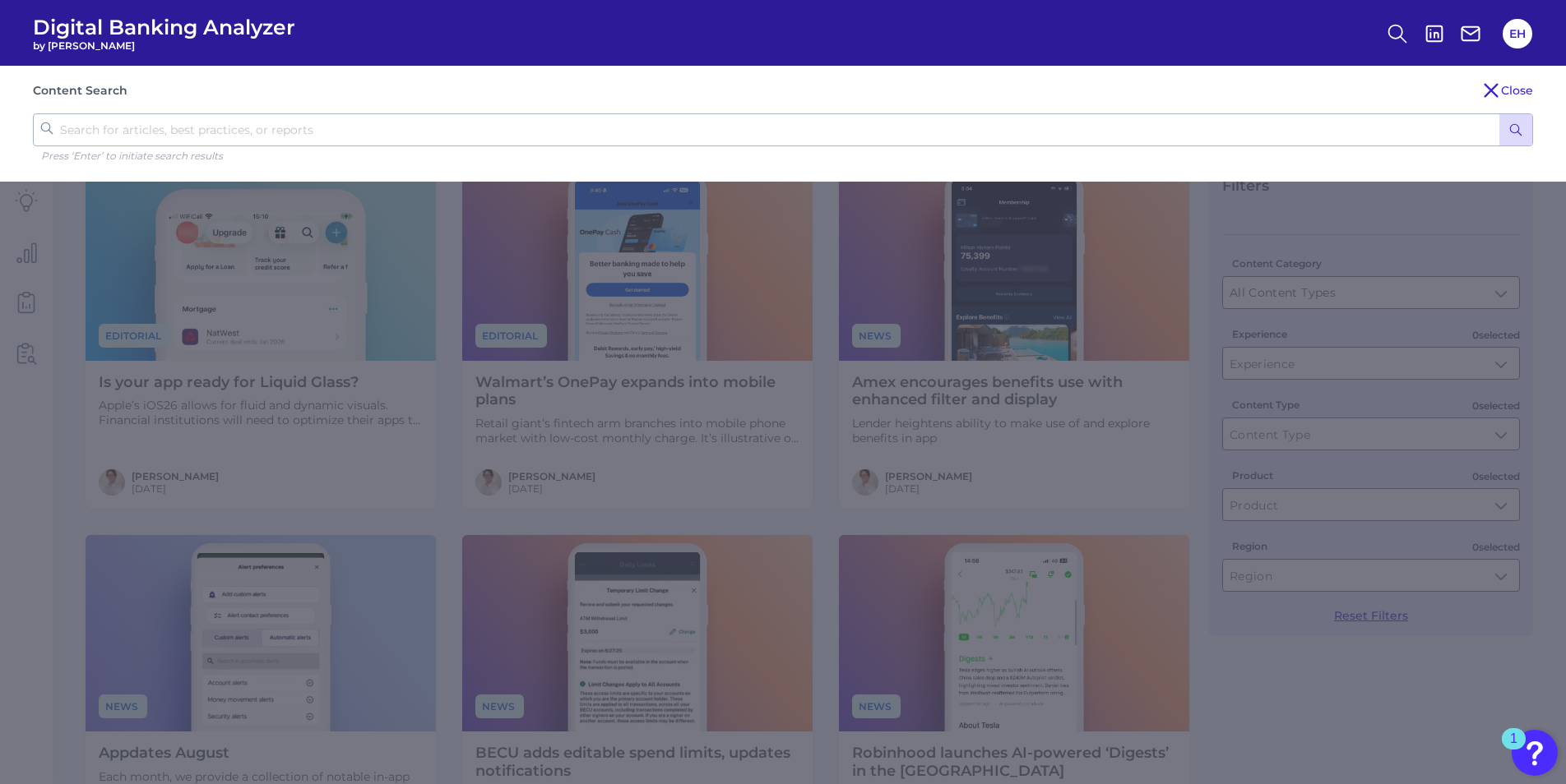
click at [314, 128] on input "text" at bounding box center [783, 130] width 1500 height 33
type input "banker help"
click at [1502, 128] on button "submit" at bounding box center [1516, 130] width 33 height 31
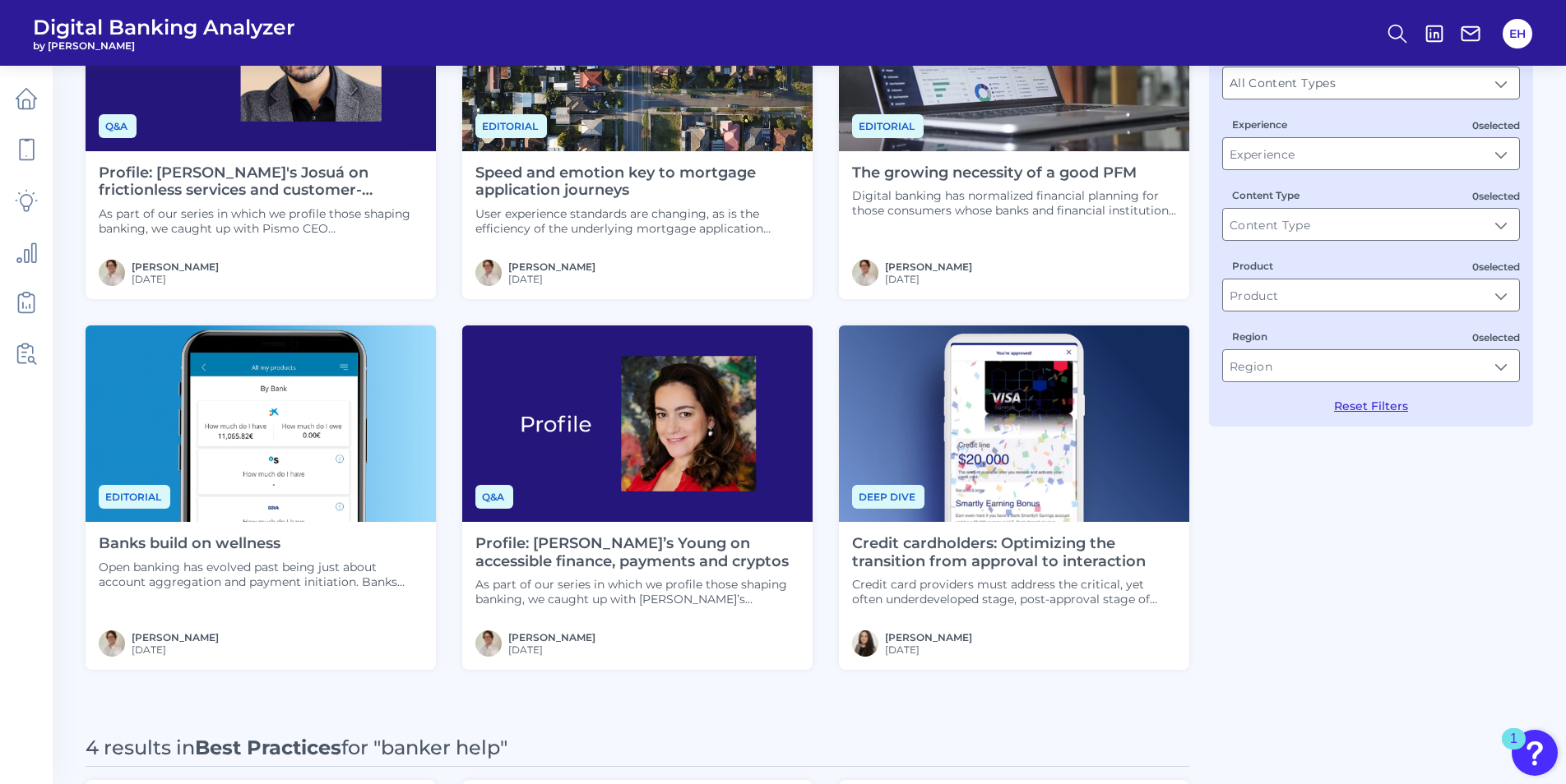
scroll to position [576, 0]
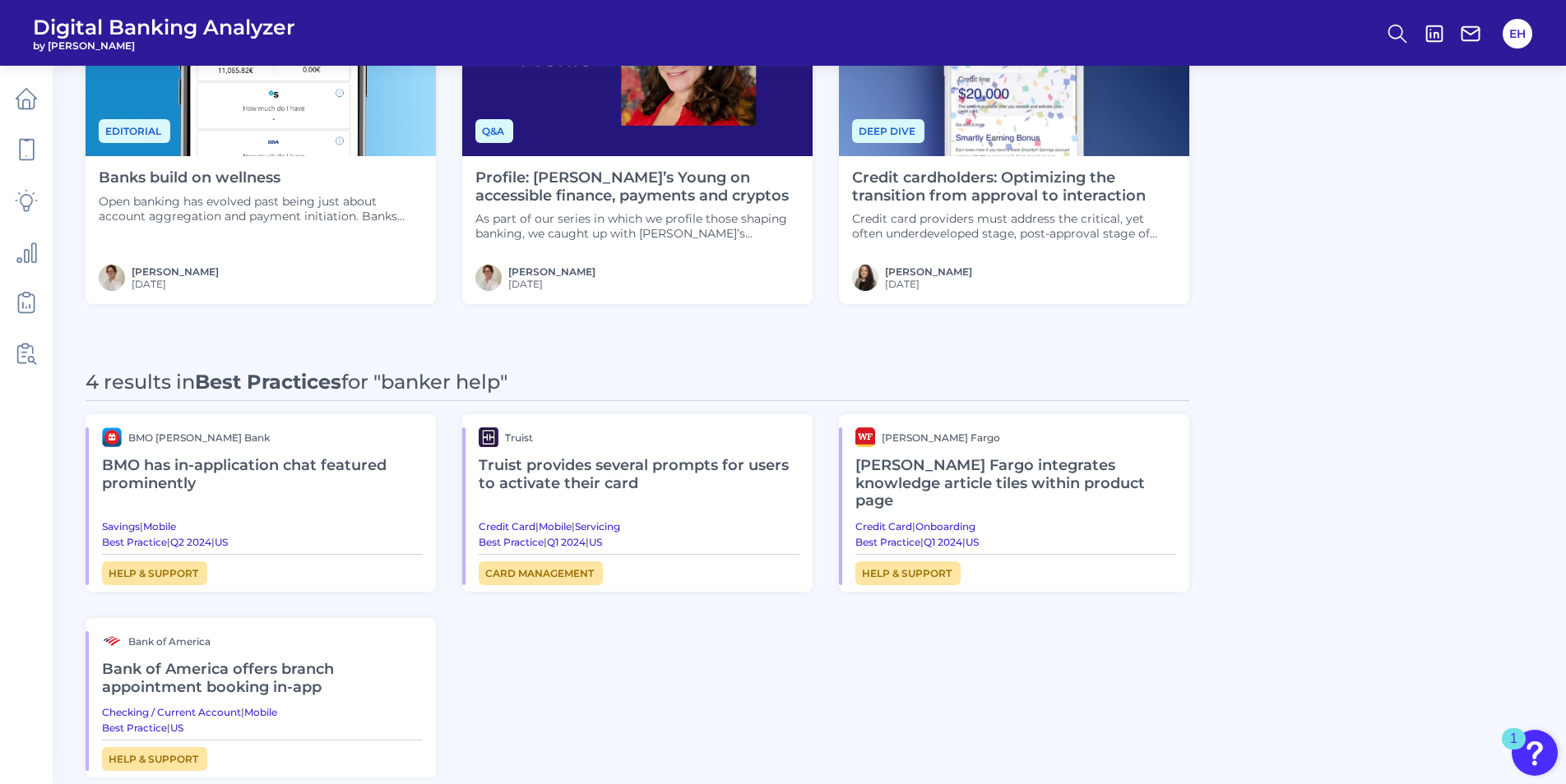
click at [283, 662] on h2 "Bank of America offers branch appointment booking in-app" at bounding box center [263, 678] width 321 height 55
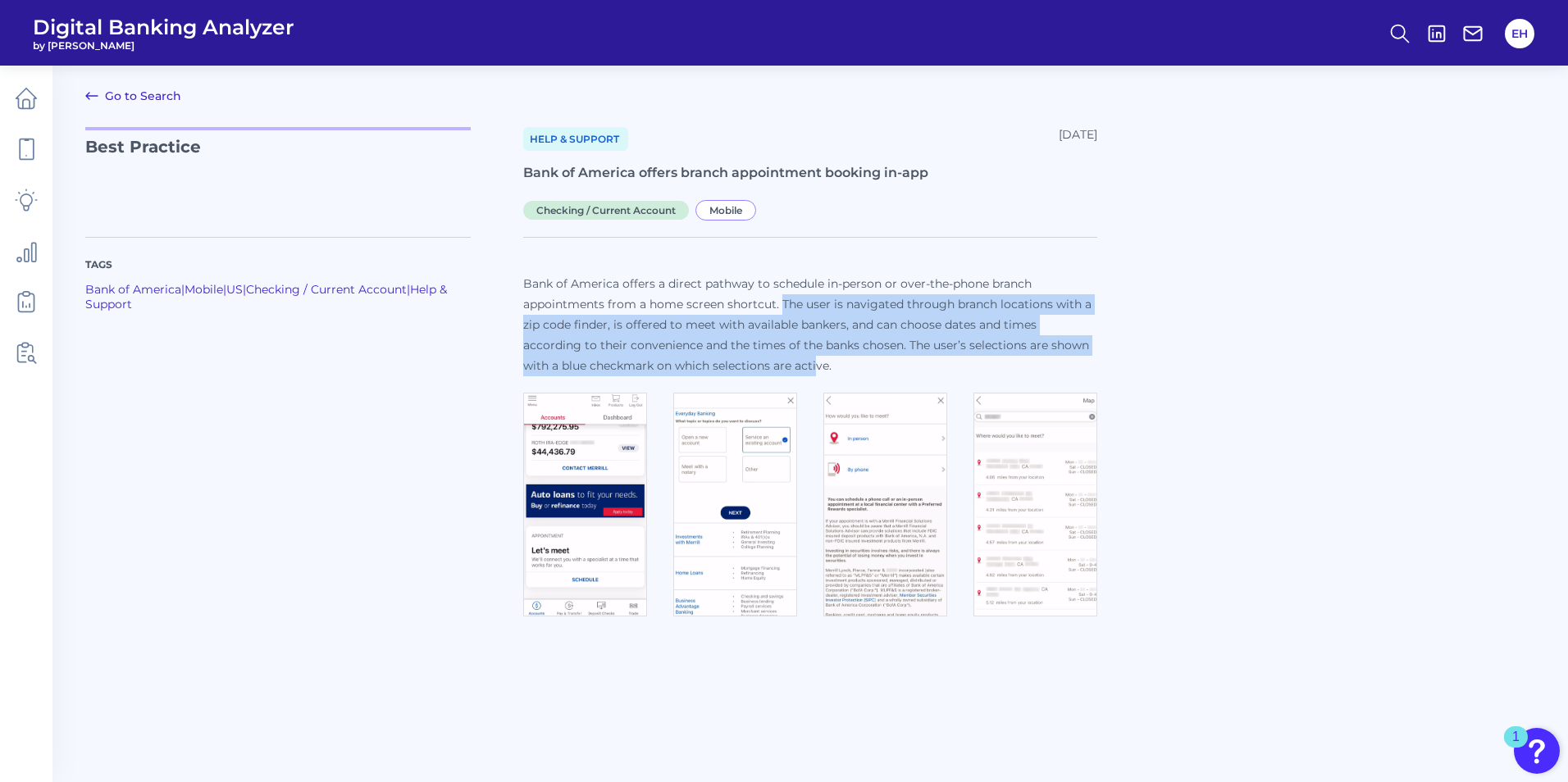
drag, startPoint x: 783, startPoint y: 309, endPoint x: 831, endPoint y: 369, distance: 76.8
click at [831, 369] on span "Bank of America offers a direct pathway to schedule in-person or over-the-phone…" at bounding box center [807, 325] width 569 height 97
drag, startPoint x: 831, startPoint y: 369, endPoint x: 712, endPoint y: 355, distance: 119.8
click at [712, 355] on p "Bank of America offers a direct pathway to schedule in-person or over-the-phone…" at bounding box center [811, 325] width 574 height 103
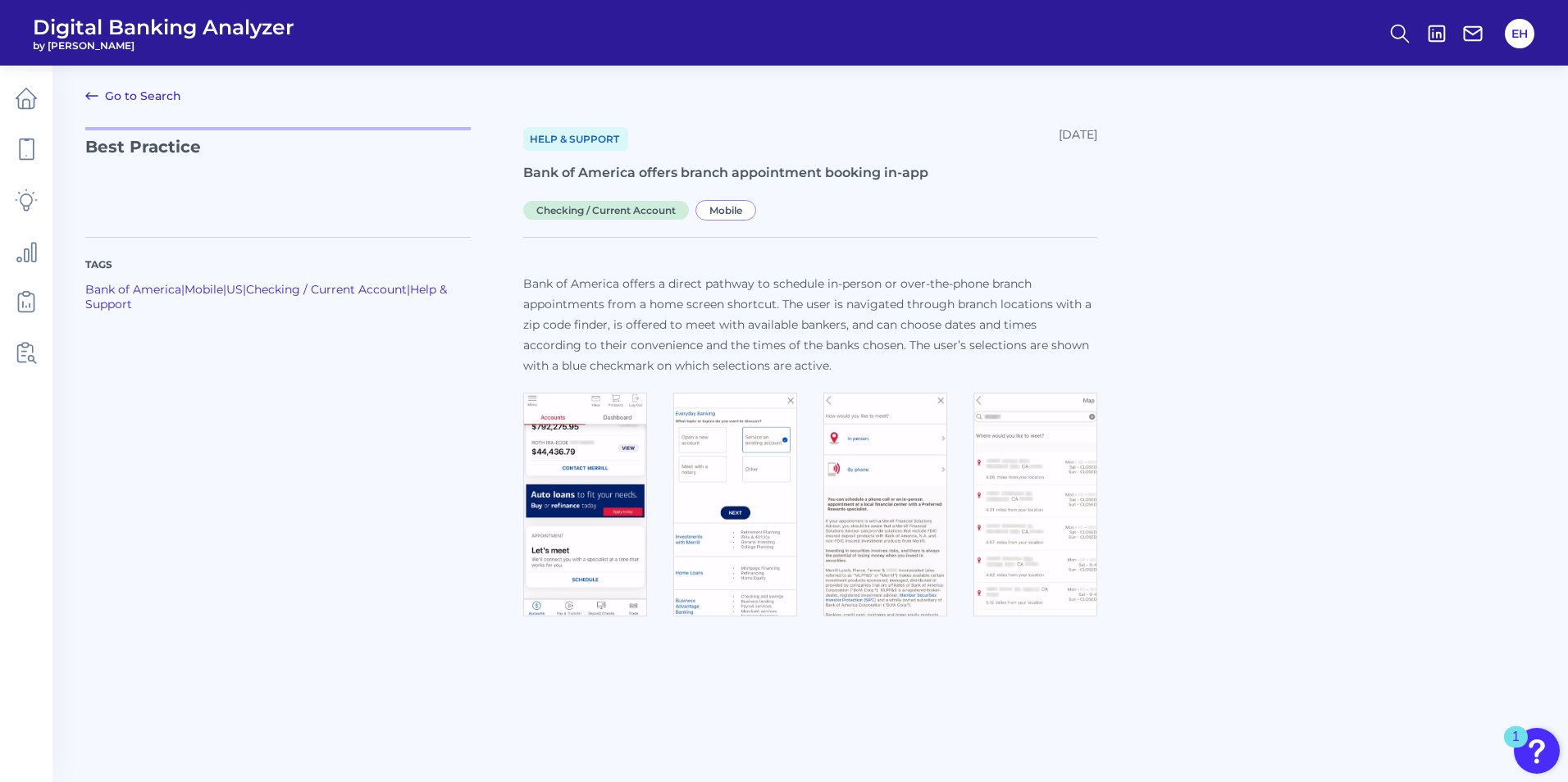
click at [98, 94] on icon at bounding box center [92, 96] width 20 height 20
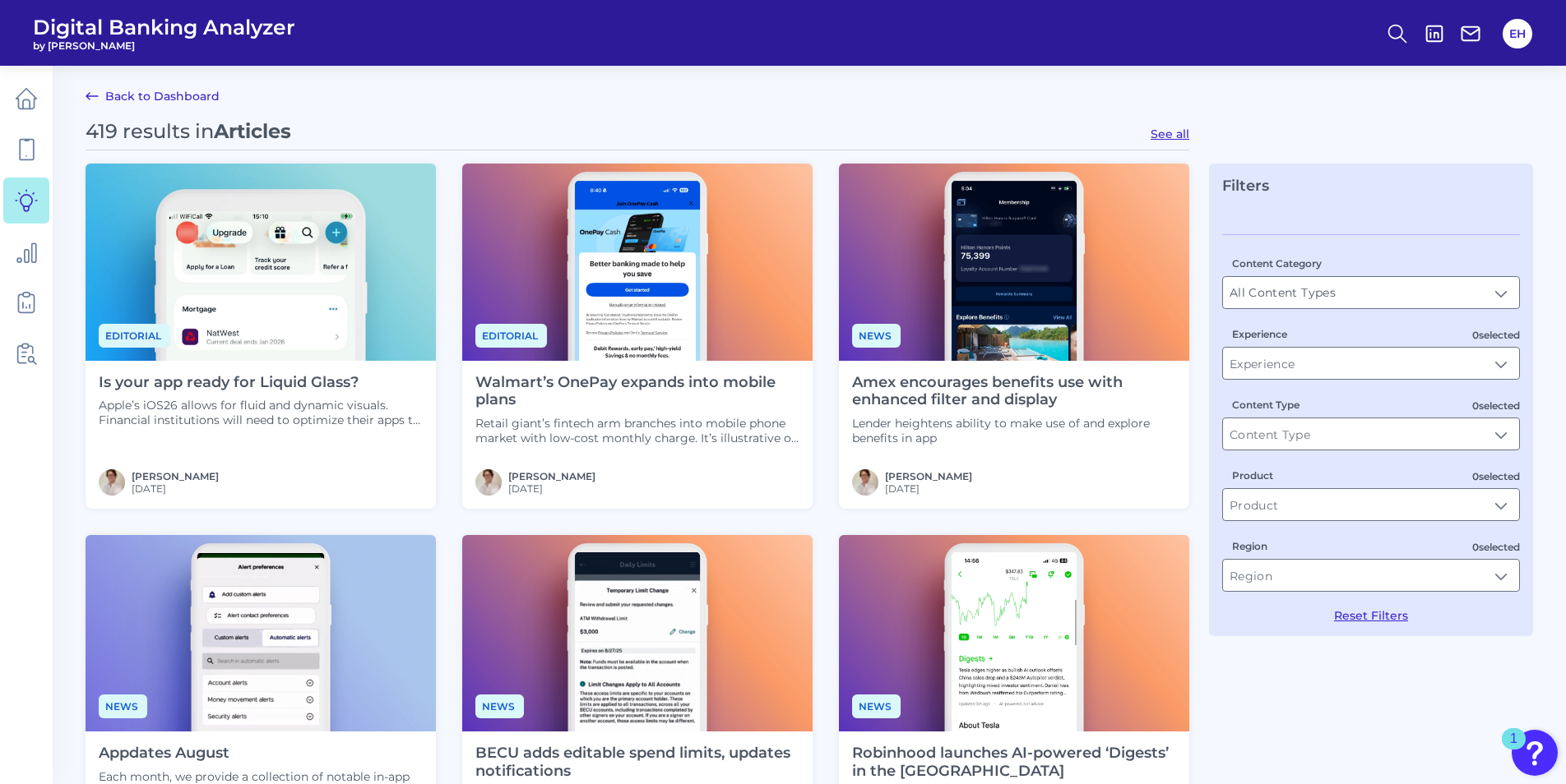
click at [21, 190] on icon at bounding box center [26, 201] width 23 height 23
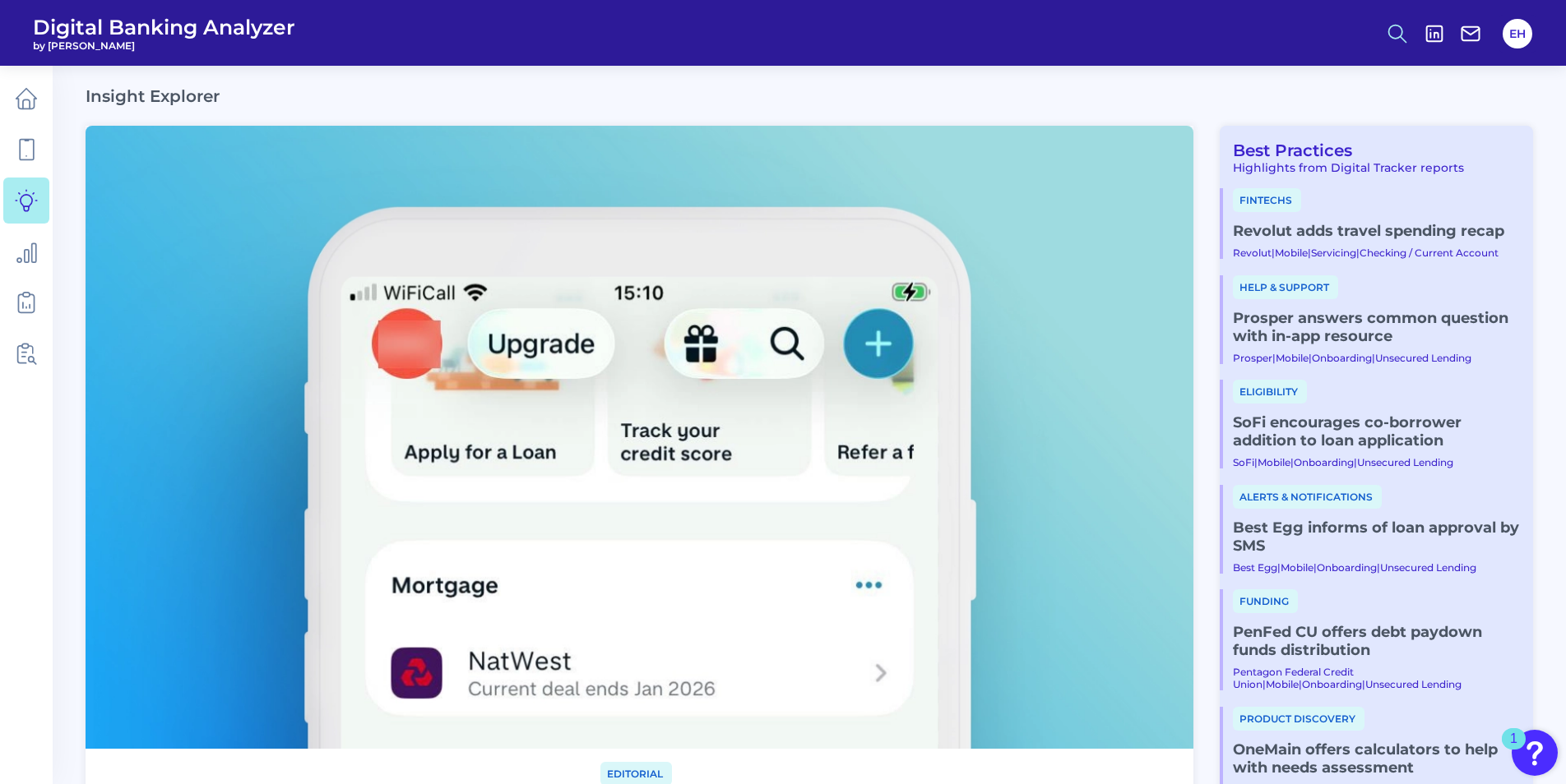
click at [1387, 29] on icon at bounding box center [1397, 34] width 23 height 23
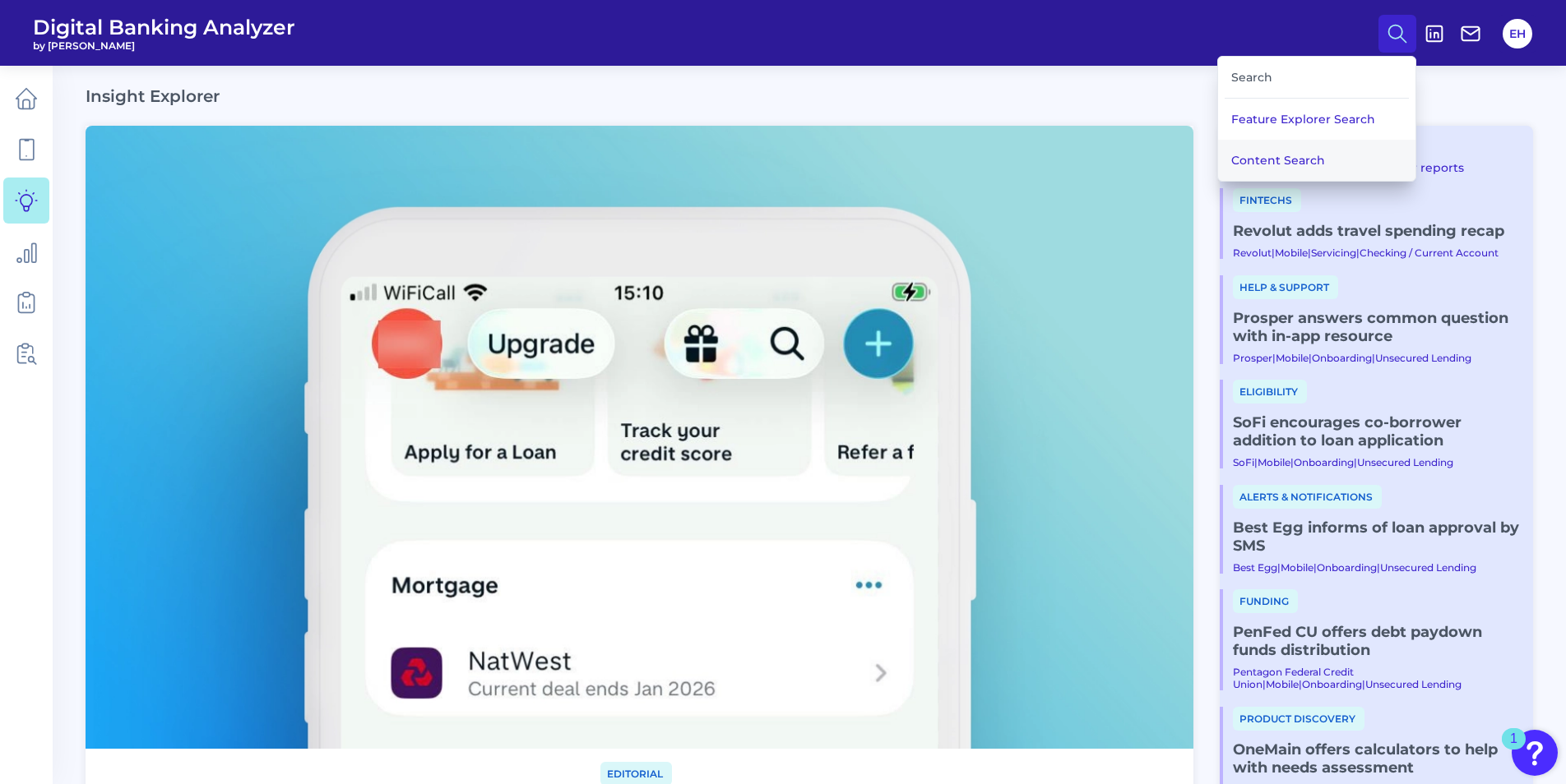
click at [1291, 161] on button "Content Search" at bounding box center [1317, 160] width 197 height 41
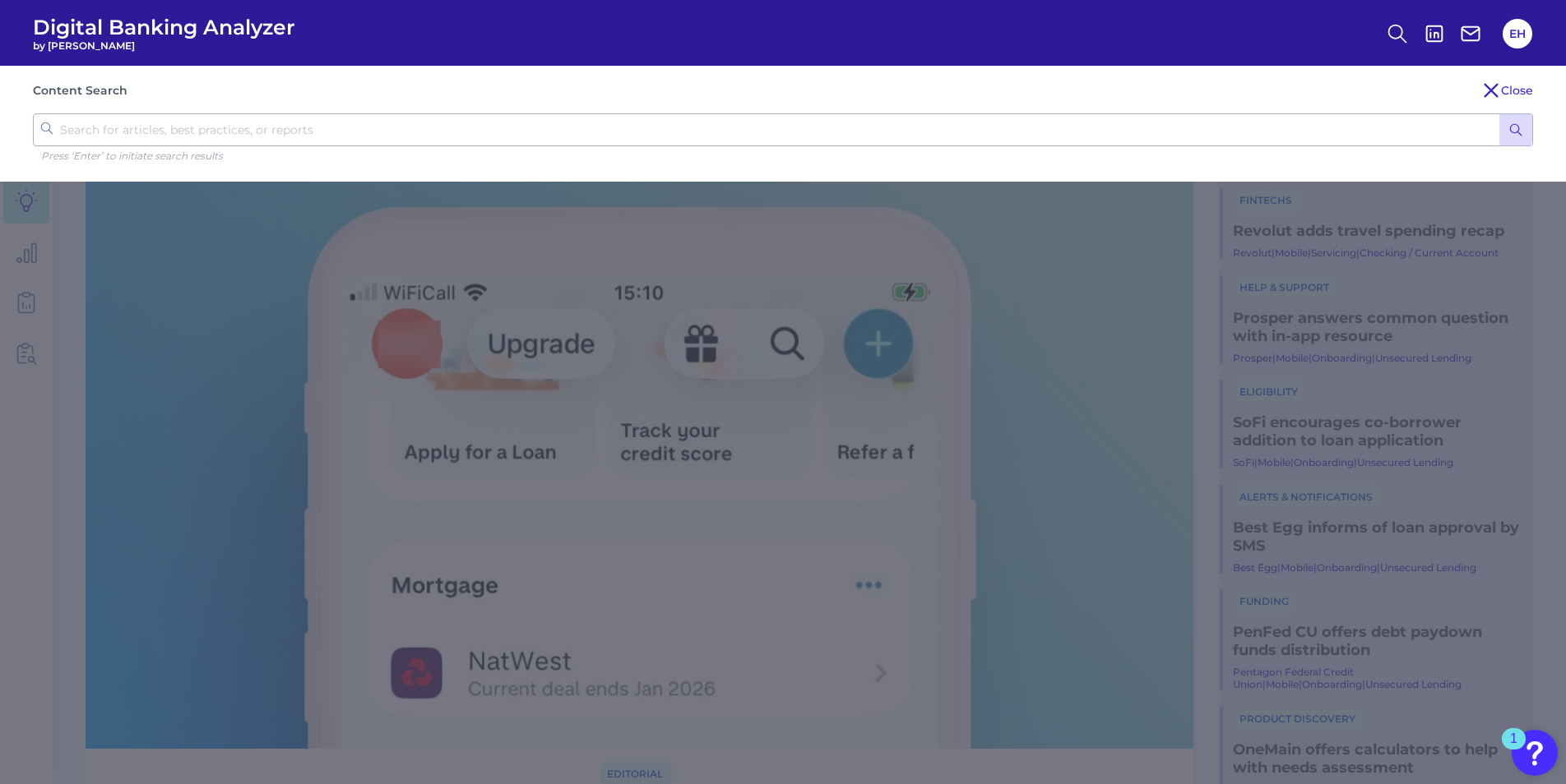
drag, startPoint x: 230, startPoint y: 120, endPoint x: 450, endPoint y: 108, distance: 220.3
click at [230, 121] on input "text" at bounding box center [783, 130] width 1500 height 33
type input "banker account opening"
click button "submit" at bounding box center [1516, 130] width 33 height 31
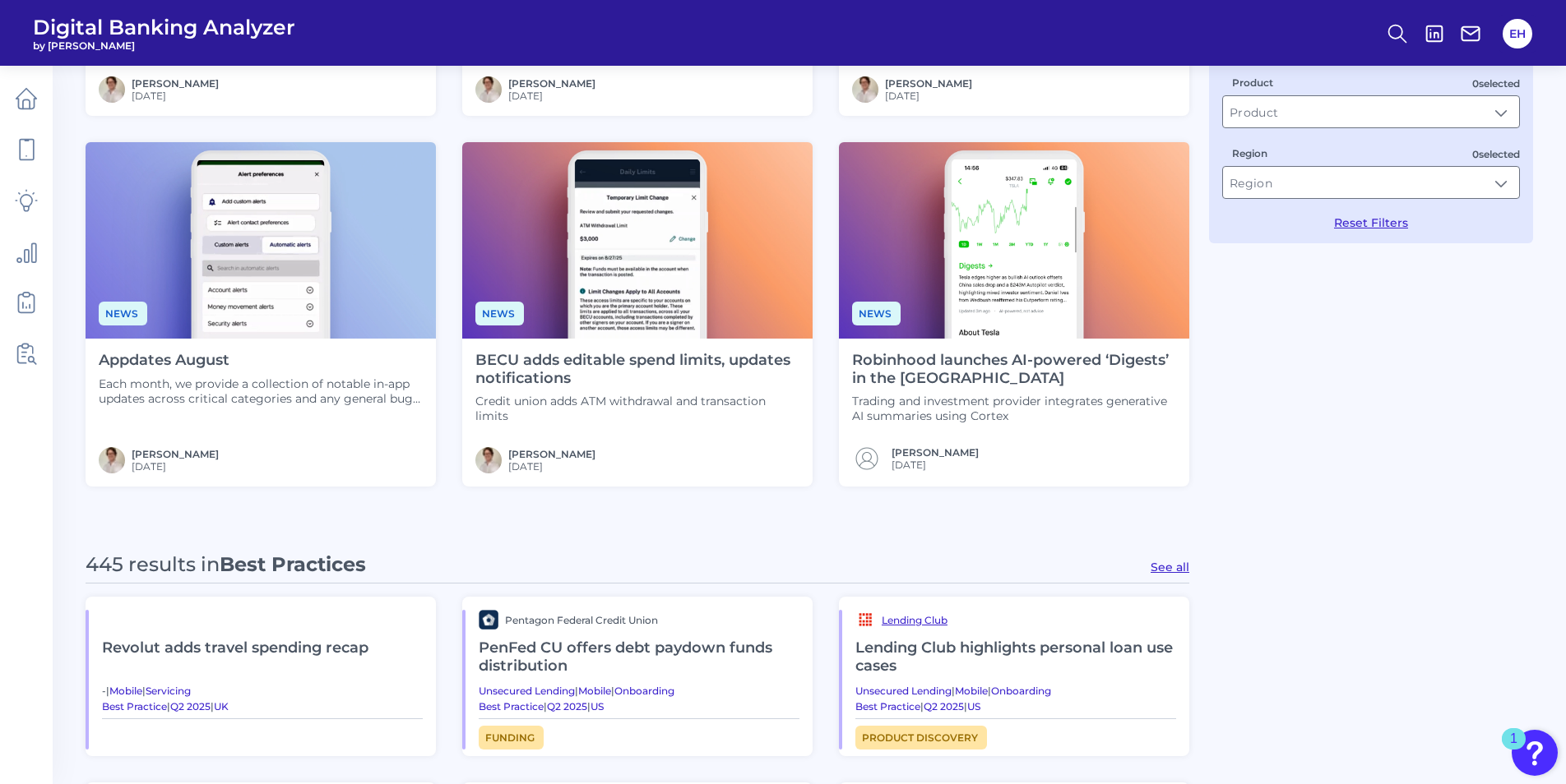
scroll to position [411, 0]
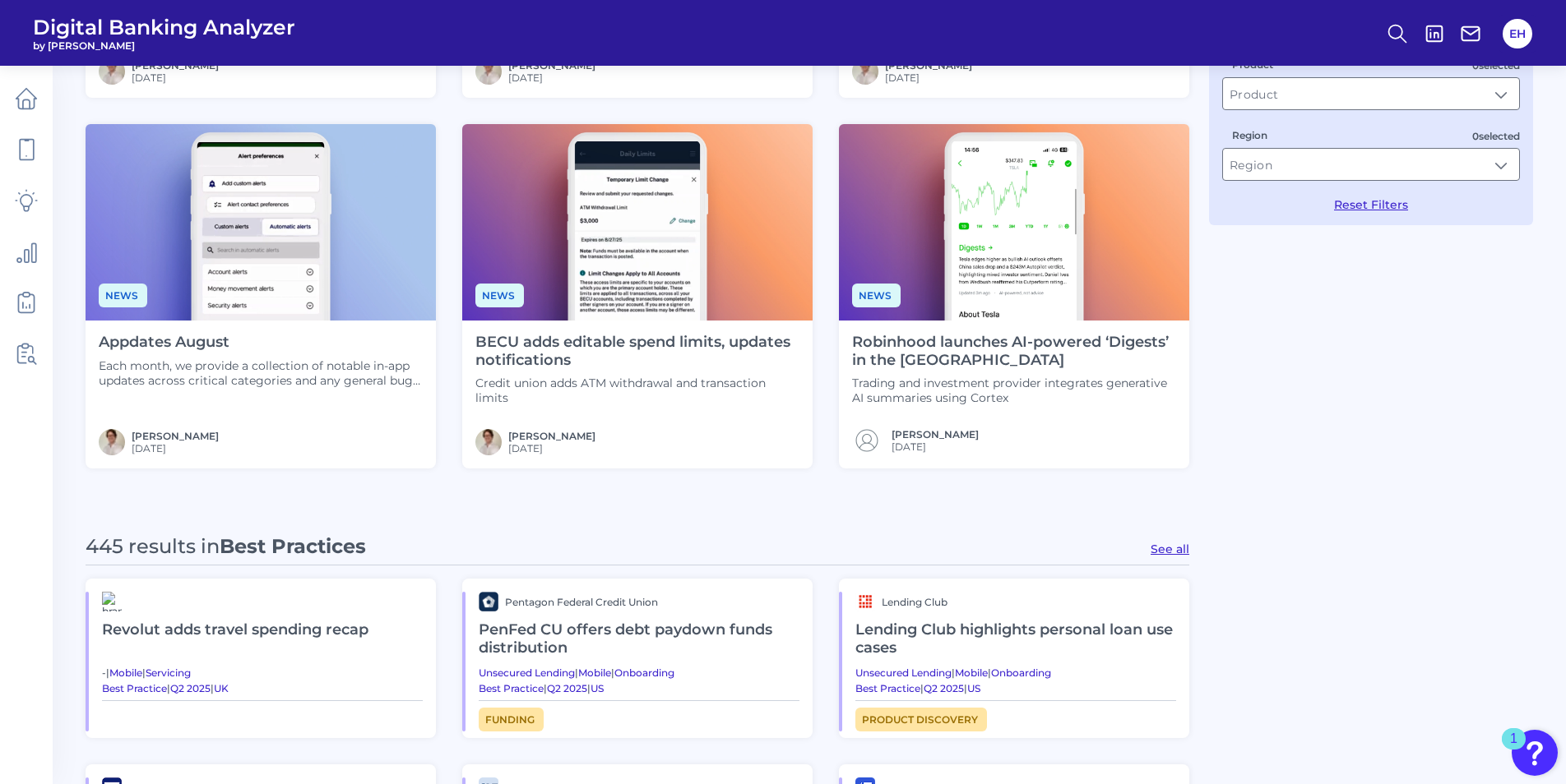
click at [1158, 548] on button "See all" at bounding box center [1169, 550] width 39 height 15
type input "Best Practices"
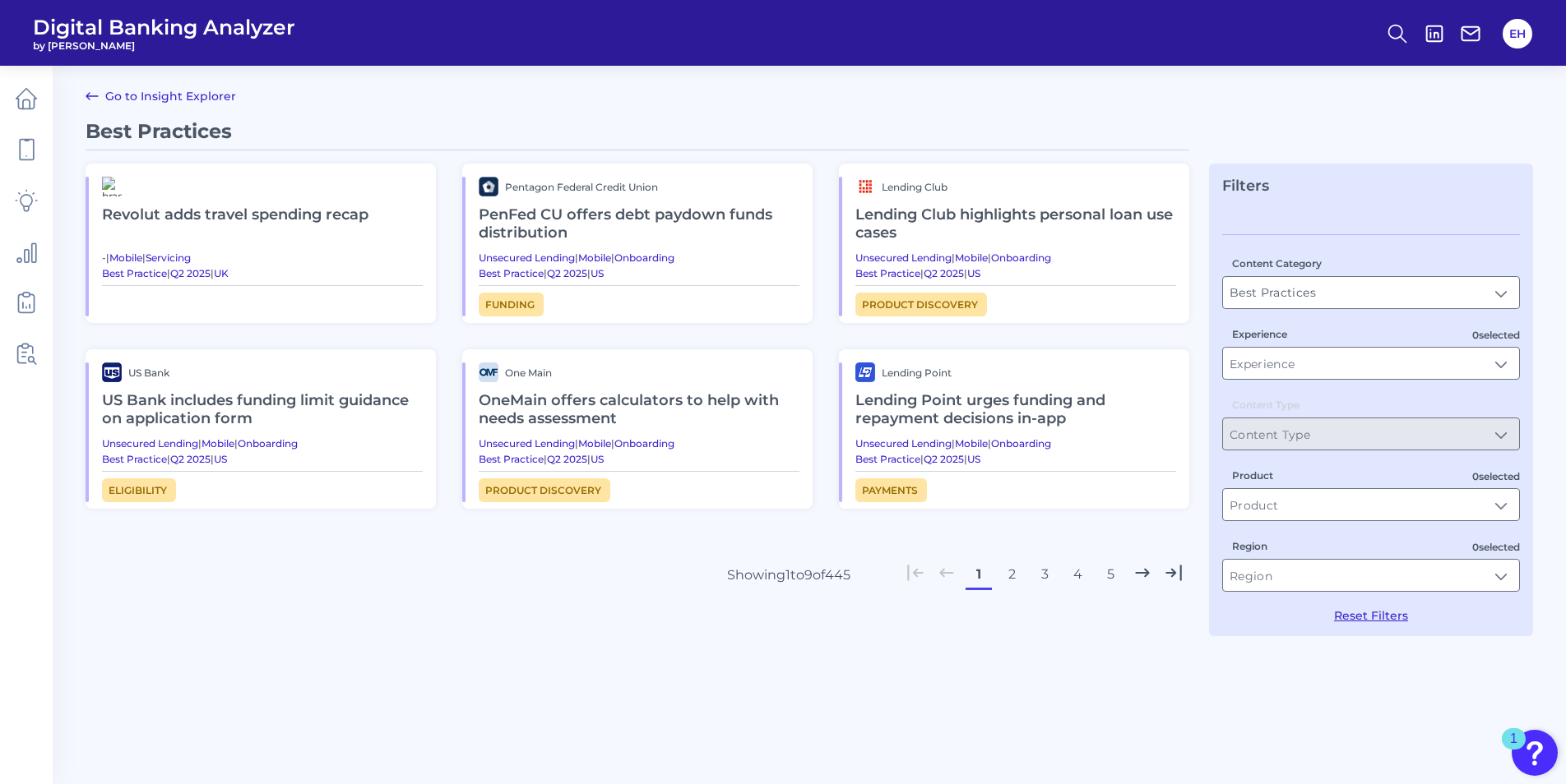
scroll to position [0, 0]
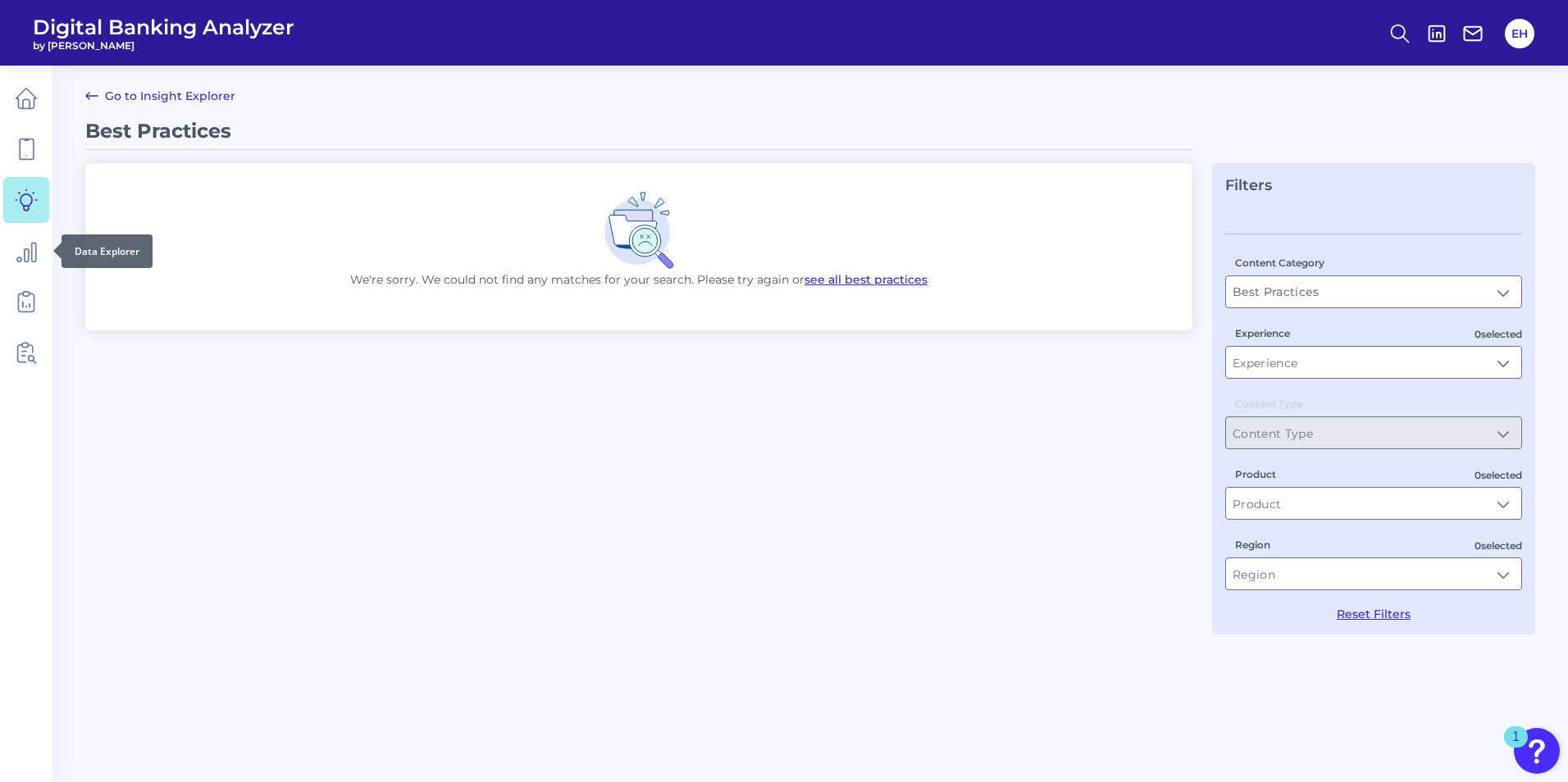
click at [25, 214] on link at bounding box center [26, 200] width 46 height 46
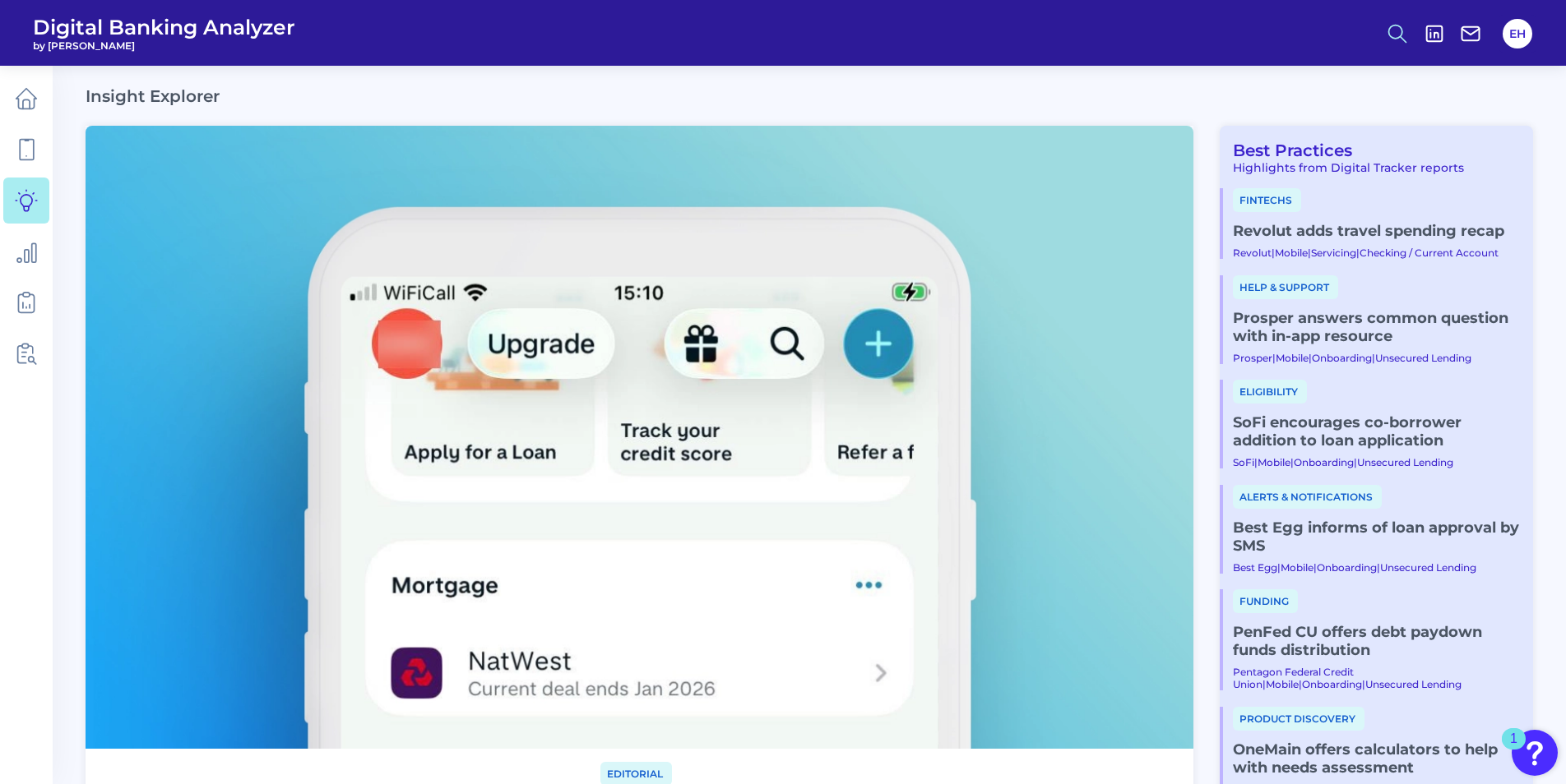
click at [1396, 26] on icon at bounding box center [1397, 34] width 23 height 23
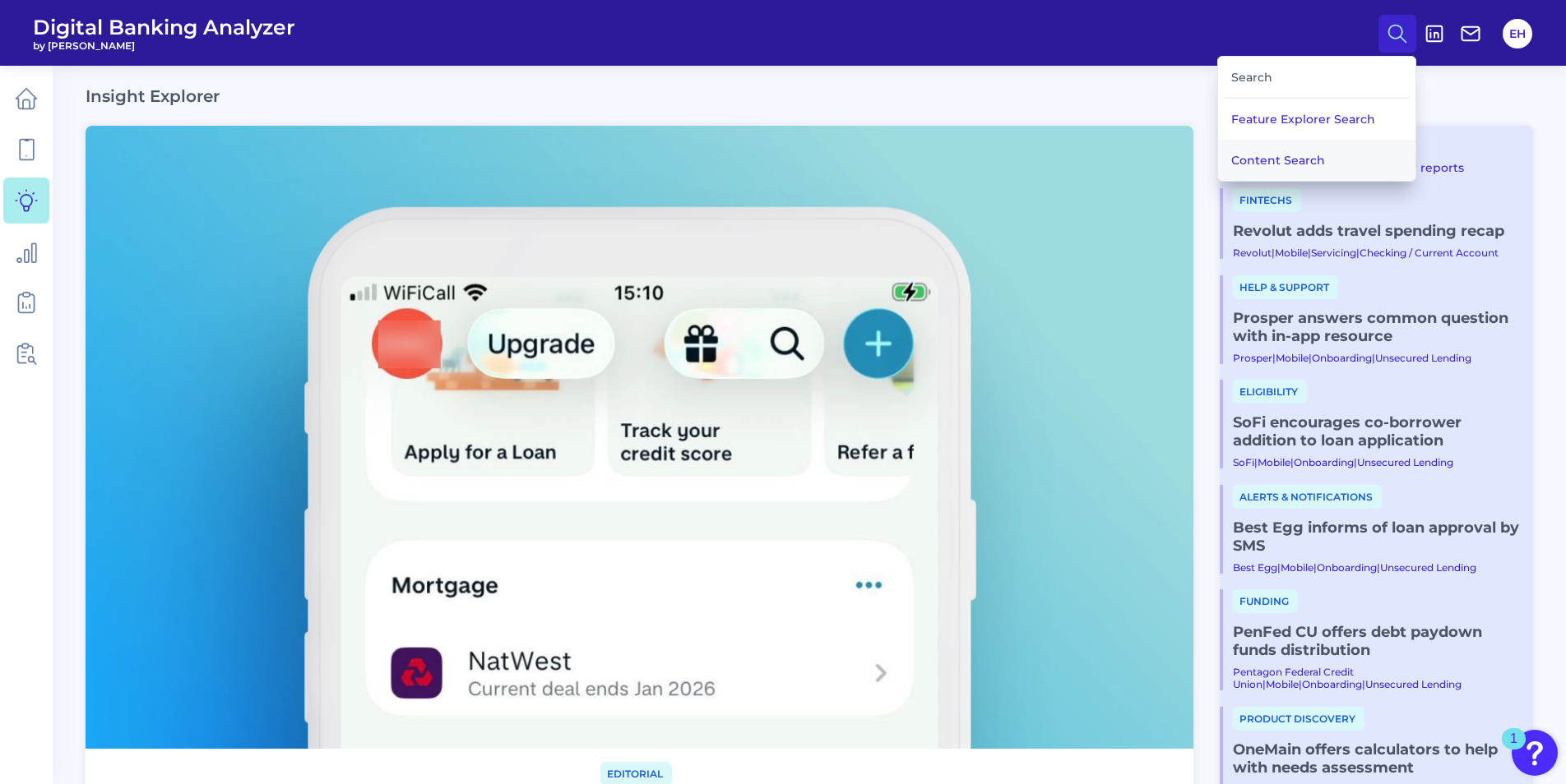
click at [1313, 165] on button "Content Search" at bounding box center [1317, 160] width 197 height 41
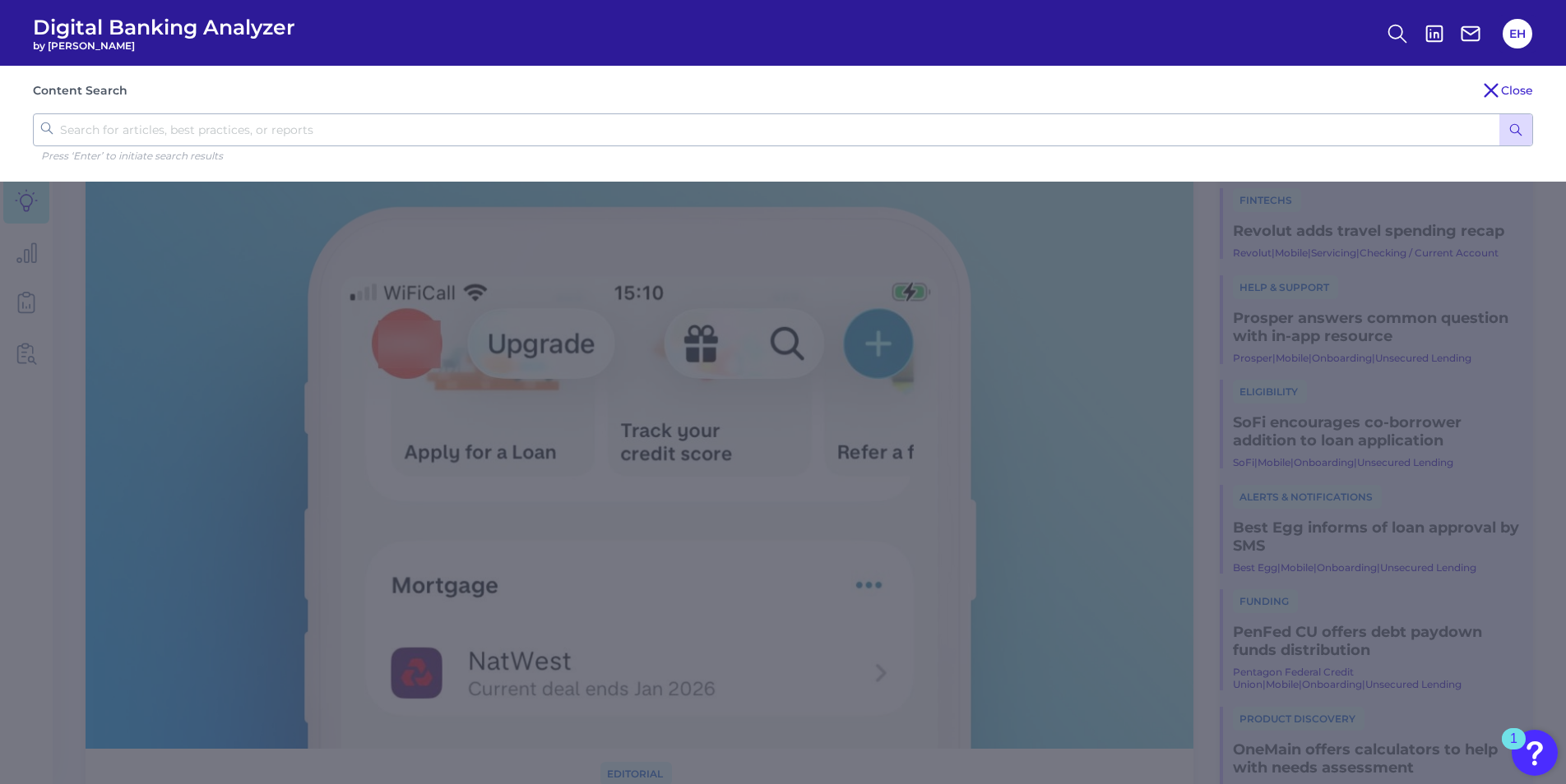
click at [508, 122] on input "text" at bounding box center [783, 130] width 1500 height 33
type input "account opening"
click button "submit" at bounding box center [1516, 130] width 33 height 31
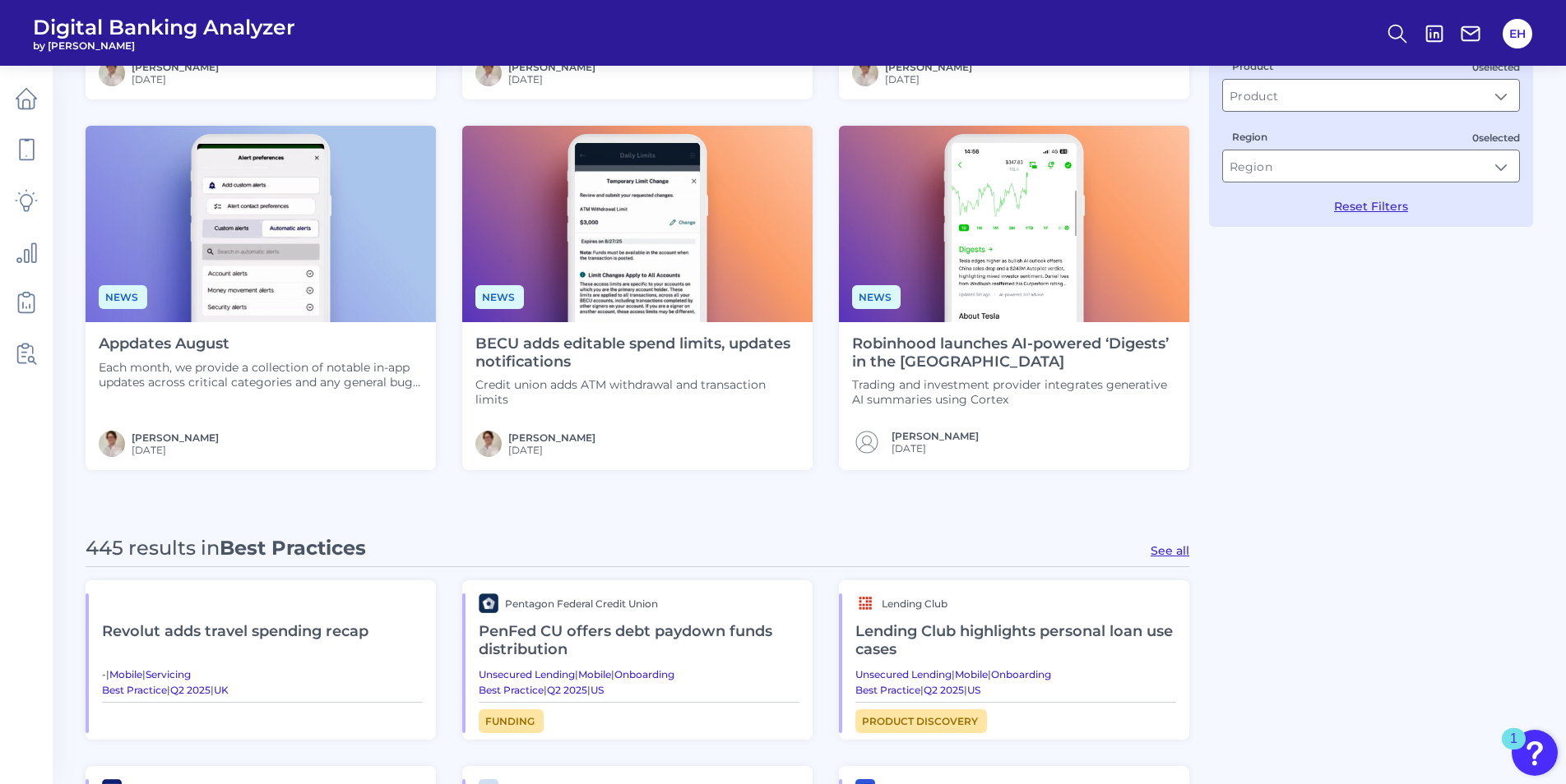
scroll to position [411, 0]
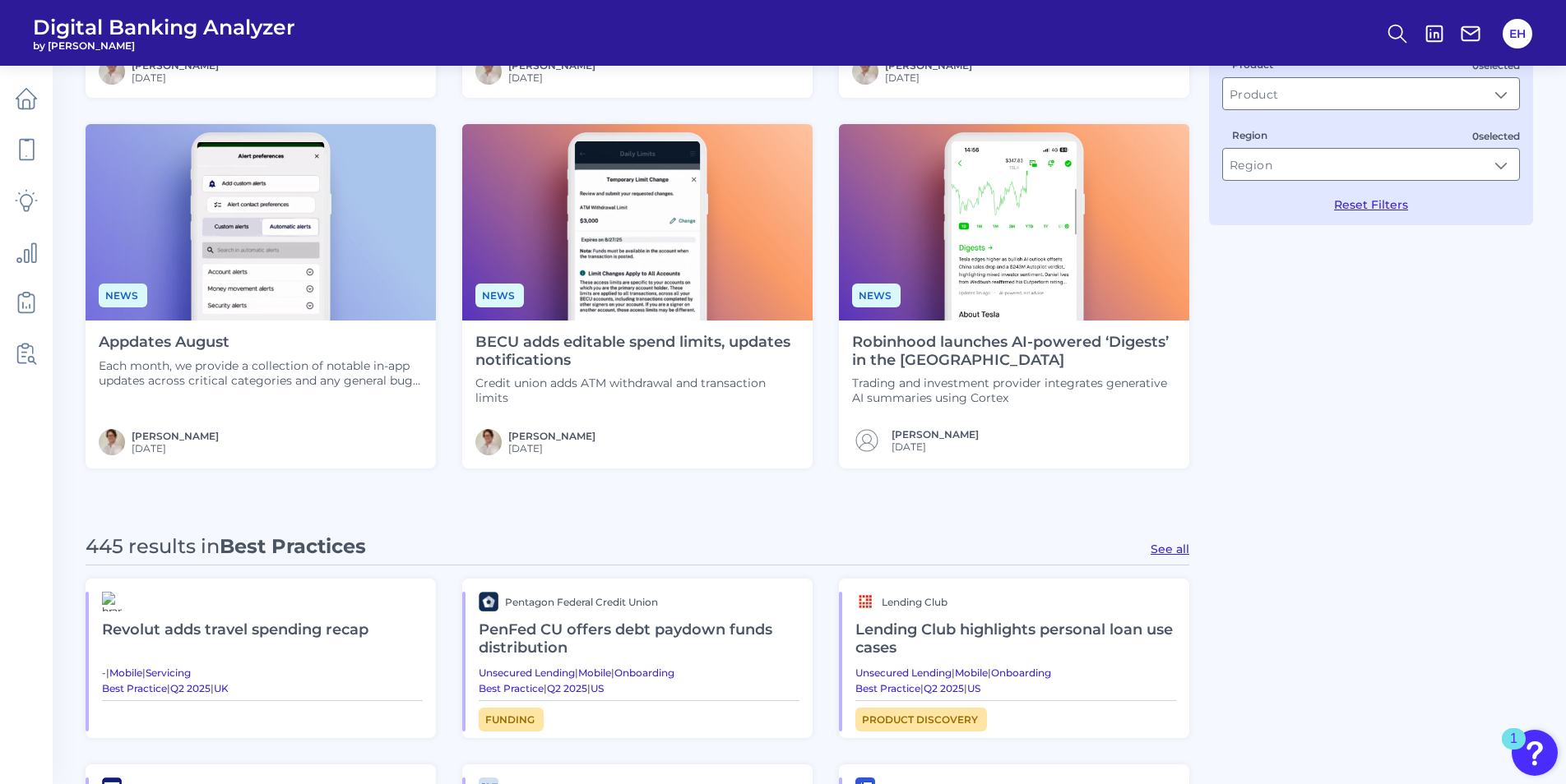
click at [1178, 553] on button "See all" at bounding box center [1169, 550] width 39 height 15
type input "Best Practices"
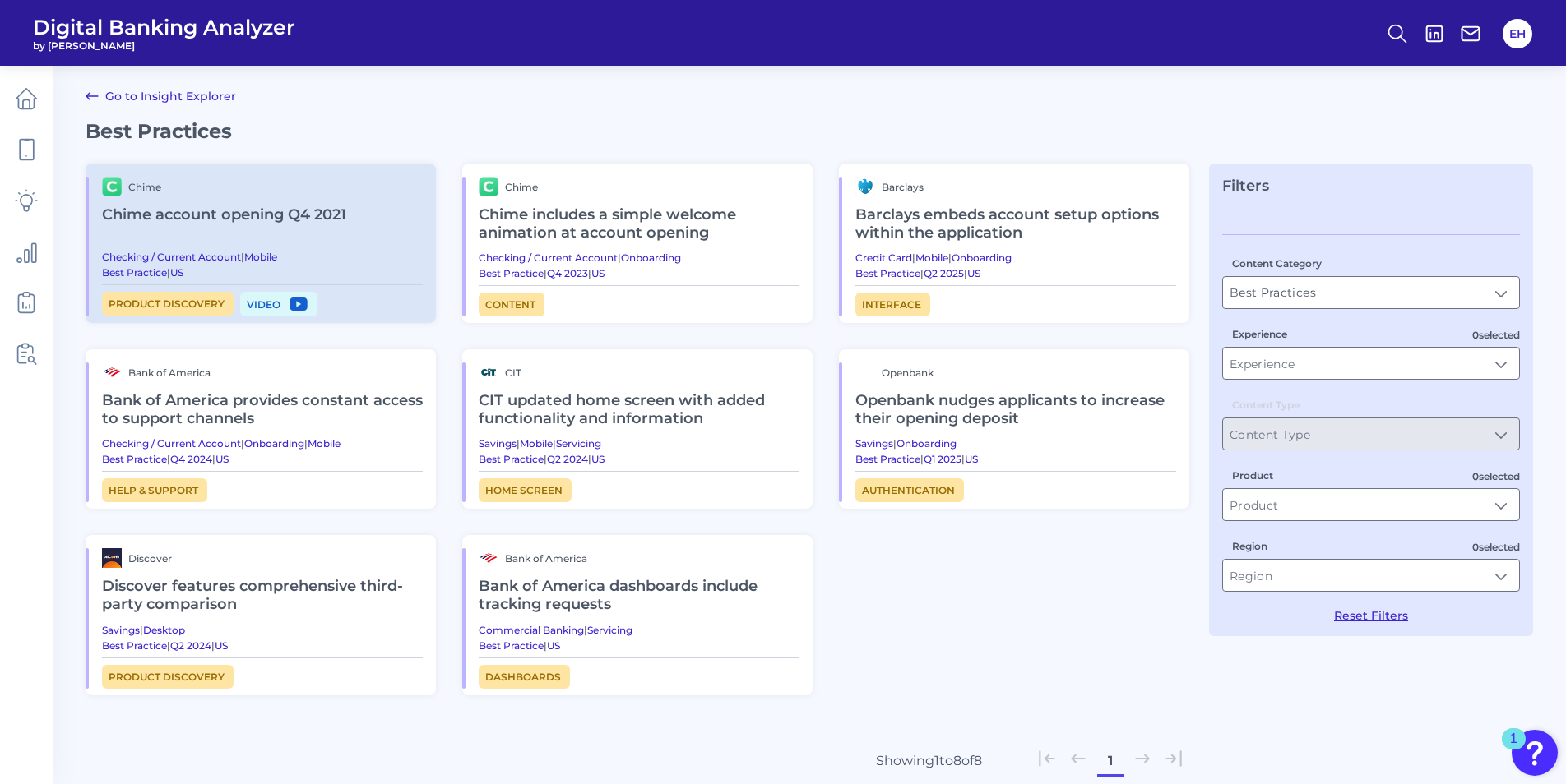
click at [302, 421] on h2 "Bank of America provides constant access to support channels" at bounding box center [263, 410] width 321 height 55
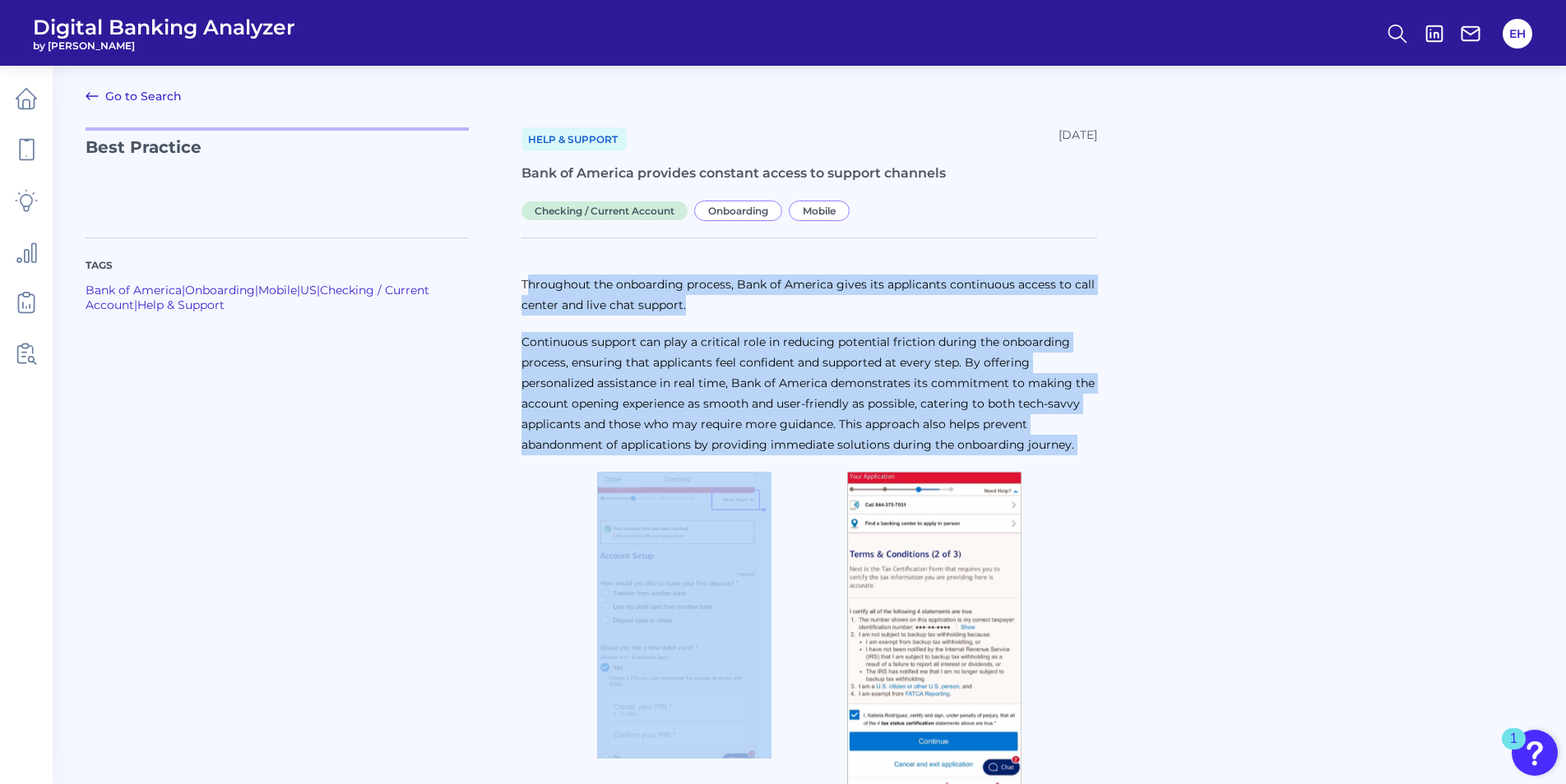
drag, startPoint x: 529, startPoint y: 289, endPoint x: 750, endPoint y: 465, distance: 282.5
click at [750, 465] on div "Throughout the onboarding process, Bank of America gives its applicants continu…" at bounding box center [810, 531] width 576 height 513
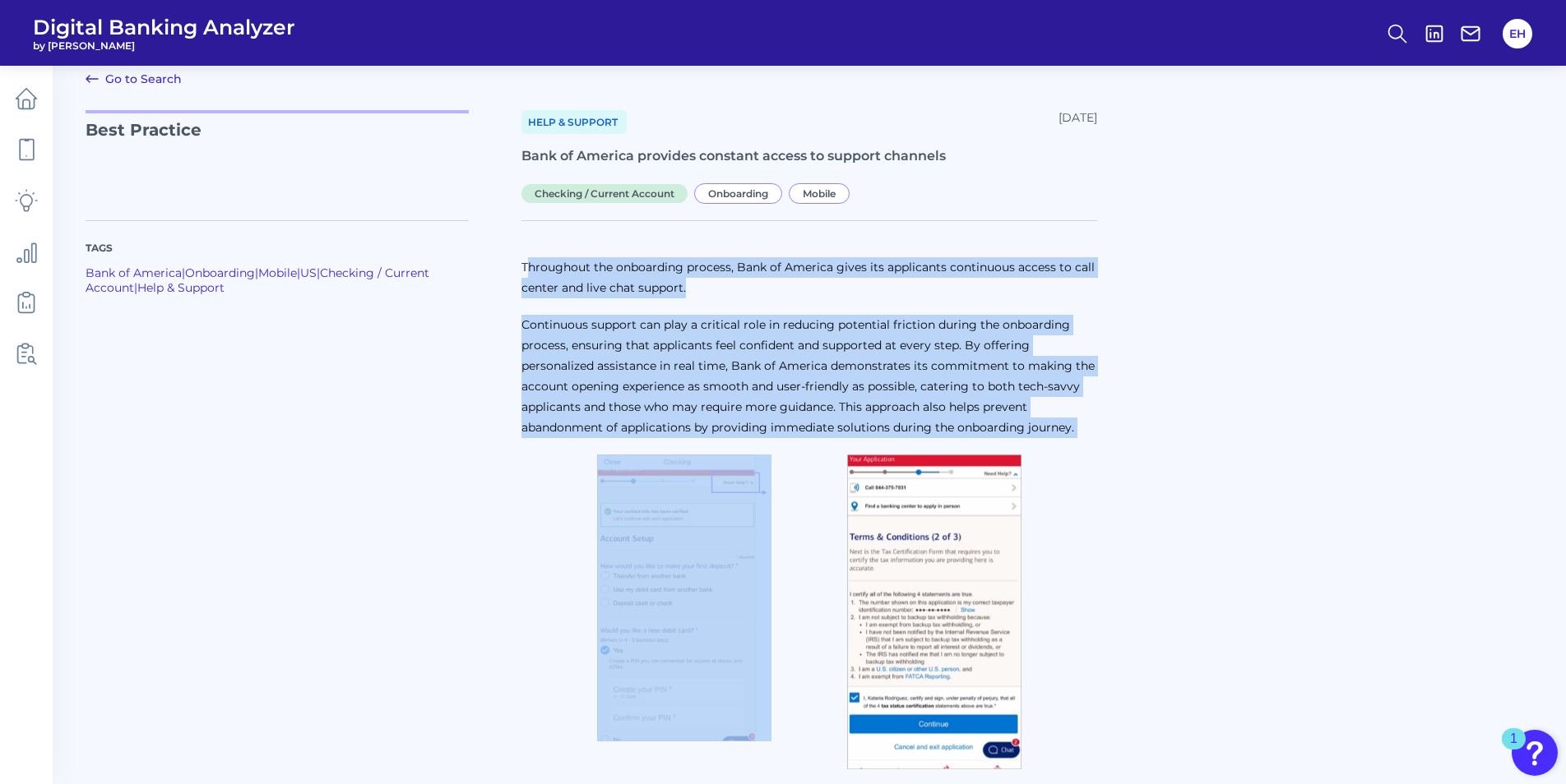
scroll to position [34, 0]
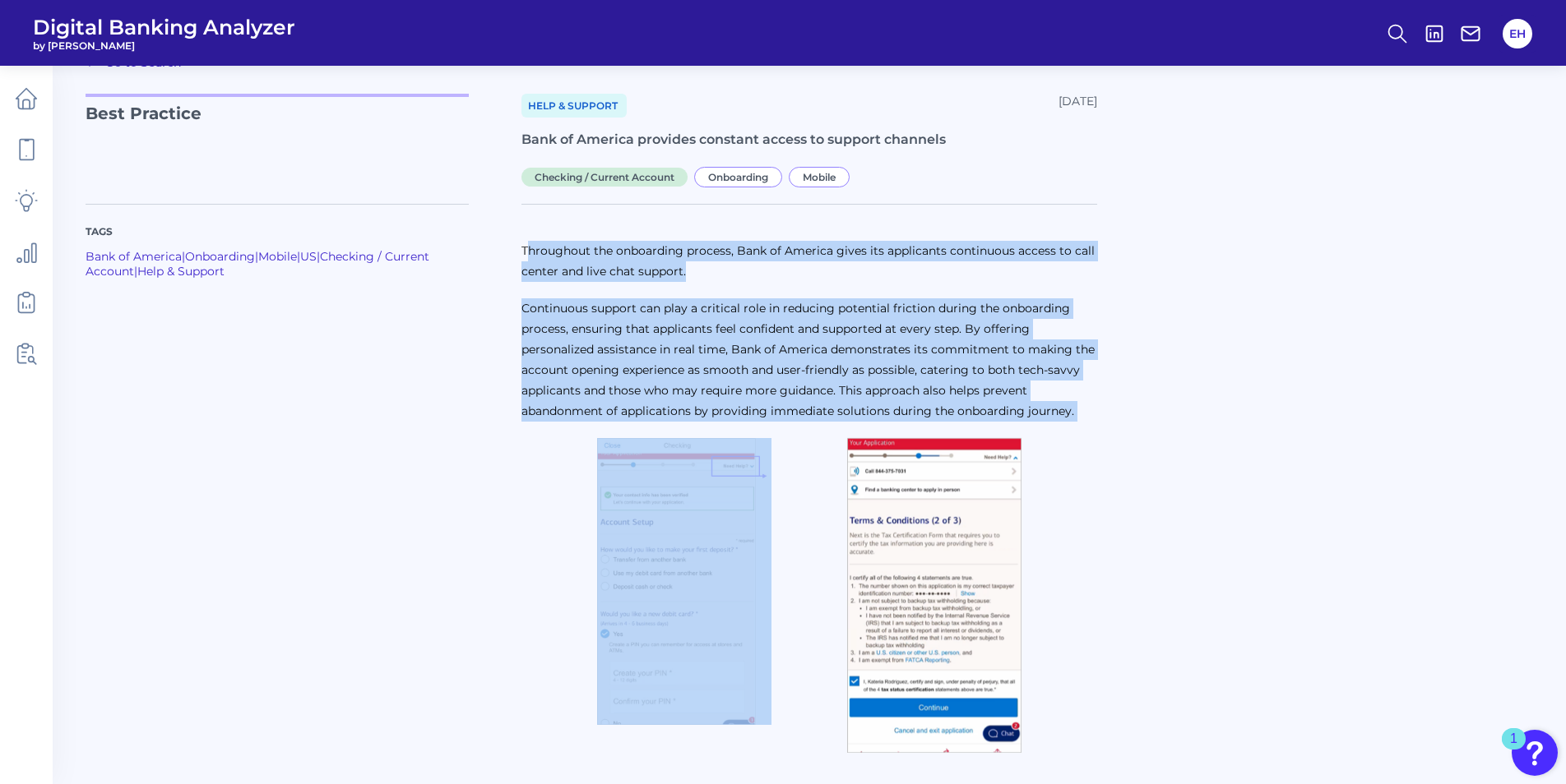
click at [586, 357] on p "Continuous support can play a critical role in reducing potential friction duri…" at bounding box center [810, 360] width 576 height 123
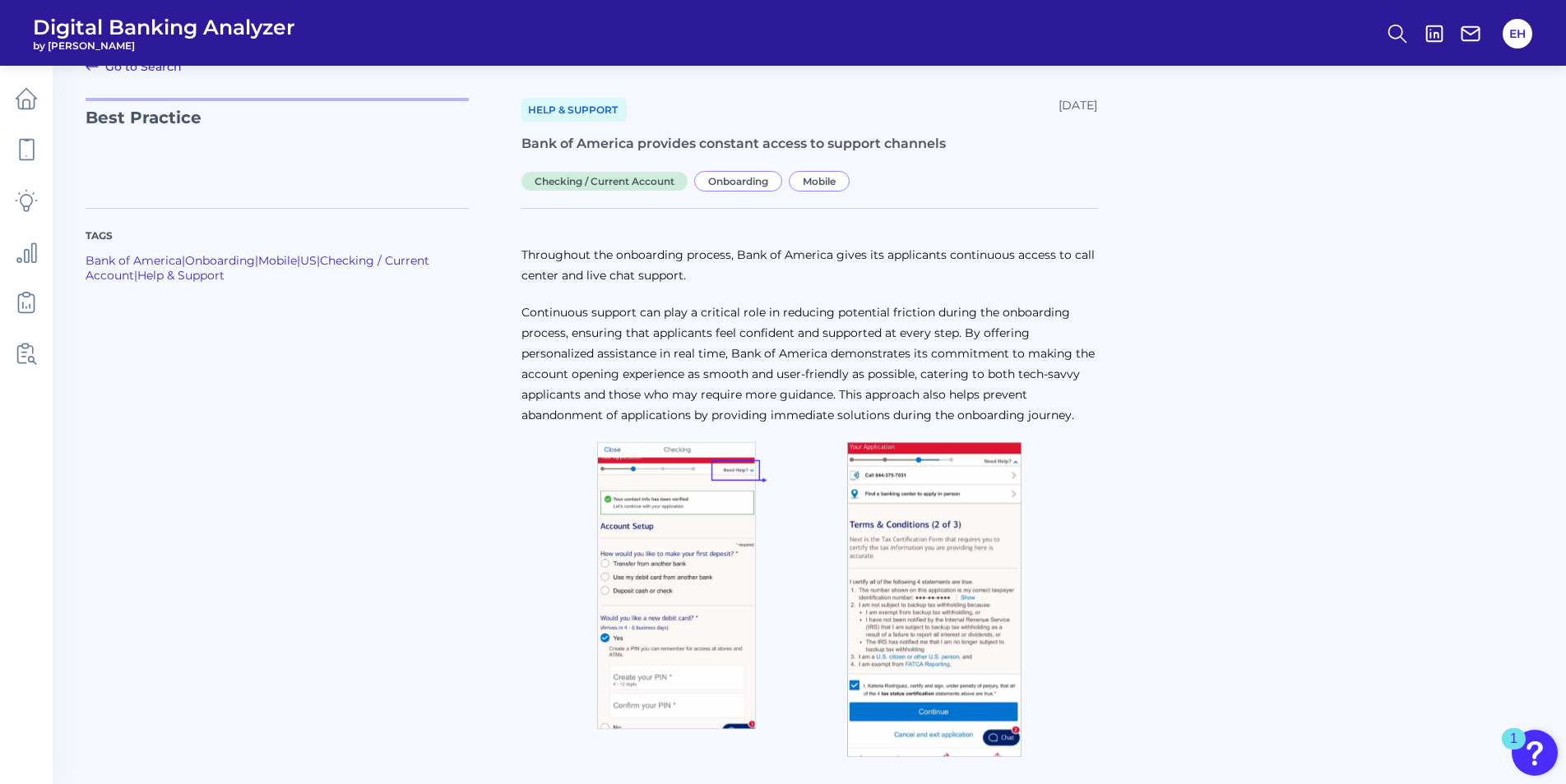
scroll to position [0, 0]
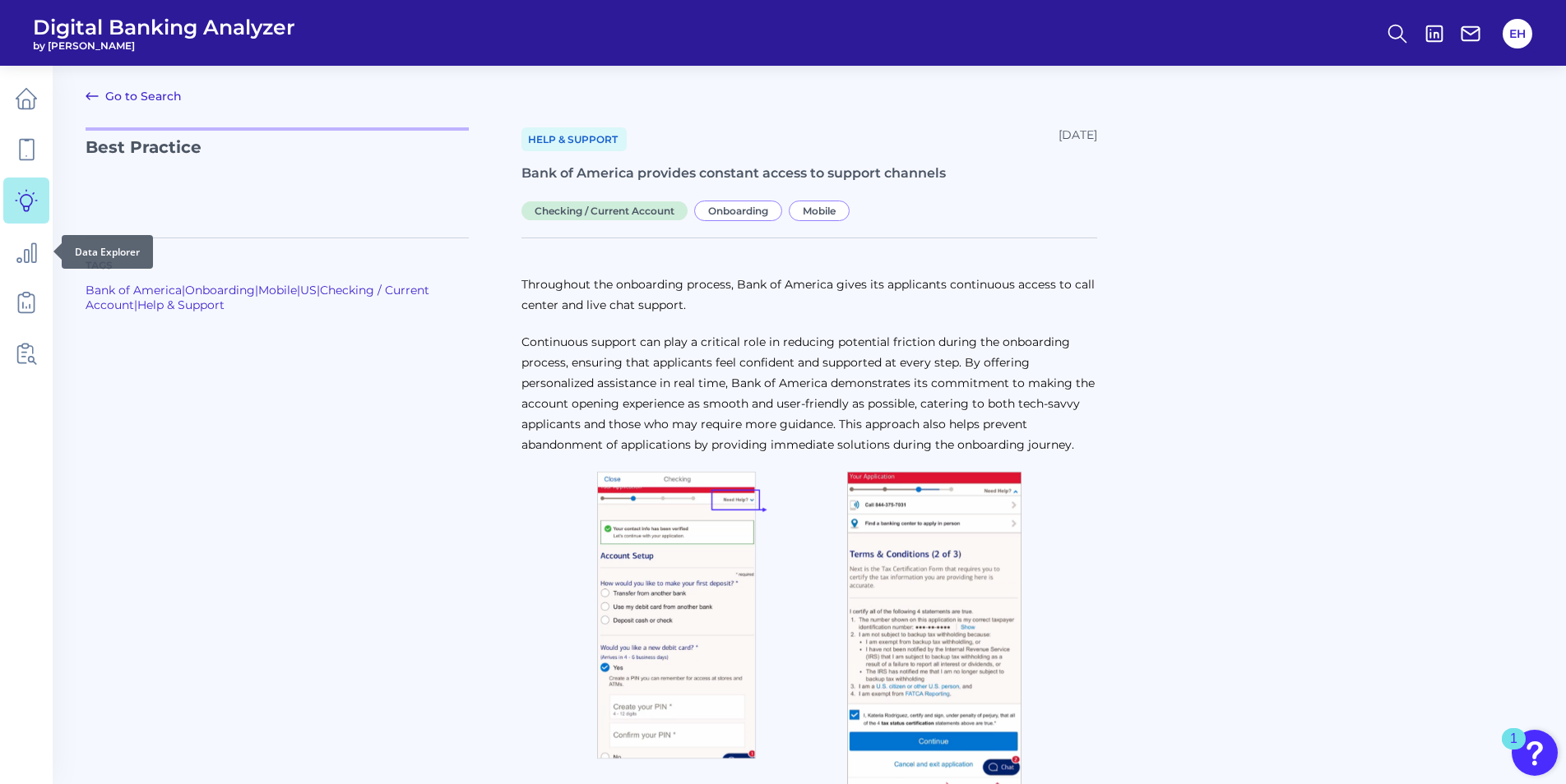
click at [20, 208] on icon at bounding box center [26, 201] width 23 height 23
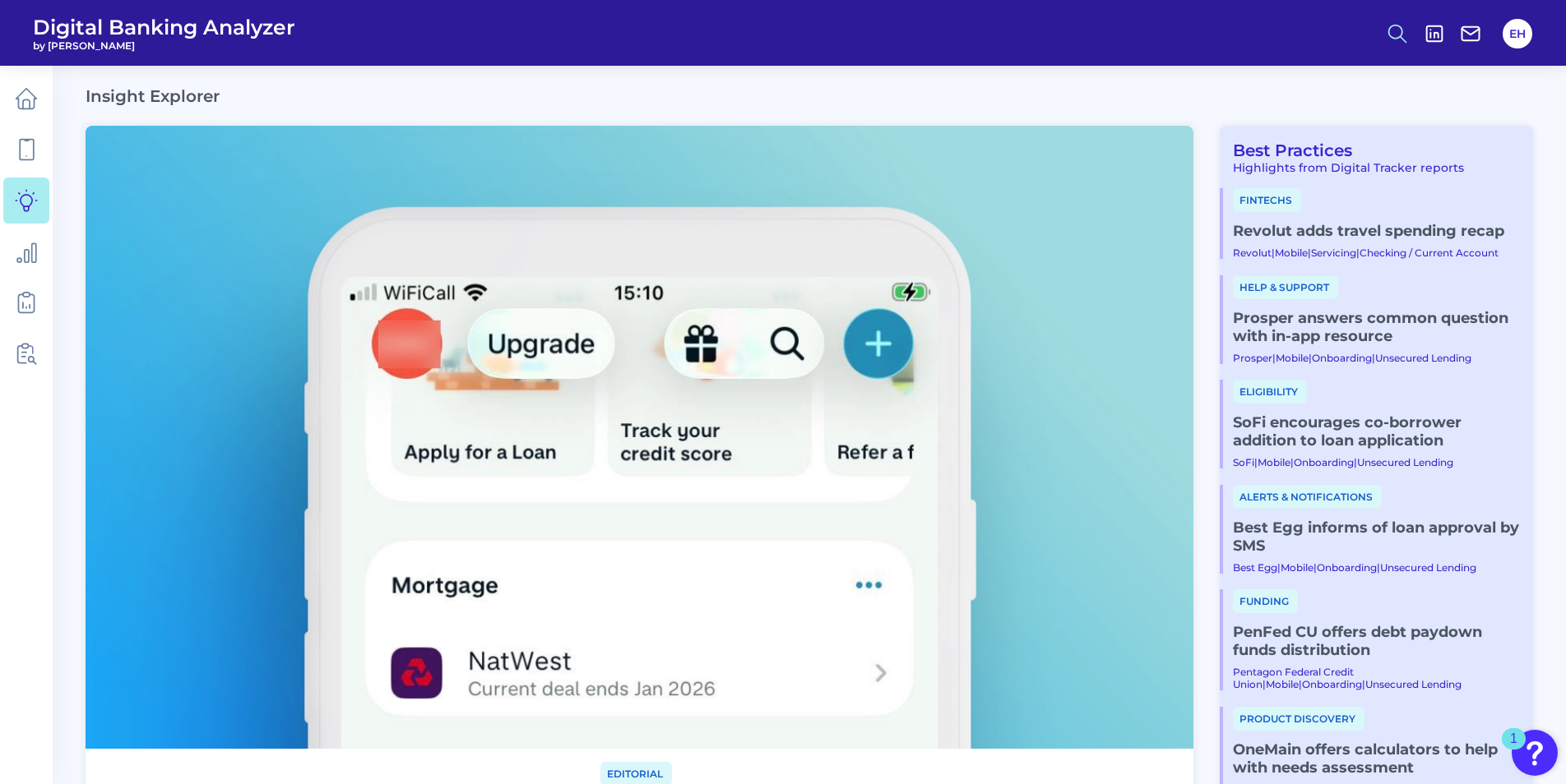
click at [1392, 35] on icon at bounding box center [1397, 34] width 23 height 23
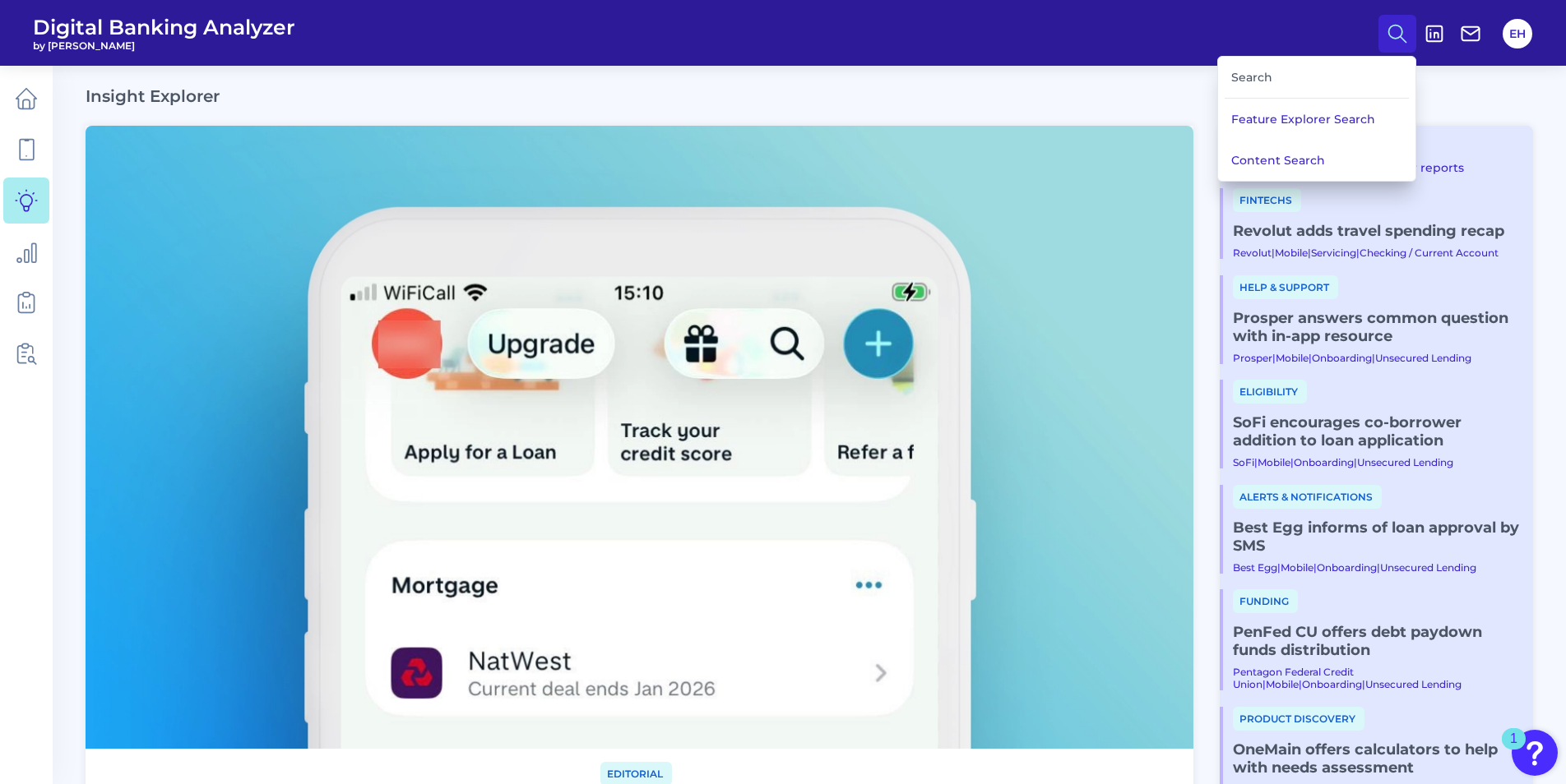
drag, startPoint x: 1293, startPoint y: 163, endPoint x: 1260, endPoint y: 171, distance: 34.0
click at [1292, 163] on button "Content Search" at bounding box center [1317, 160] width 197 height 41
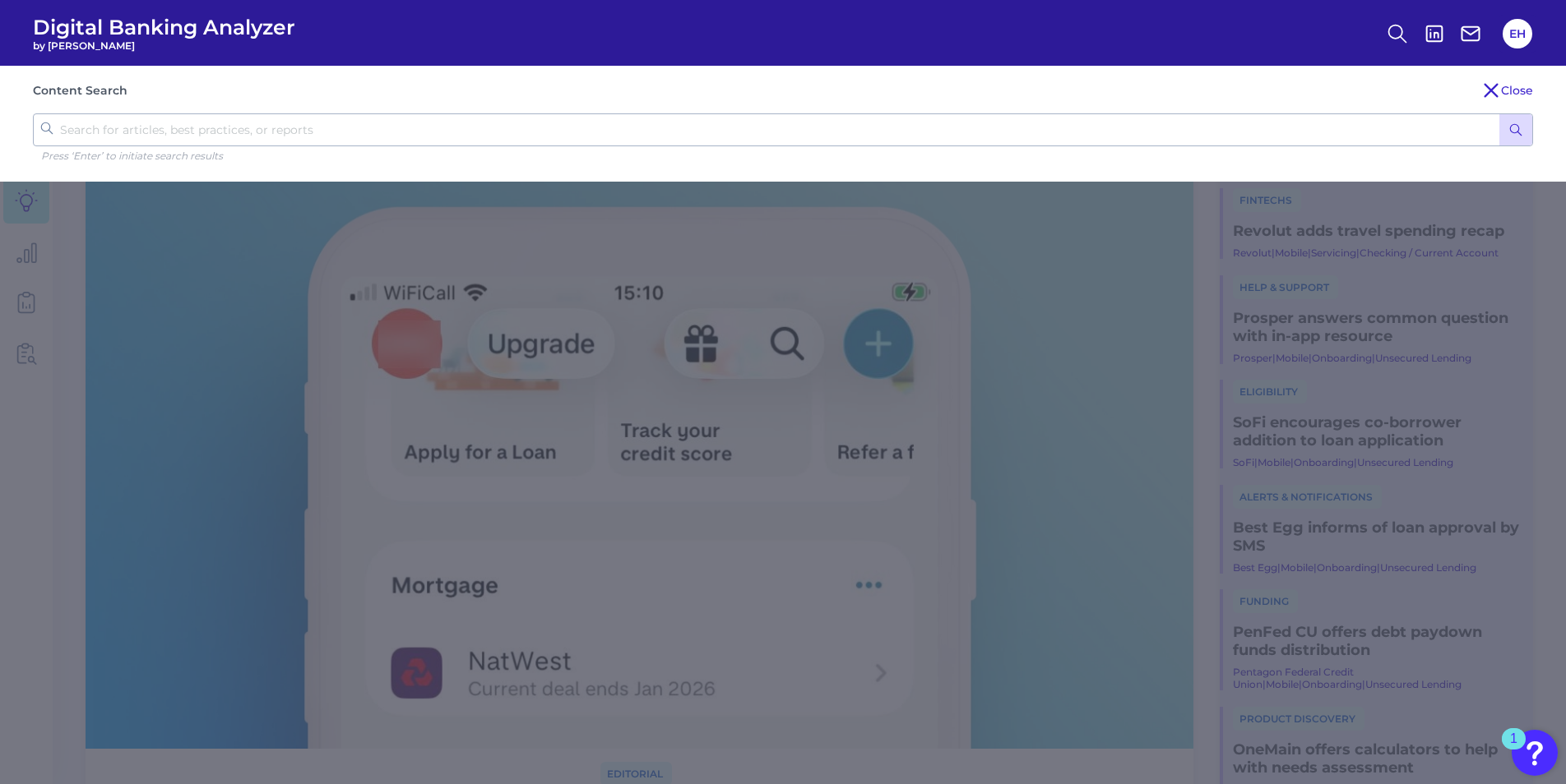
click at [411, 115] on input "text" at bounding box center [783, 130] width 1500 height 33
type input "relationship manager"
click button "submit" at bounding box center [1516, 130] width 33 height 31
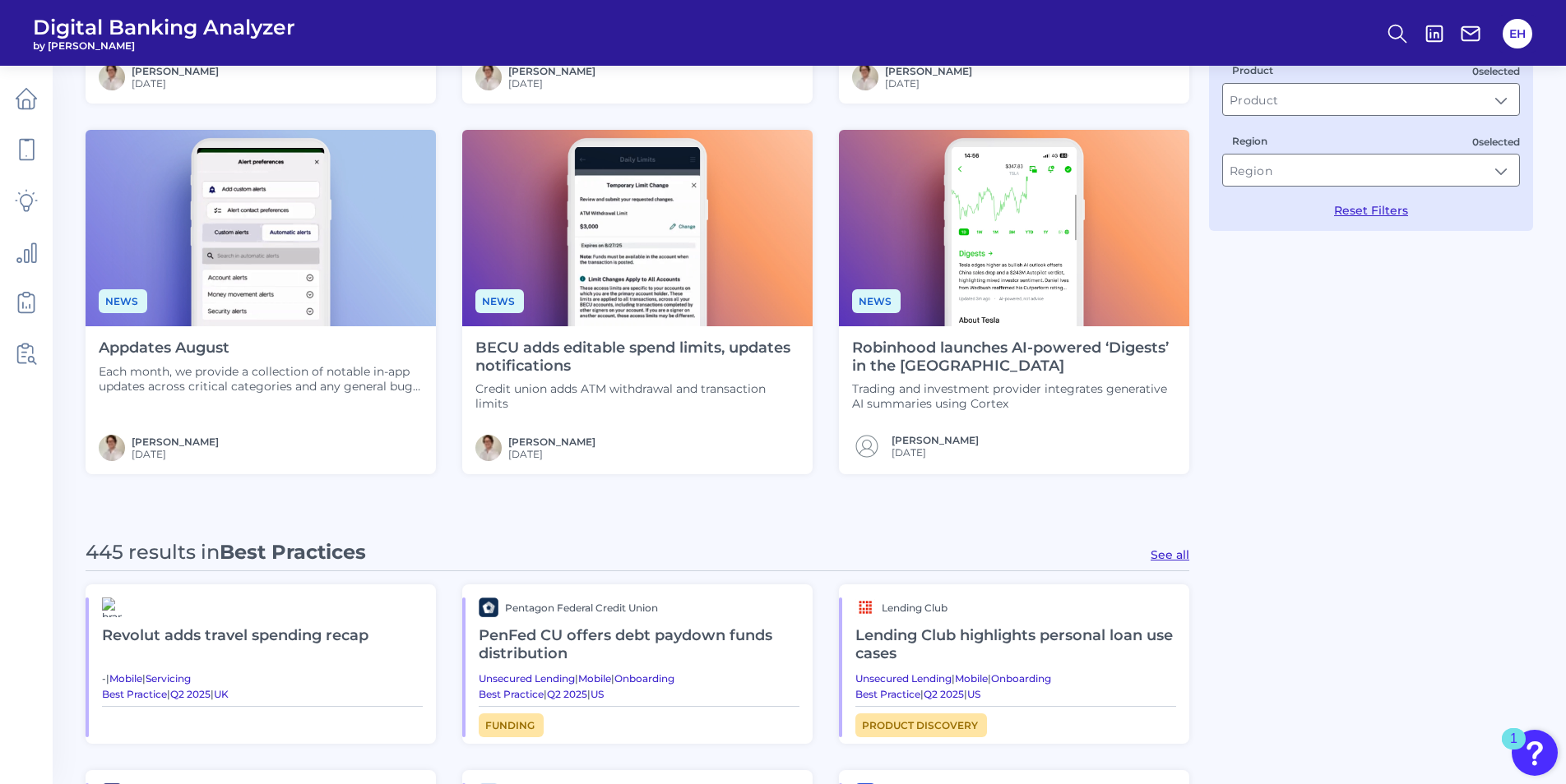
scroll to position [411, 0]
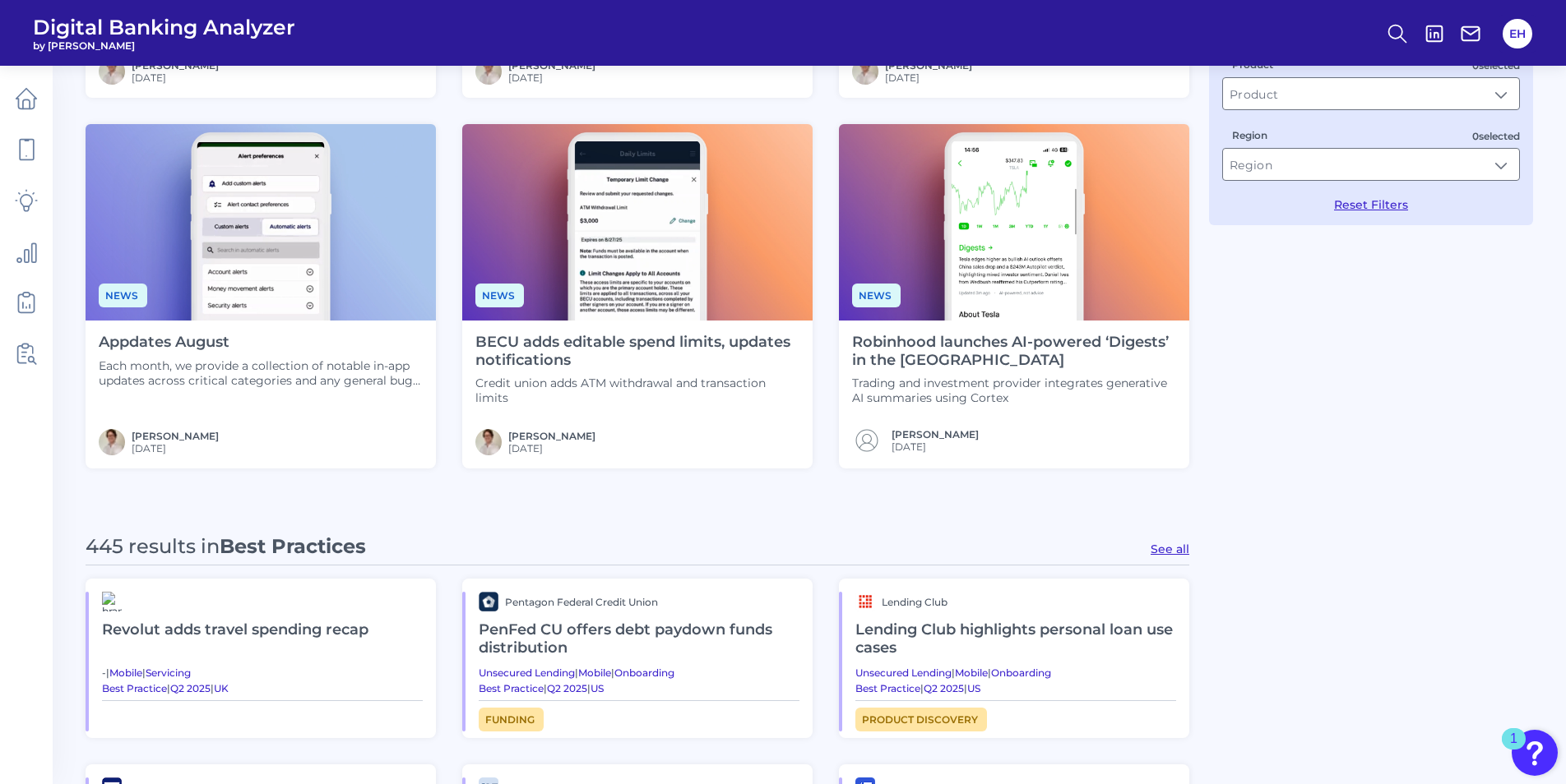
click at [1174, 545] on button "See all" at bounding box center [1169, 550] width 39 height 15
type input "Best Practices"
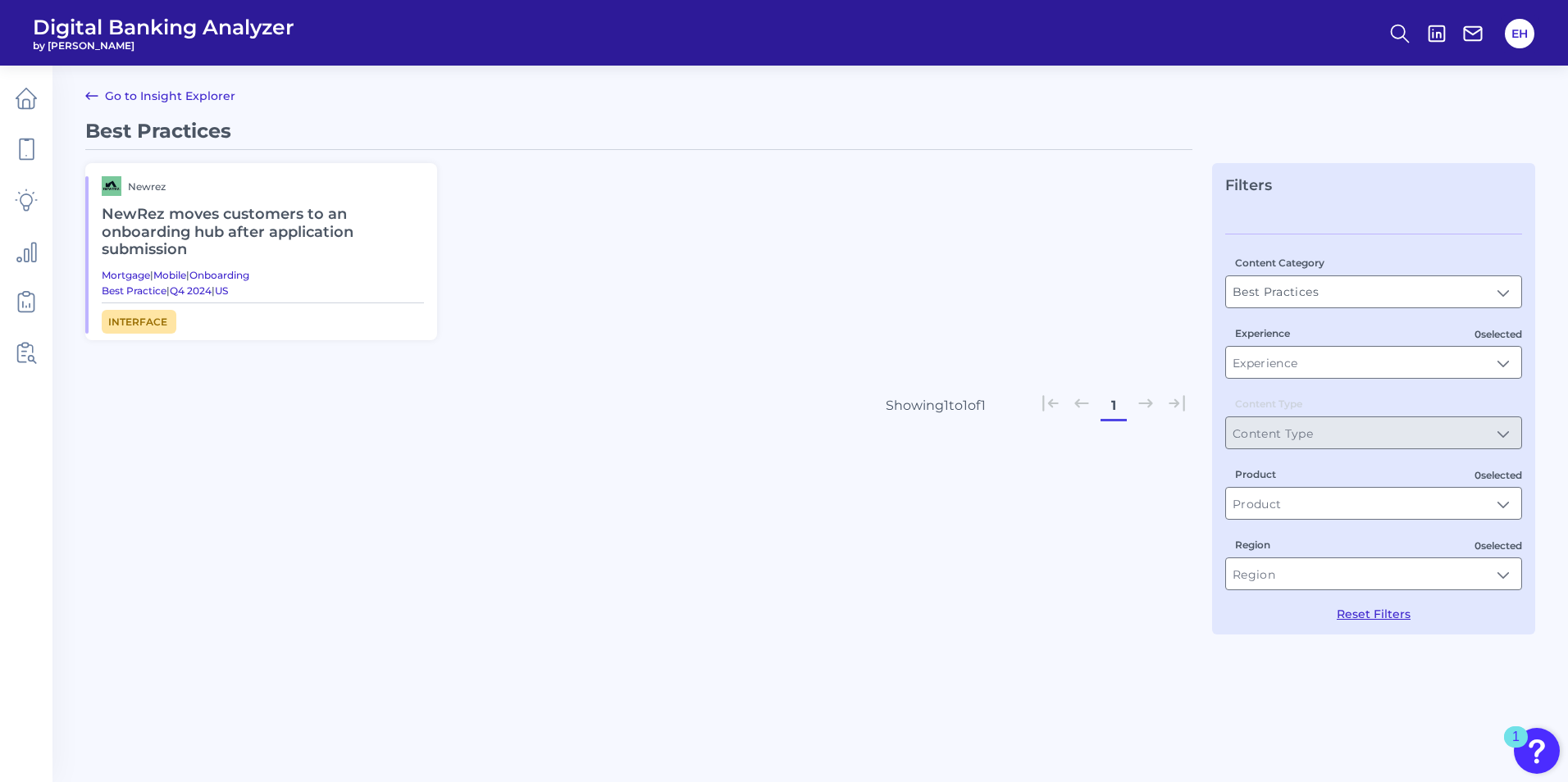
click at [271, 231] on h2 "NewRez moves customers to an onboarding hub after application submission" at bounding box center [263, 232] width 322 height 73
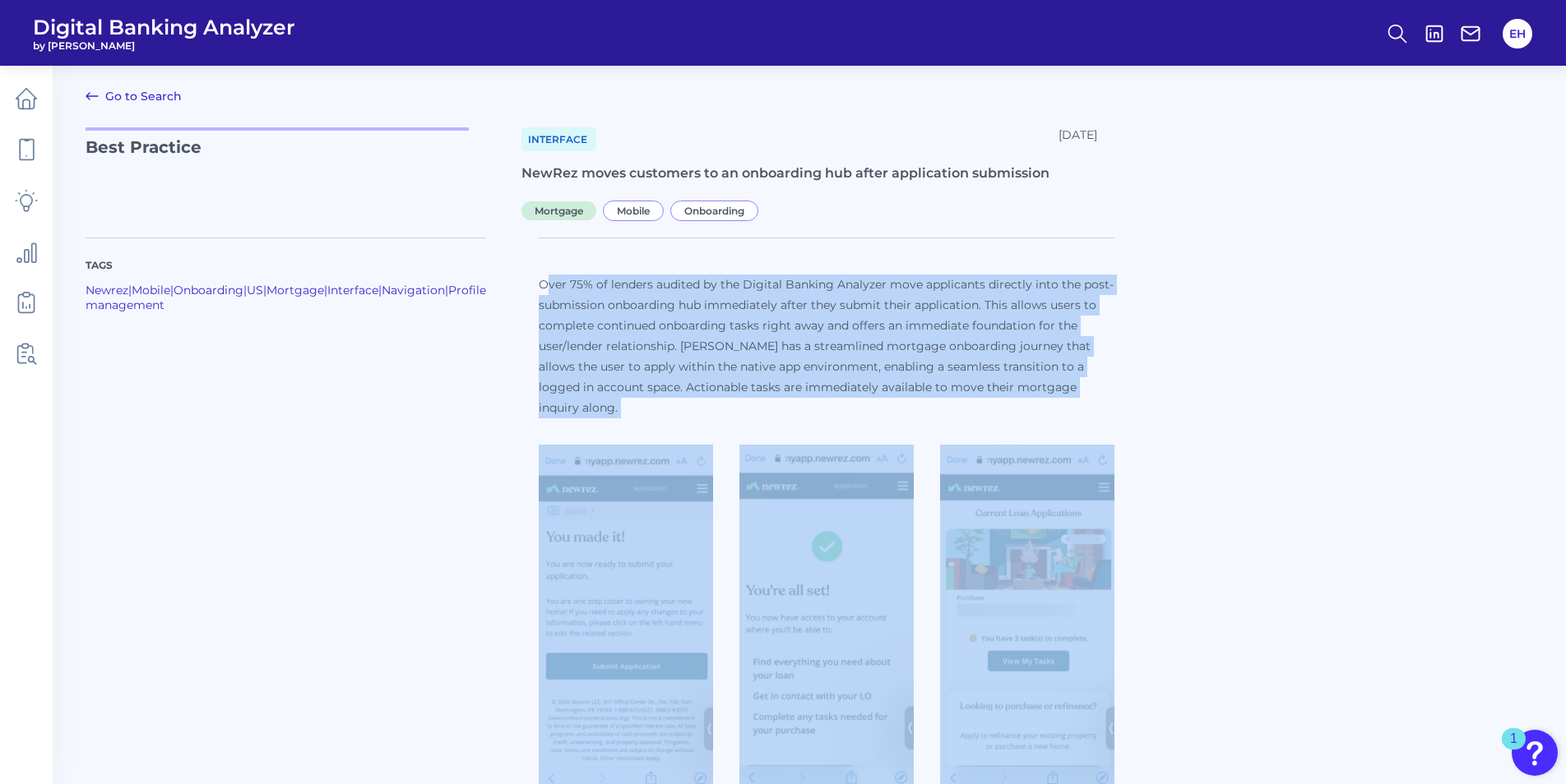
drag, startPoint x: 532, startPoint y: 285, endPoint x: 1095, endPoint y: 401, distance: 574.8
click at [1095, 401] on div "Over 75% of lenders audited by the Digital Banking Analyzer move applicants dir…" at bounding box center [827, 536] width 576 height 522
click at [864, 345] on p "Over 75% of lenders audited by the Digital Banking Analyzer move applicants dir…" at bounding box center [827, 346] width 576 height 144
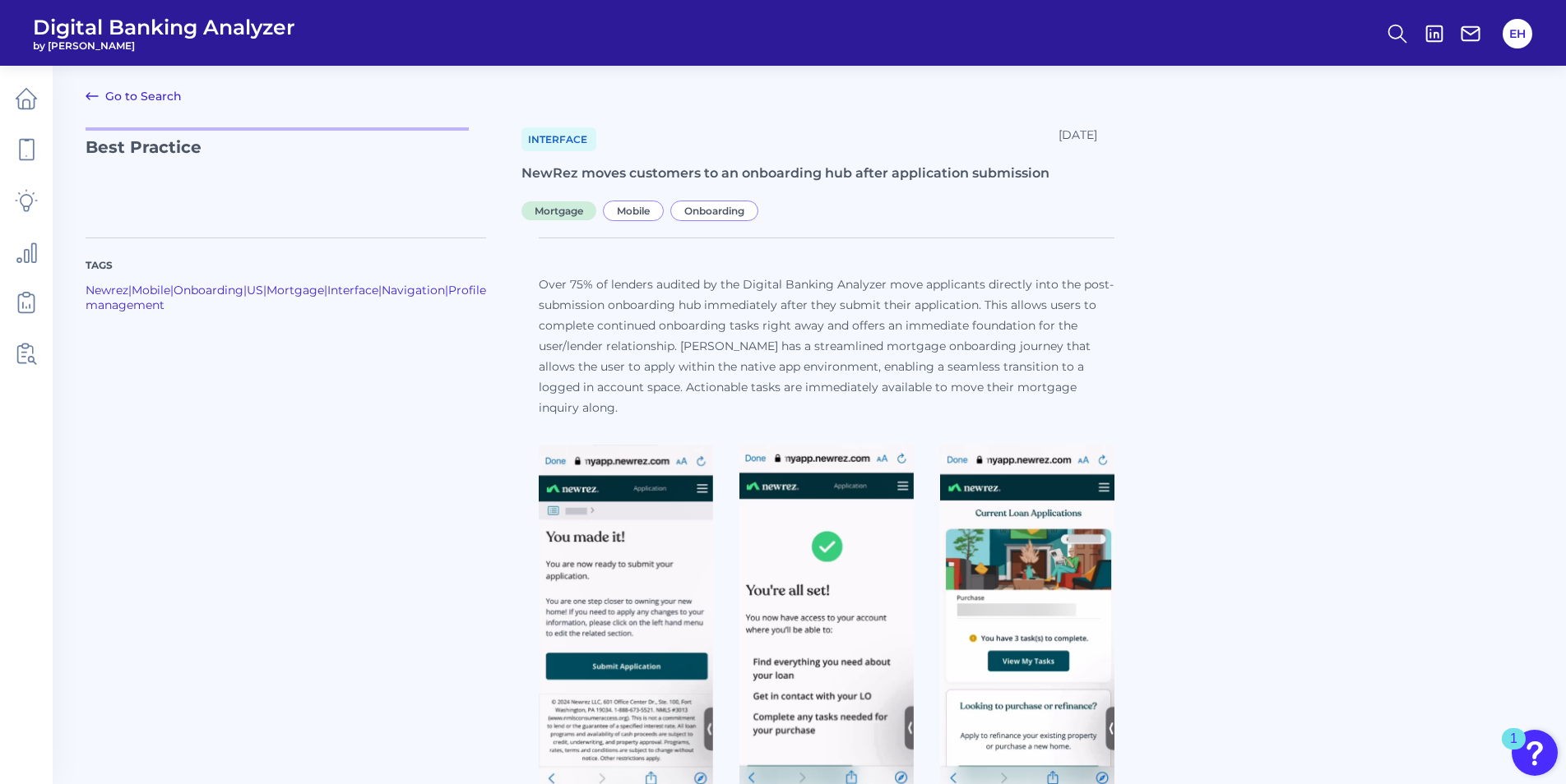
click at [100, 93] on icon at bounding box center [92, 96] width 20 height 20
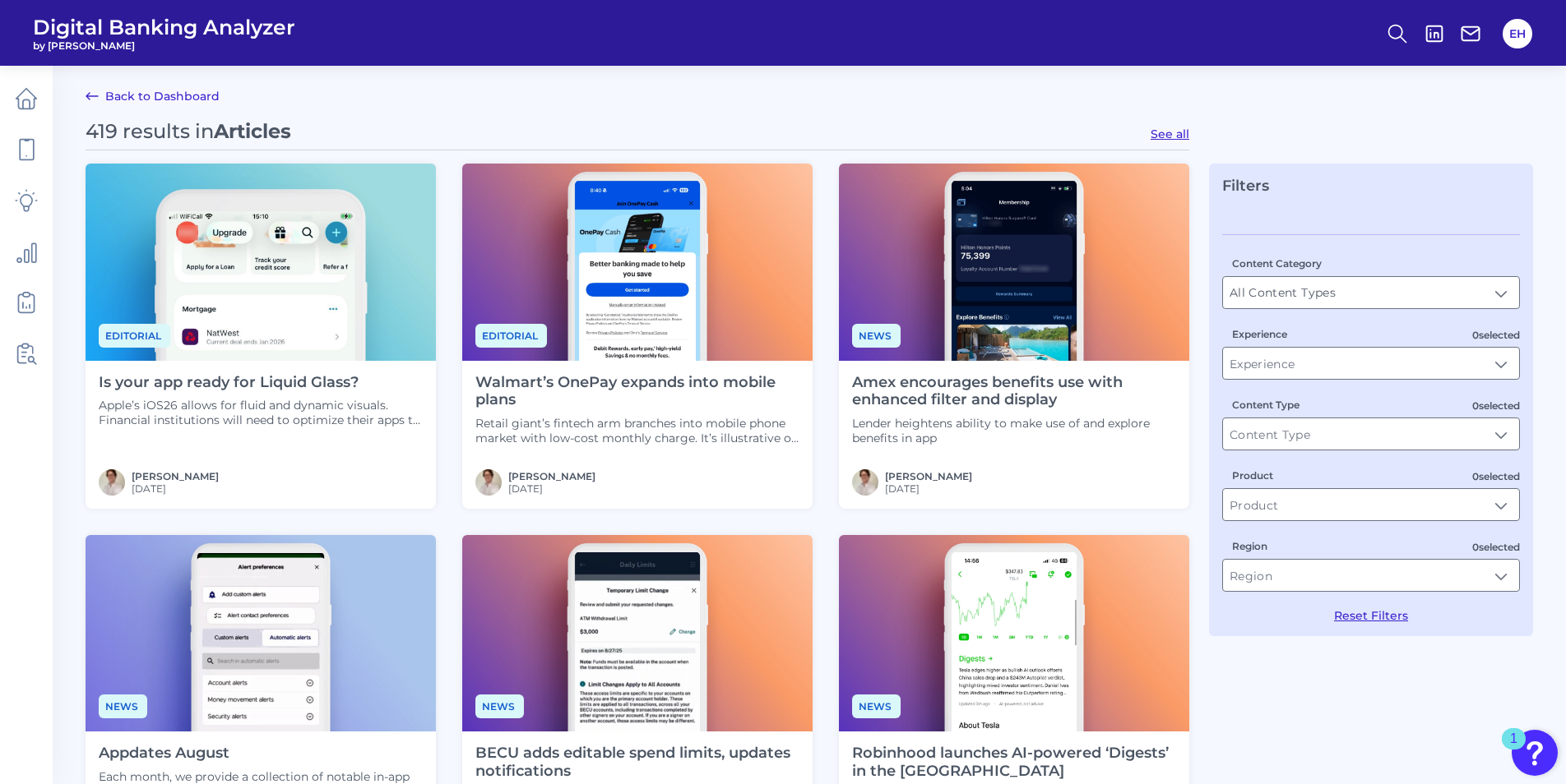
scroll to position [576, 0]
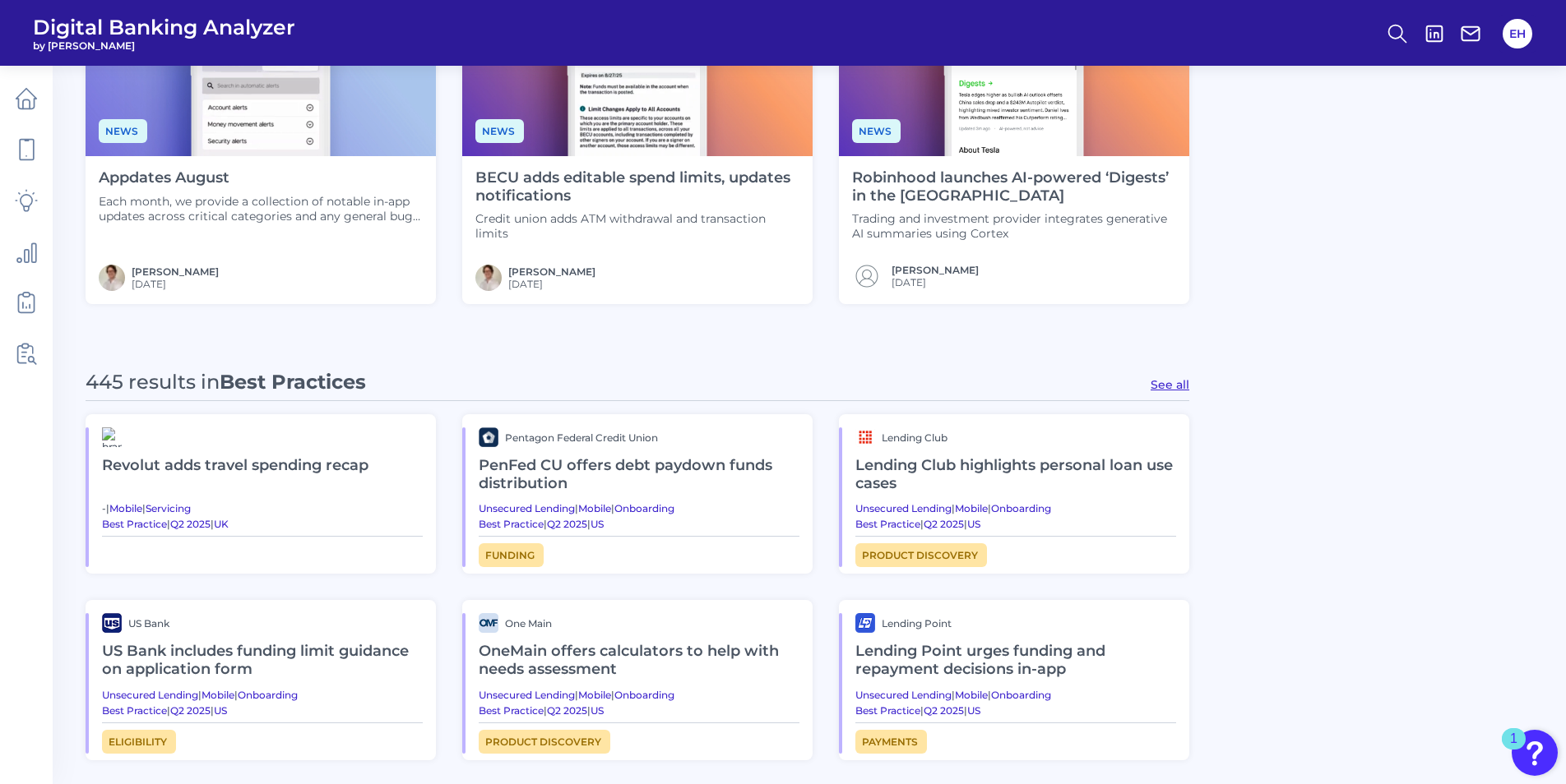
click at [1184, 387] on button "See all" at bounding box center [1169, 385] width 39 height 15
type input "Best Practices"
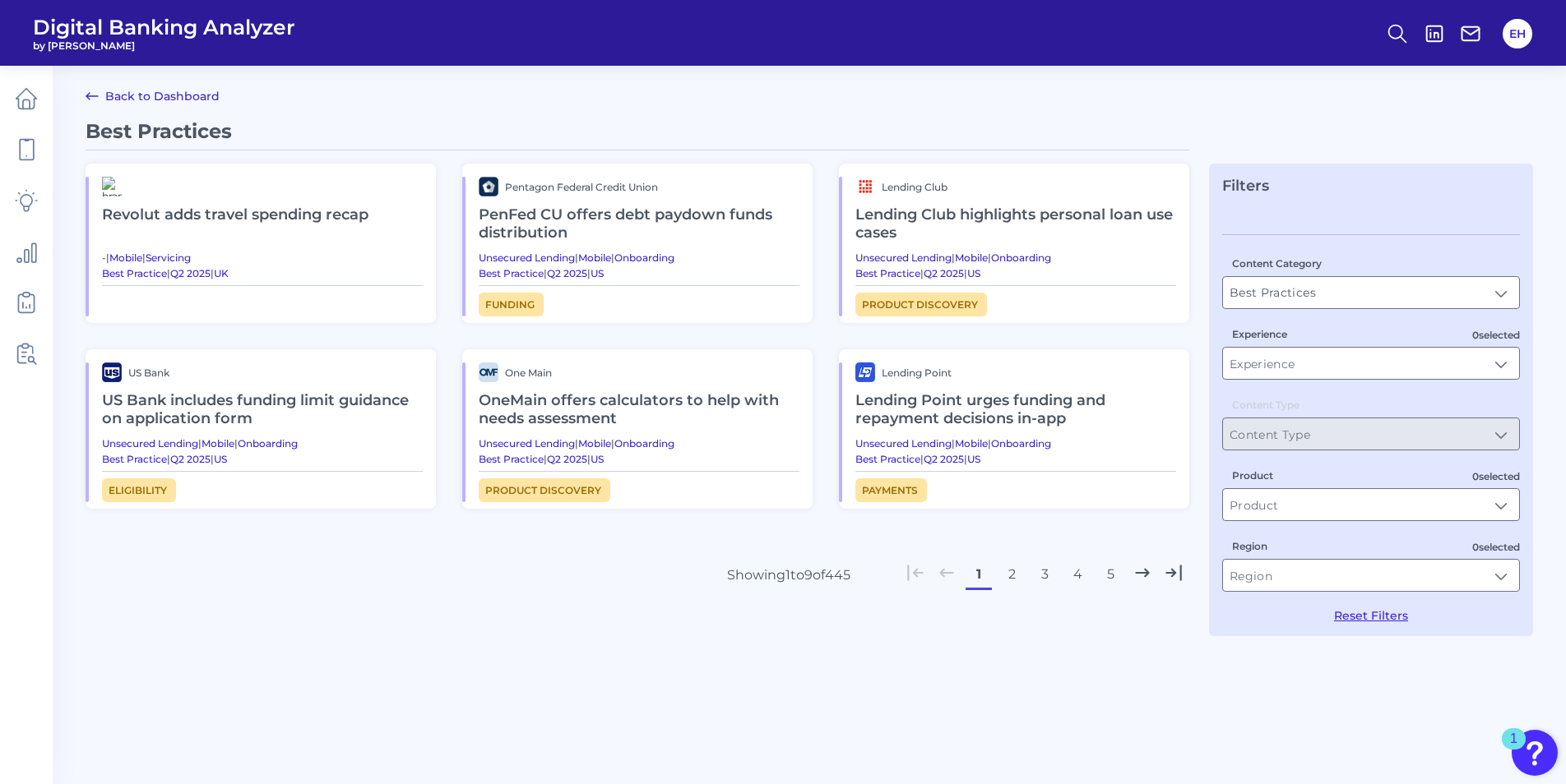
scroll to position [0, 0]
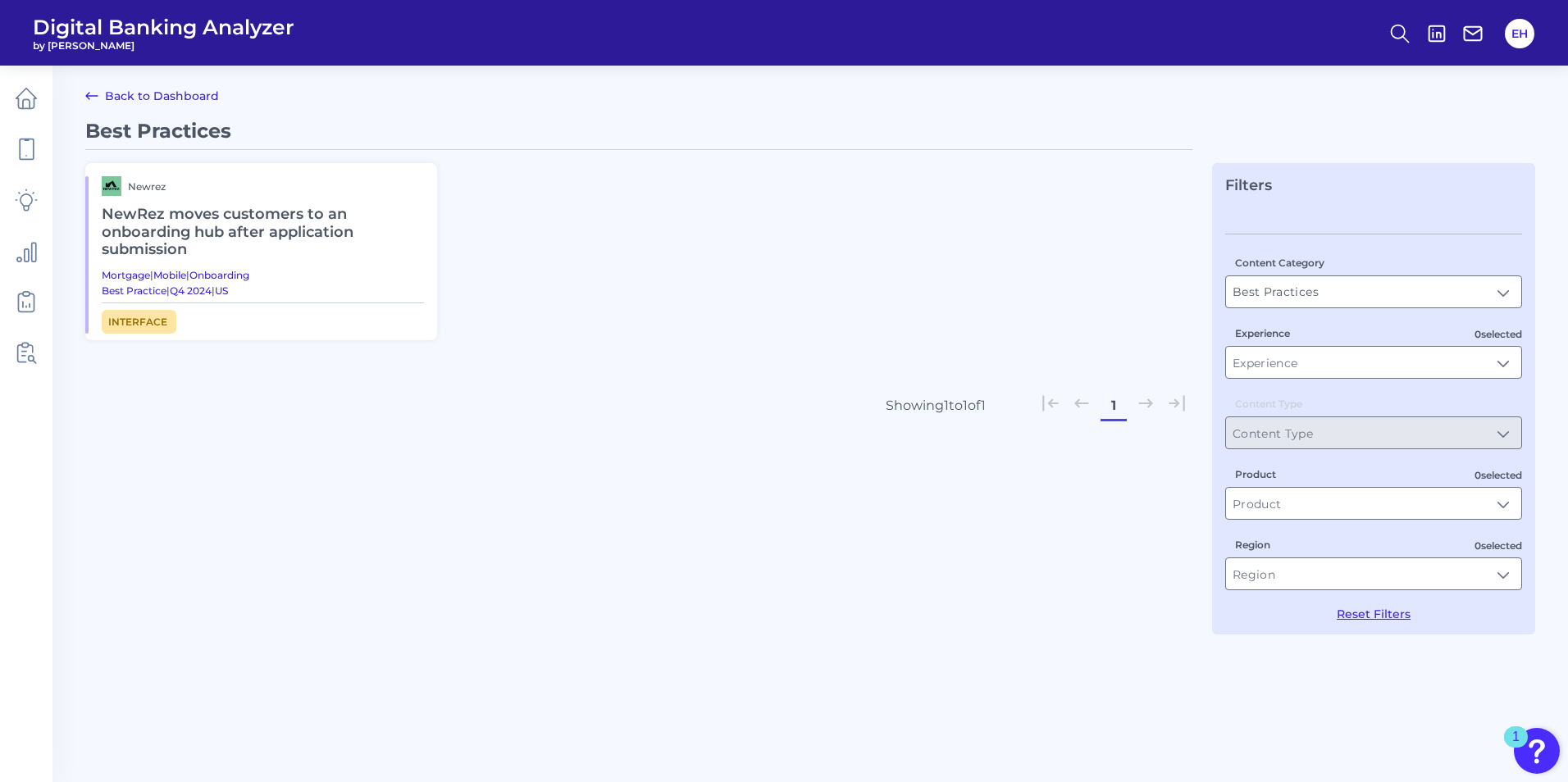
click at [102, 102] on link "Back to Dashboard" at bounding box center [152, 96] width 134 height 20
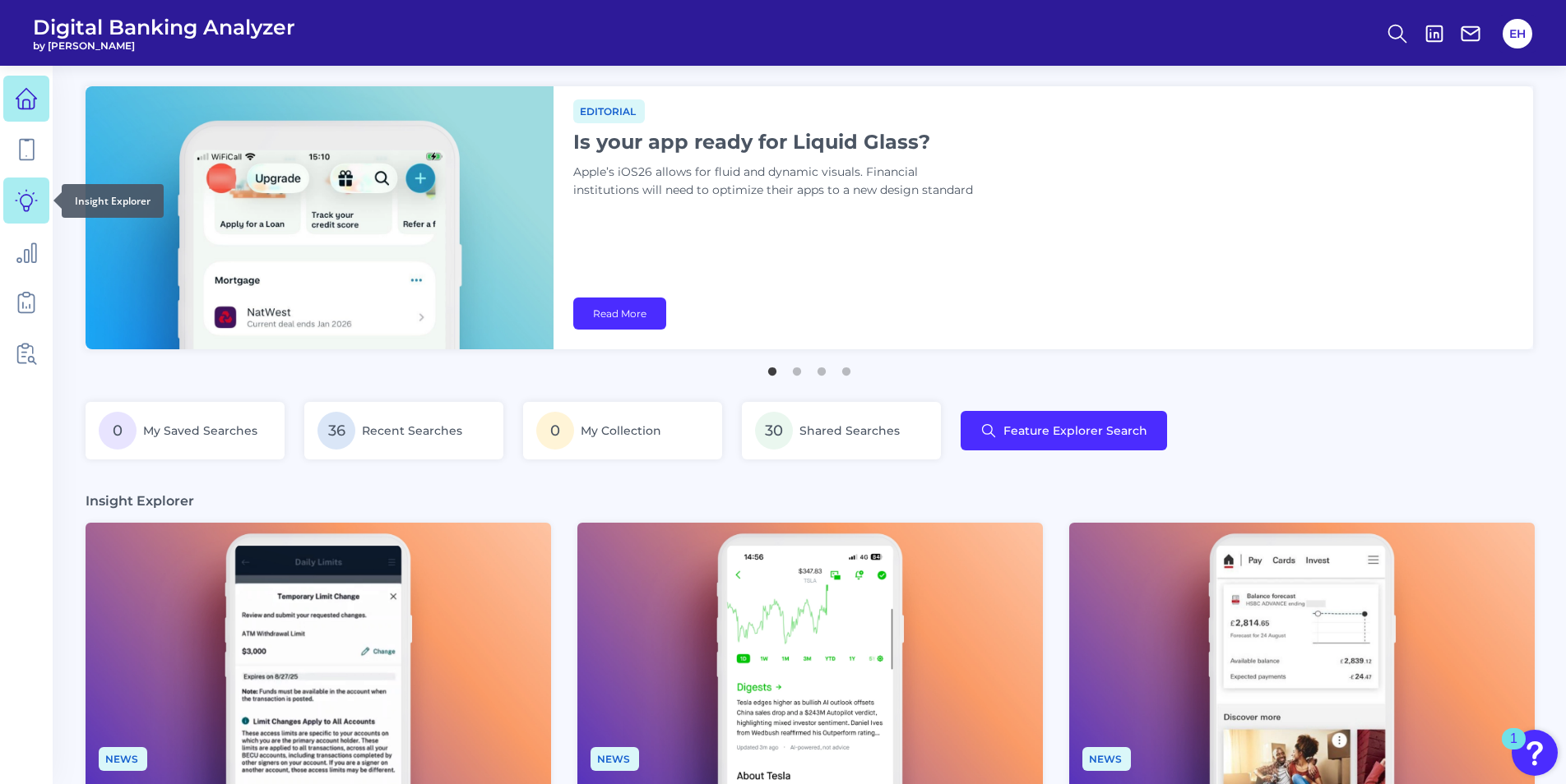
click at [33, 210] on icon at bounding box center [26, 201] width 23 height 23
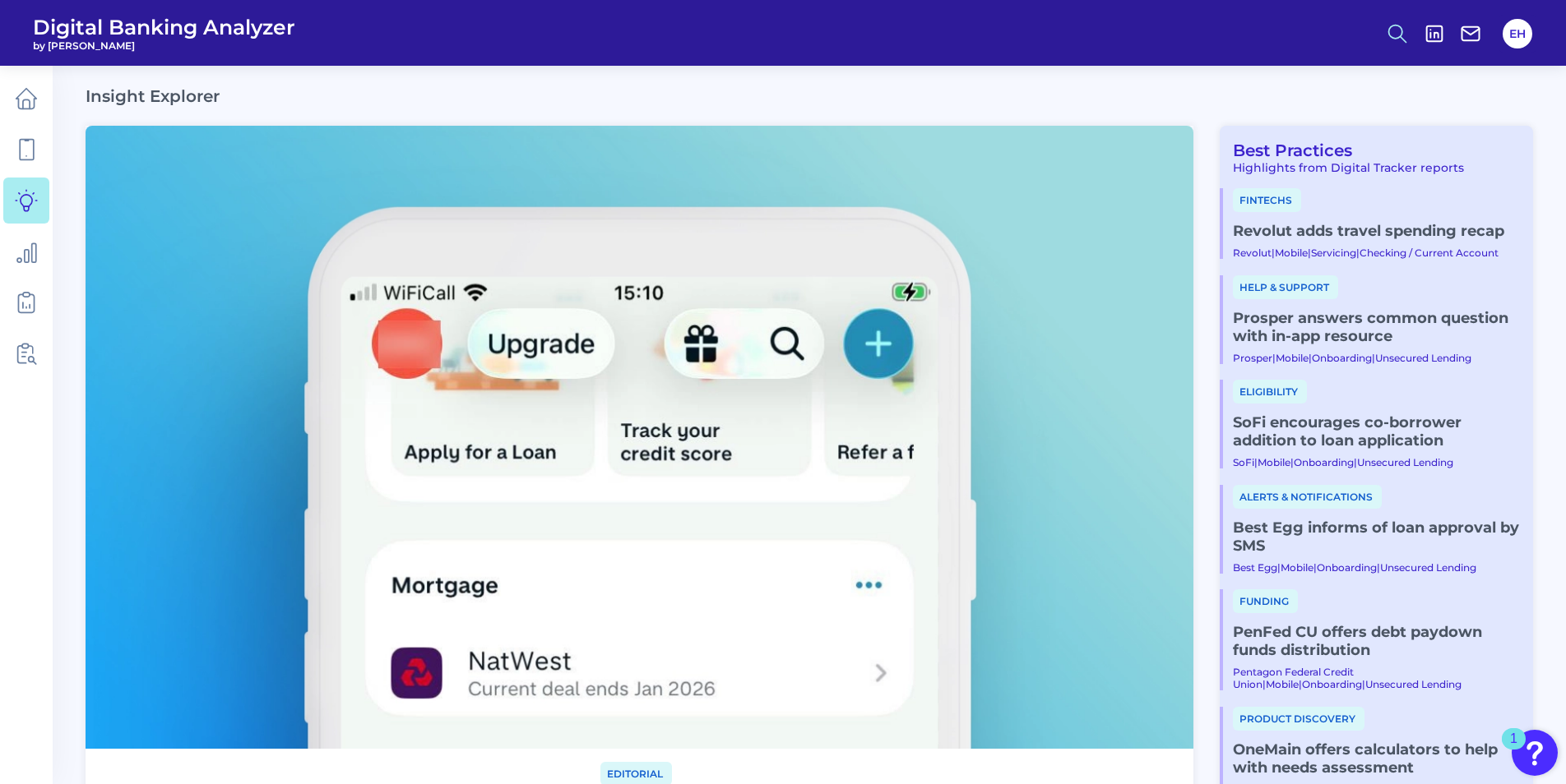
click at [1403, 34] on icon at bounding box center [1397, 34] width 23 height 23
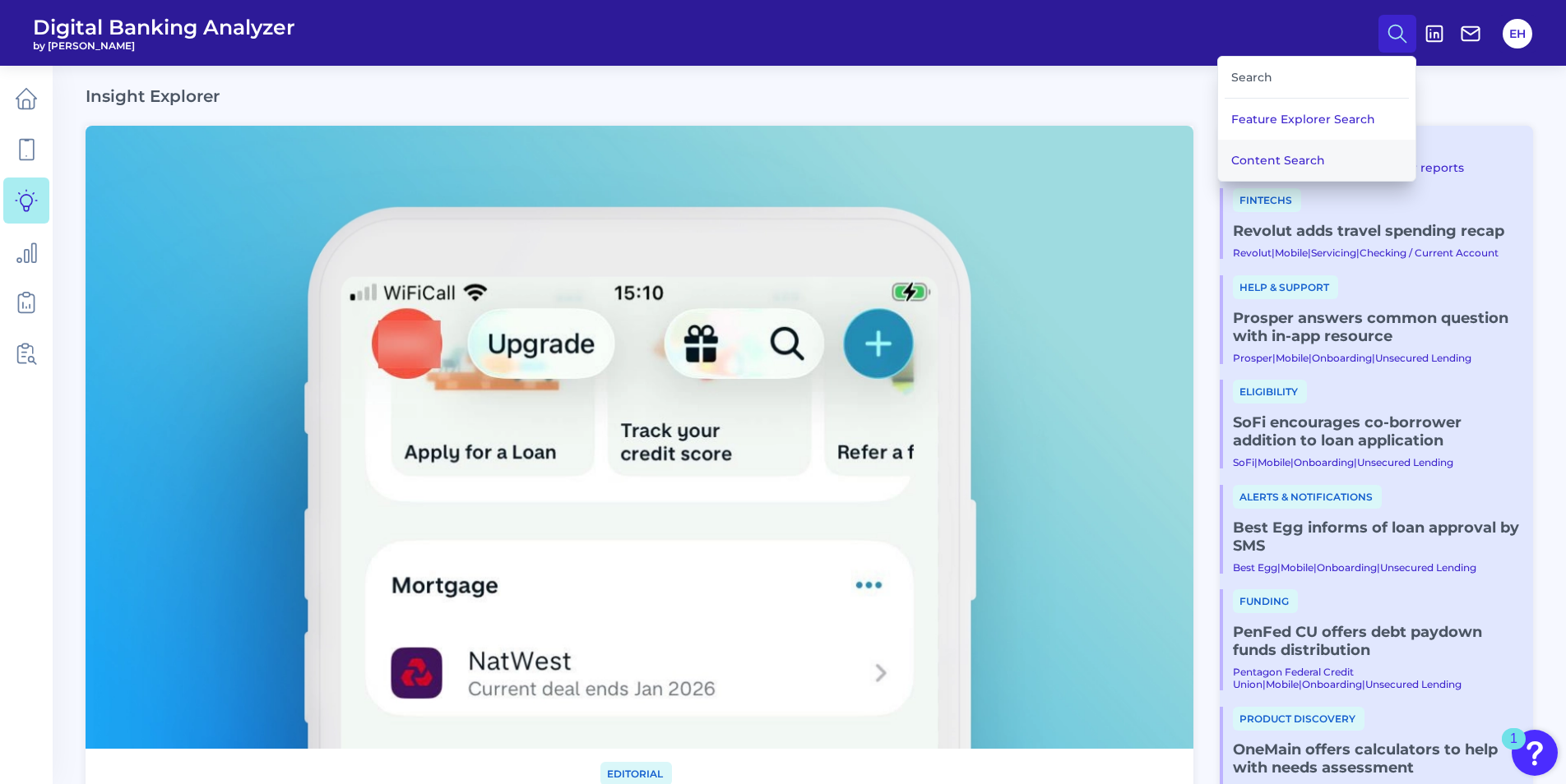
click at [1294, 150] on button "Content Search" at bounding box center [1317, 160] width 197 height 41
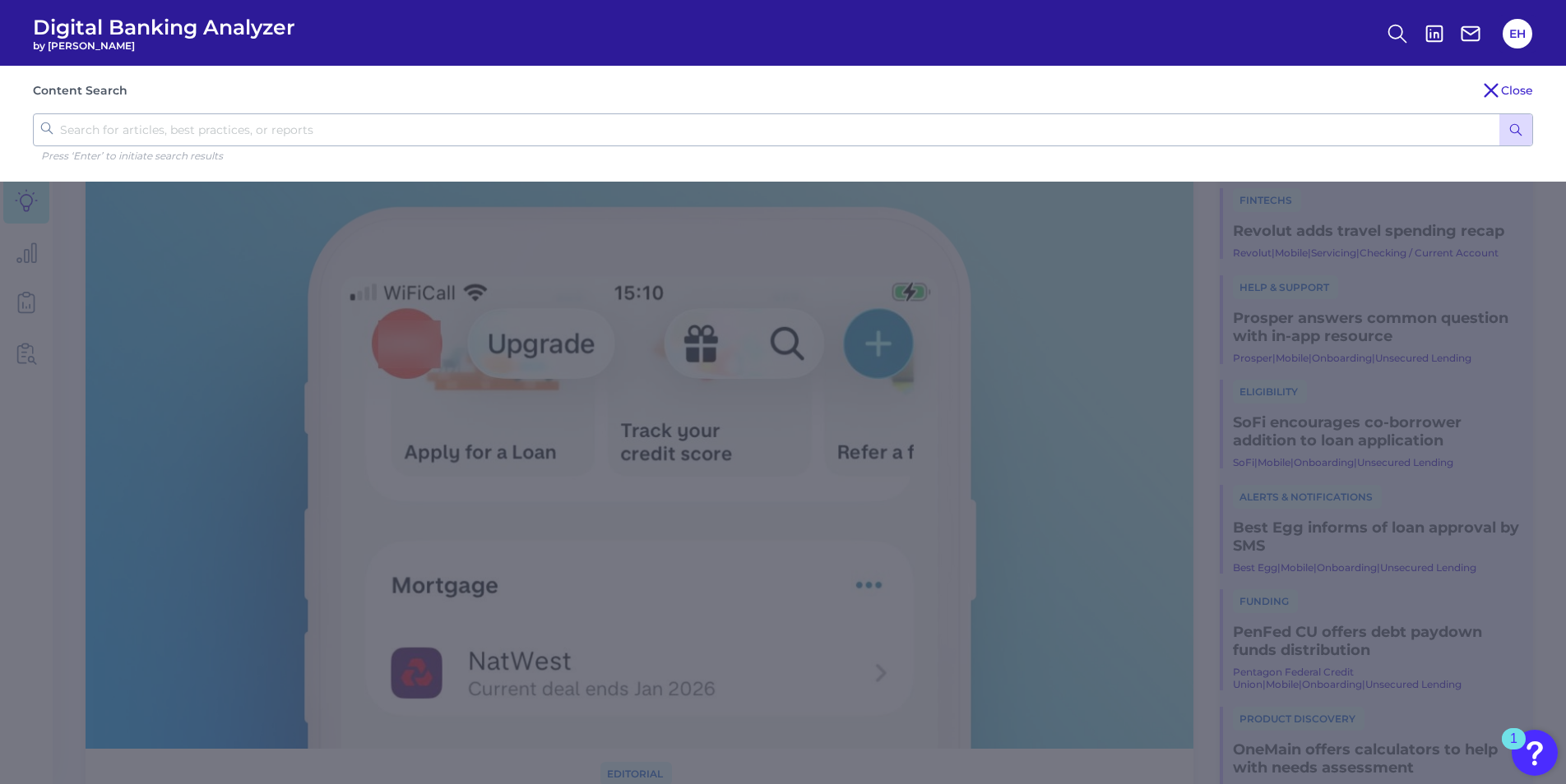
click at [348, 116] on input "text" at bounding box center [783, 130] width 1500 height 33
type input "relationship manager"
click button "submit" at bounding box center [1516, 130] width 33 height 31
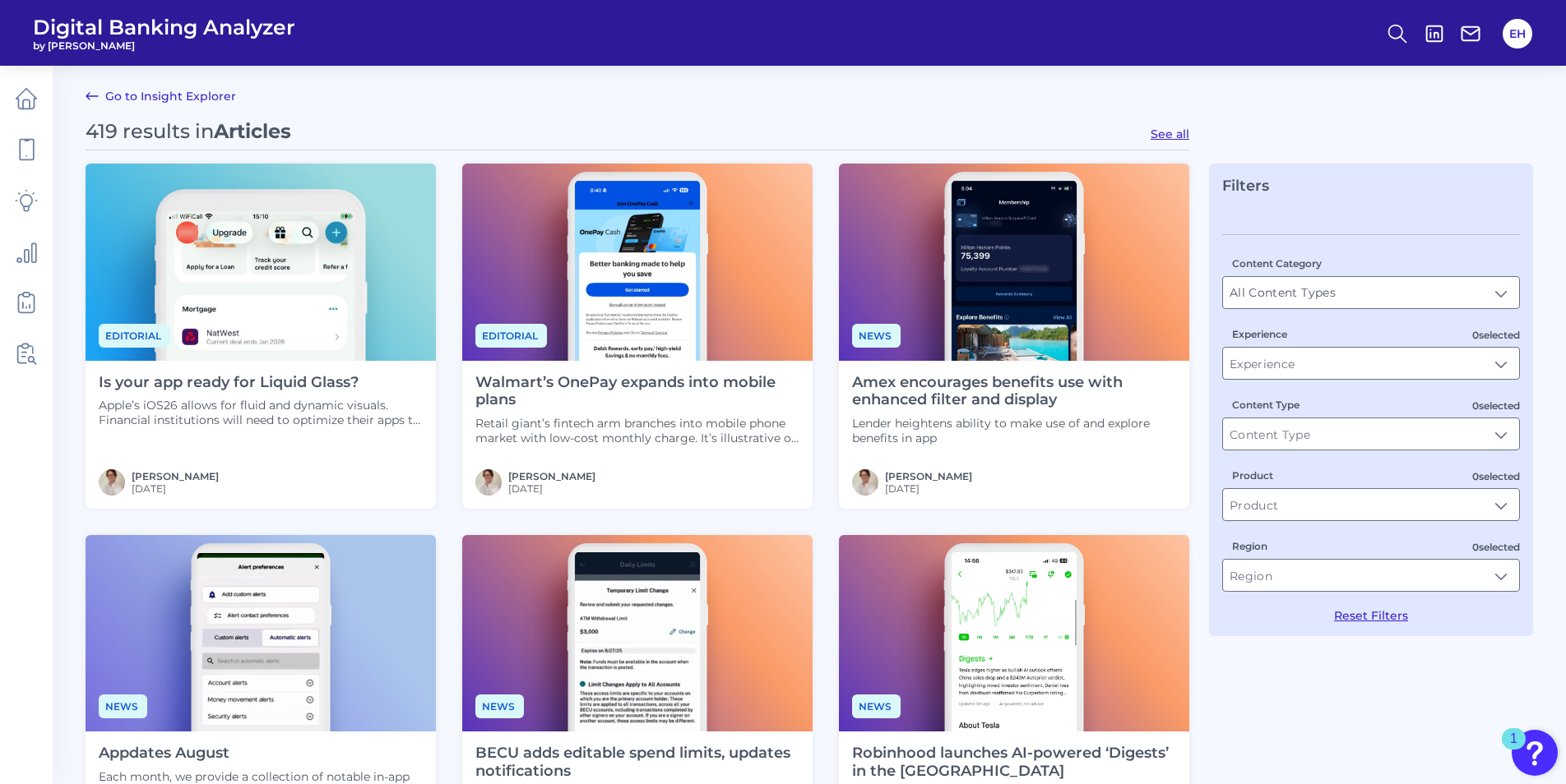
click at [1174, 139] on div "419 results in Articles See all" at bounding box center [637, 135] width 1104 height 31
click at [1175, 139] on button "See all" at bounding box center [1169, 134] width 39 height 15
type input "Articles"
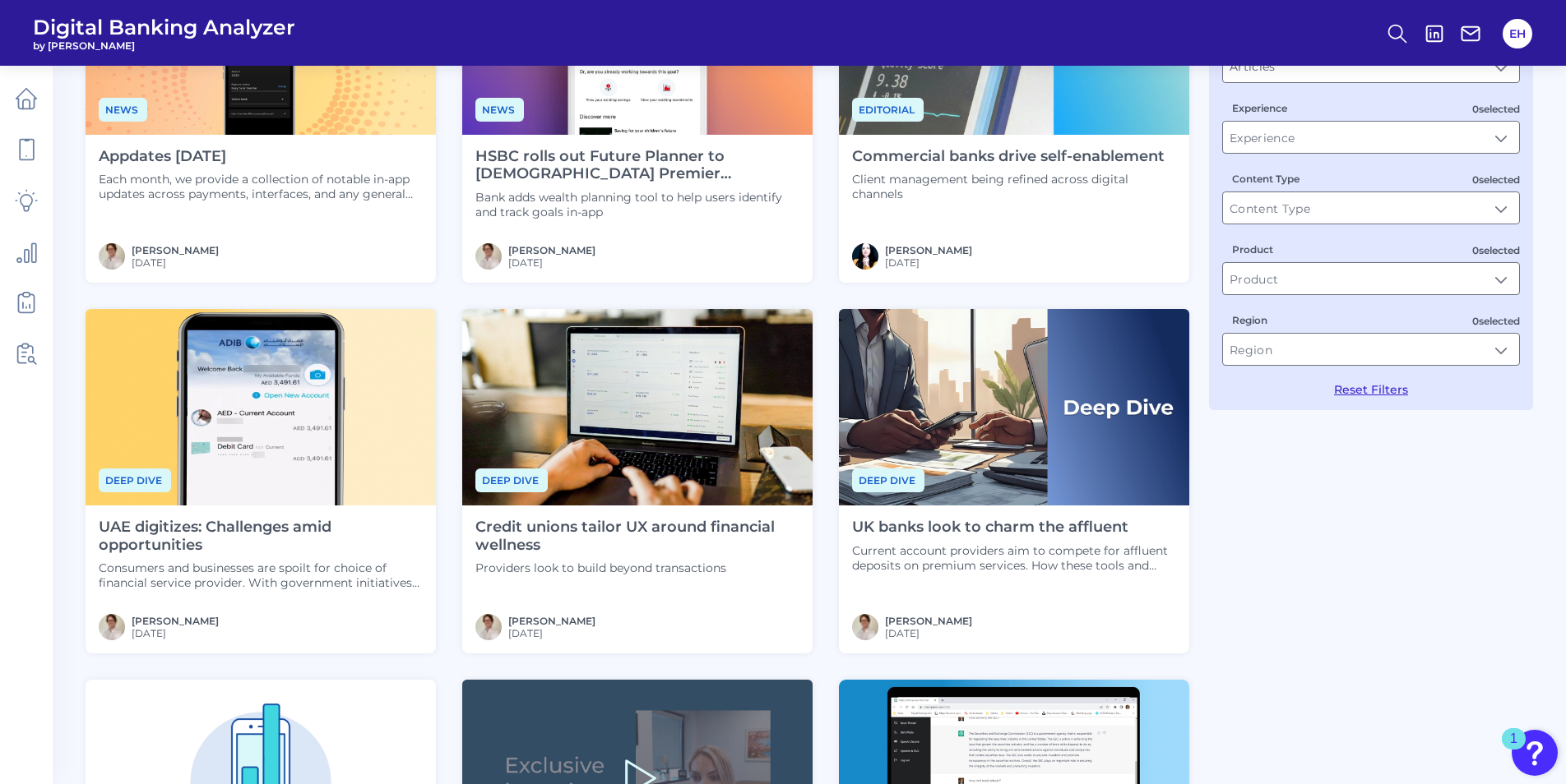
scroll to position [247, 0]
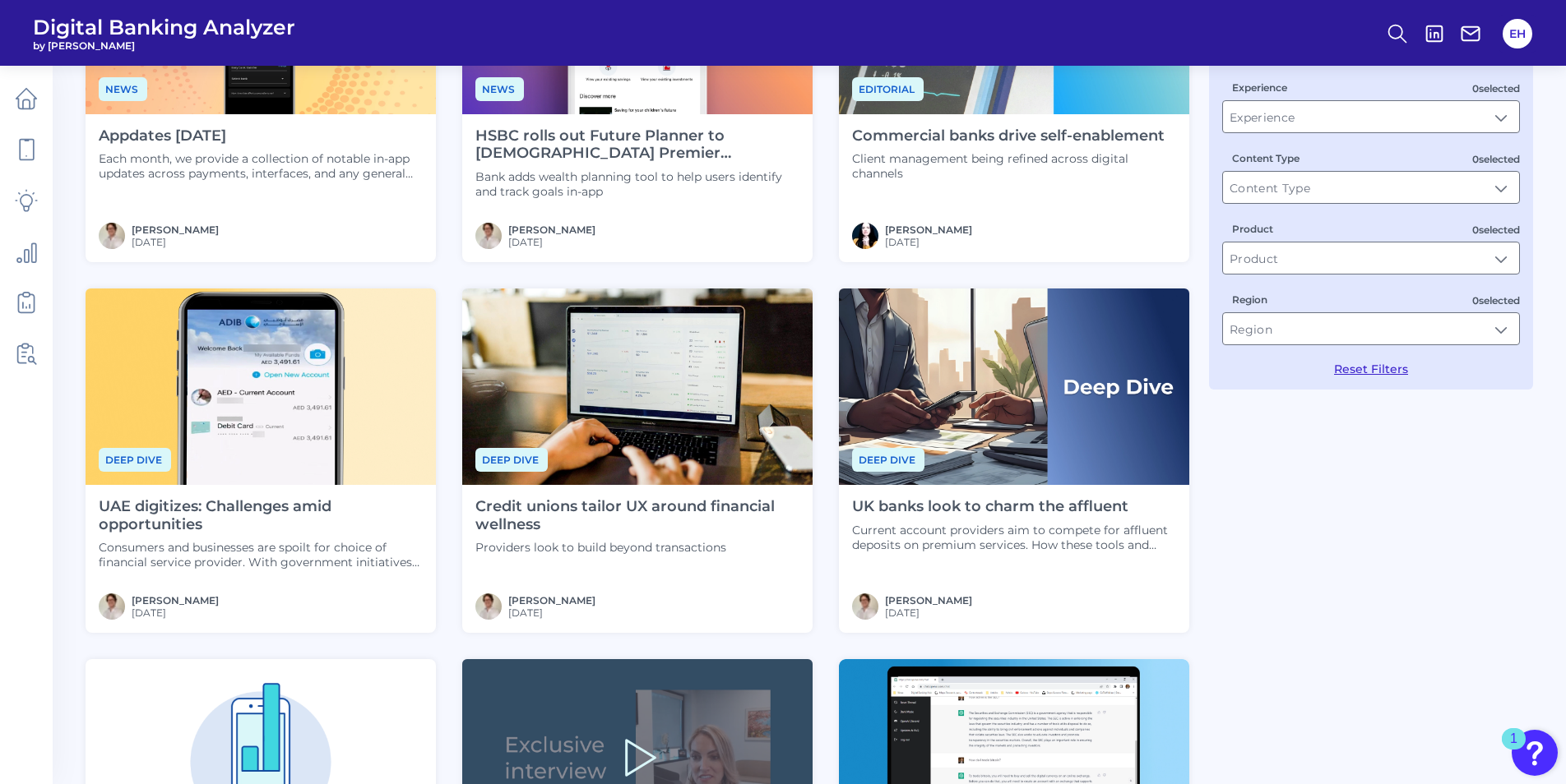
click at [997, 502] on h4 "UK banks look to charm the affluent" at bounding box center [1014, 508] width 324 height 18
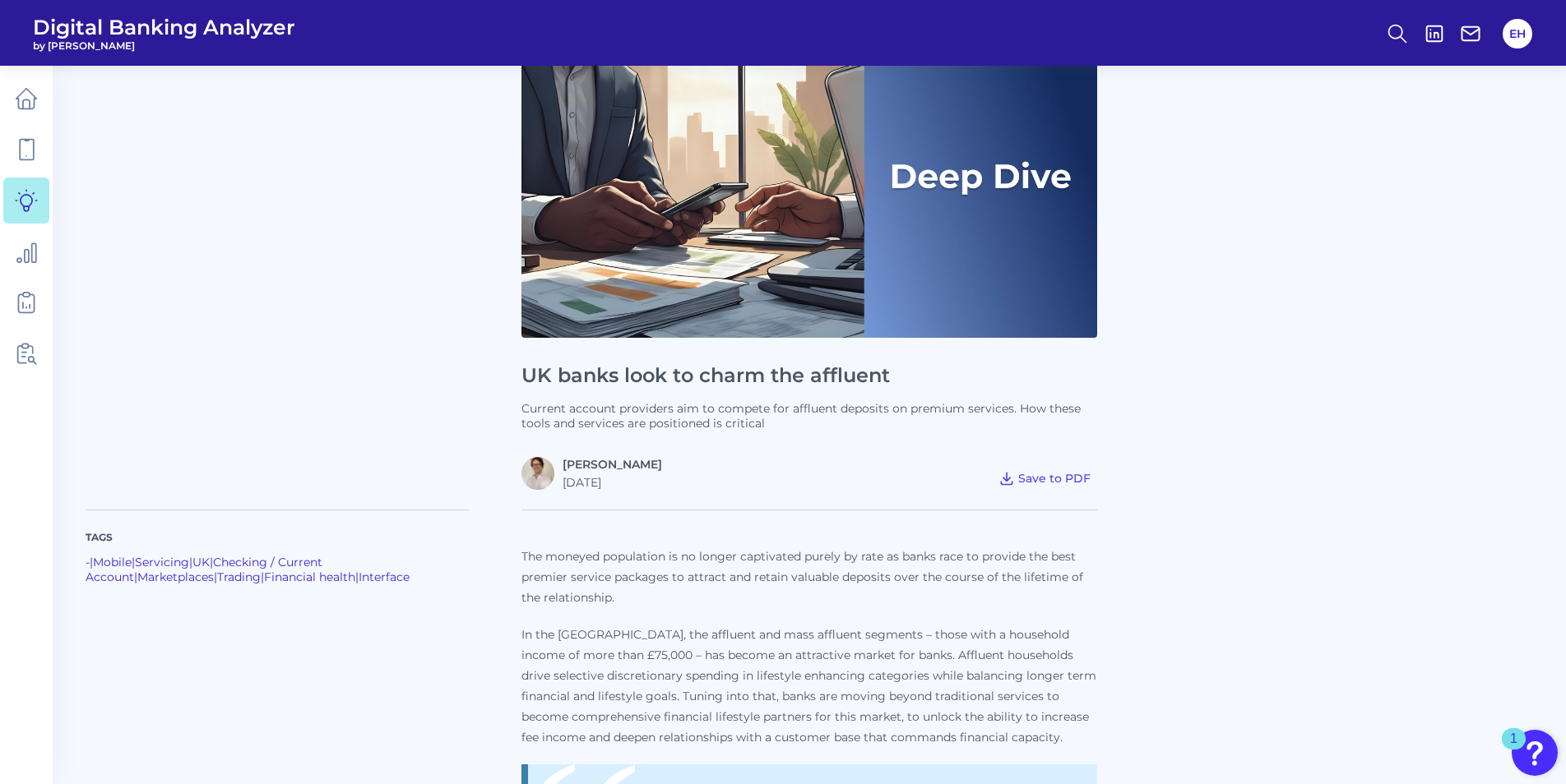
scroll to position [165, 0]
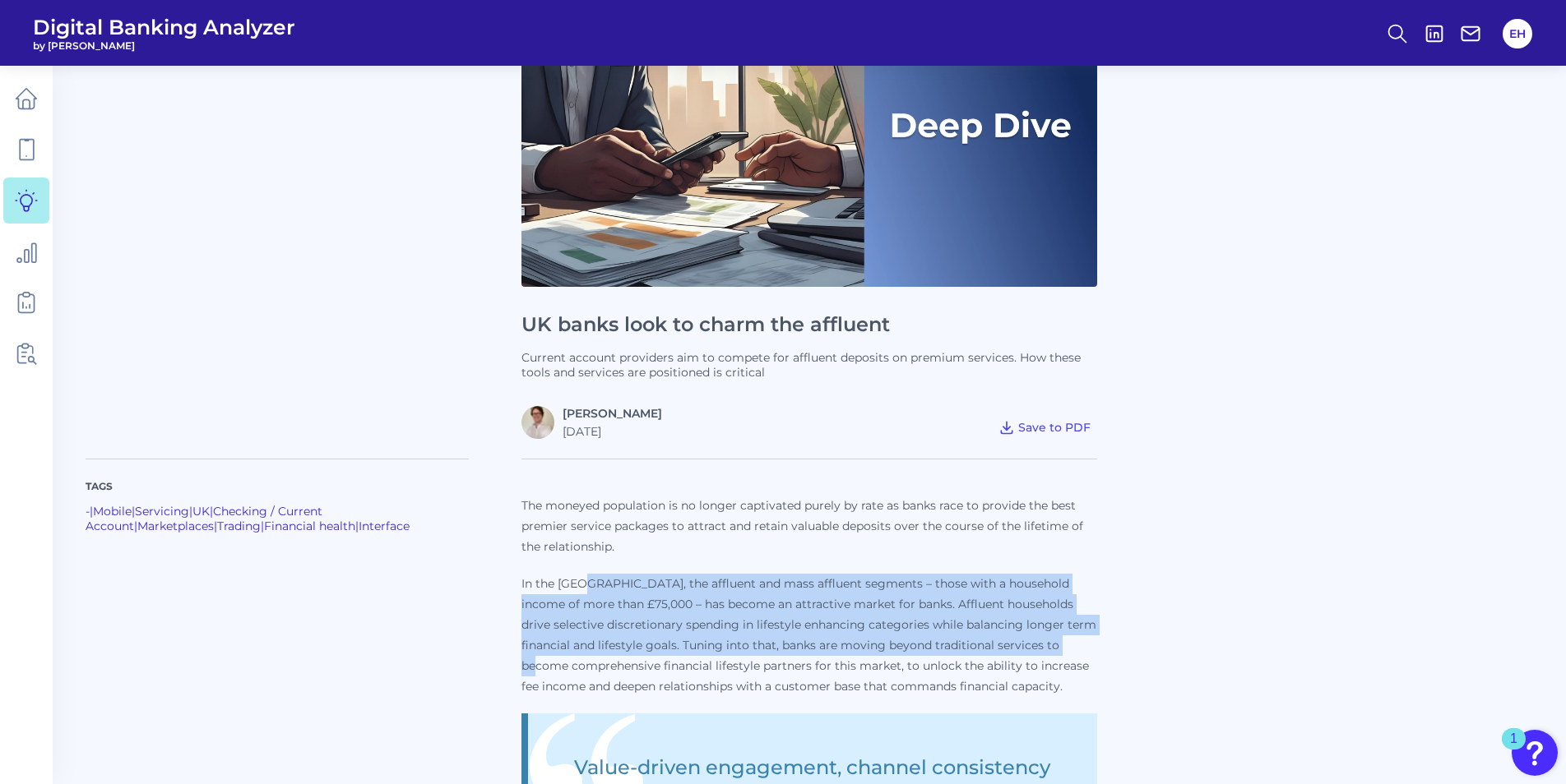
drag, startPoint x: 581, startPoint y: 587, endPoint x: 595, endPoint y: 670, distance: 84.2
click at [595, 670] on p "In the [GEOGRAPHIC_DATA], the affluent and mass affluent segments – those with …" at bounding box center [810, 636] width 576 height 123
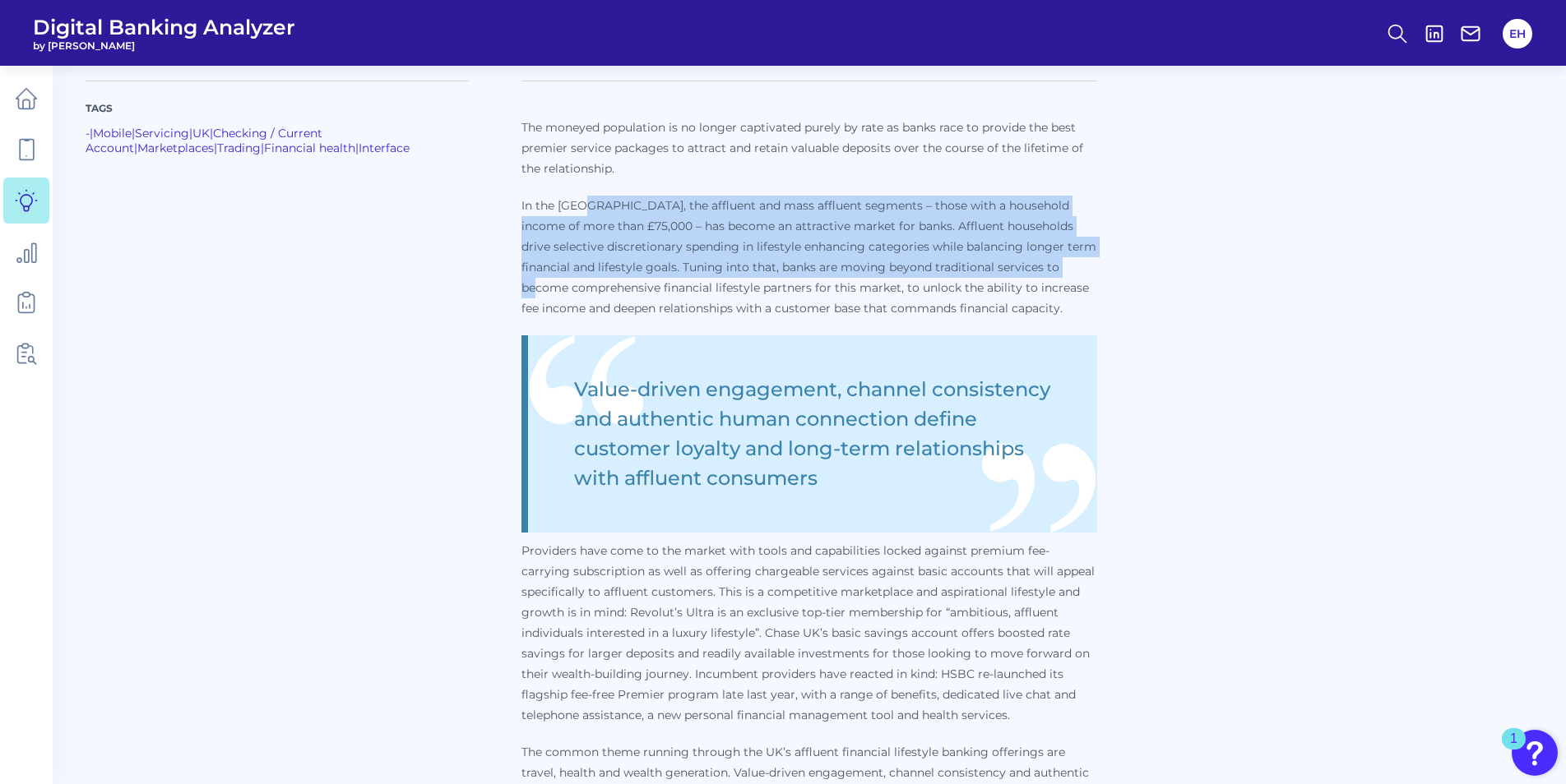
scroll to position [576, 0]
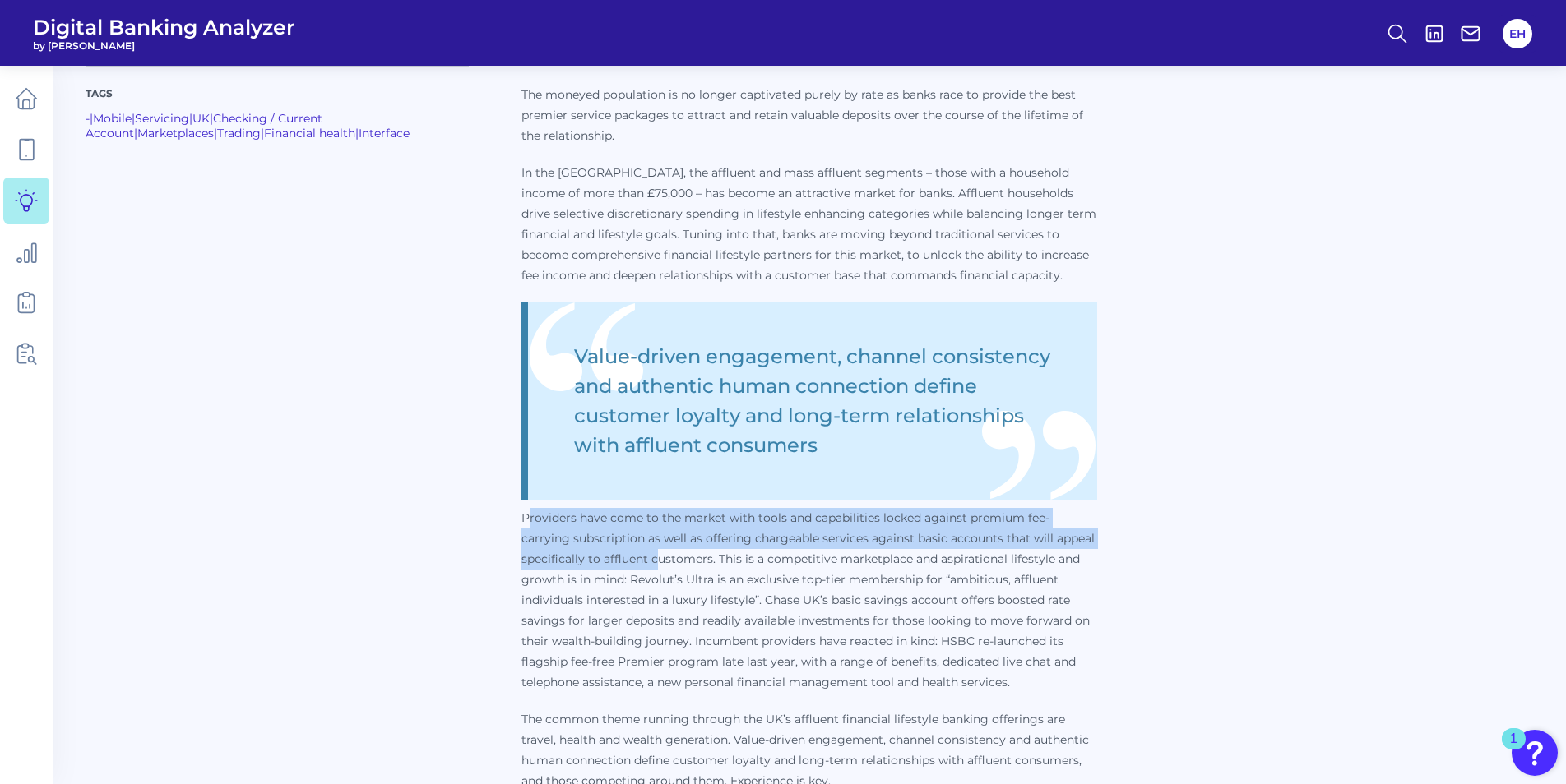
drag, startPoint x: 532, startPoint y: 522, endPoint x: 656, endPoint y: 568, distance: 132.3
click at [656, 568] on p "Providers have come to the market with tools and capabilities locked against pr…" at bounding box center [810, 601] width 576 height 185
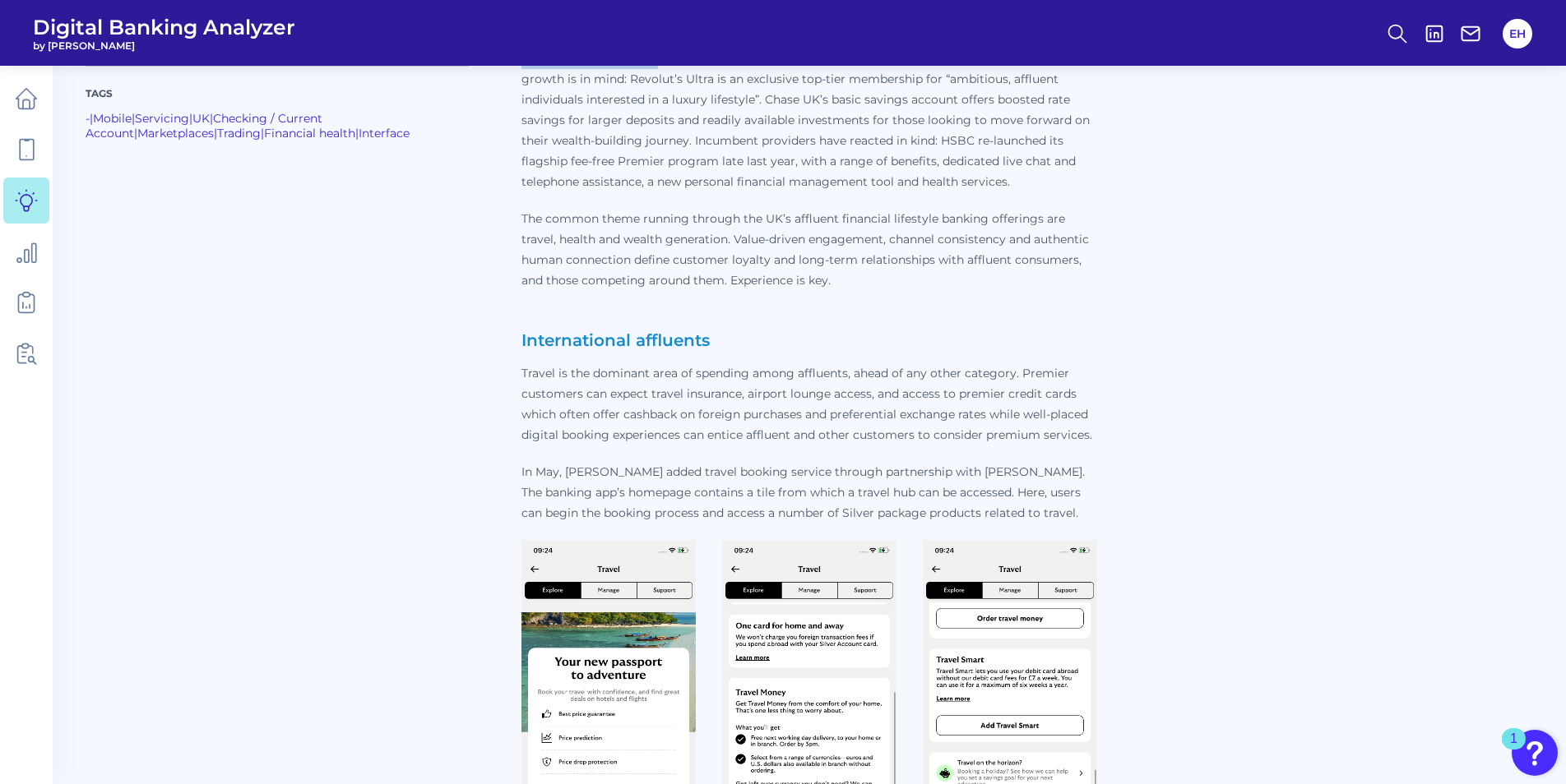
scroll to position [1151, 0]
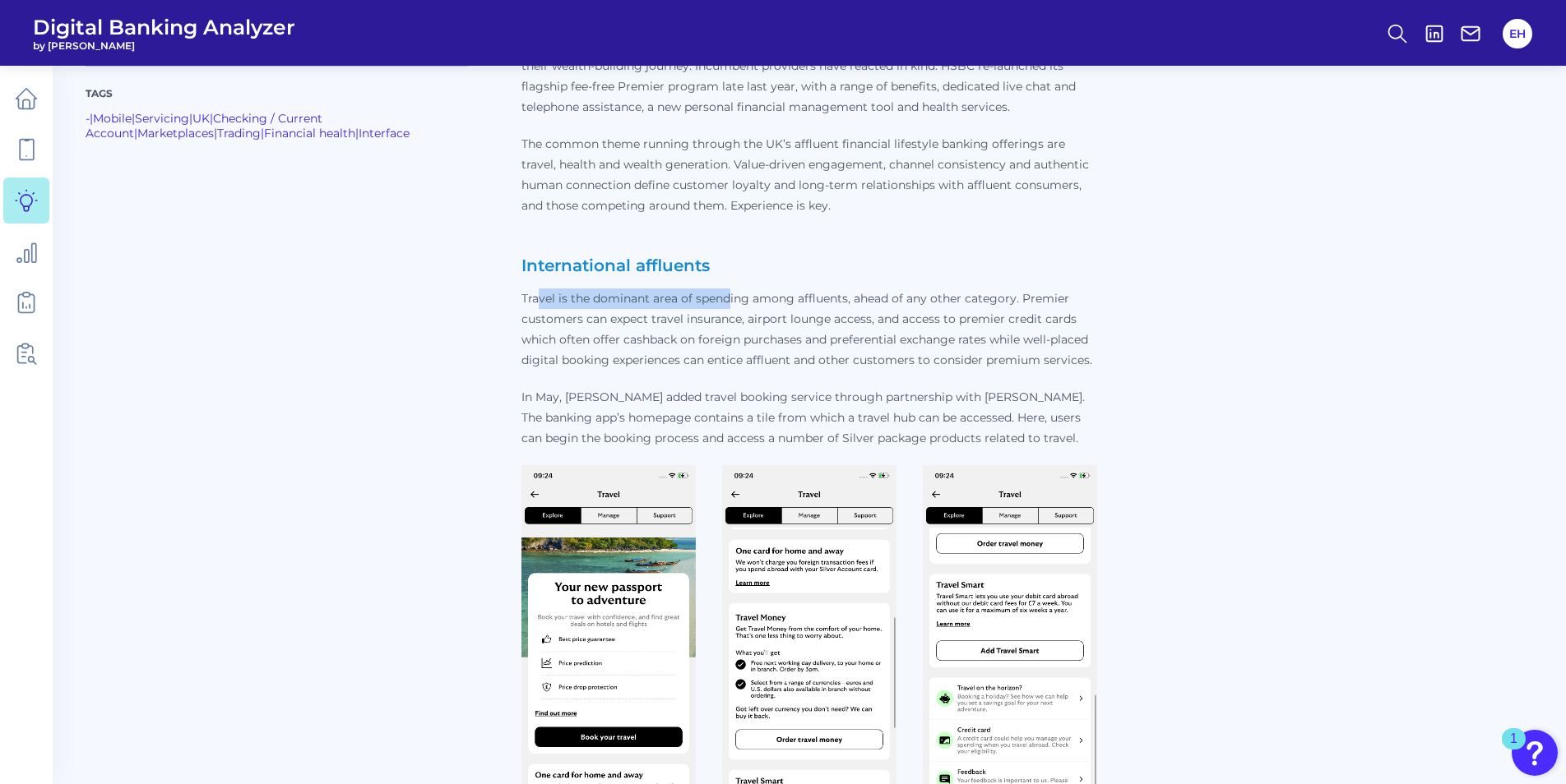
drag, startPoint x: 537, startPoint y: 296, endPoint x: 728, endPoint y: 296, distance: 191.0
click at [728, 296] on p "Travel is the dominant area of spending among affluents, ahead of any other cat…" at bounding box center [810, 330] width 576 height 82
drag, startPoint x: 728, startPoint y: 296, endPoint x: 651, endPoint y: 313, distance: 78.9
click at [651, 313] on p "Travel is the dominant area of spending among affluents, ahead of any other cat…" at bounding box center [810, 330] width 576 height 82
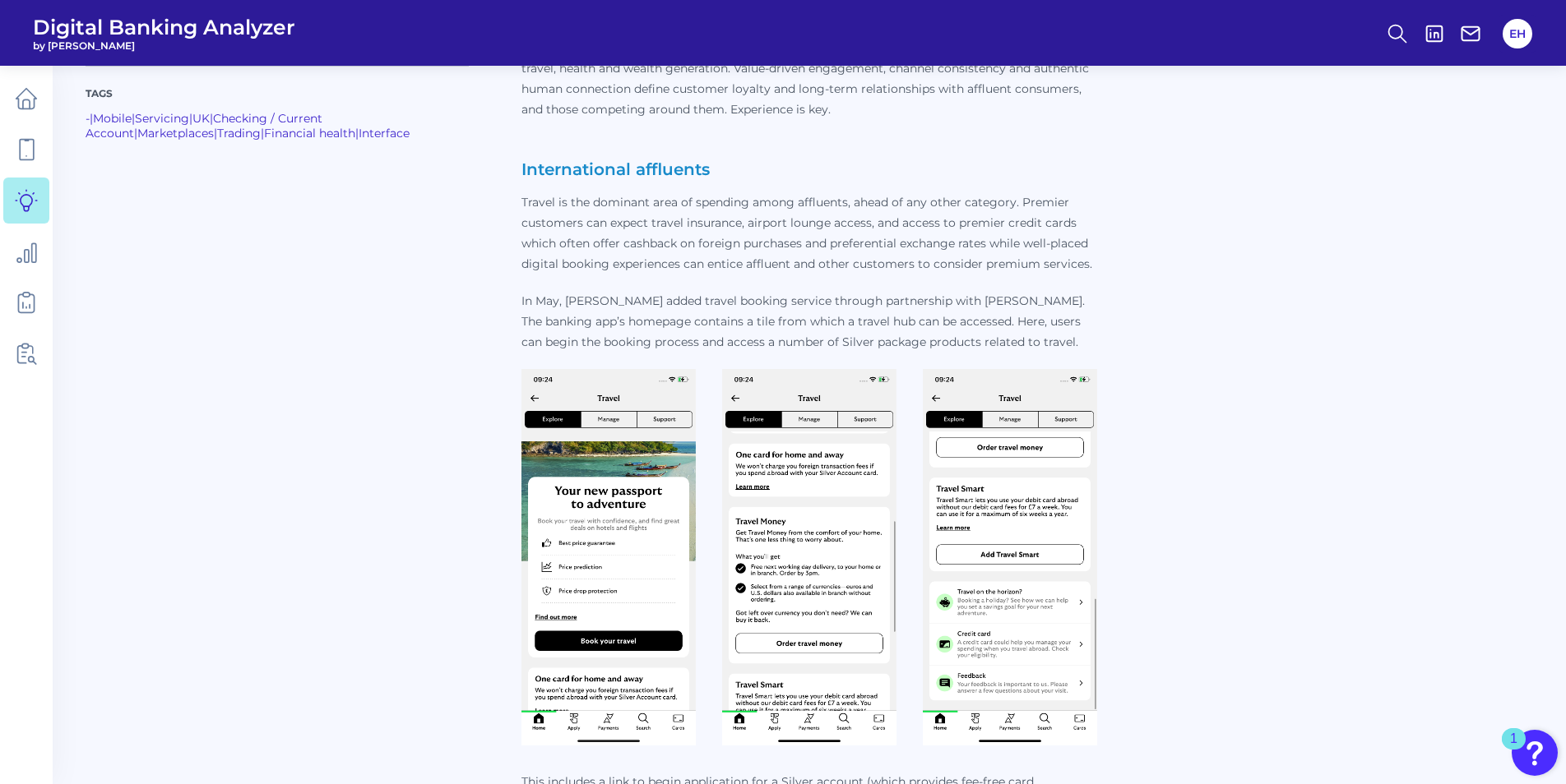
scroll to position [1809, 0]
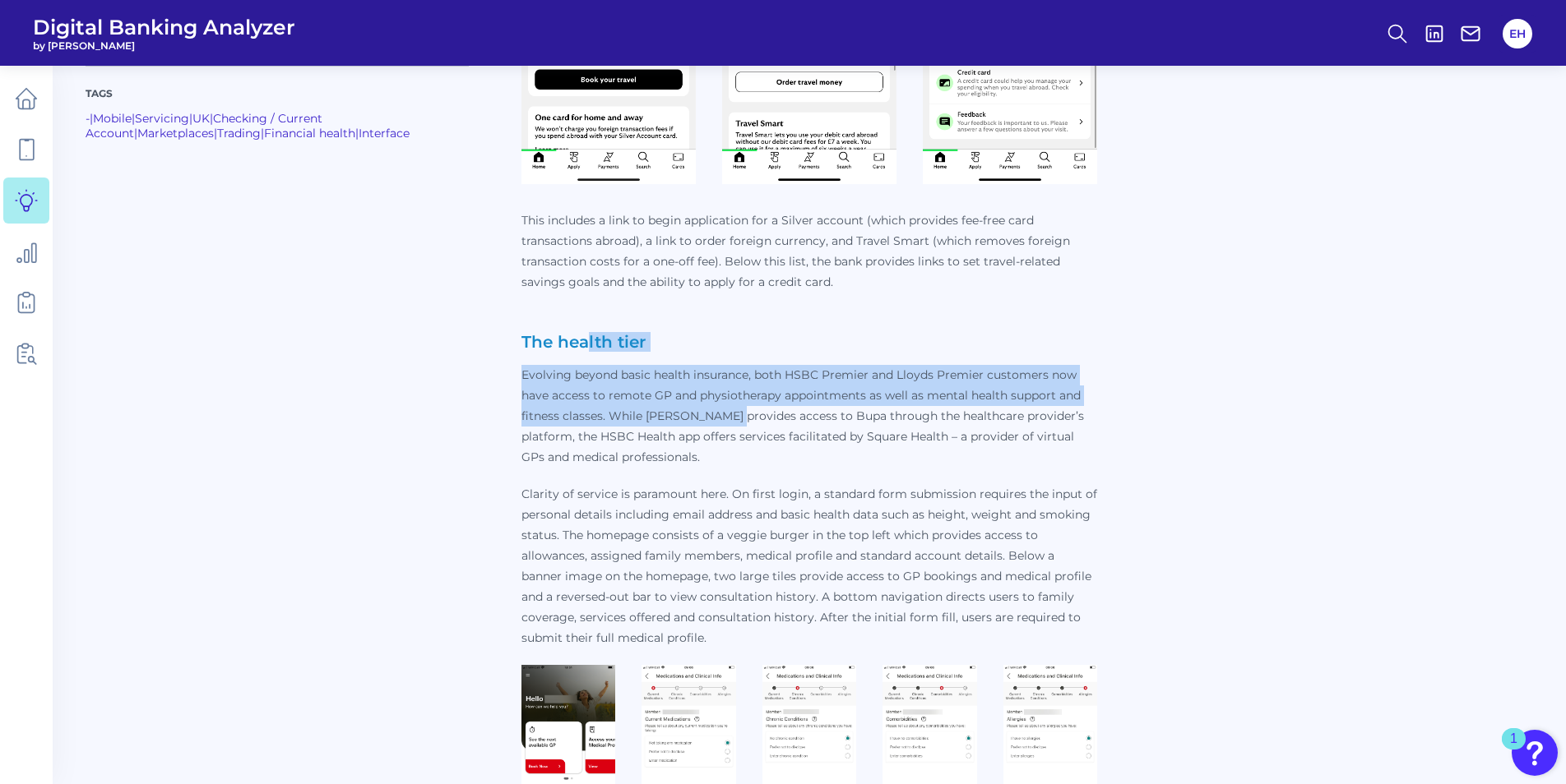
drag, startPoint x: 588, startPoint y: 343, endPoint x: 728, endPoint y: 415, distance: 157.4
click at [728, 415] on p "This includes a link to begin application for a Silver account (which provides …" at bounding box center [810, 429] width 576 height 438
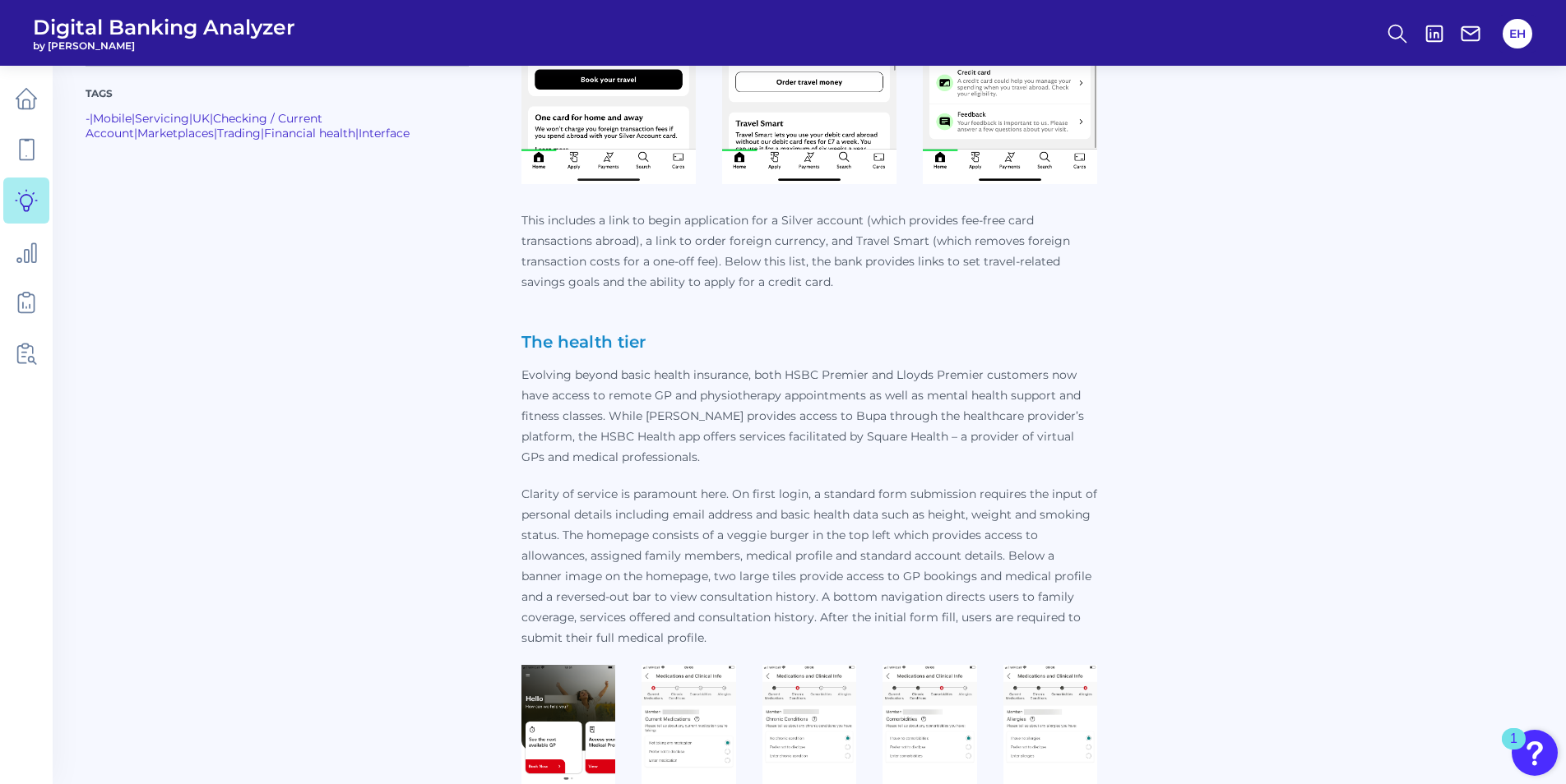
drag, startPoint x: 728, startPoint y: 415, endPoint x: 630, endPoint y: 422, distance: 98.2
click at [645, 432] on p "Evolving beyond basic health insurance, both HSBC Premier and Lloyds Premier cu…" at bounding box center [810, 416] width 576 height 103
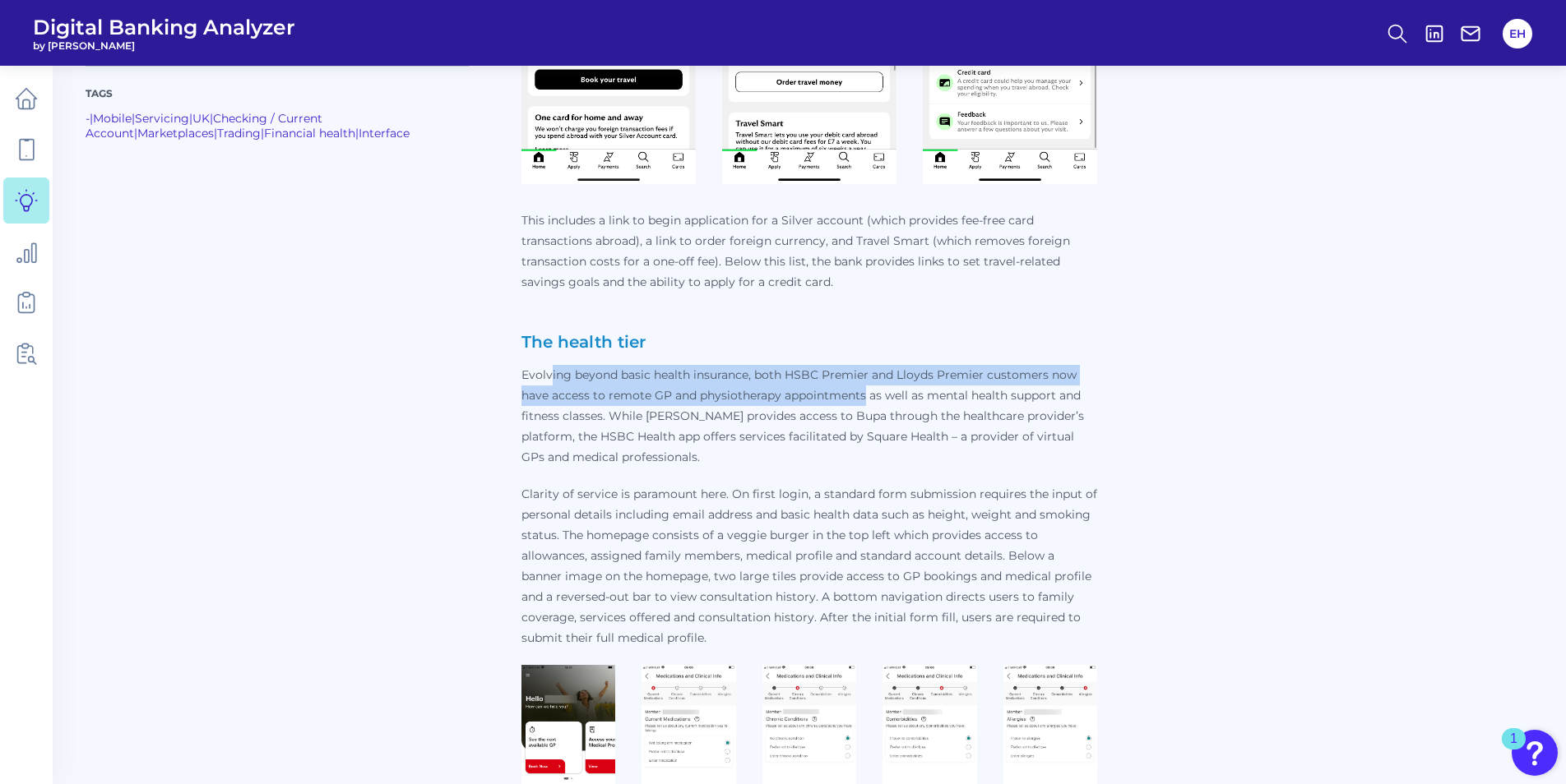
drag, startPoint x: 549, startPoint y: 371, endPoint x: 862, endPoint y: 401, distance: 314.4
click at [862, 401] on p "Evolving beyond basic health insurance, both HSBC Premier and Lloyds Premier cu…" at bounding box center [810, 416] width 576 height 103
drag, startPoint x: 862, startPoint y: 401, endPoint x: 738, endPoint y: 403, distance: 124.0
click at [738, 403] on p "Evolving beyond basic health insurance, both HSBC Premier and Lloyds Premier cu…" at bounding box center [810, 416] width 576 height 103
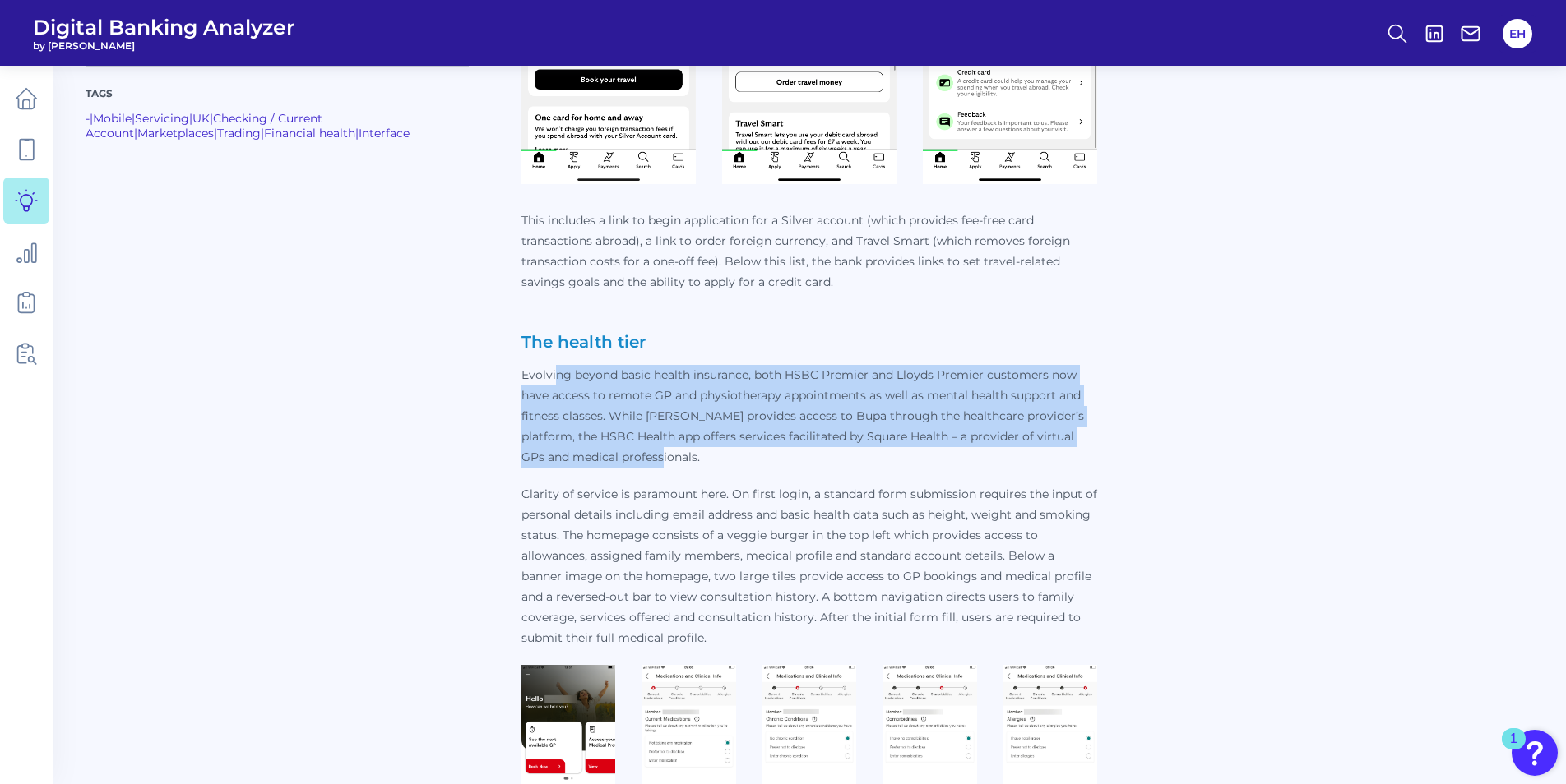
drag, startPoint x: 555, startPoint y: 375, endPoint x: 729, endPoint y: 453, distance: 190.7
click at [729, 453] on p "Evolving beyond basic health insurance, both HSBC Premier and Lloyds Premier cu…" at bounding box center [810, 416] width 576 height 103
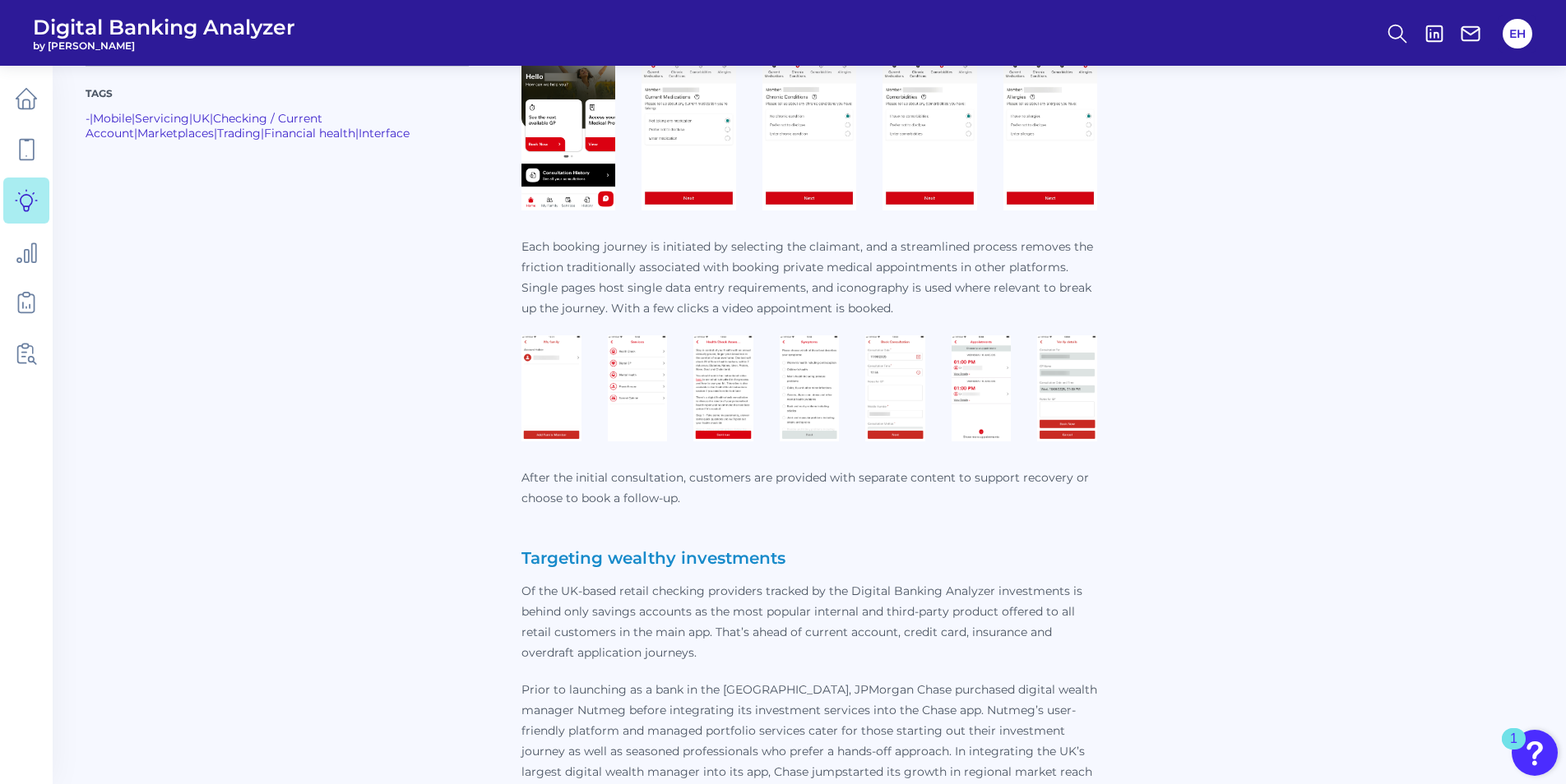
scroll to position [2631, 0]
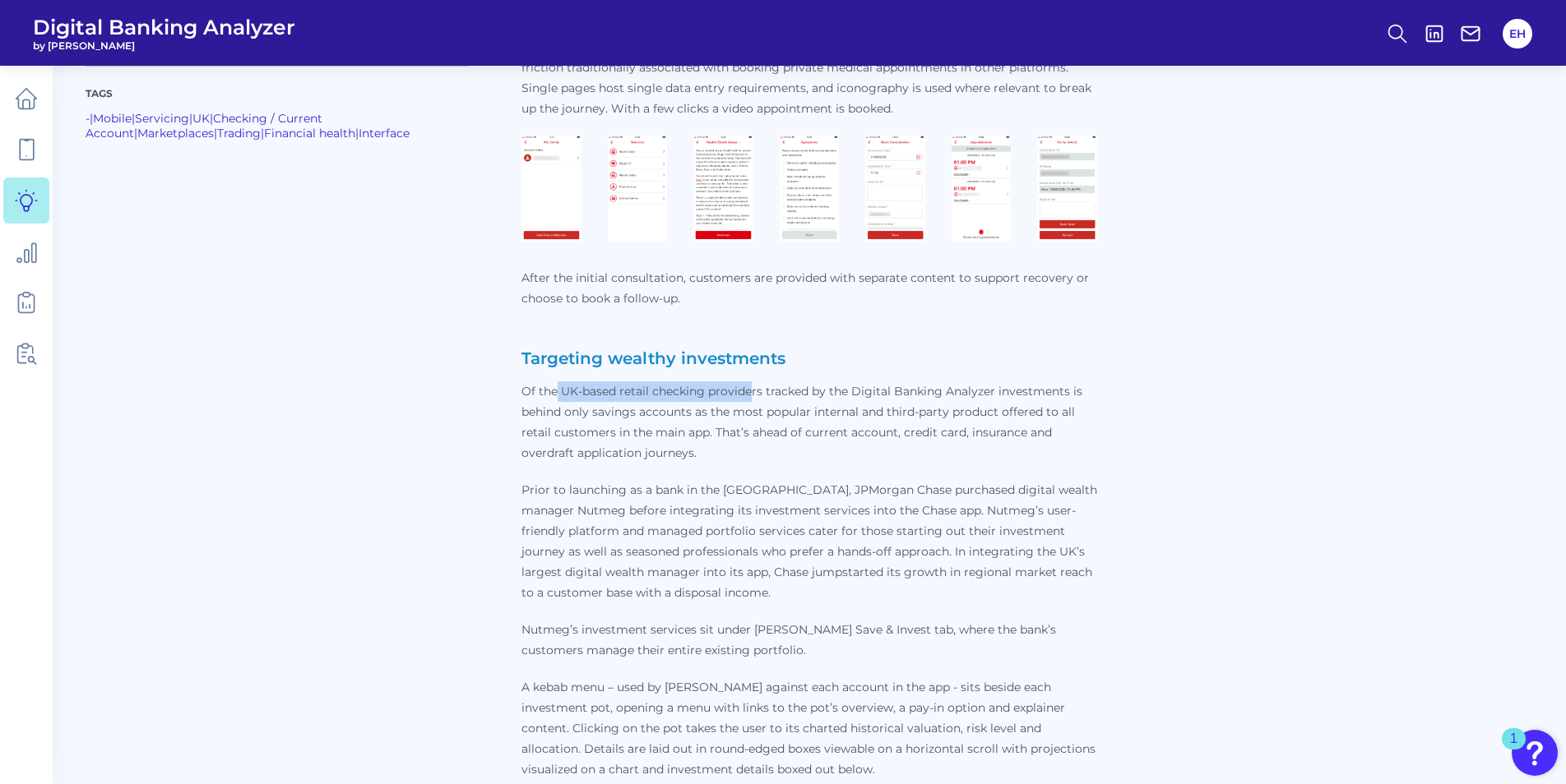
drag, startPoint x: 556, startPoint y: 370, endPoint x: 755, endPoint y: 401, distance: 201.4
click at [755, 401] on p "After the initial consultation, customers are provided with separate content to…" at bounding box center [810, 524] width 576 height 513
drag, startPoint x: 755, startPoint y: 401, endPoint x: 558, endPoint y: 401, distance: 197.0
click at [558, 401] on p "Of the UK-based retail checking providers tracked by the Digital Banking Analyz…" at bounding box center [810, 423] width 576 height 82
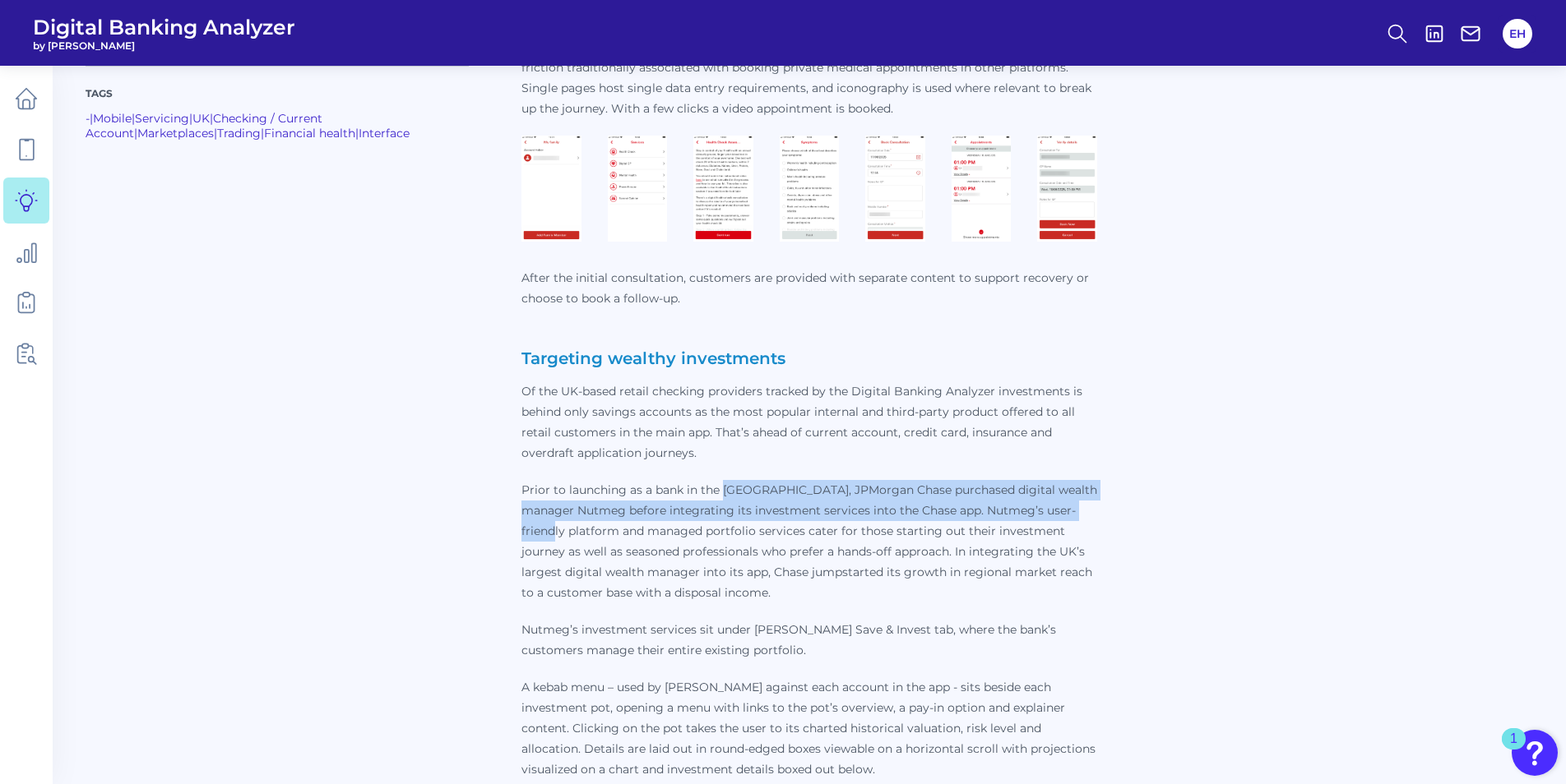
drag, startPoint x: 721, startPoint y: 492, endPoint x: 1093, endPoint y: 504, distance: 372.2
click at [1093, 504] on p "Prior to launching as a bank in the [GEOGRAPHIC_DATA], JPMorgan Chase purchased…" at bounding box center [810, 542] width 576 height 123
drag, startPoint x: 1093, startPoint y: 504, endPoint x: 897, endPoint y: 503, distance: 196.0
click at [897, 503] on p "Prior to launching as a bank in the [GEOGRAPHIC_DATA], JPMorgan Chase purchased…" at bounding box center [810, 542] width 576 height 123
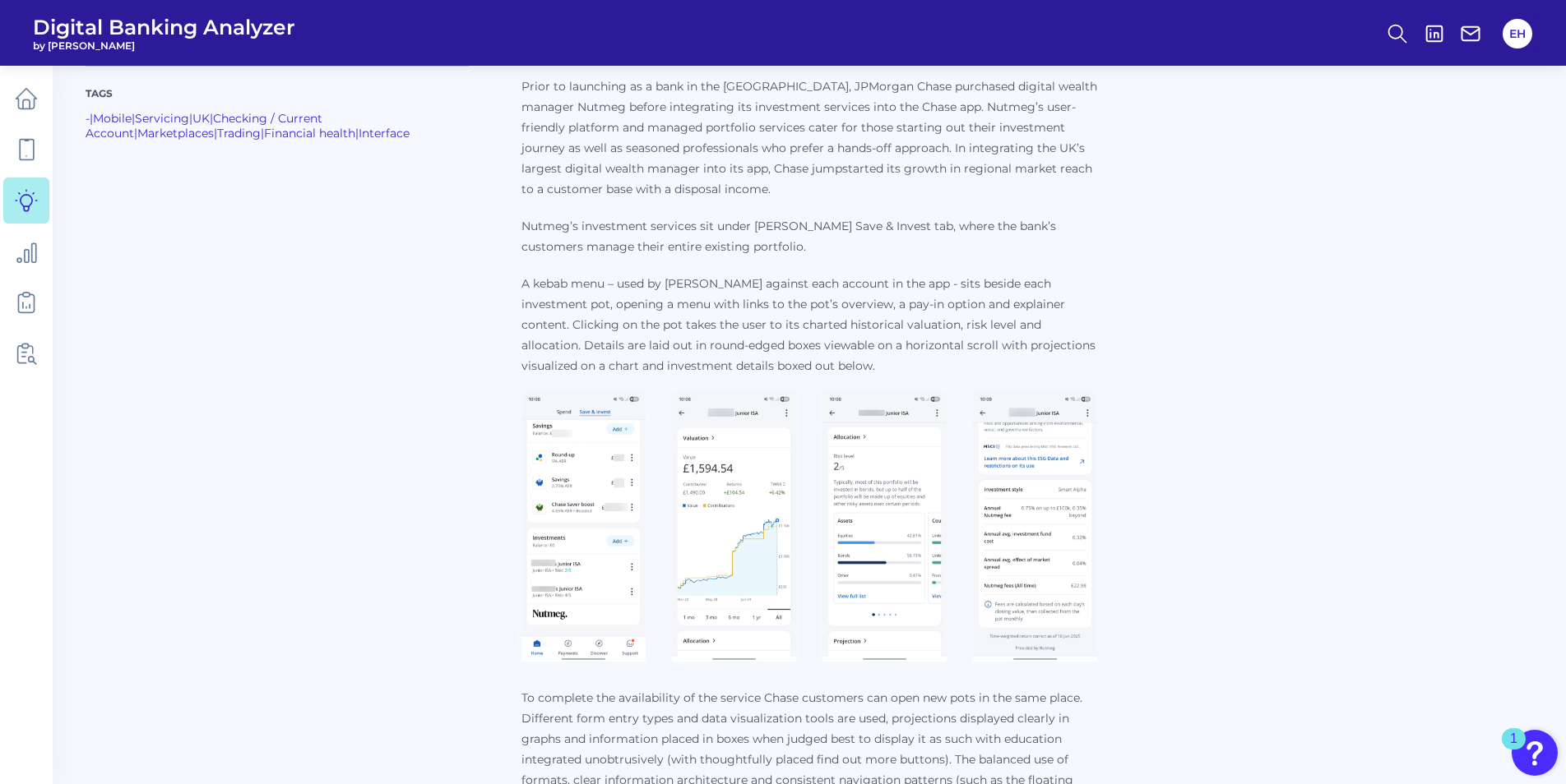
scroll to position [3042, 0]
click at [575, 540] on img at bounding box center [583, 520] width 124 height 269
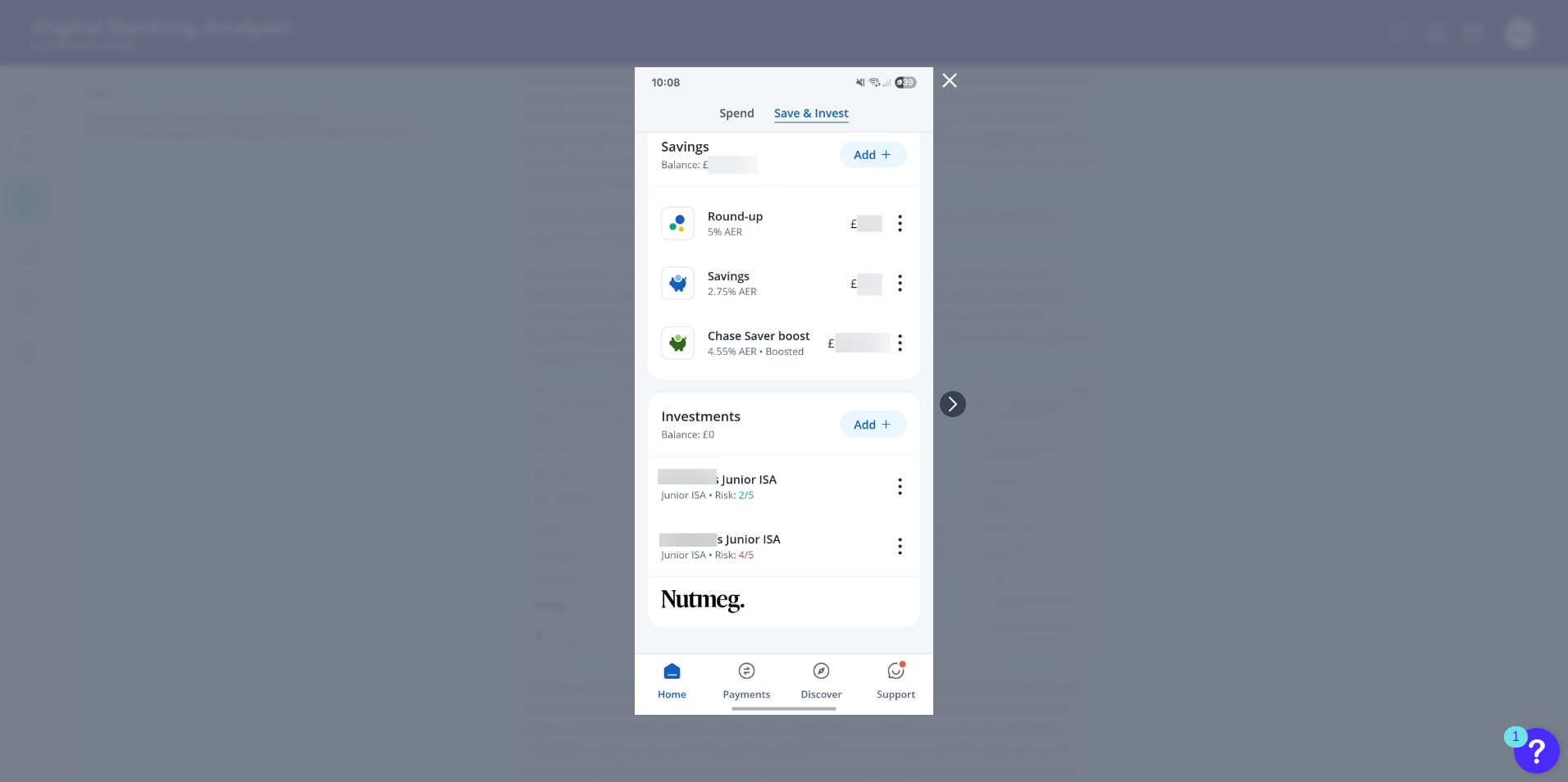
click at [955, 78] on icon at bounding box center [949, 80] width 20 height 20
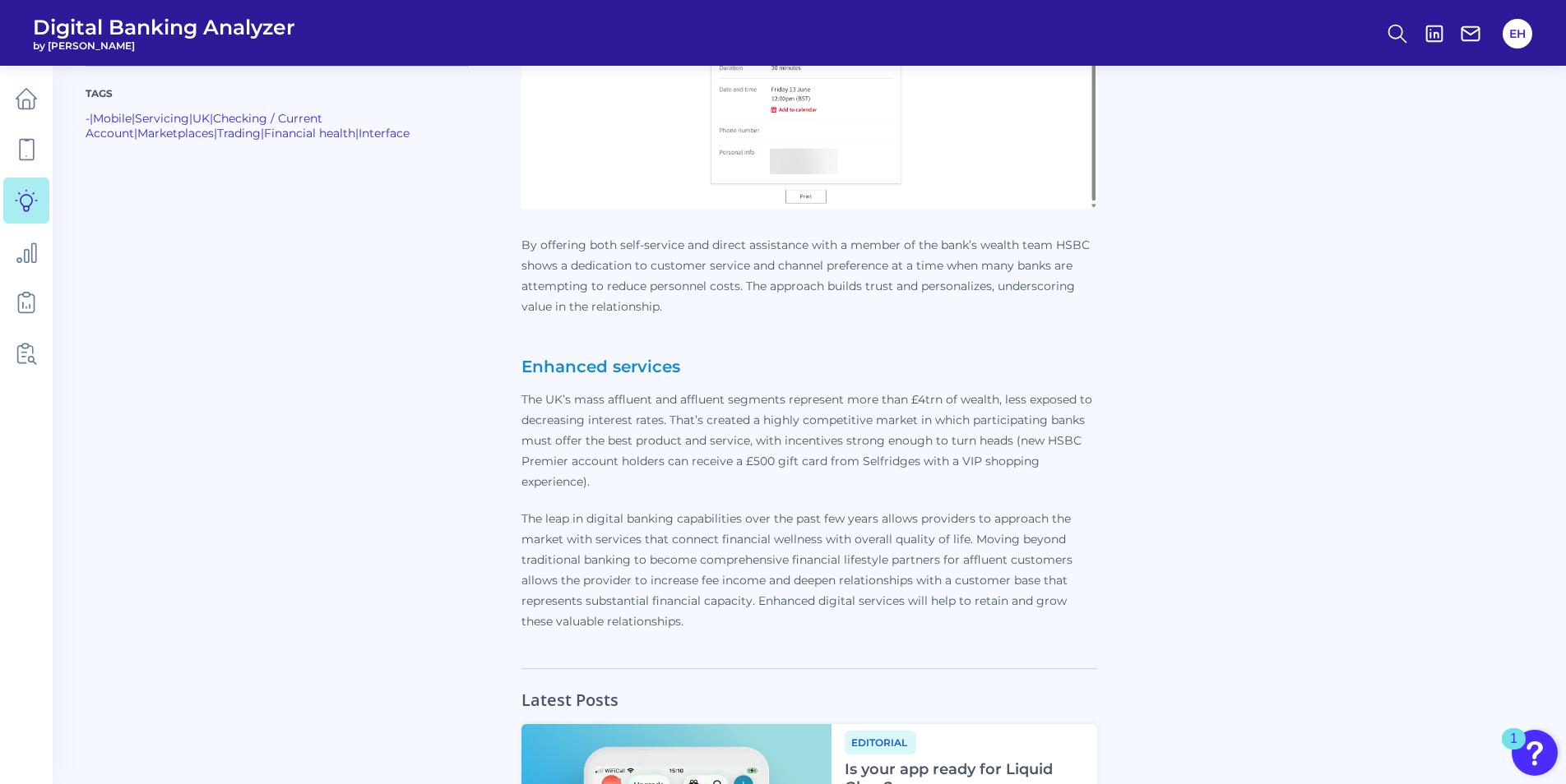
scroll to position [6166, 0]
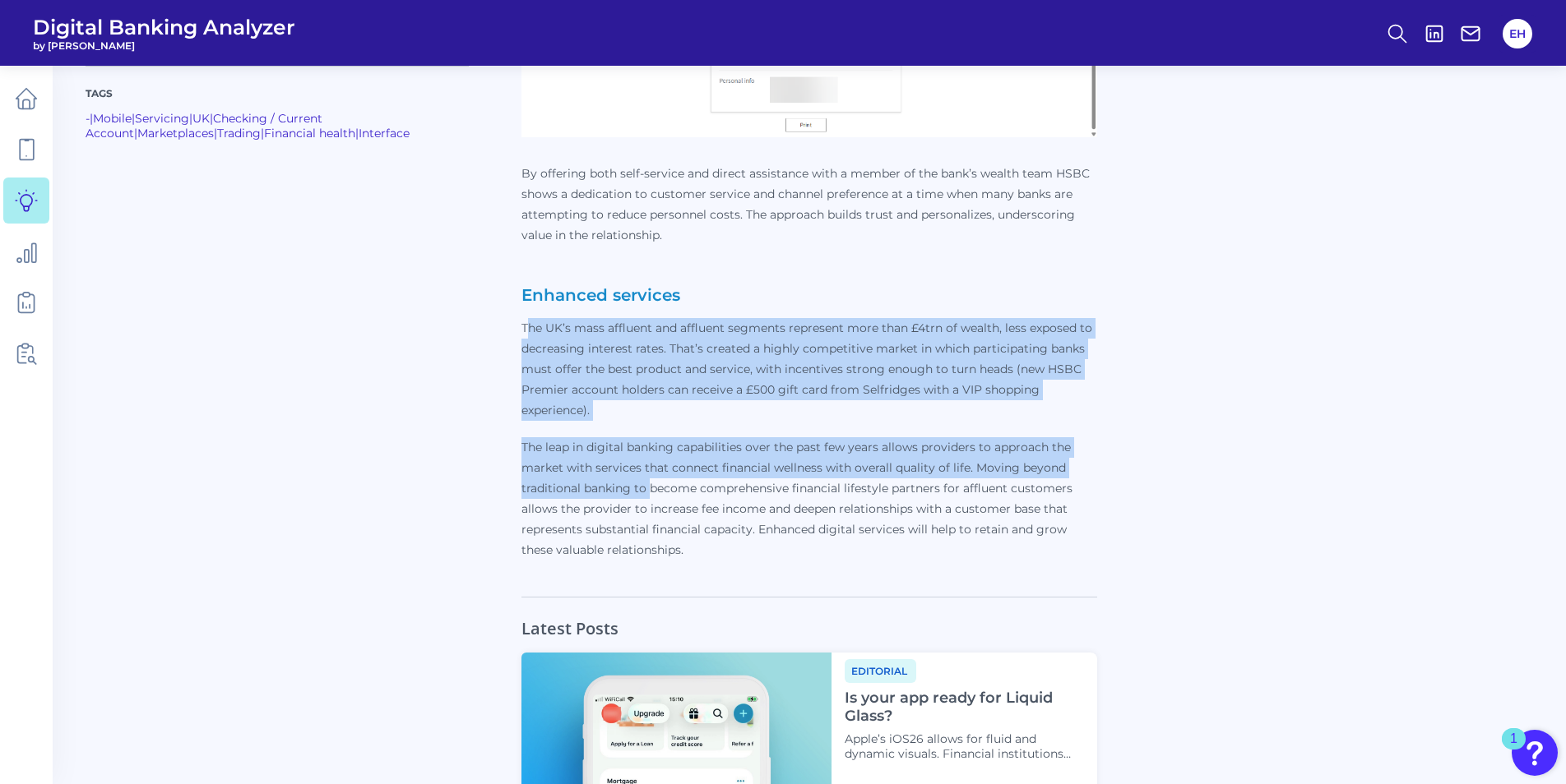
drag, startPoint x: 530, startPoint y: 335, endPoint x: 649, endPoint y: 483, distance: 189.9
click at [649, 483] on p "By offering both self-service and direct assistance with a member of the bank’s…" at bounding box center [810, 362] width 576 height 397
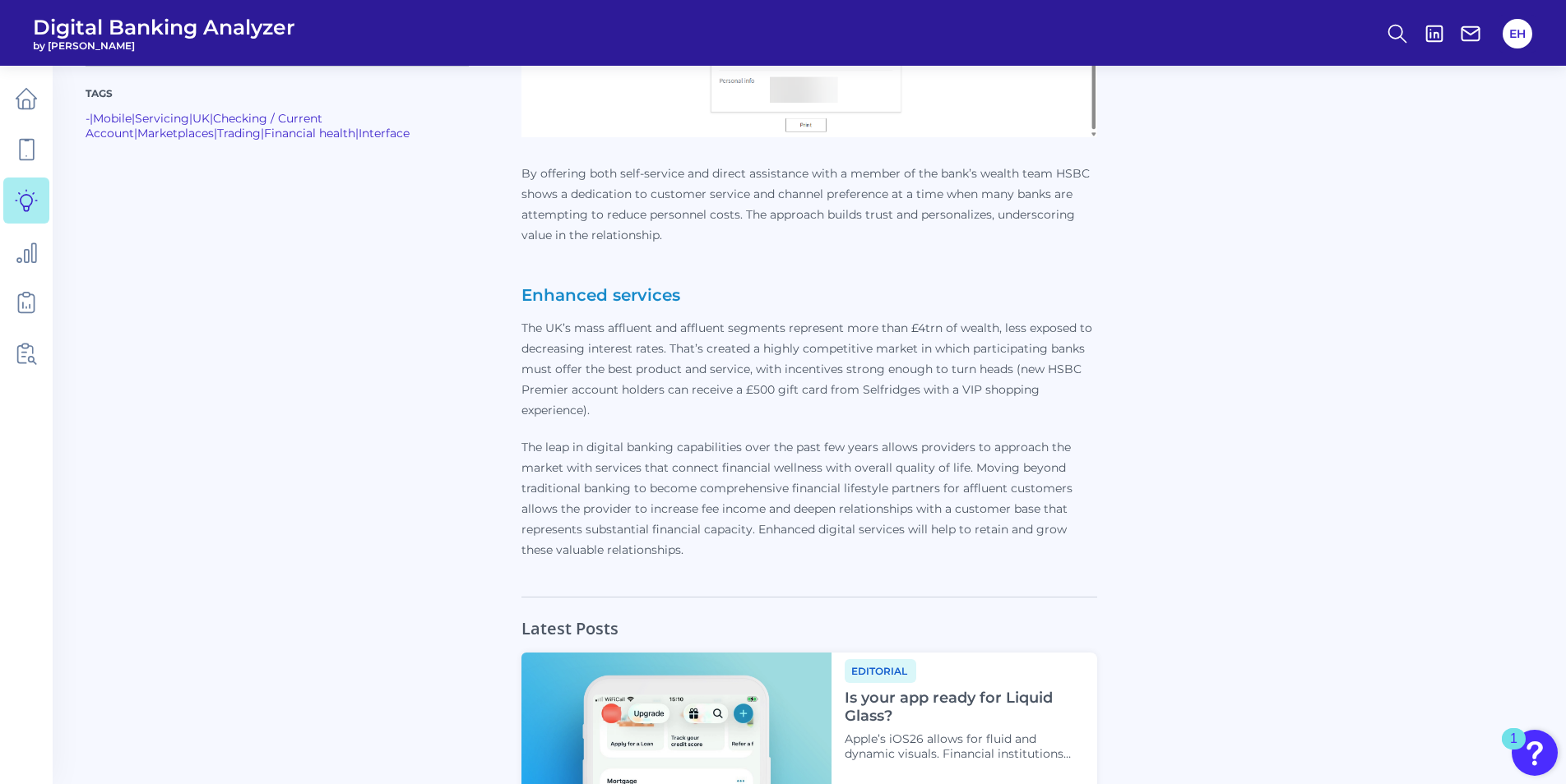
drag, startPoint x: 649, startPoint y: 483, endPoint x: 584, endPoint y: 504, distance: 68.3
click at [584, 504] on p "The leap in digital banking capabilities over the past few years allows provide…" at bounding box center [810, 499] width 576 height 123
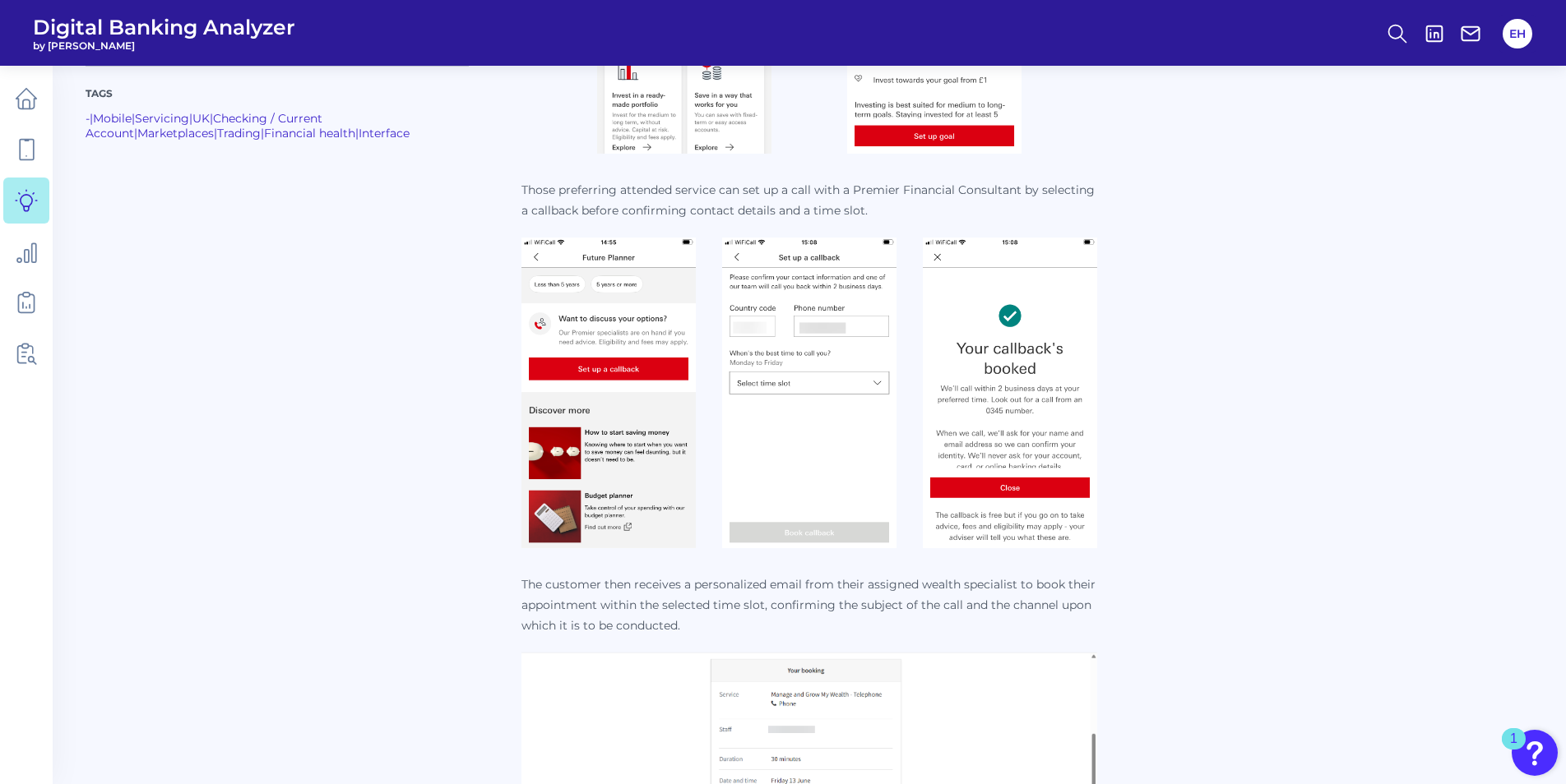
scroll to position [5180, 0]
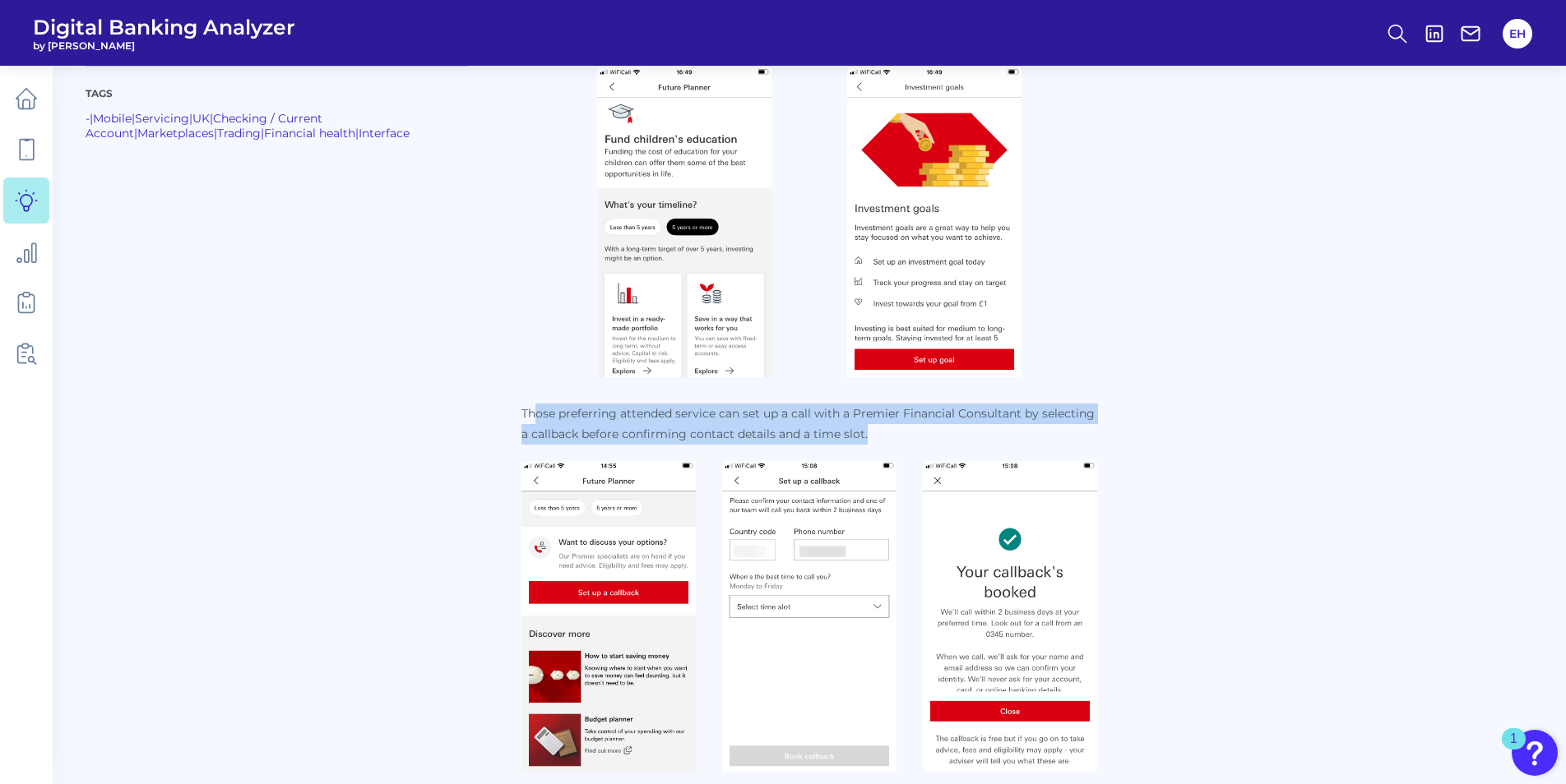
drag, startPoint x: 534, startPoint y: 415, endPoint x: 885, endPoint y: 439, distance: 351.8
click at [885, 439] on p "Those preferring attended service can set up a call with a Premier Financial Co…" at bounding box center [810, 424] width 576 height 41
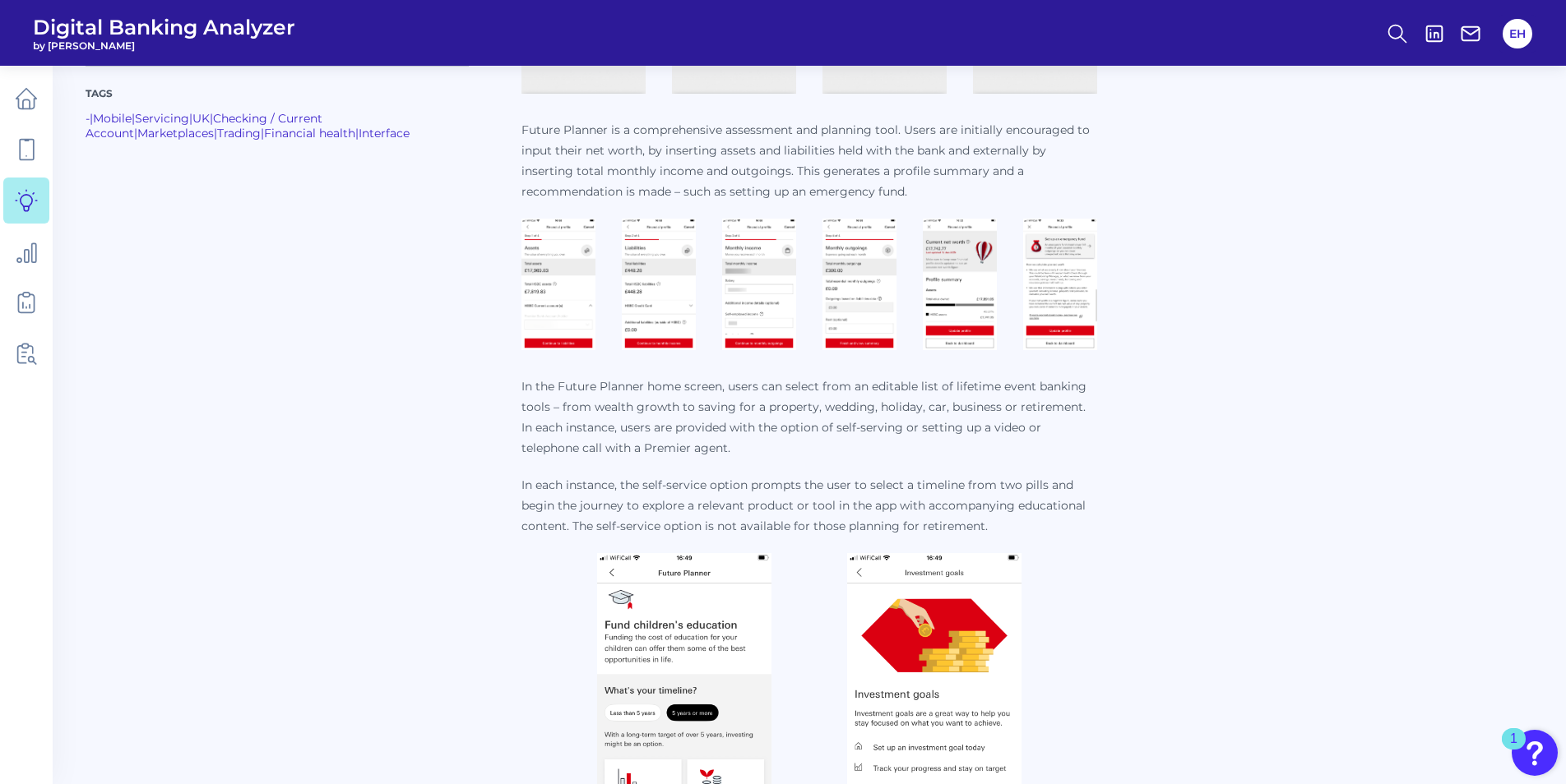
scroll to position [4686, 0]
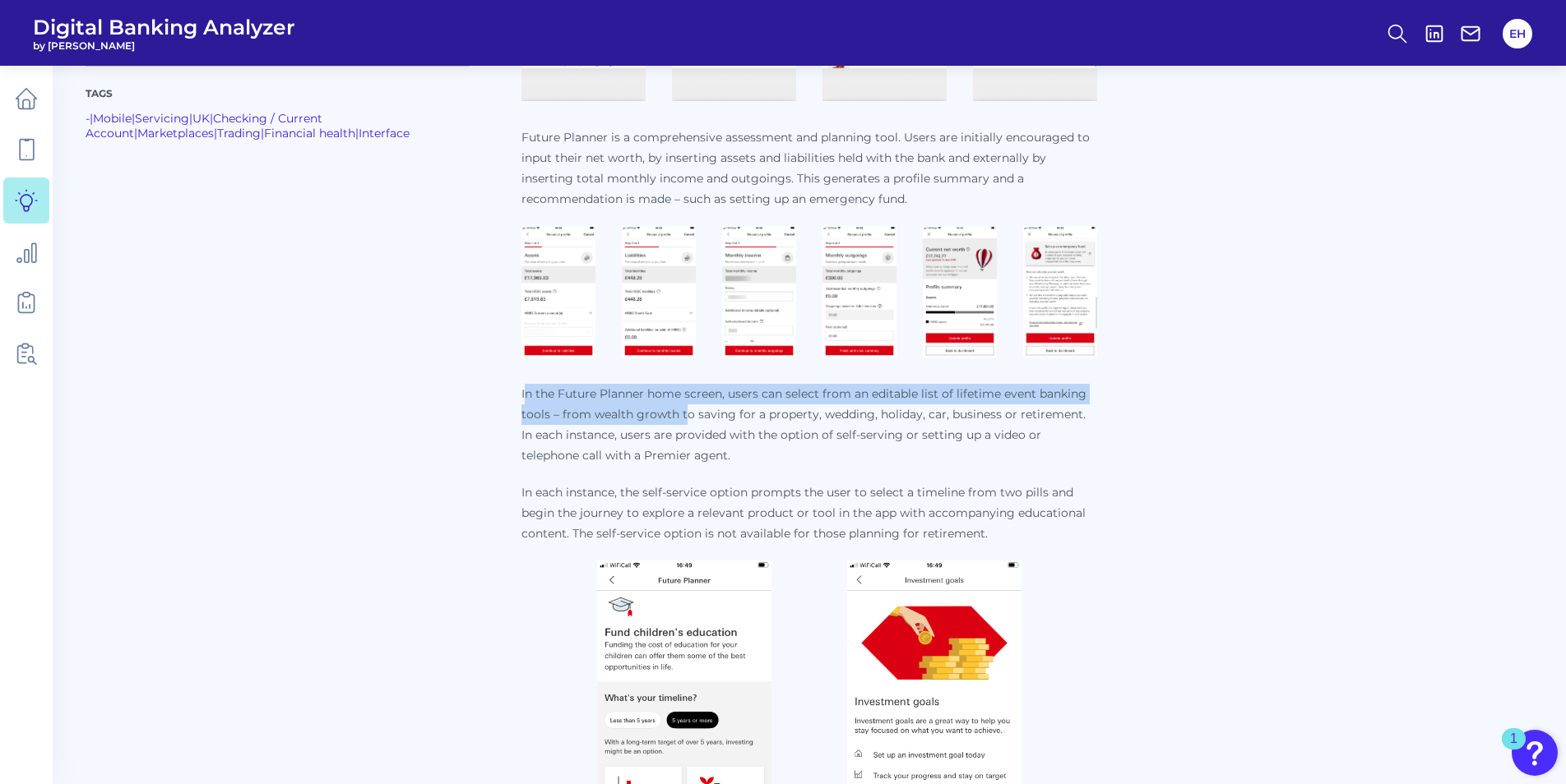
drag, startPoint x: 526, startPoint y: 399, endPoint x: 695, endPoint y: 422, distance: 170.6
click at [695, 422] on p "In the Future Planner home screen, users can select from an editable list of li…" at bounding box center [810, 425] width 576 height 82
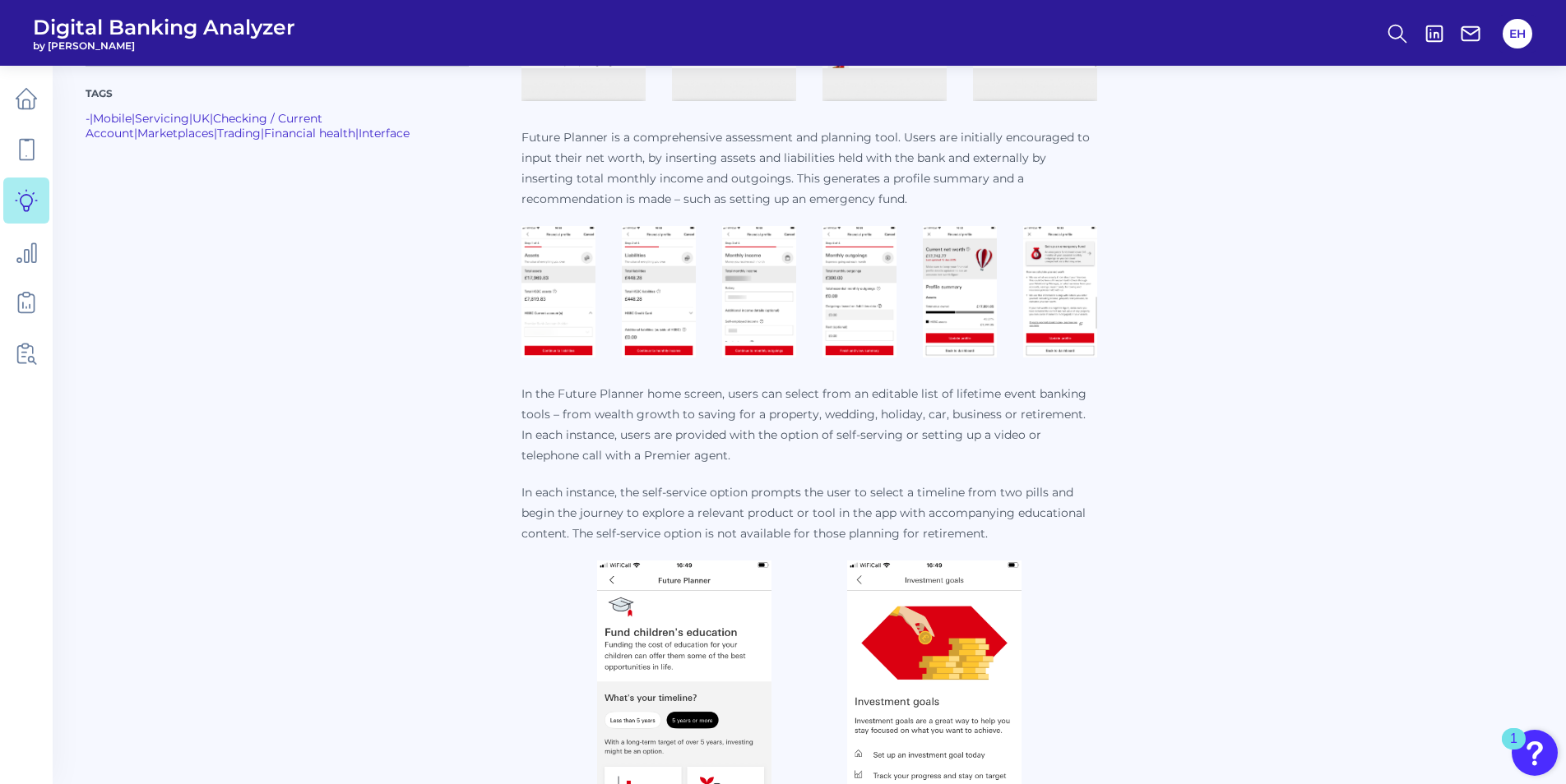
drag, startPoint x: 695, startPoint y: 422, endPoint x: 641, endPoint y: 444, distance: 58.3
click at [641, 444] on p "In the Future Planner home screen, users can select from an editable list of li…" at bounding box center [810, 425] width 576 height 82
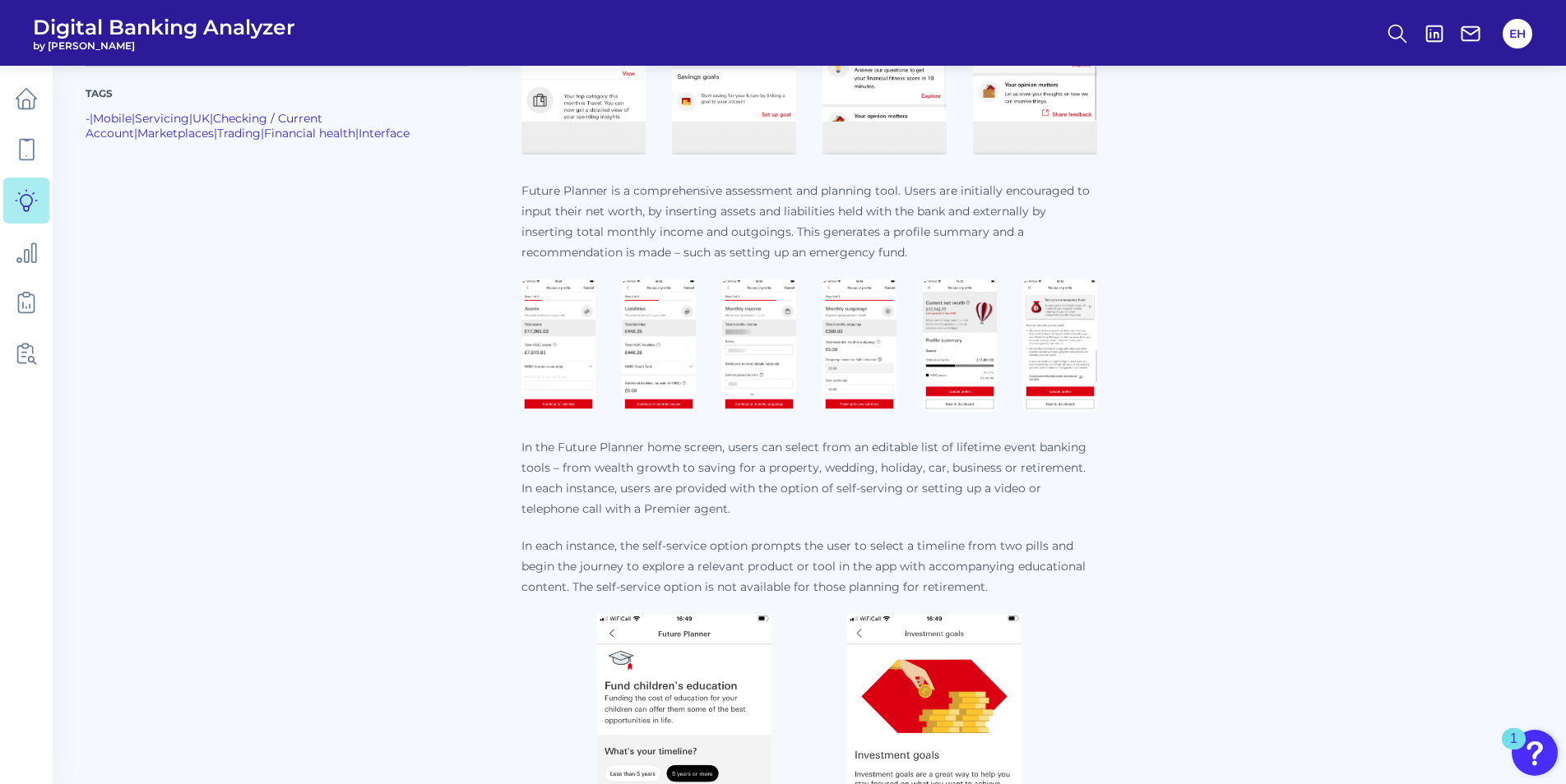
scroll to position [4604, 0]
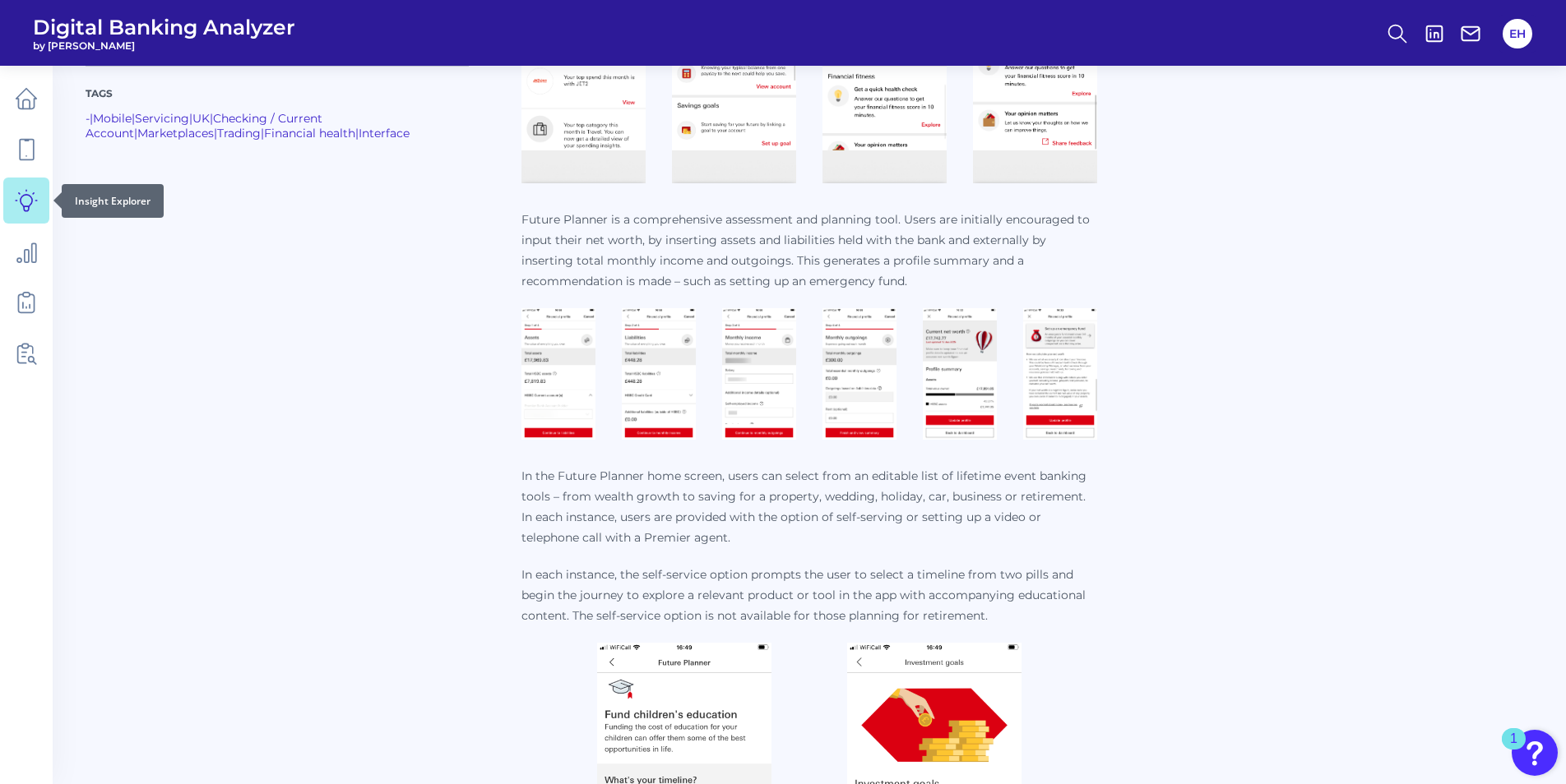
click at [30, 211] on icon at bounding box center [26, 201] width 23 height 23
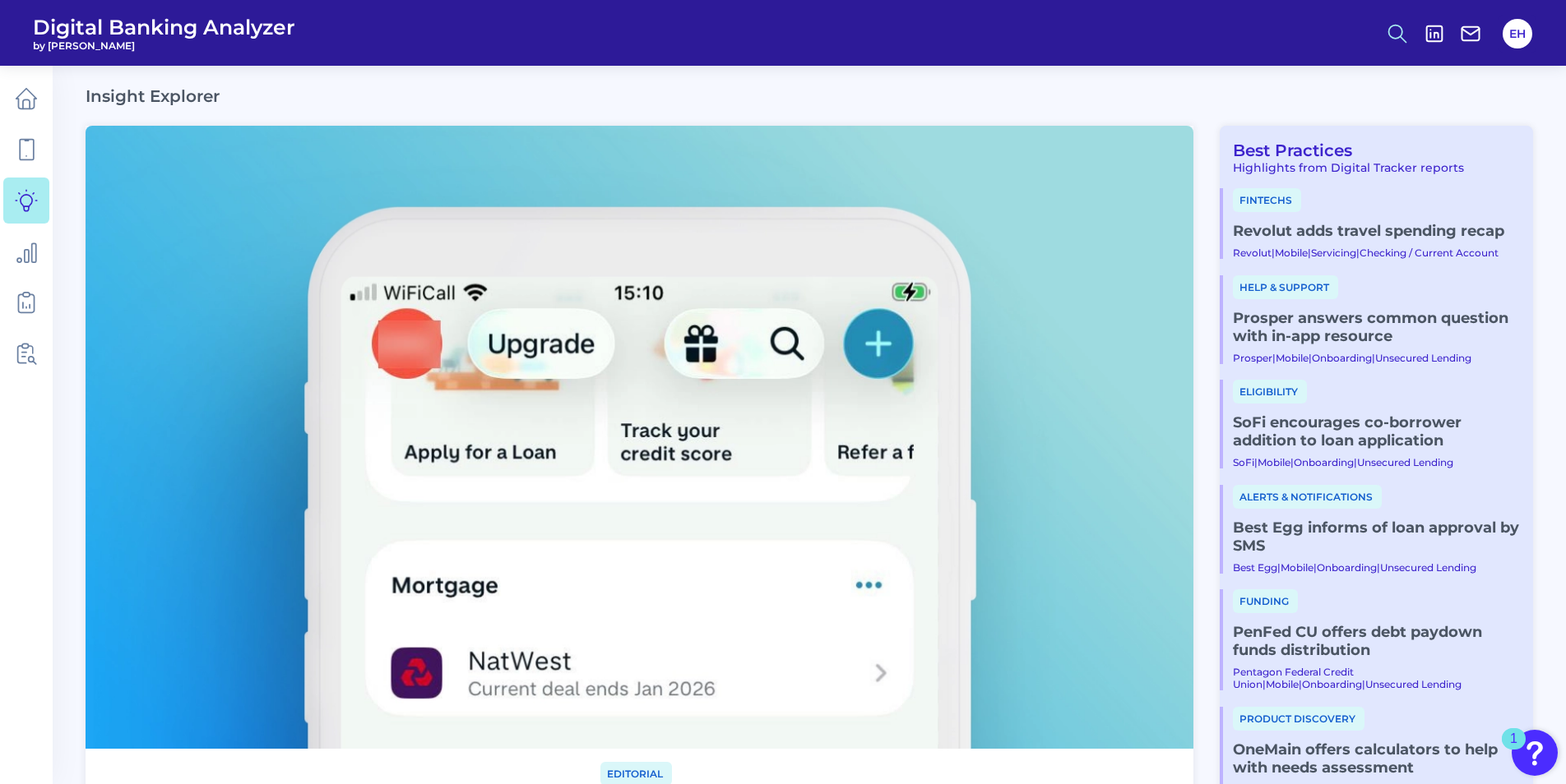
click at [1401, 37] on line at bounding box center [1403, 39] width 6 height 6
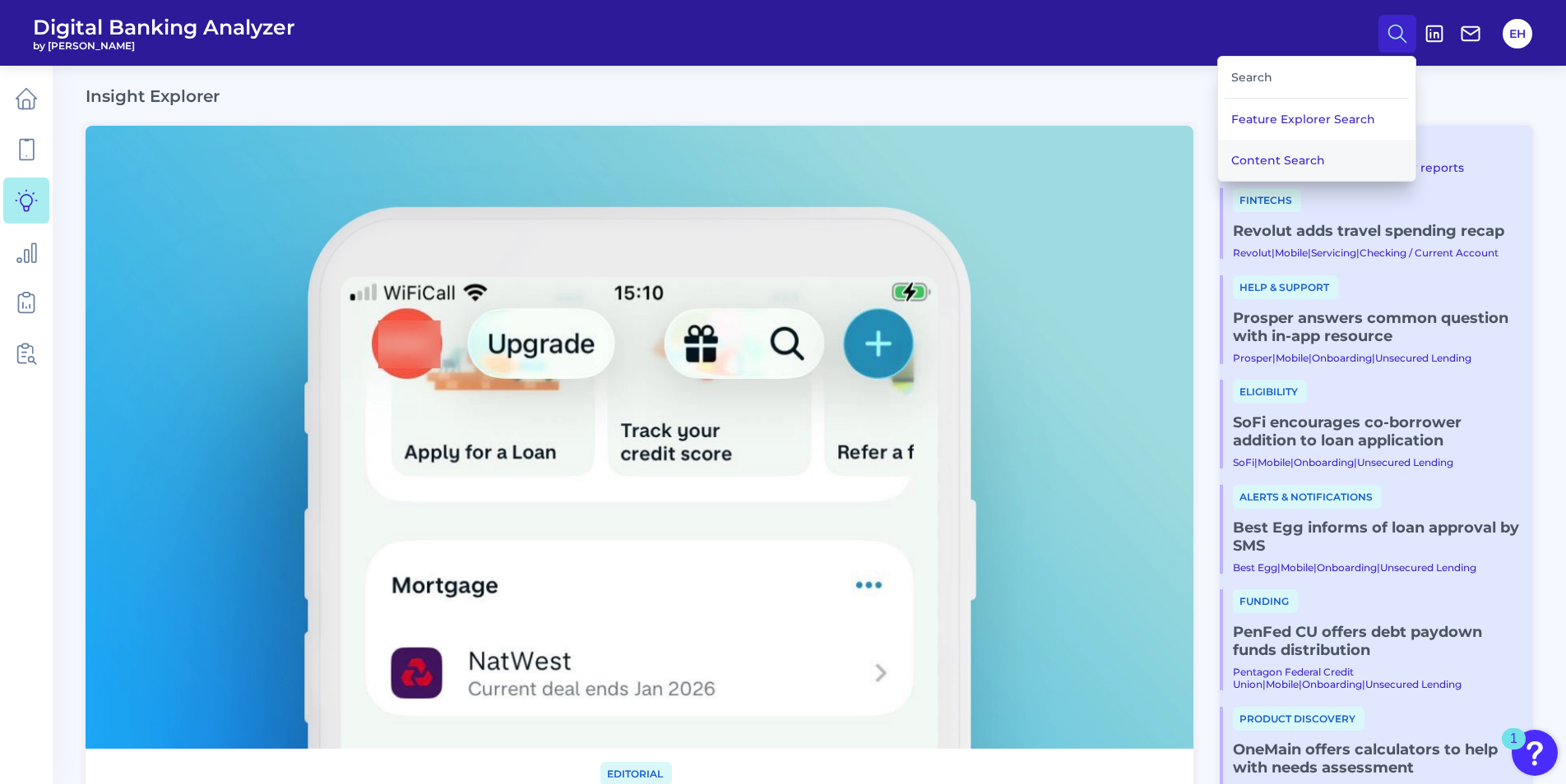
click at [1296, 163] on button "Content Search" at bounding box center [1317, 160] width 197 height 41
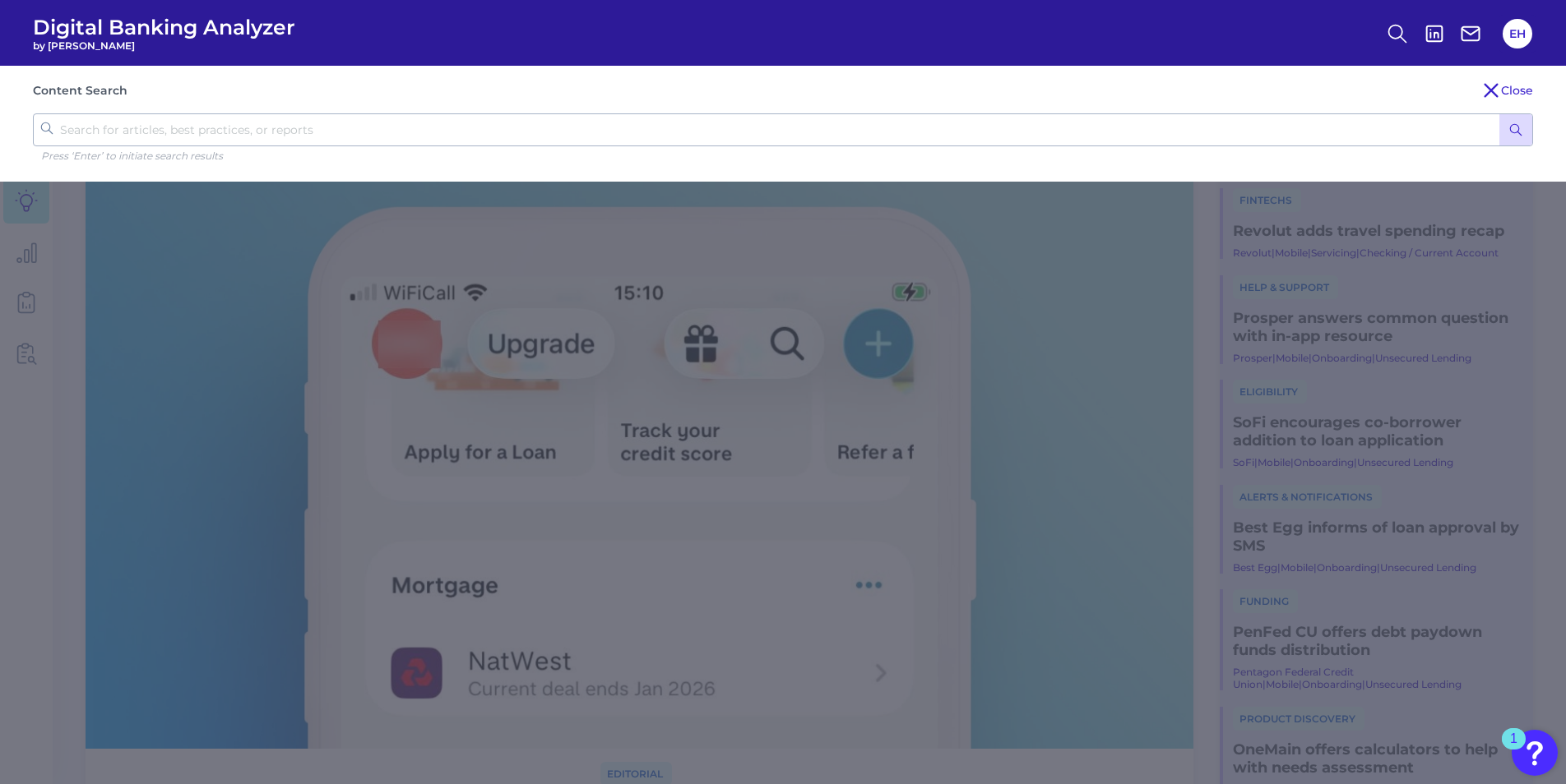
click at [956, 152] on p "Press ‘Enter’ to initiate search results" at bounding box center [787, 155] width 1492 height 12
click at [956, 149] on div "Content Search Close Press ‘Enter’ to initiate search results" at bounding box center [783, 123] width 1566 height 116
click at [964, 133] on input "text" at bounding box center [783, 130] width 1500 height 33
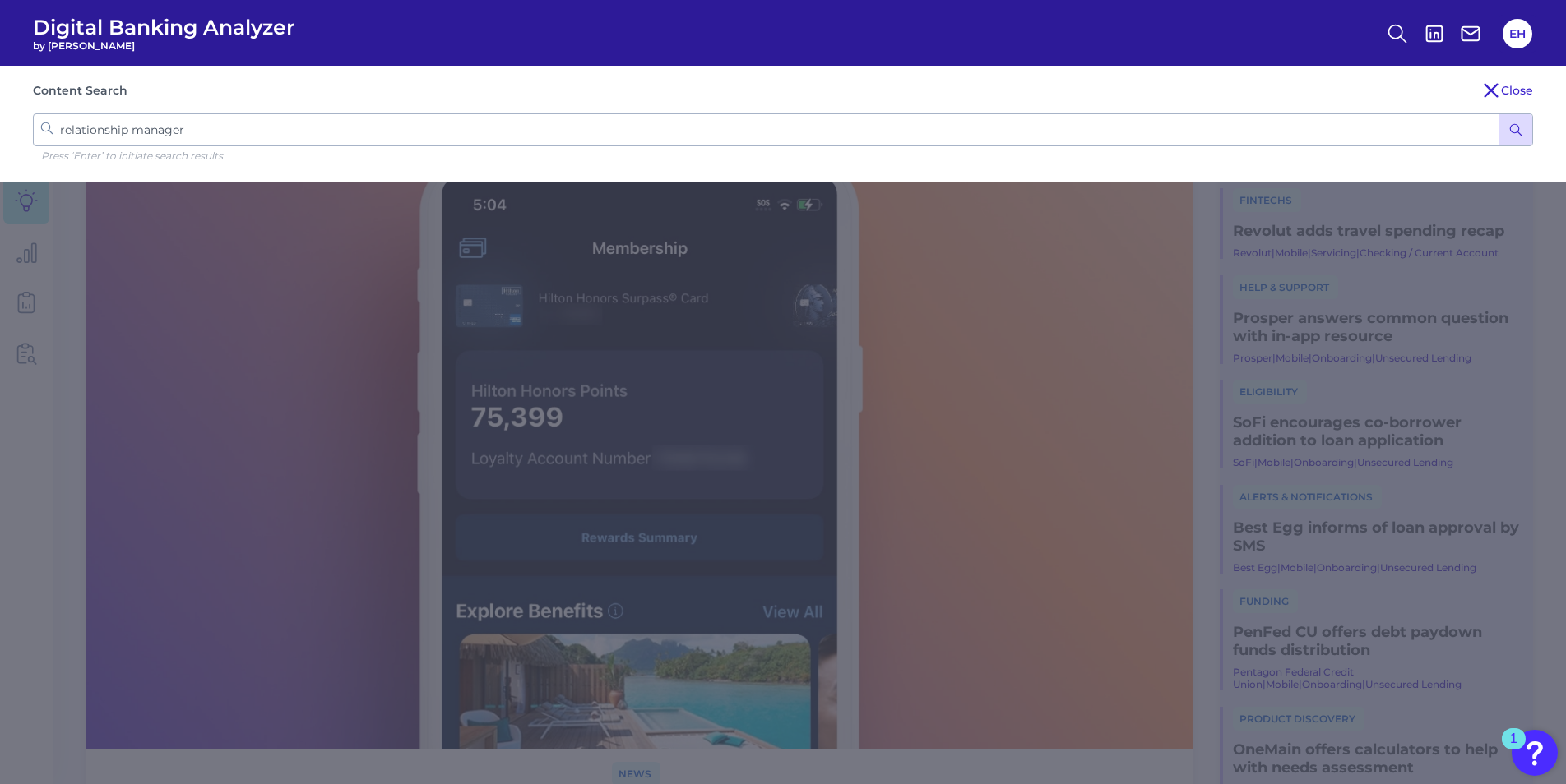
type input "relationship manager"
click at [1508, 128] on button "submit" at bounding box center [1516, 130] width 33 height 31
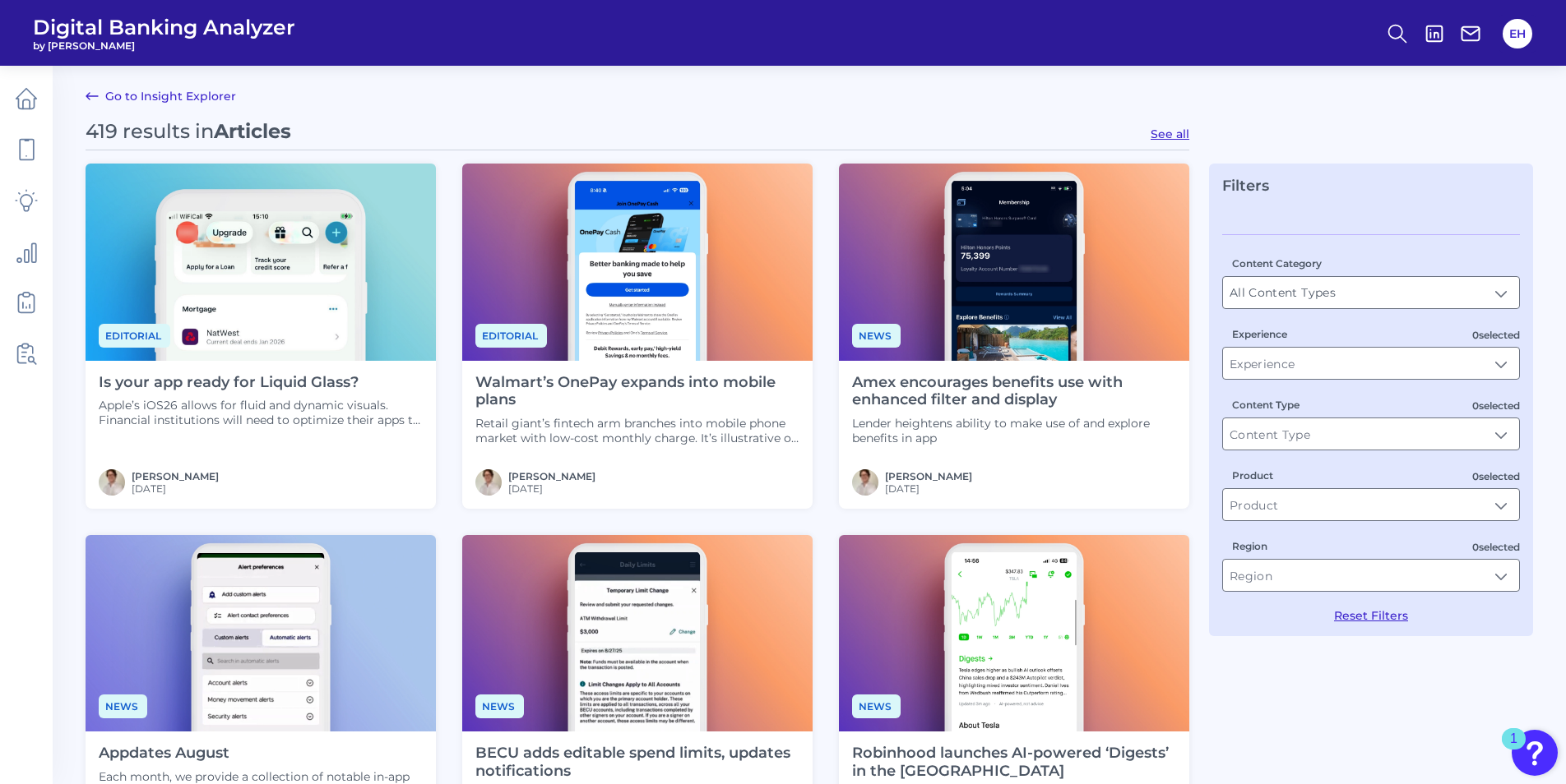
click at [1172, 140] on button "See all" at bounding box center [1169, 134] width 39 height 15
type input "Articles"
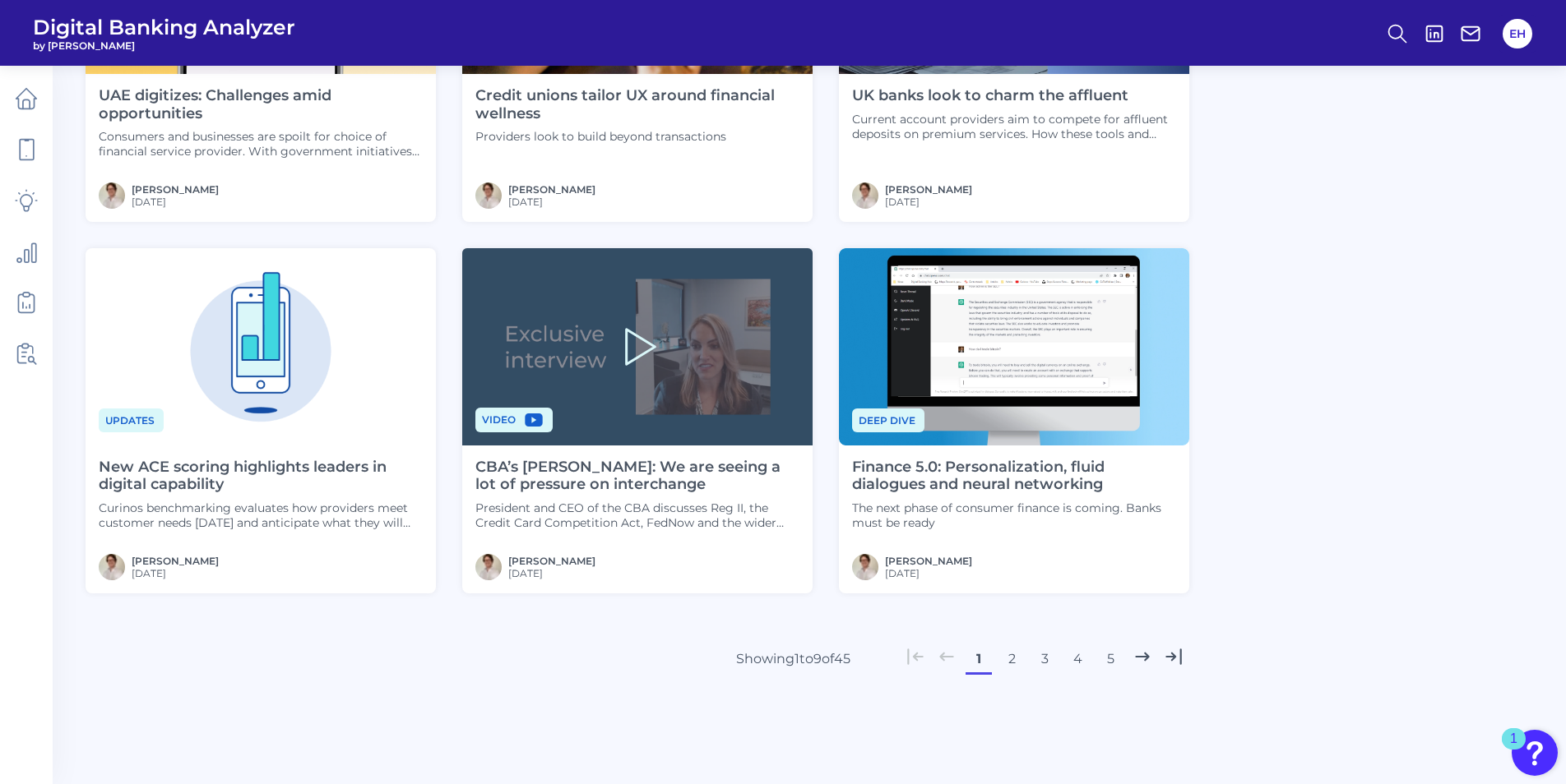
scroll to position [689, 0]
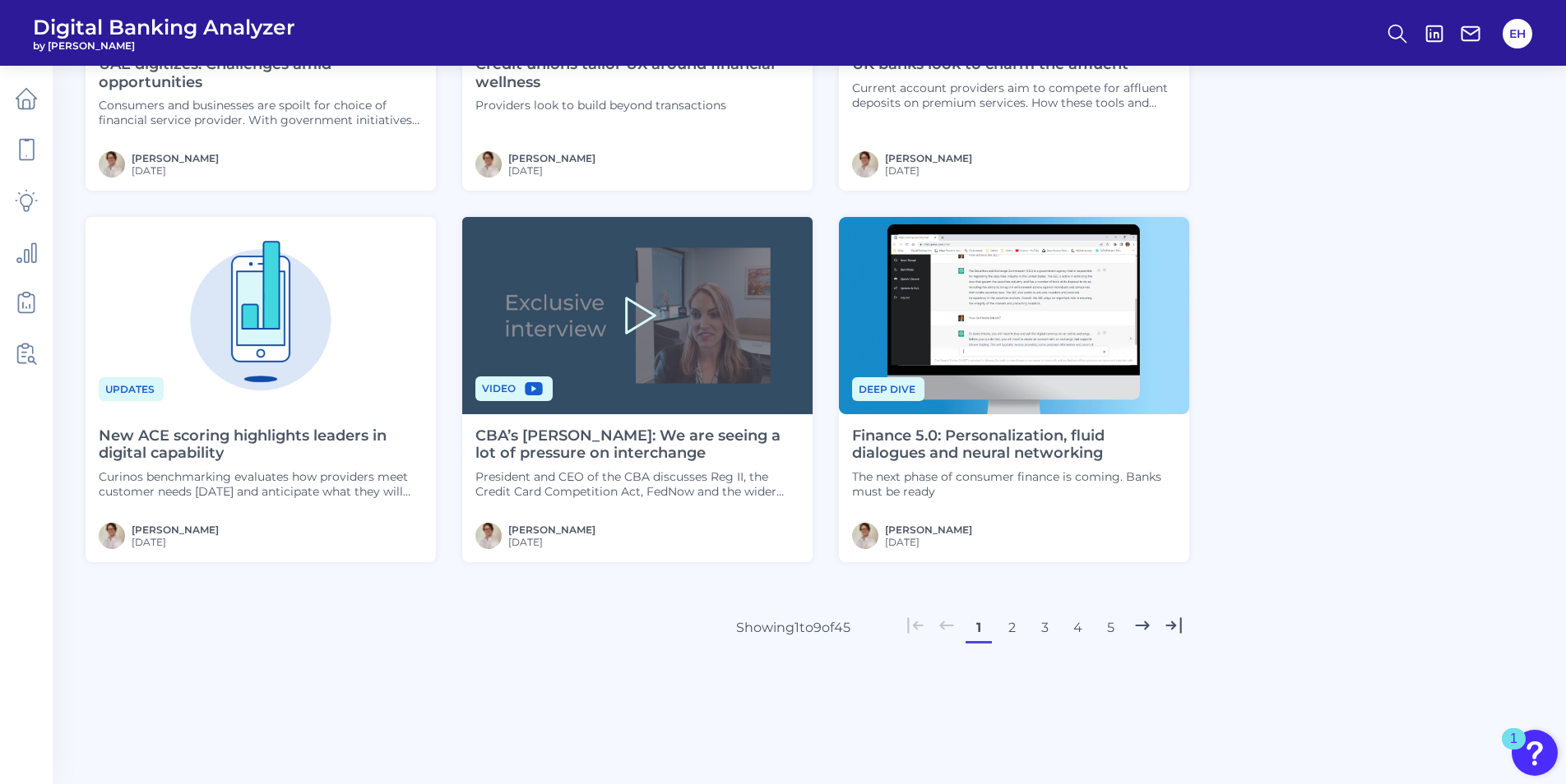
click at [1015, 632] on button "2" at bounding box center [1011, 629] width 26 height 26
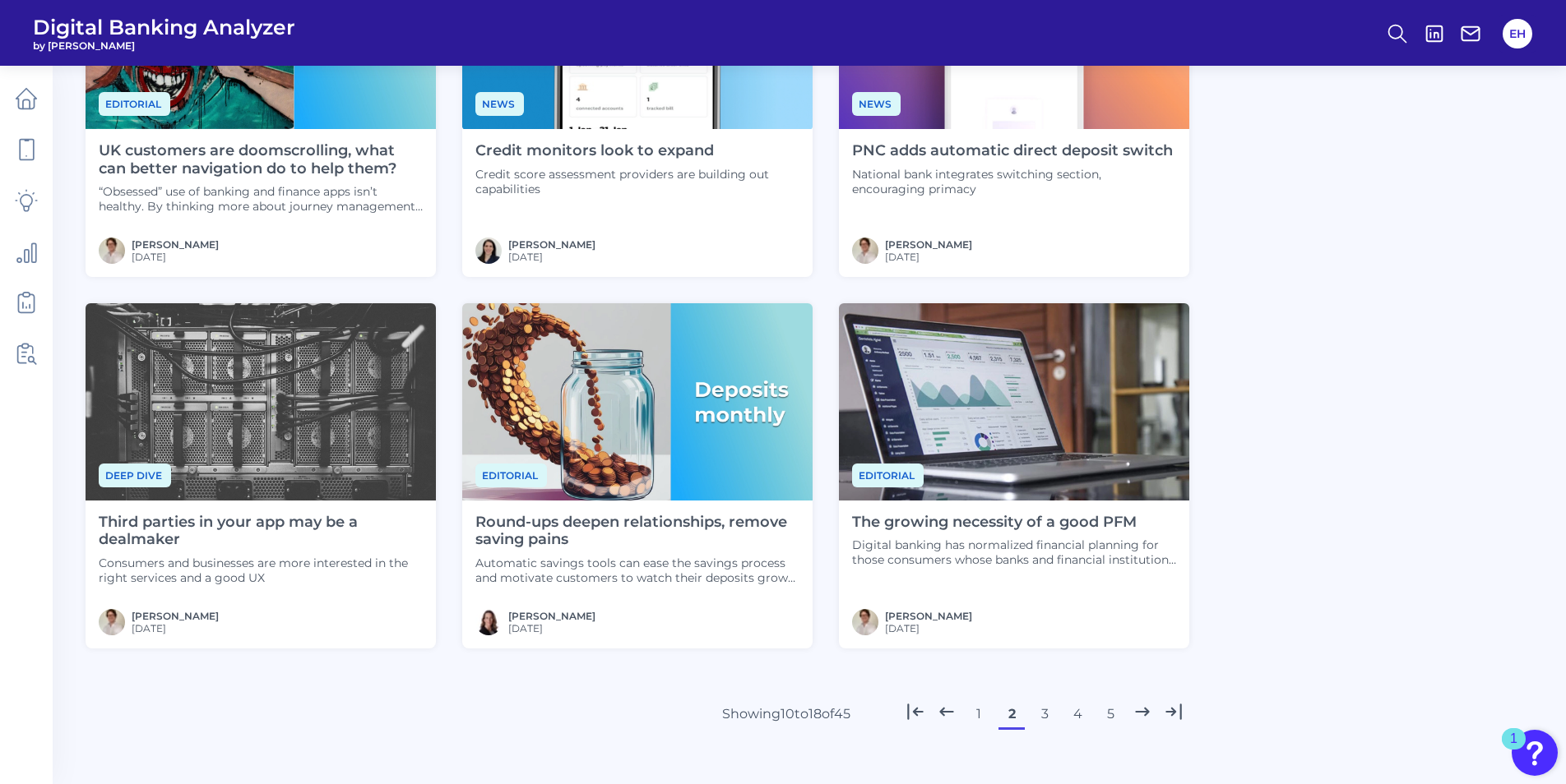
scroll to position [607, 0]
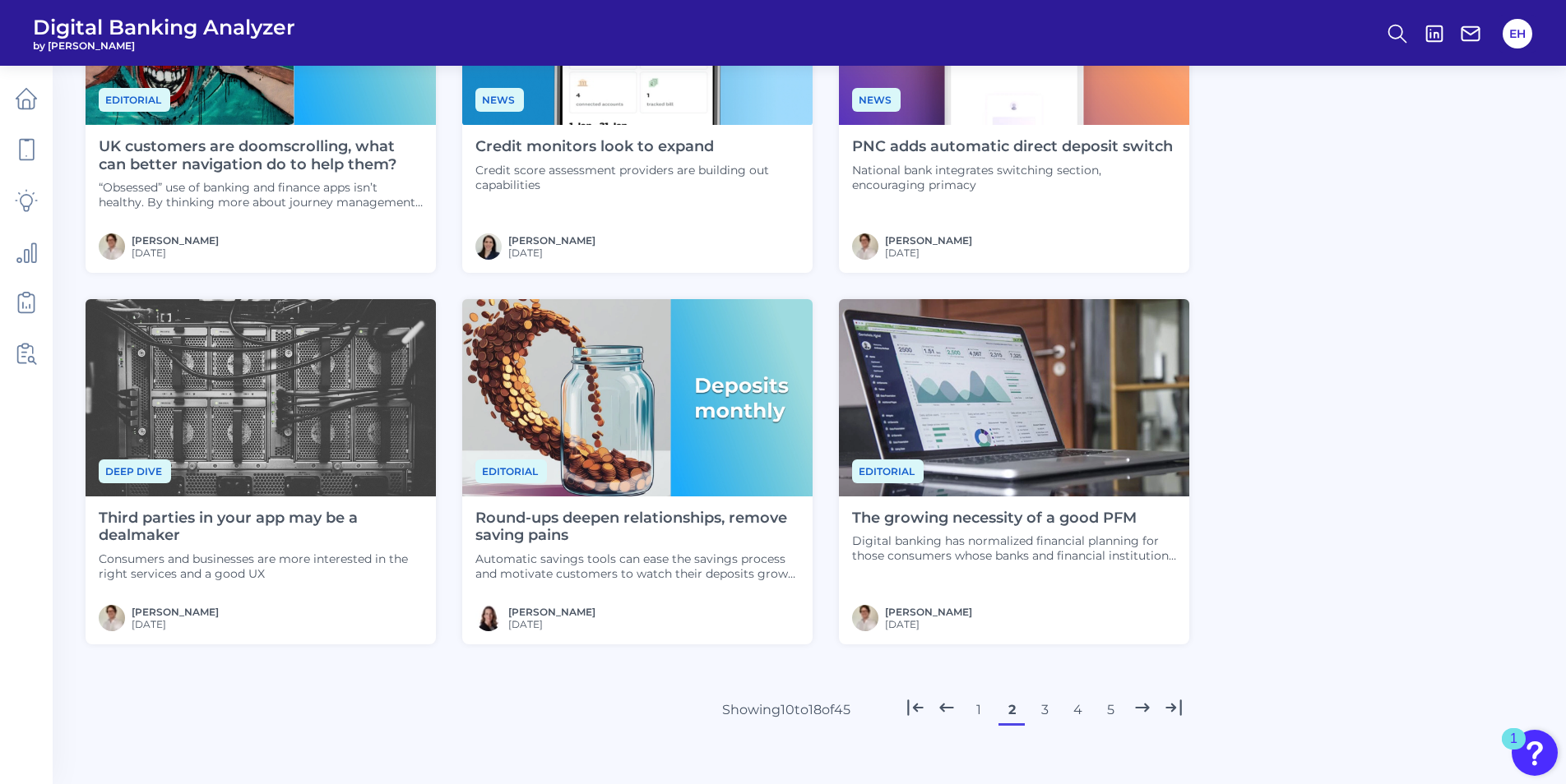
click at [1040, 710] on button "3" at bounding box center [1044, 710] width 26 height 26
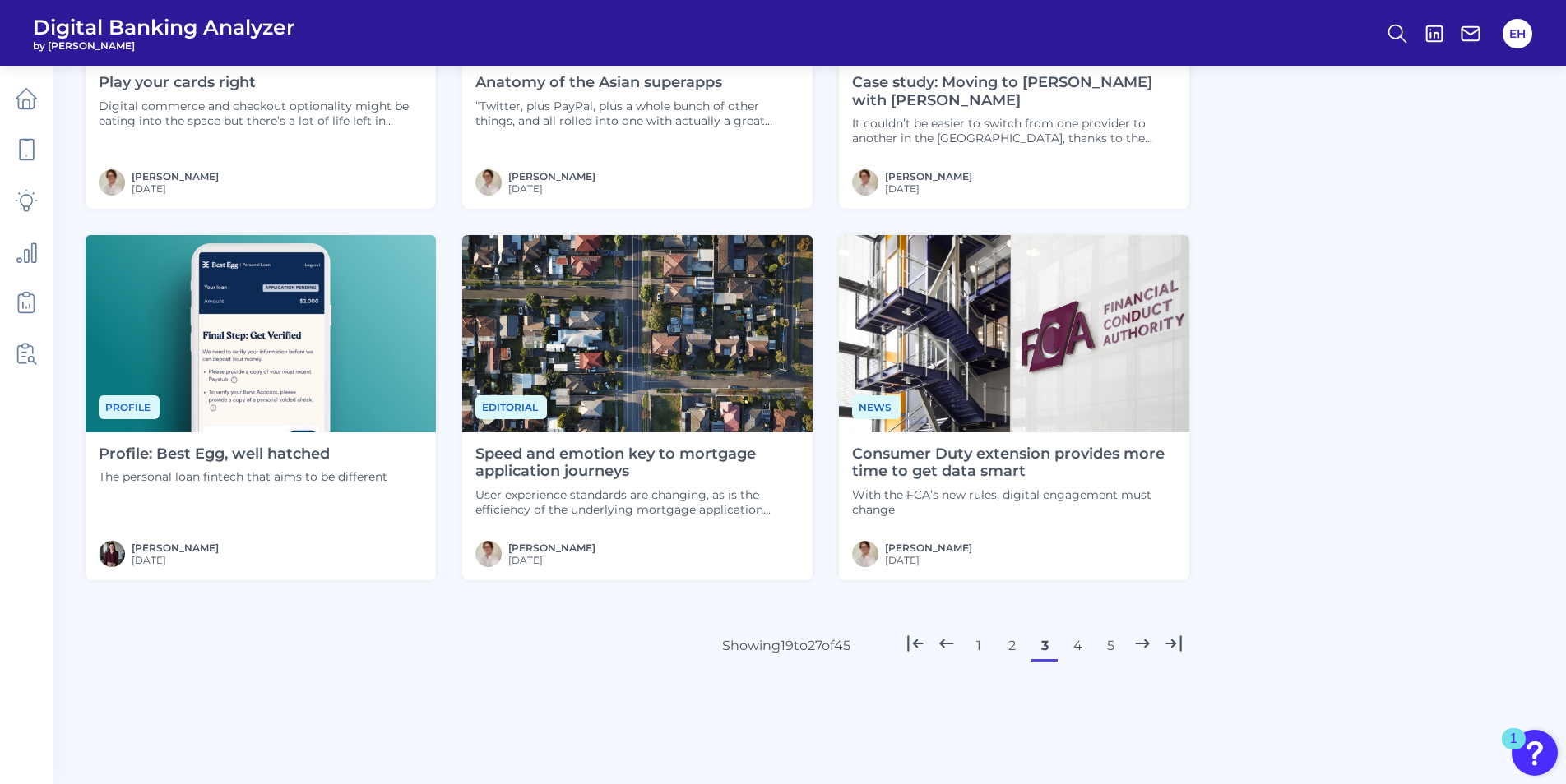
scroll to position [689, 0]
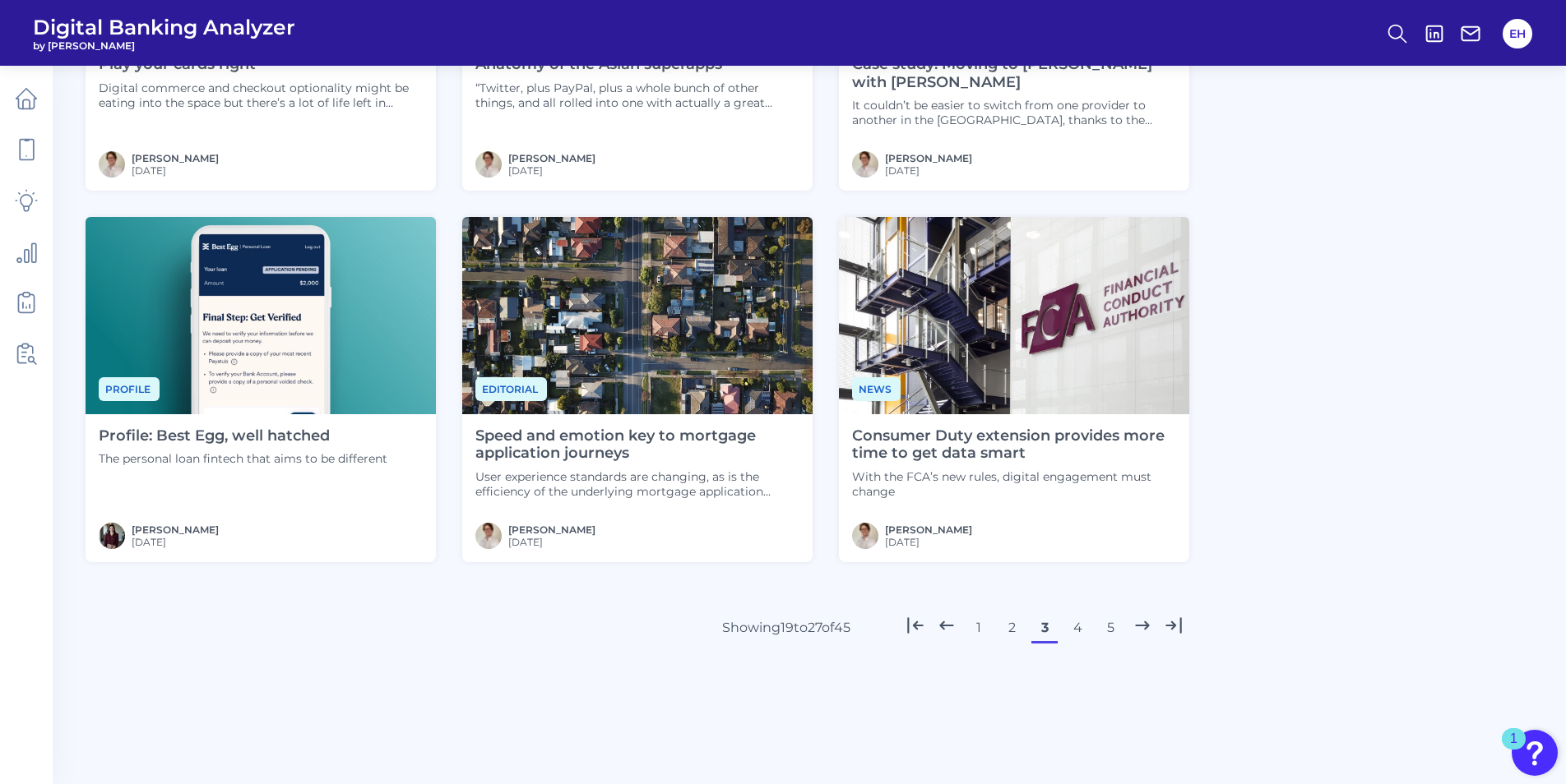
click at [1086, 637] on button "4" at bounding box center [1077, 629] width 26 height 26
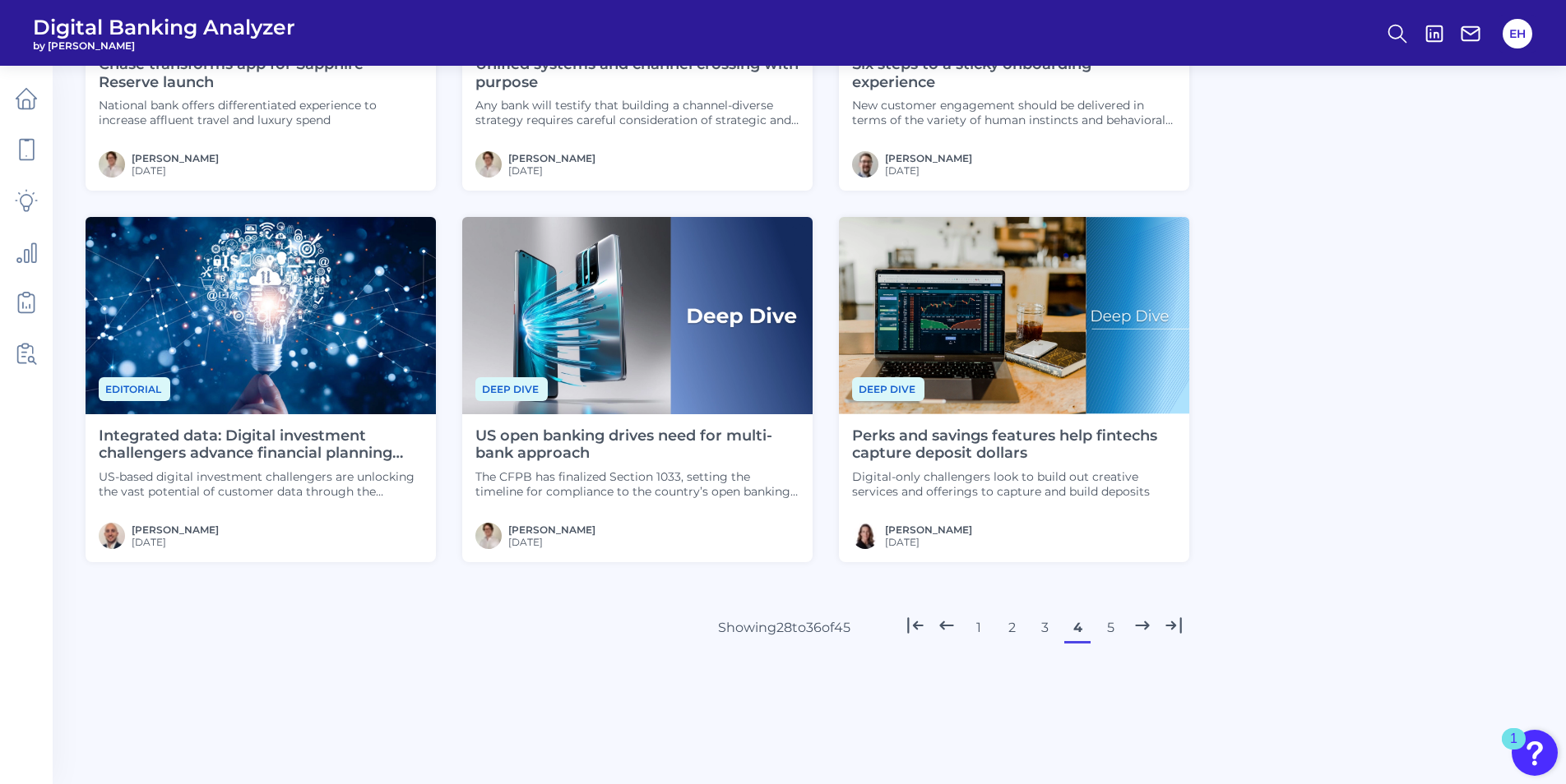
click at [1115, 624] on button "5" at bounding box center [1110, 629] width 26 height 26
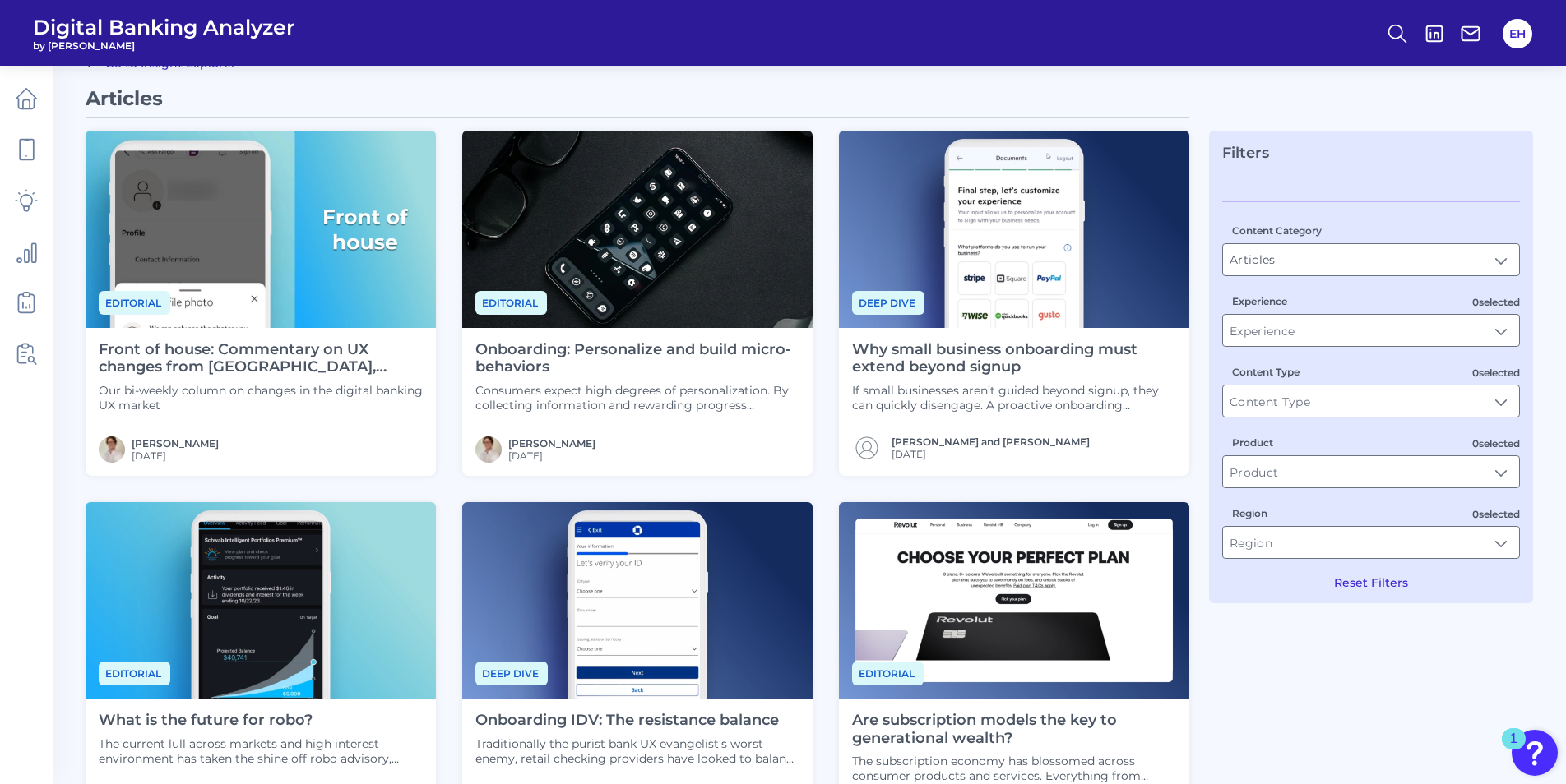
scroll to position [31, 0]
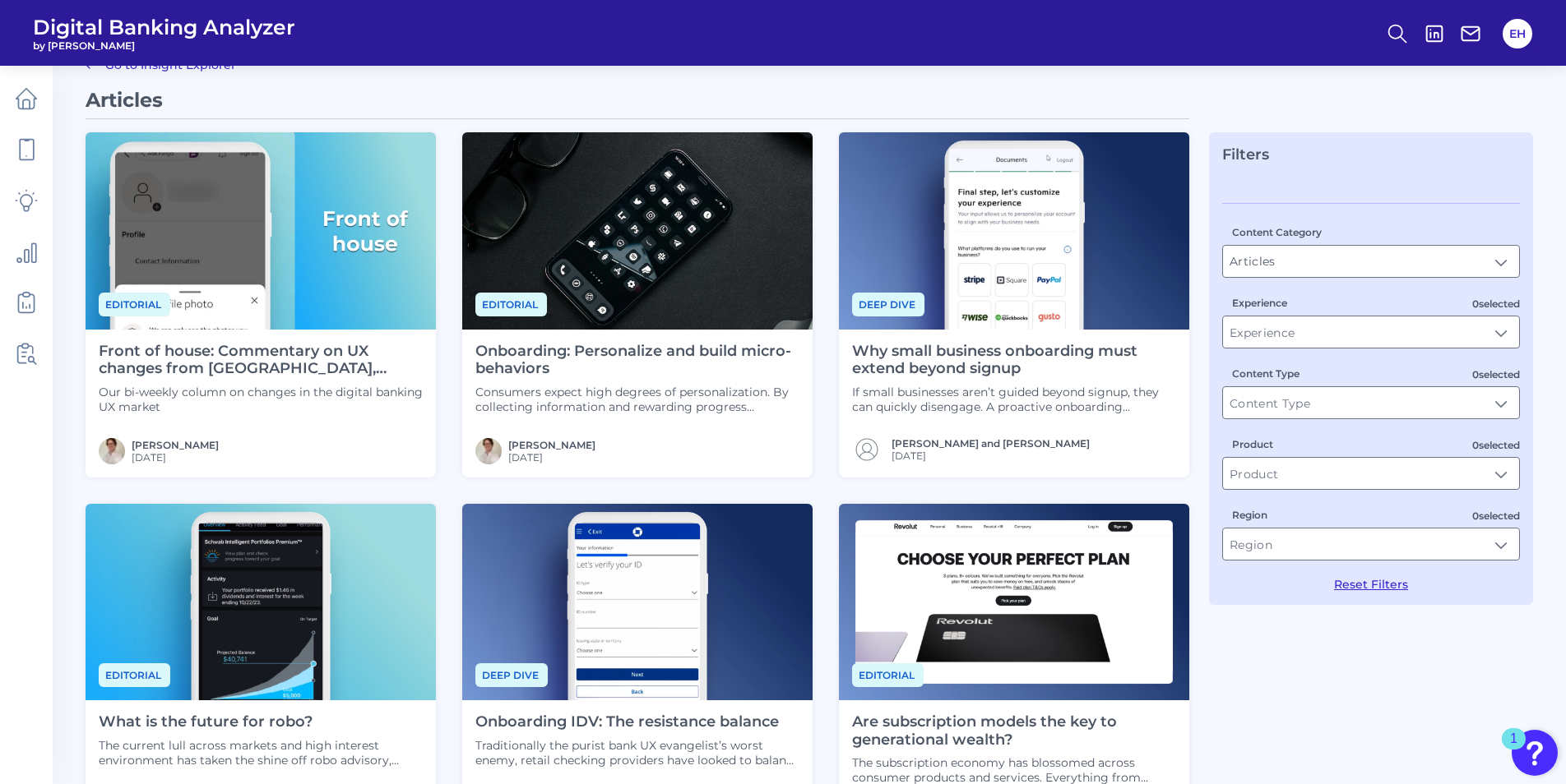
click at [594, 348] on h4 "Onboarding: Personalize and build micro-behaviors" at bounding box center [638, 360] width 324 height 35
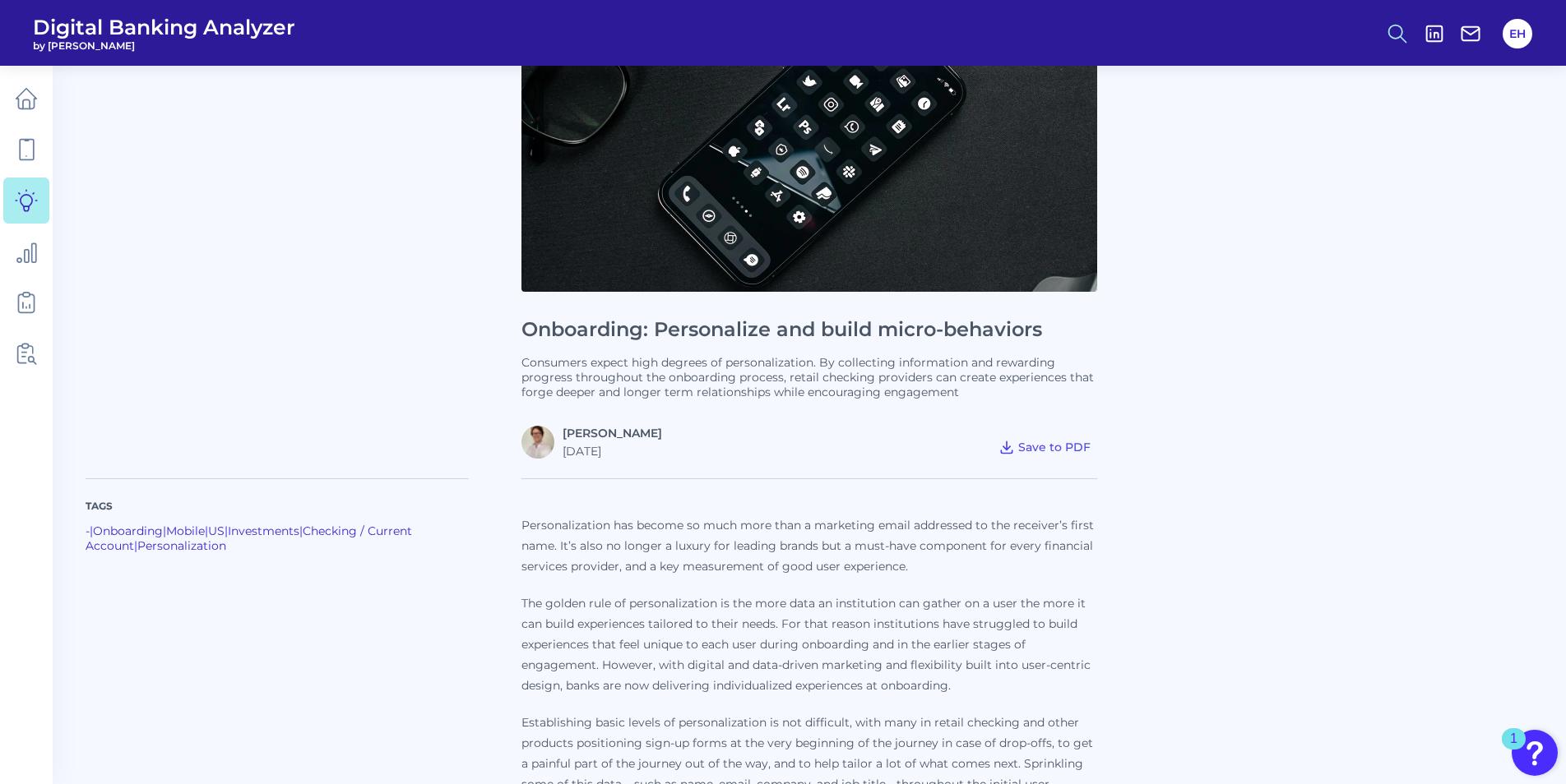
scroll to position [3737, 0]
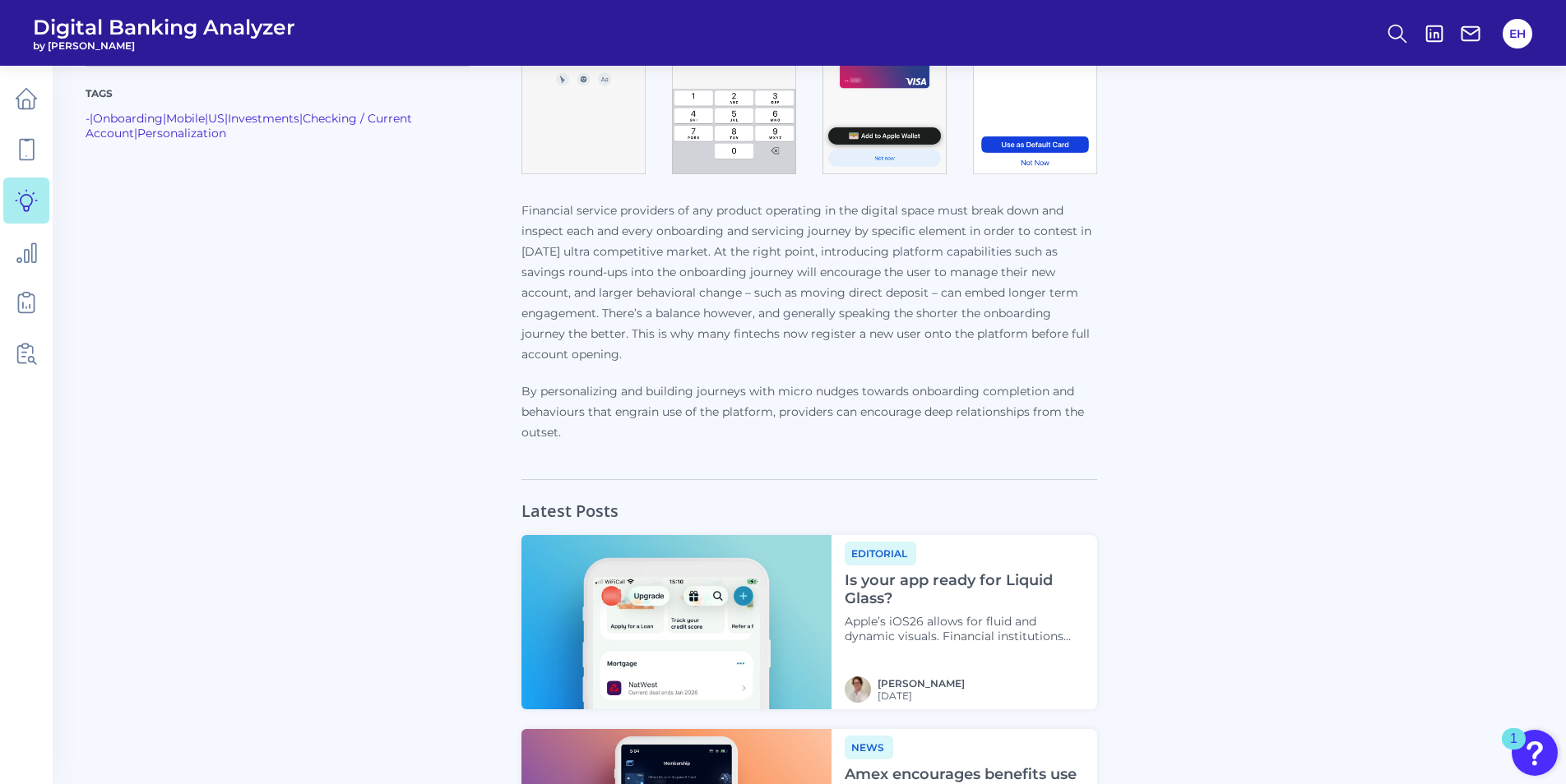
click at [1011, 384] on p "By personalizing and building journeys with micro nudges towards onboarding com…" at bounding box center [810, 412] width 576 height 62
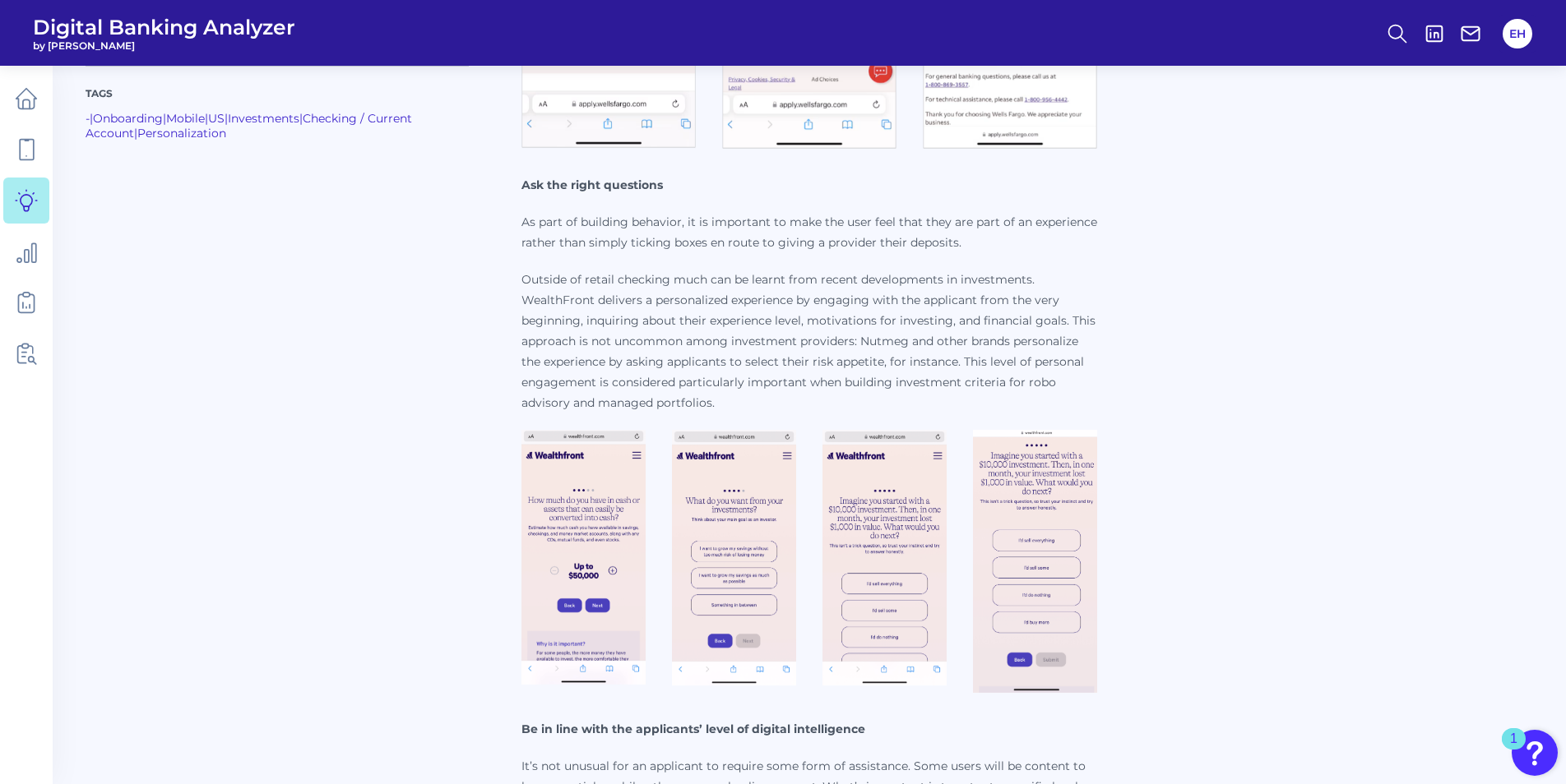
scroll to position [2092, 0]
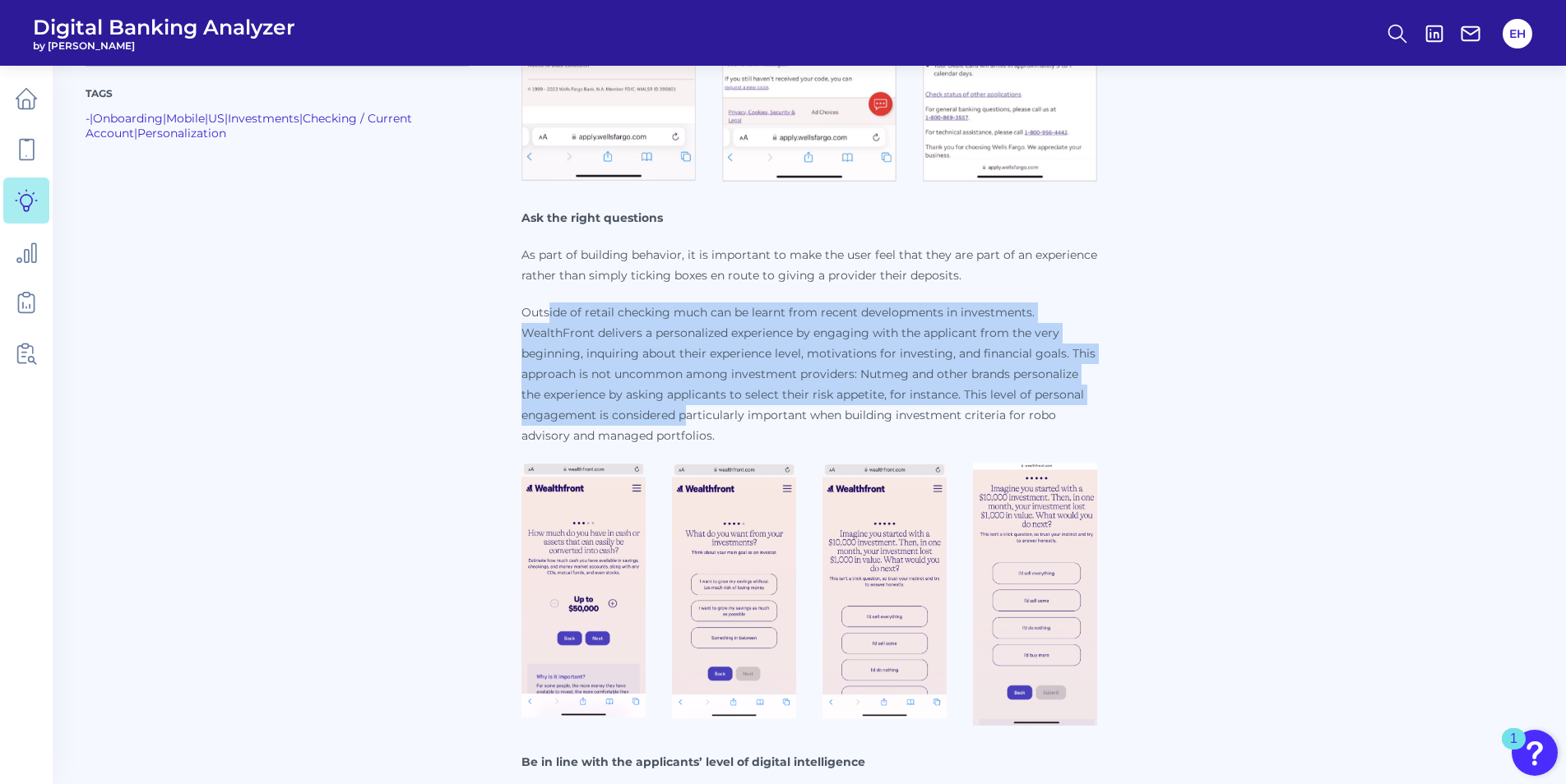
drag, startPoint x: 551, startPoint y: 290, endPoint x: 690, endPoint y: 394, distance: 173.6
click at [690, 394] on p "Outside of retail checking much can be learnt from recent developments in inves…" at bounding box center [810, 374] width 576 height 144
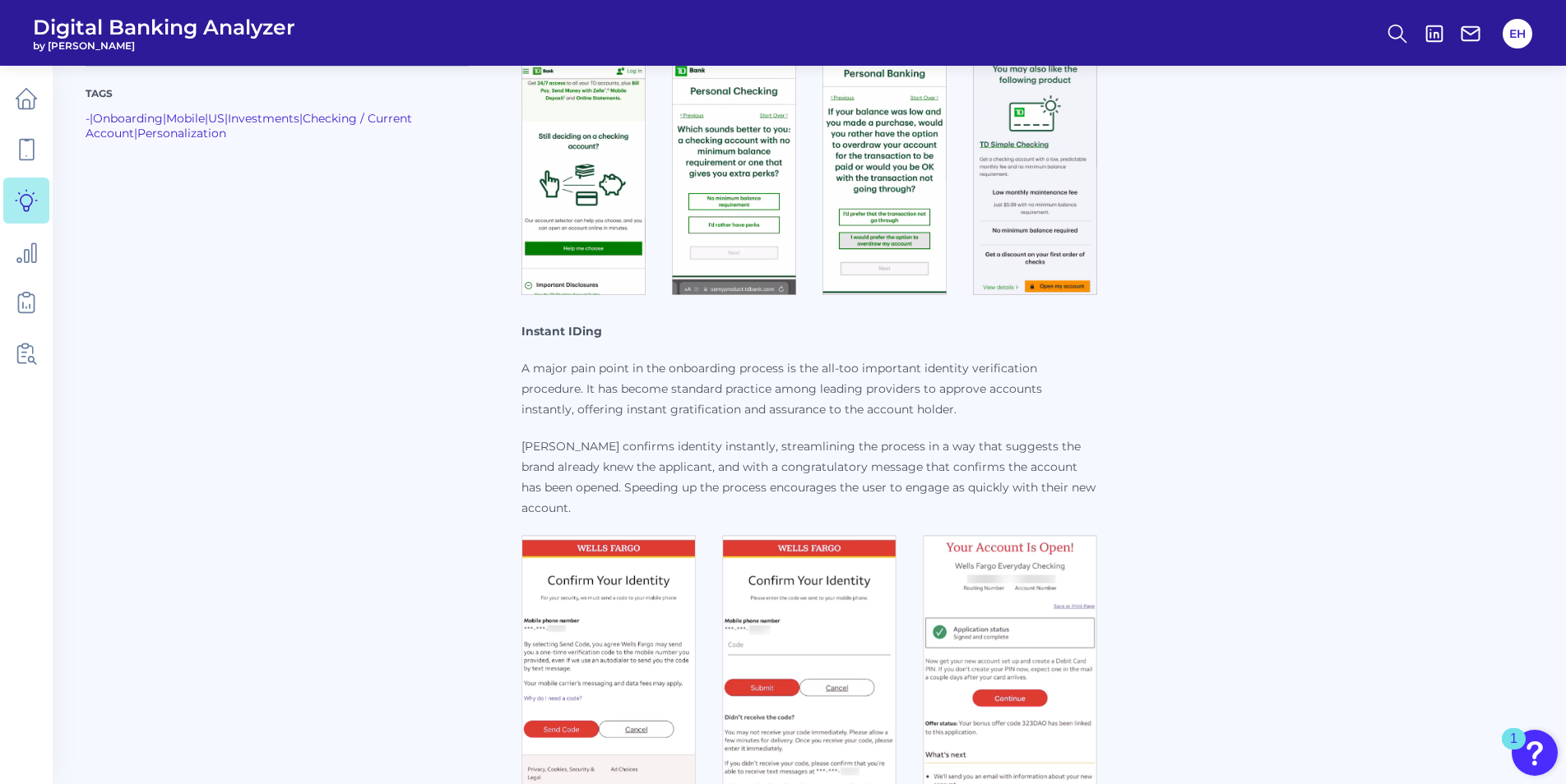
scroll to position [1270, 0]
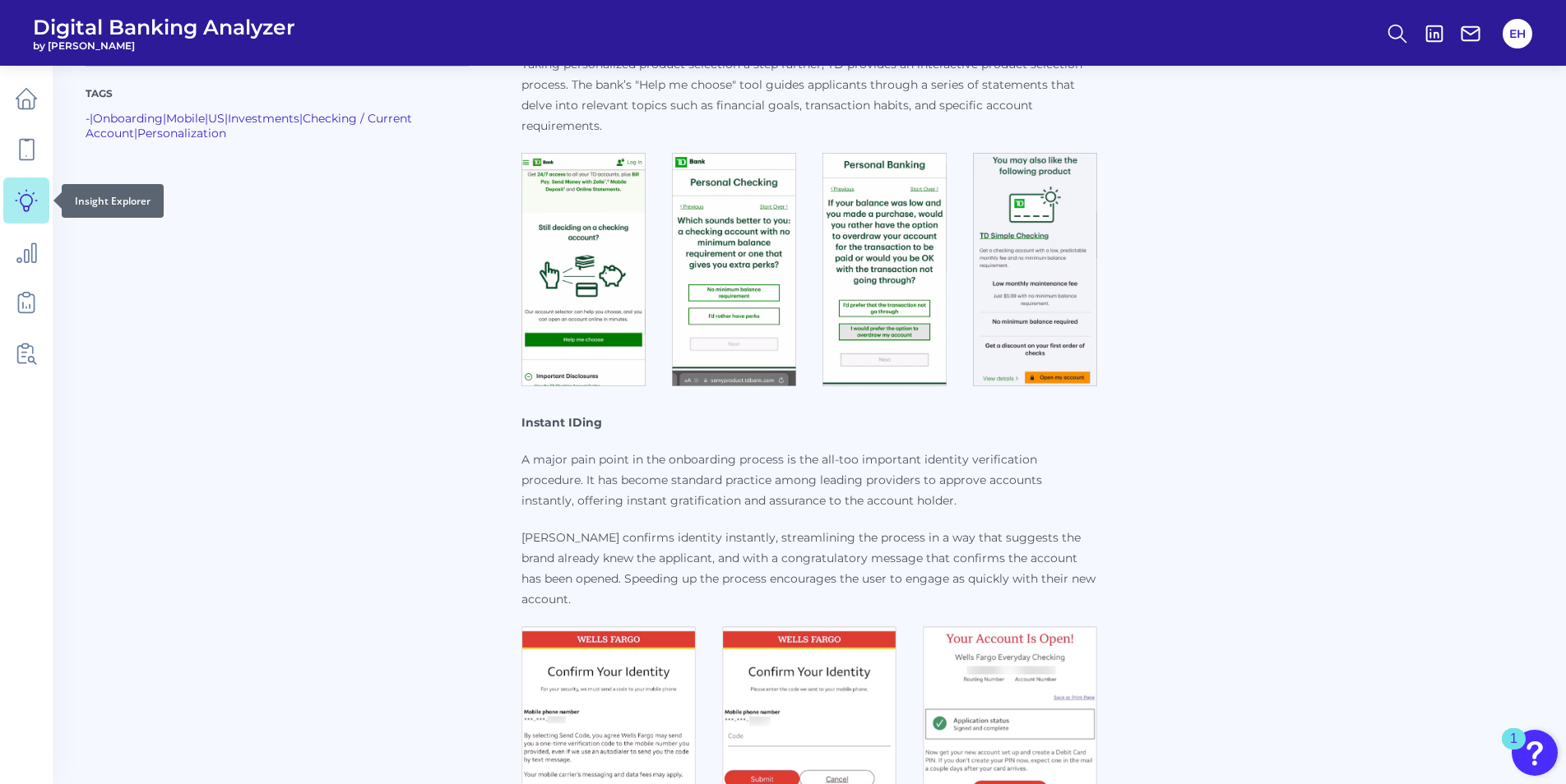
click at [33, 211] on icon at bounding box center [26, 201] width 23 height 23
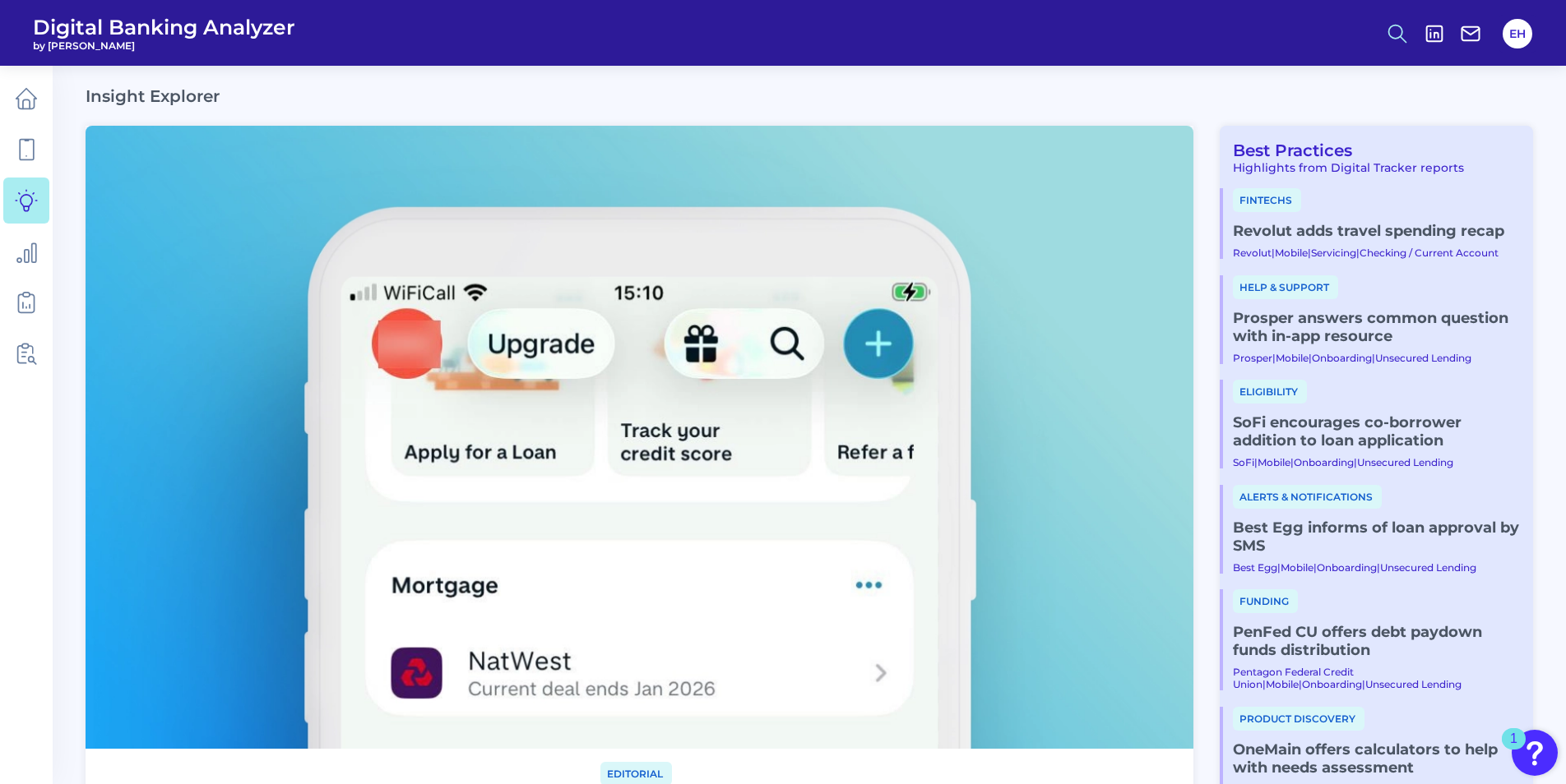
click at [1390, 38] on icon at bounding box center [1397, 34] width 23 height 23
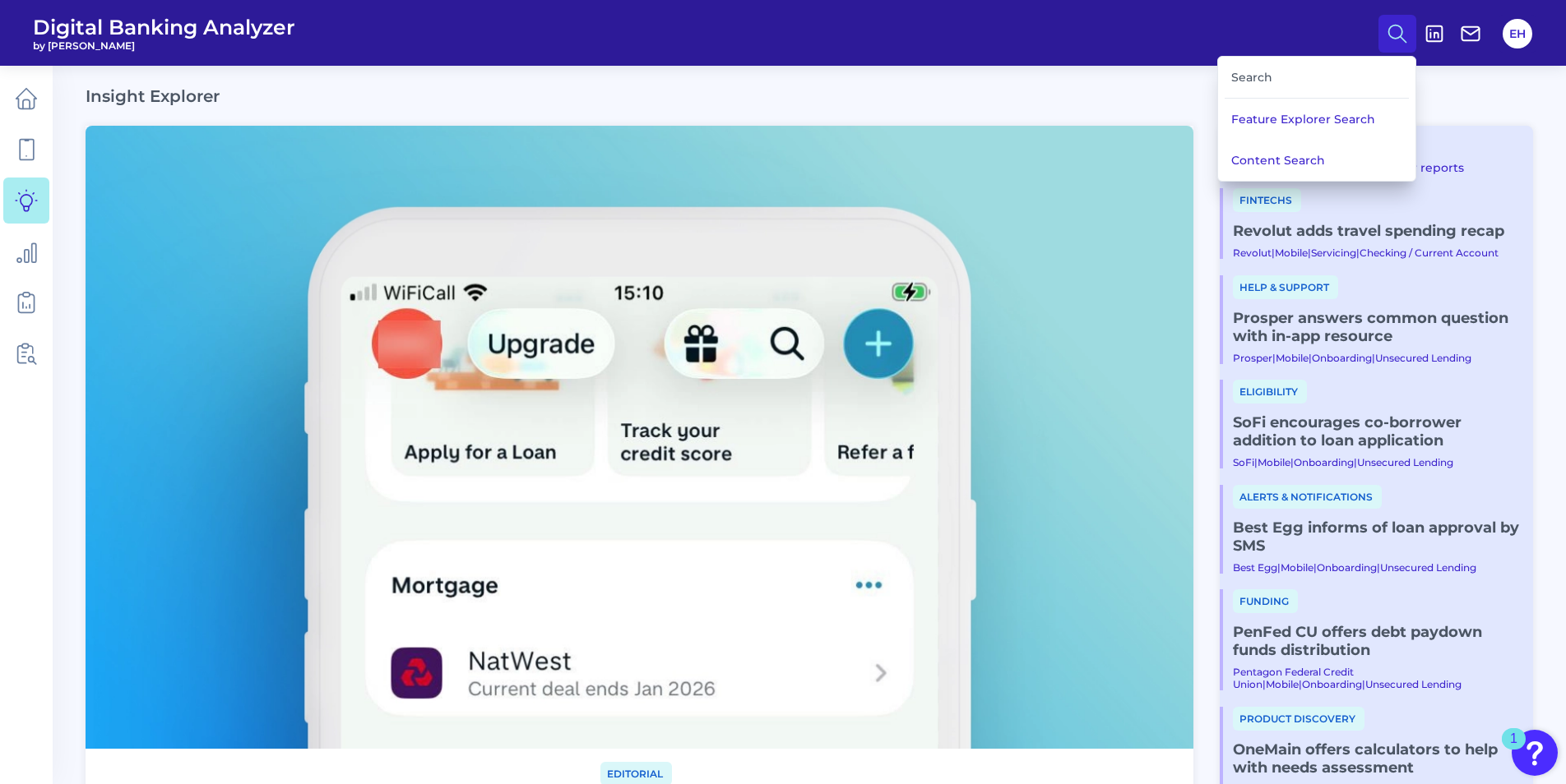
click at [1260, 74] on div "Search" at bounding box center [1317, 77] width 184 height 42
click at [1317, 164] on button "Content Search" at bounding box center [1317, 160] width 197 height 41
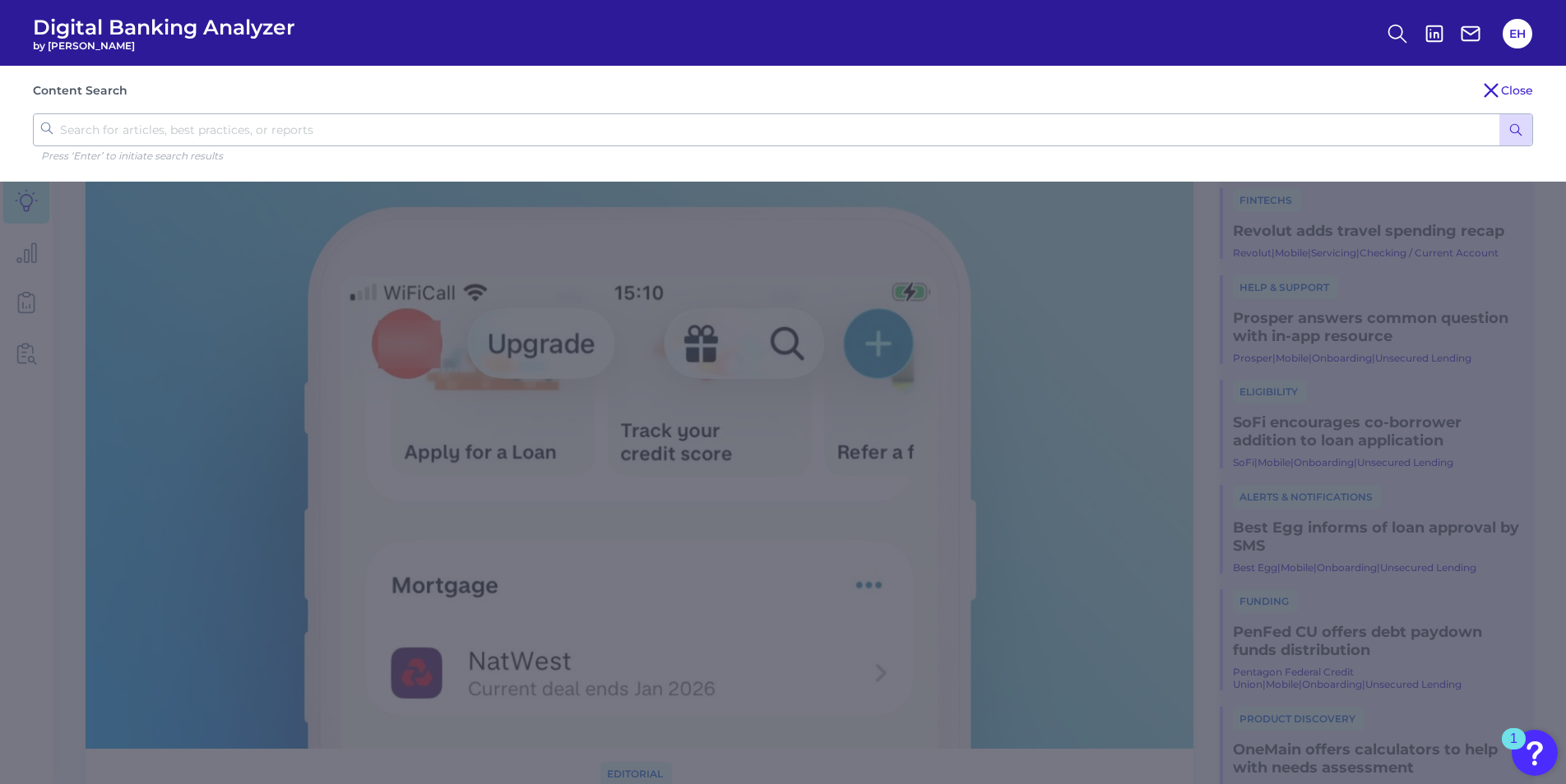
click at [225, 118] on input "text" at bounding box center [783, 130] width 1500 height 33
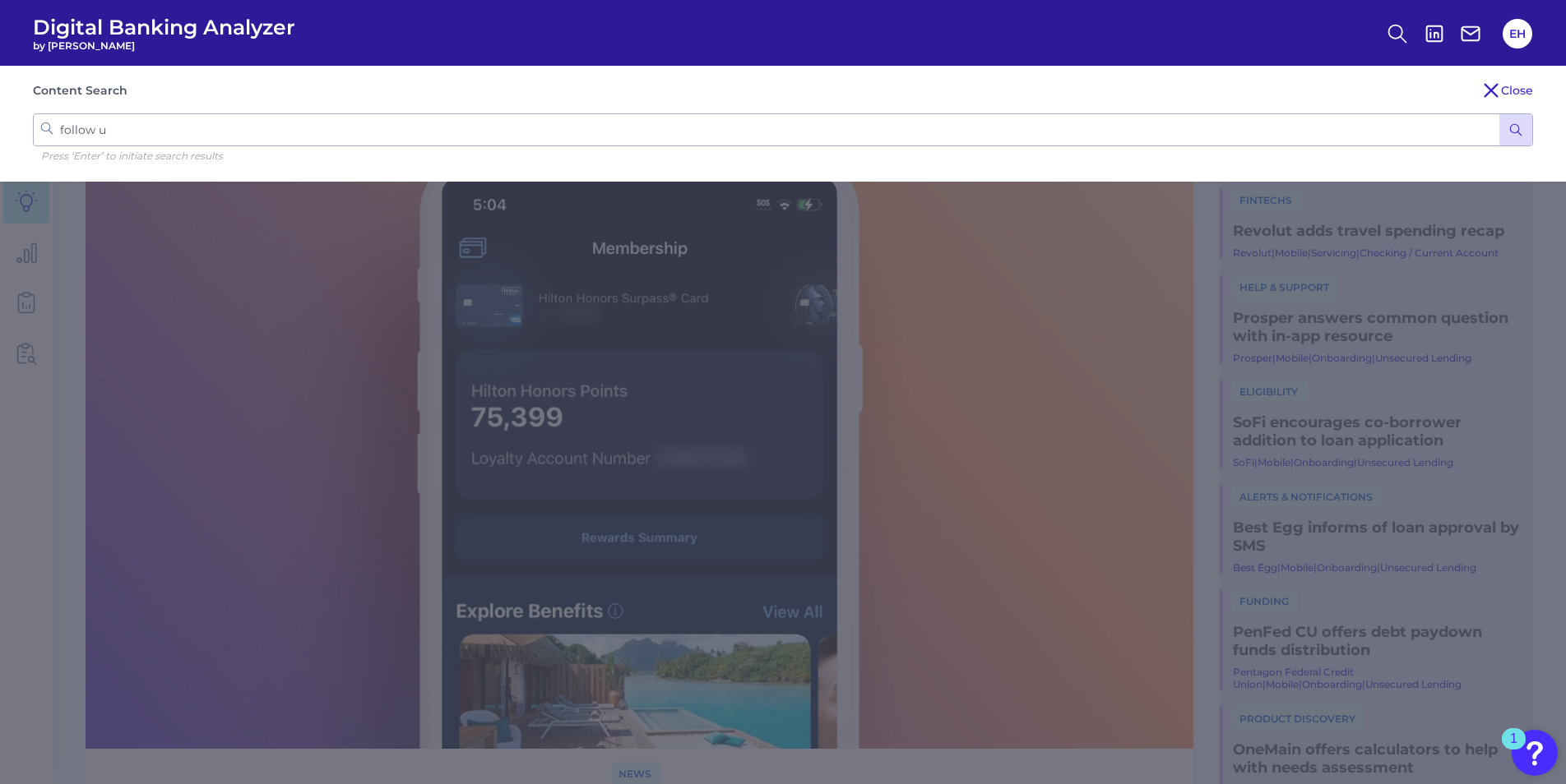
type input "follow up"
click button "submit" at bounding box center [1516, 130] width 33 height 31
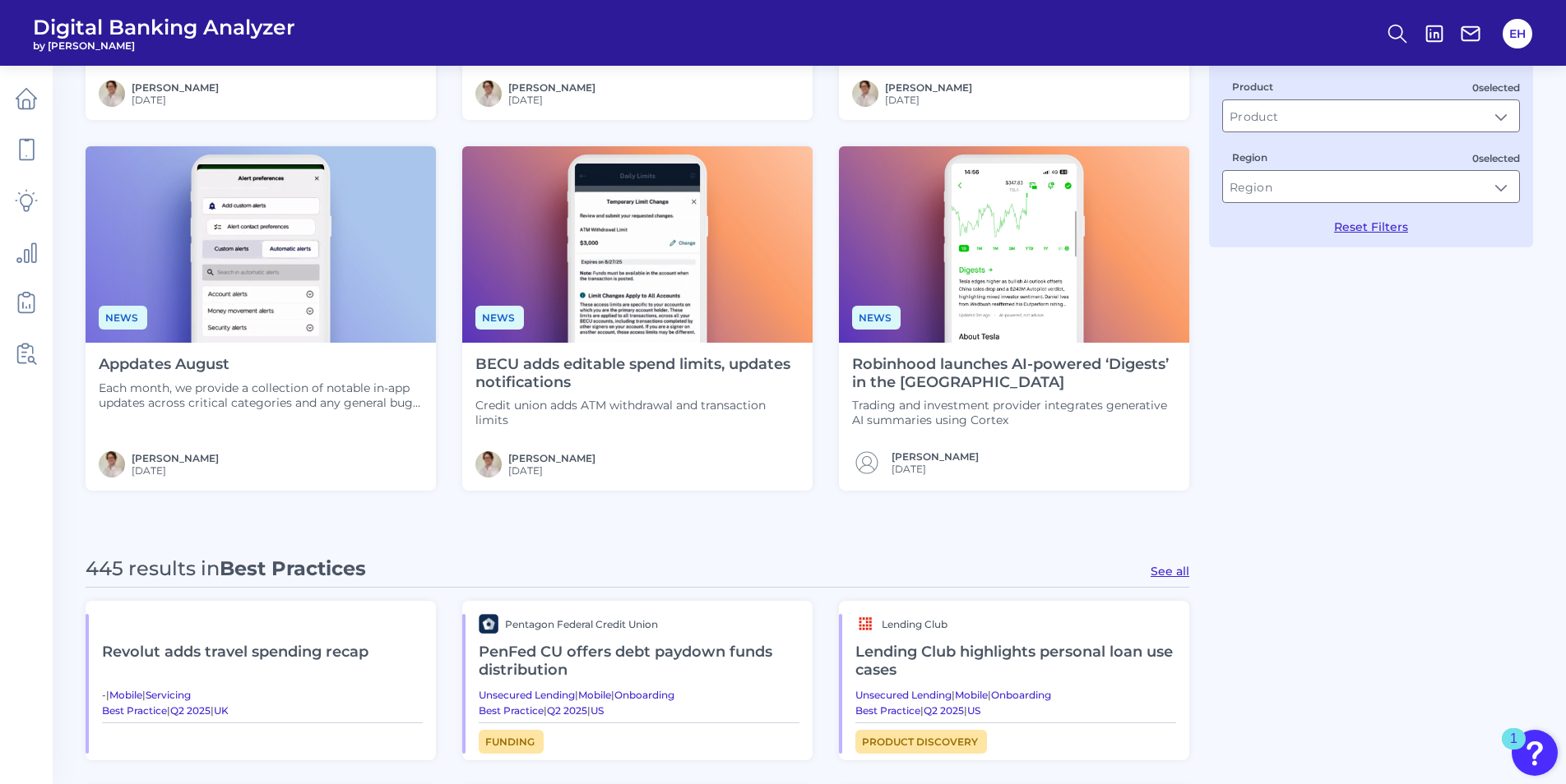
scroll to position [411, 0]
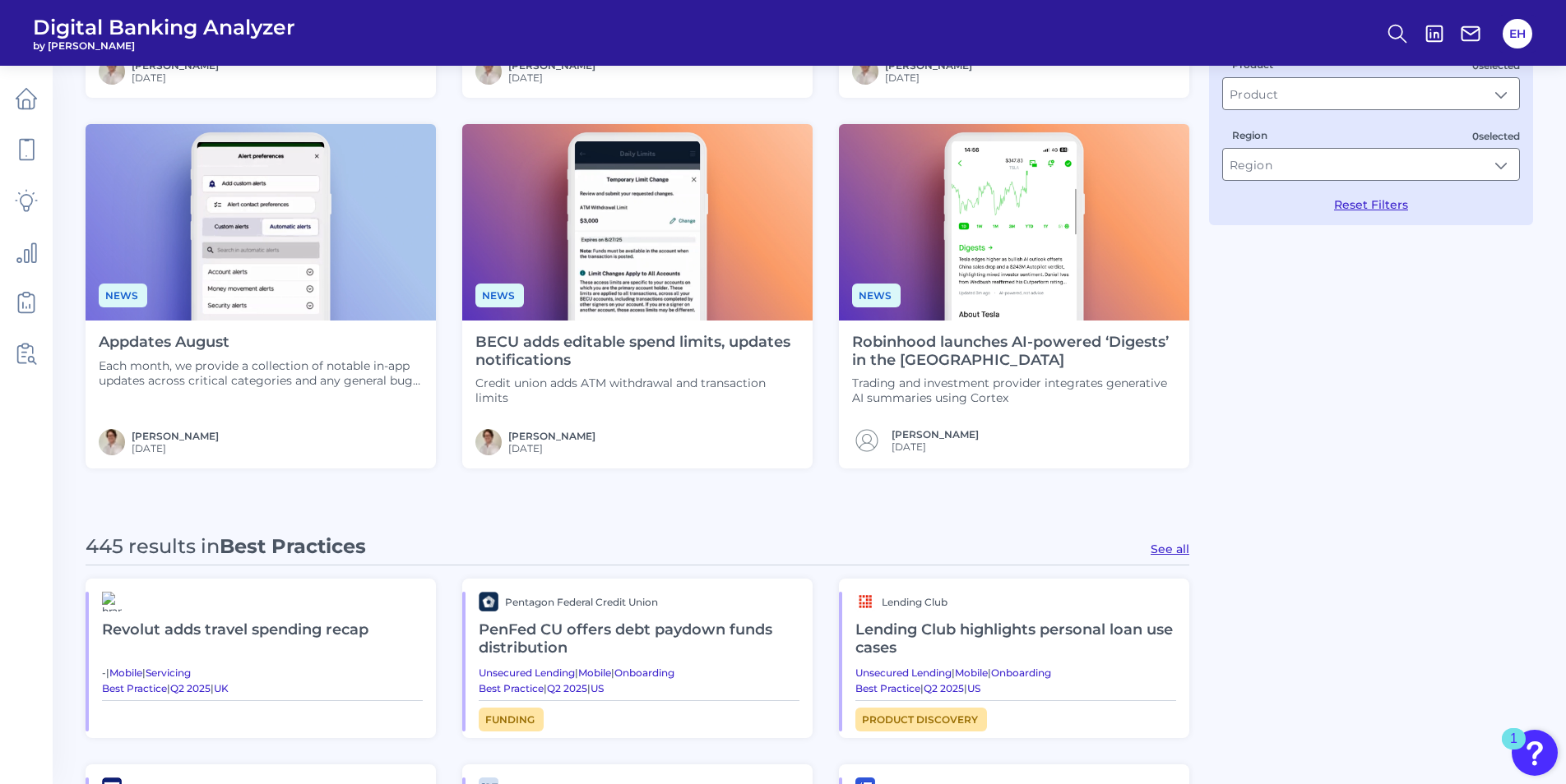
click at [1169, 553] on button "See all" at bounding box center [1169, 550] width 39 height 15
type input "Best Practices"
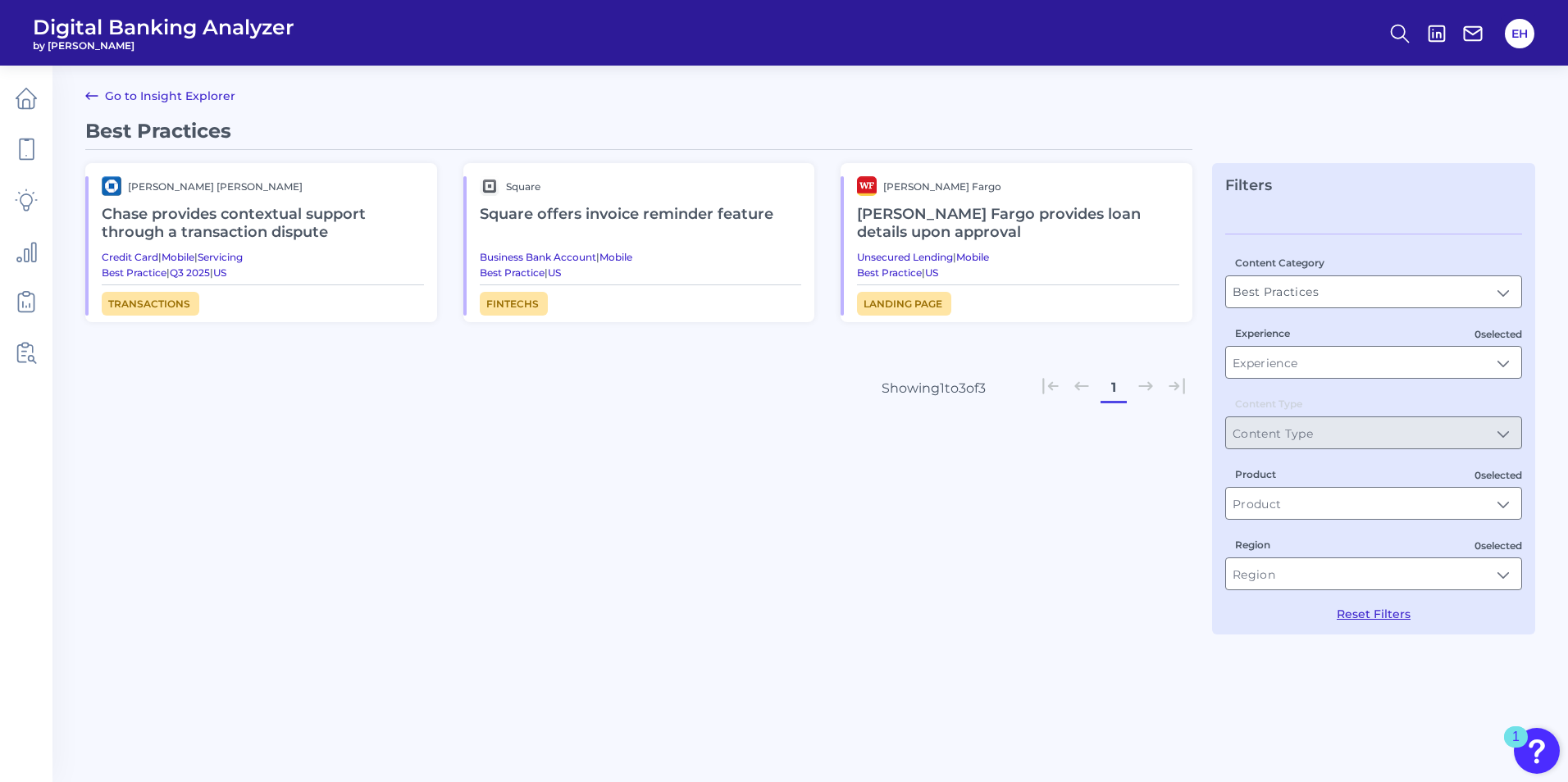
click at [100, 97] on icon at bounding box center [92, 96] width 20 height 20
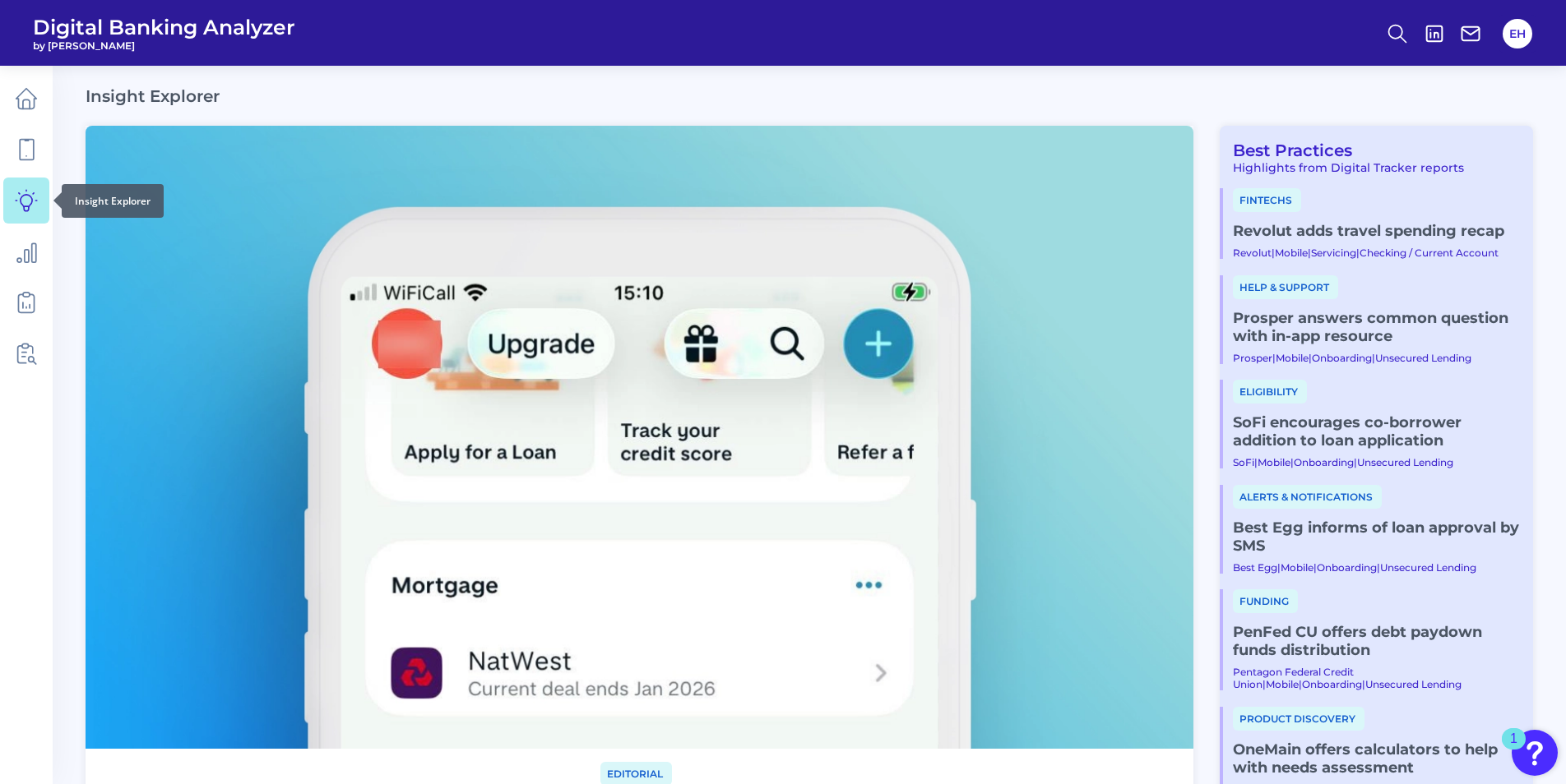
click at [42, 197] on link at bounding box center [26, 201] width 46 height 46
click at [1406, 28] on icon at bounding box center [1397, 34] width 23 height 23
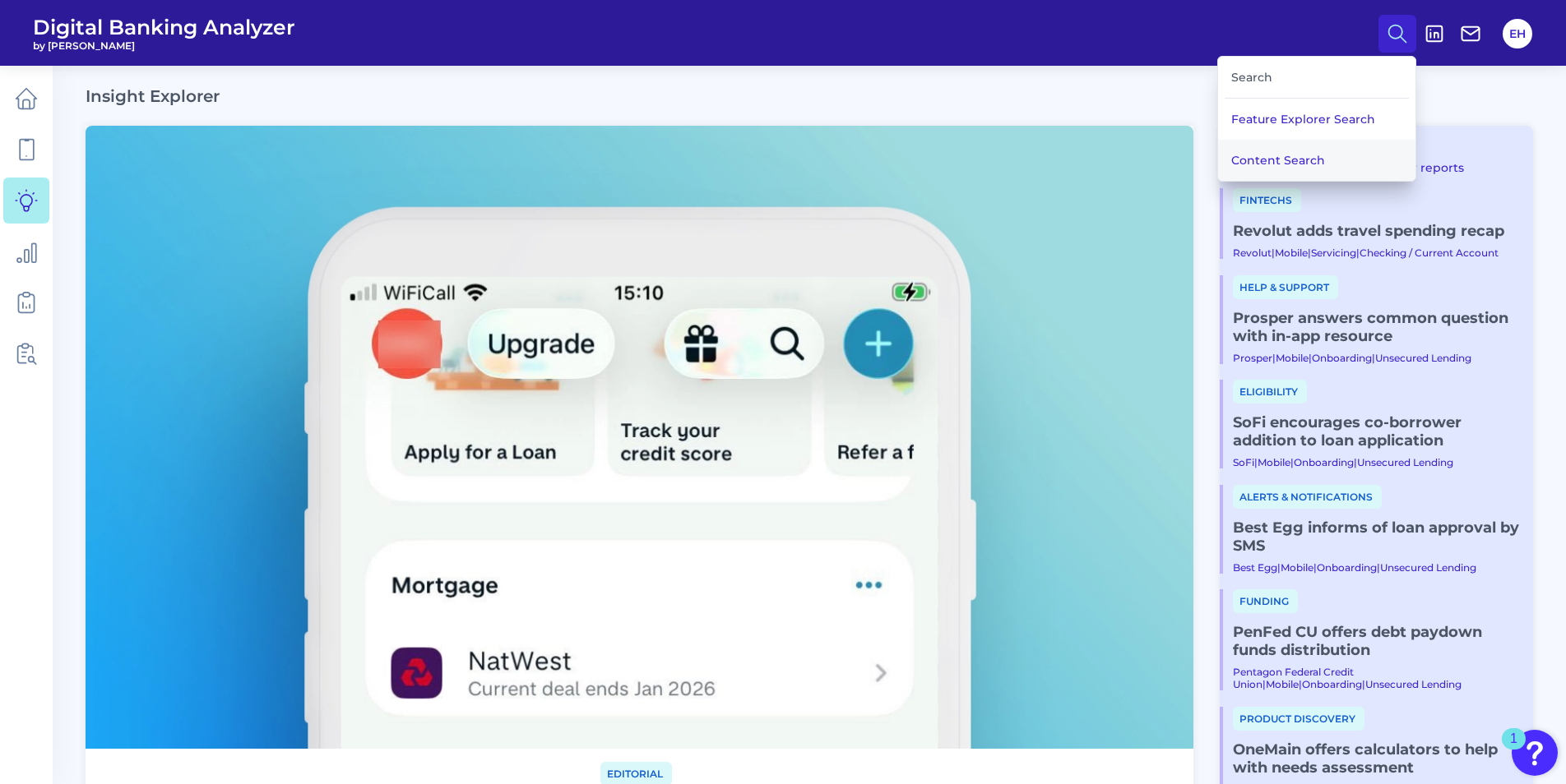
click at [1301, 154] on button "Content Search" at bounding box center [1317, 160] width 197 height 41
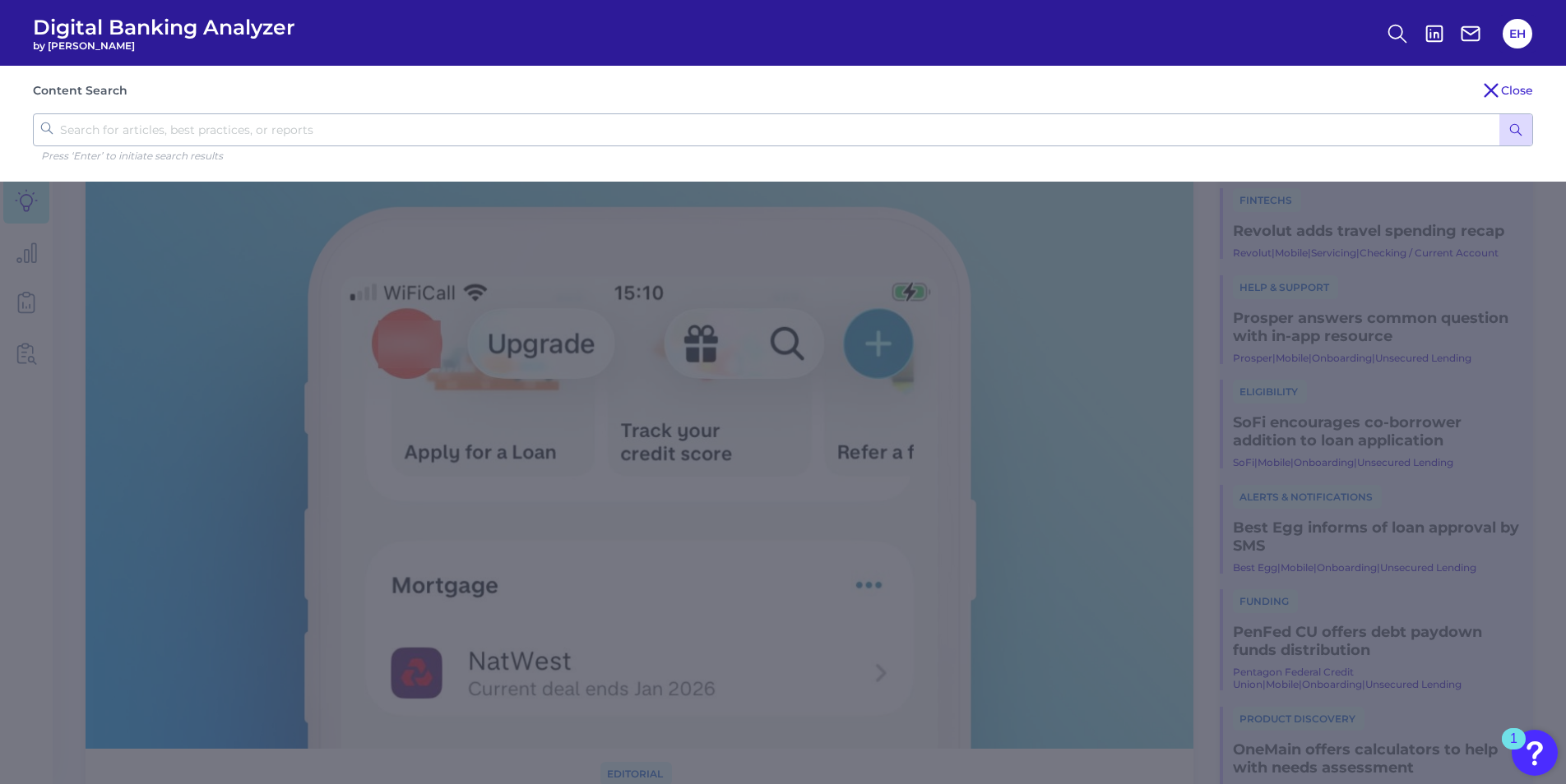
click at [450, 127] on input "text" at bounding box center [783, 130] width 1500 height 33
type input "follow up"
click button "submit" at bounding box center [1516, 130] width 33 height 31
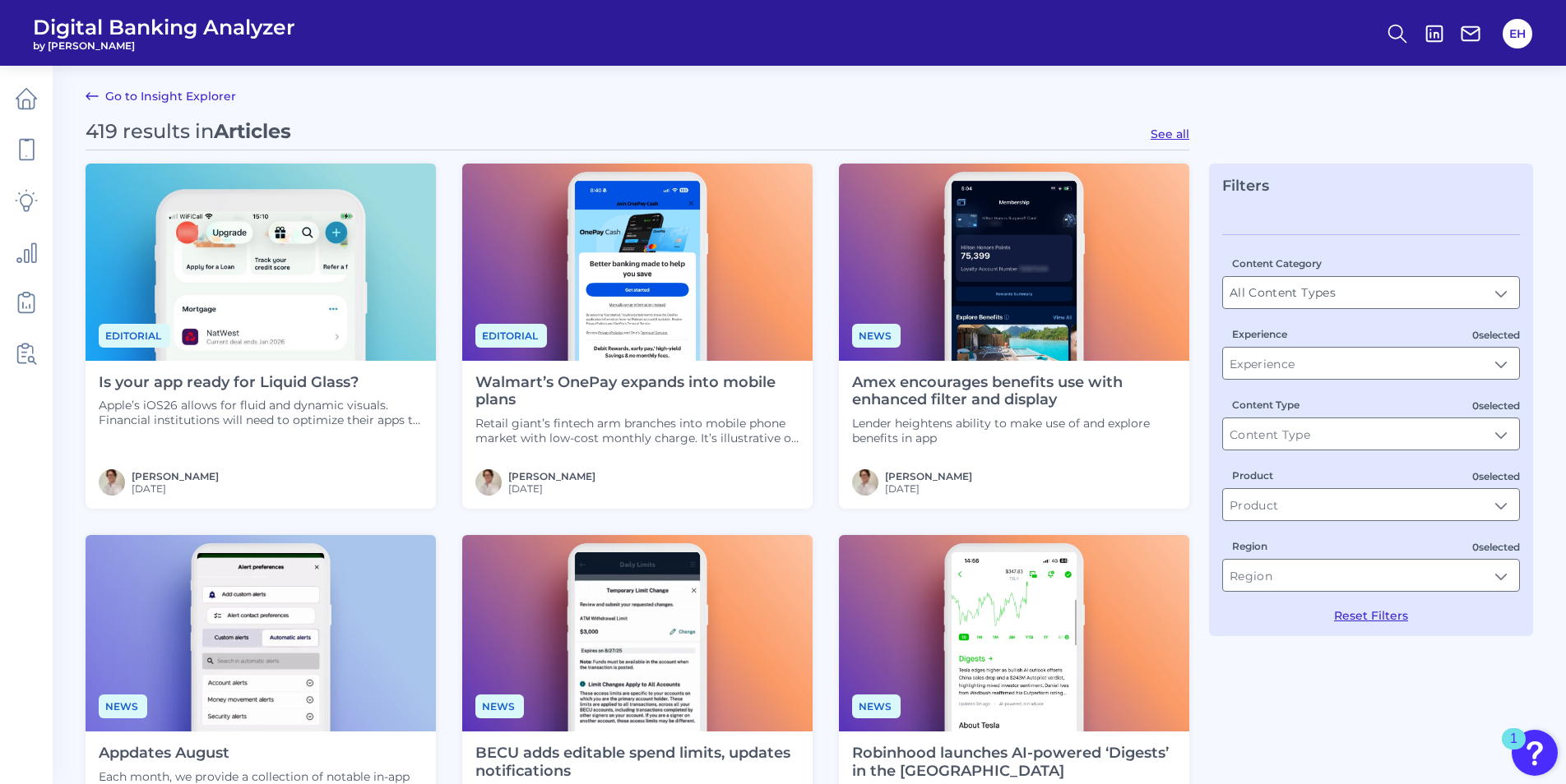
click at [1165, 127] on button "See all" at bounding box center [1169, 134] width 39 height 15
type input "Articles"
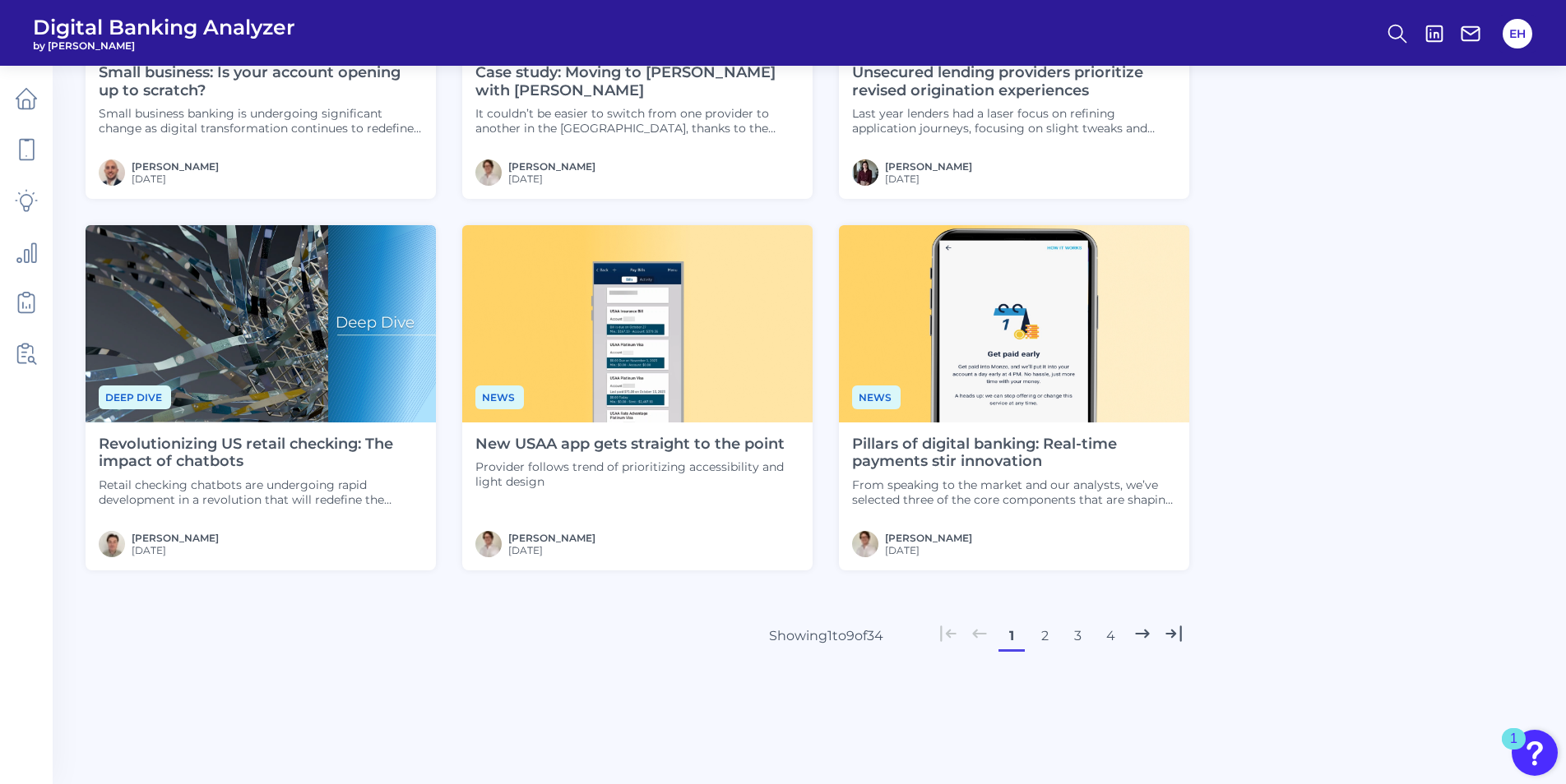
scroll to position [689, 0]
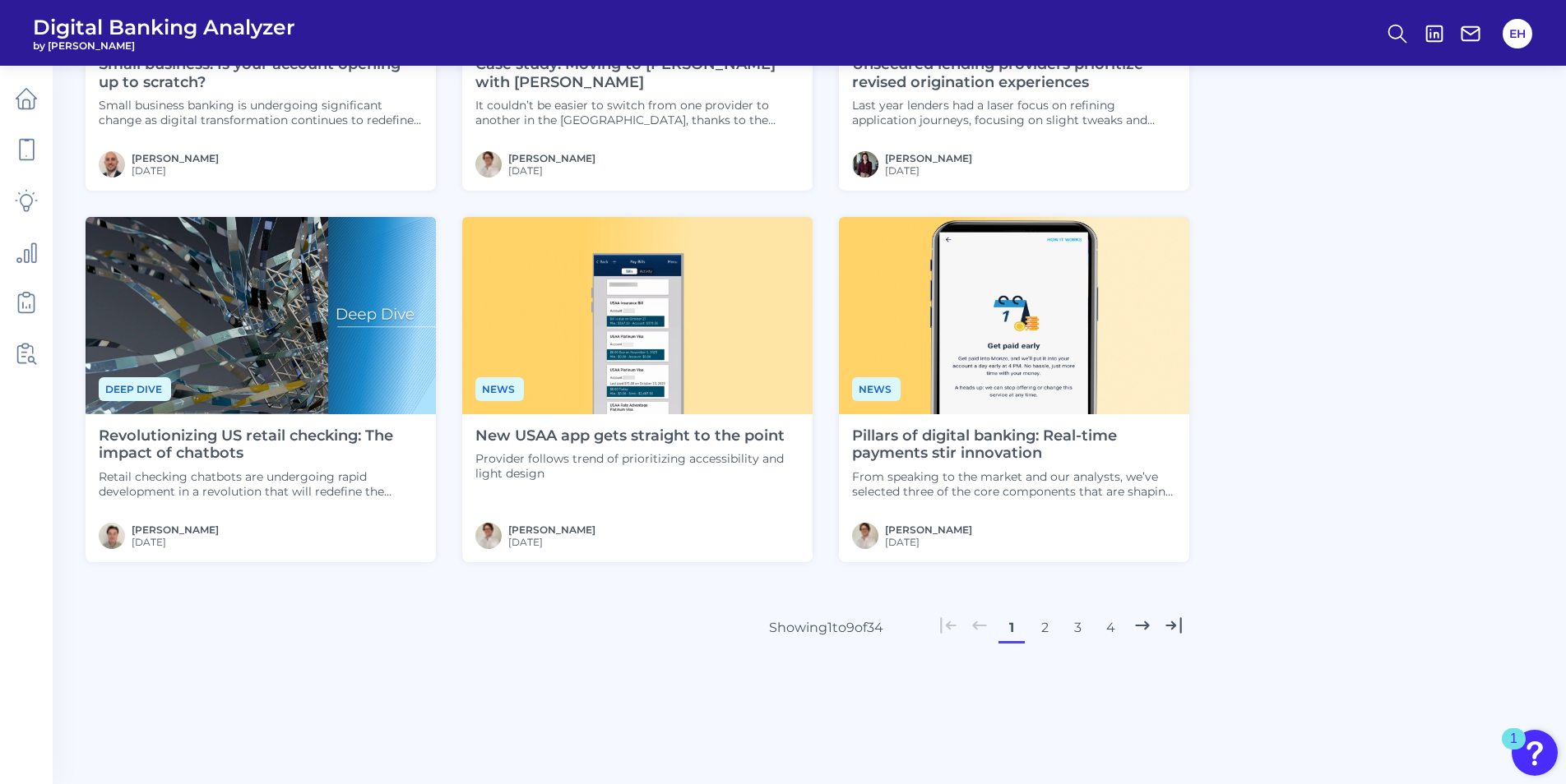
click at [1042, 636] on button "2" at bounding box center [1044, 629] width 26 height 26
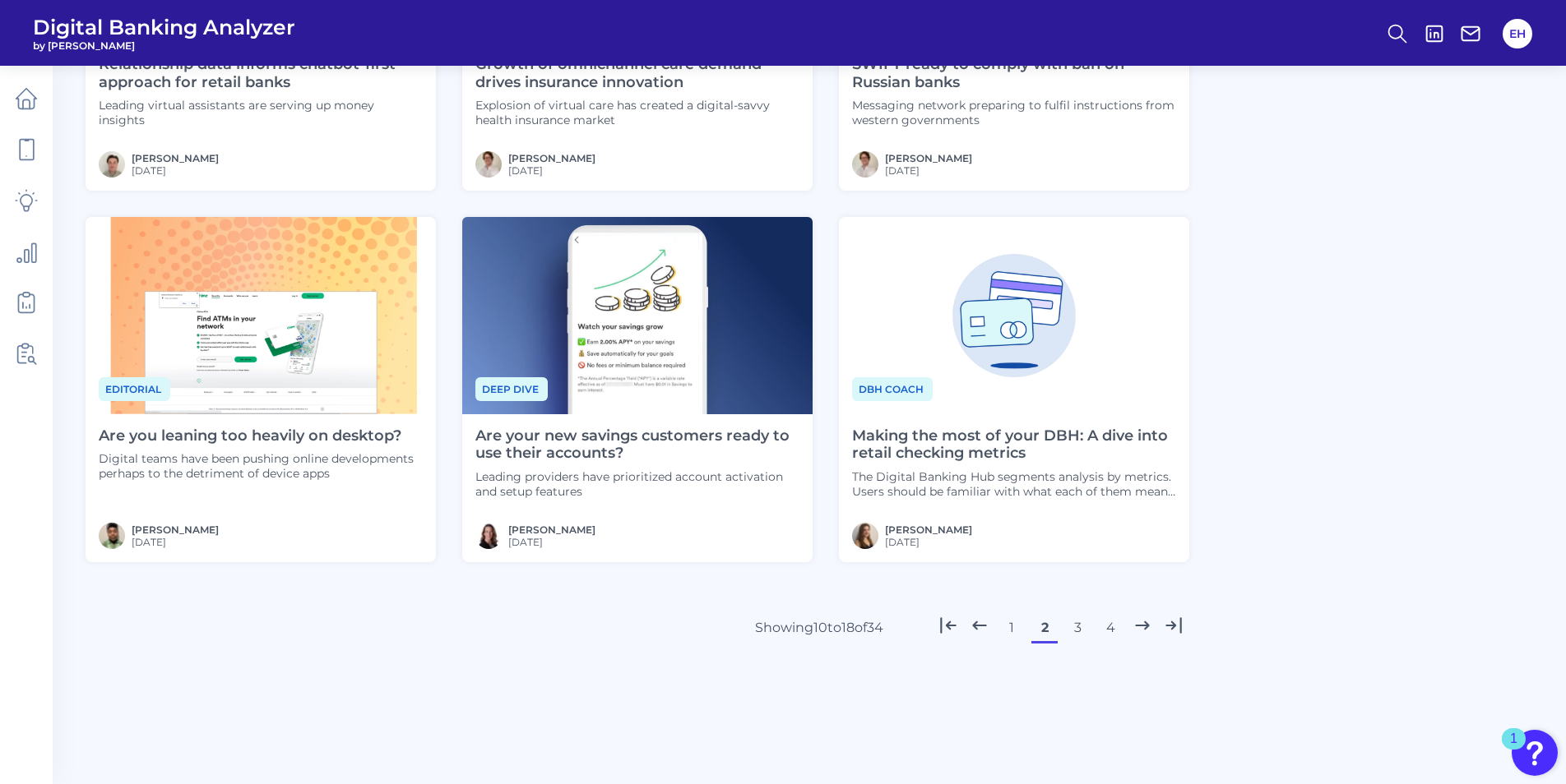
click at [1083, 636] on button "3" at bounding box center [1077, 629] width 26 height 26
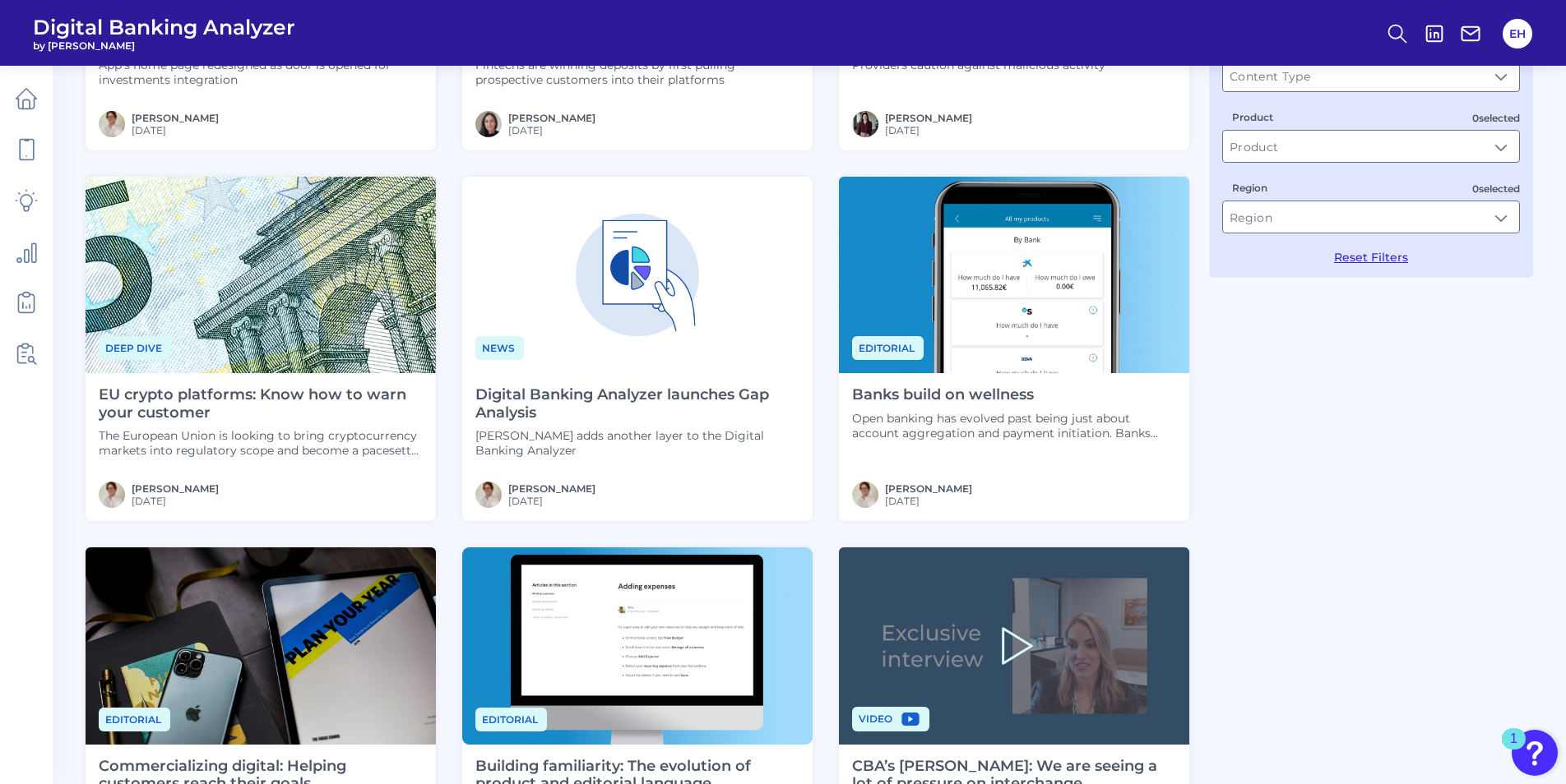
scroll to position [607, 0]
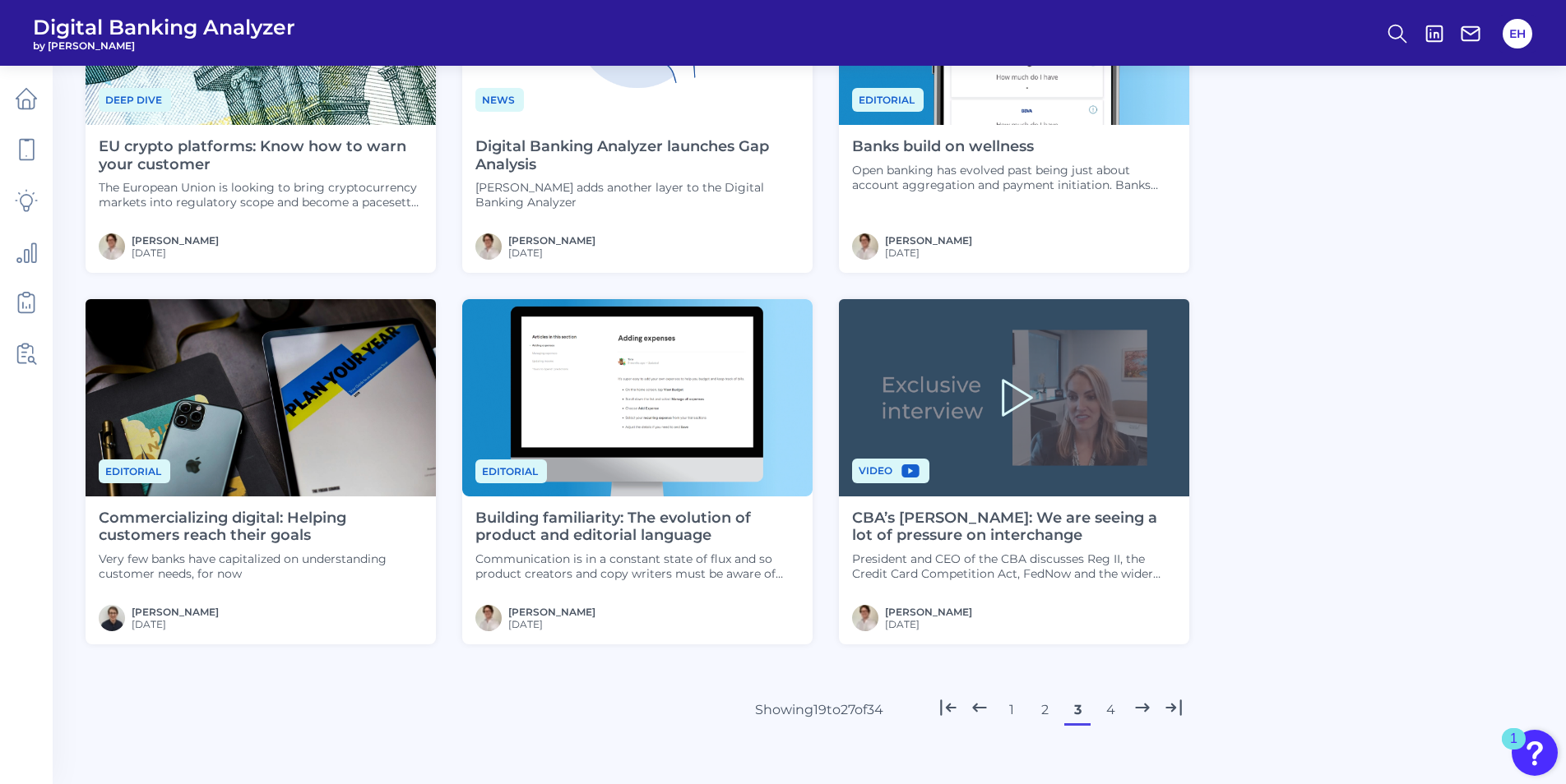
click at [1111, 713] on button "4" at bounding box center [1110, 710] width 26 height 26
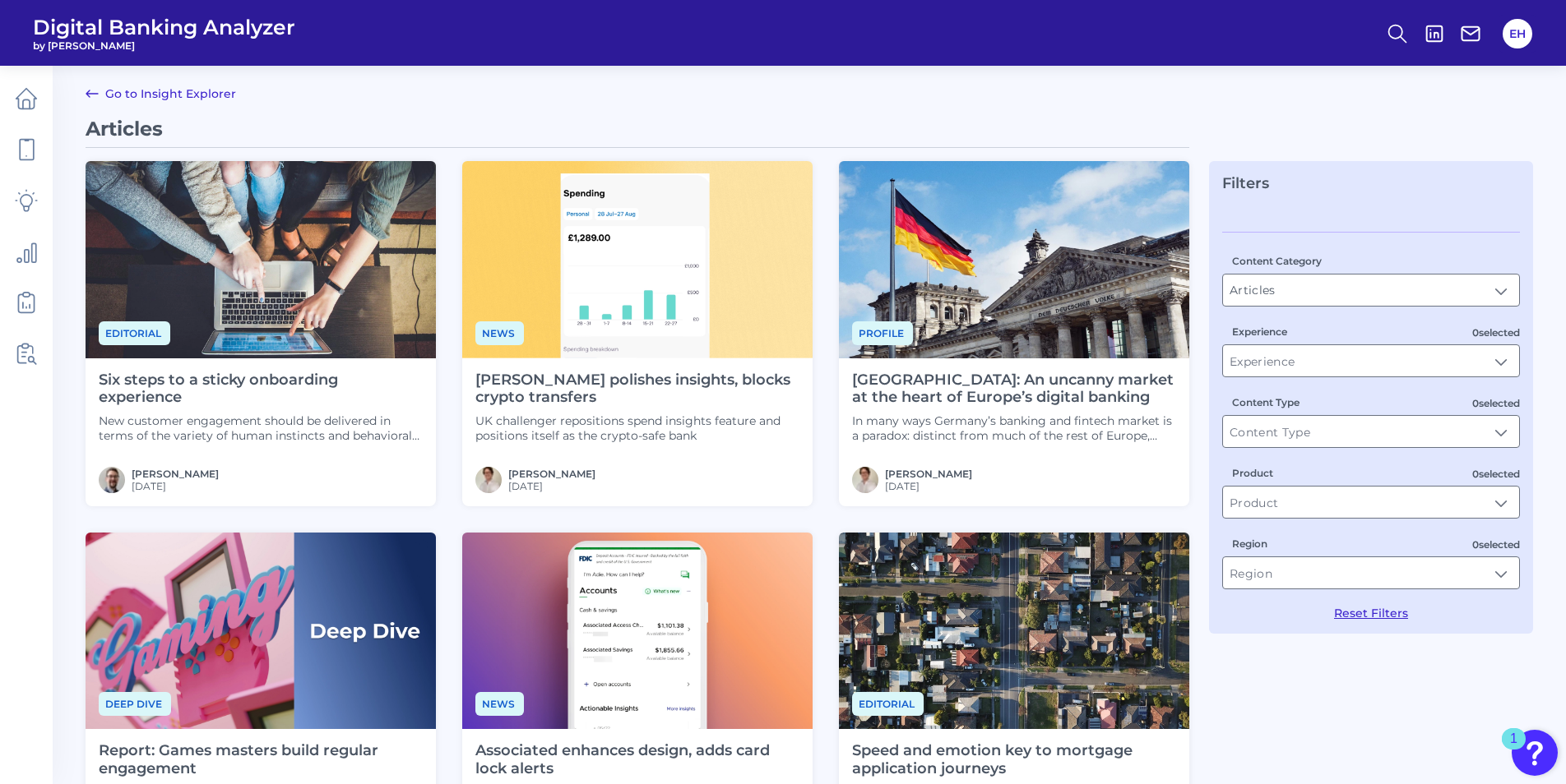
scroll to position [0, 0]
